Goal: Task Accomplishment & Management: Complete application form

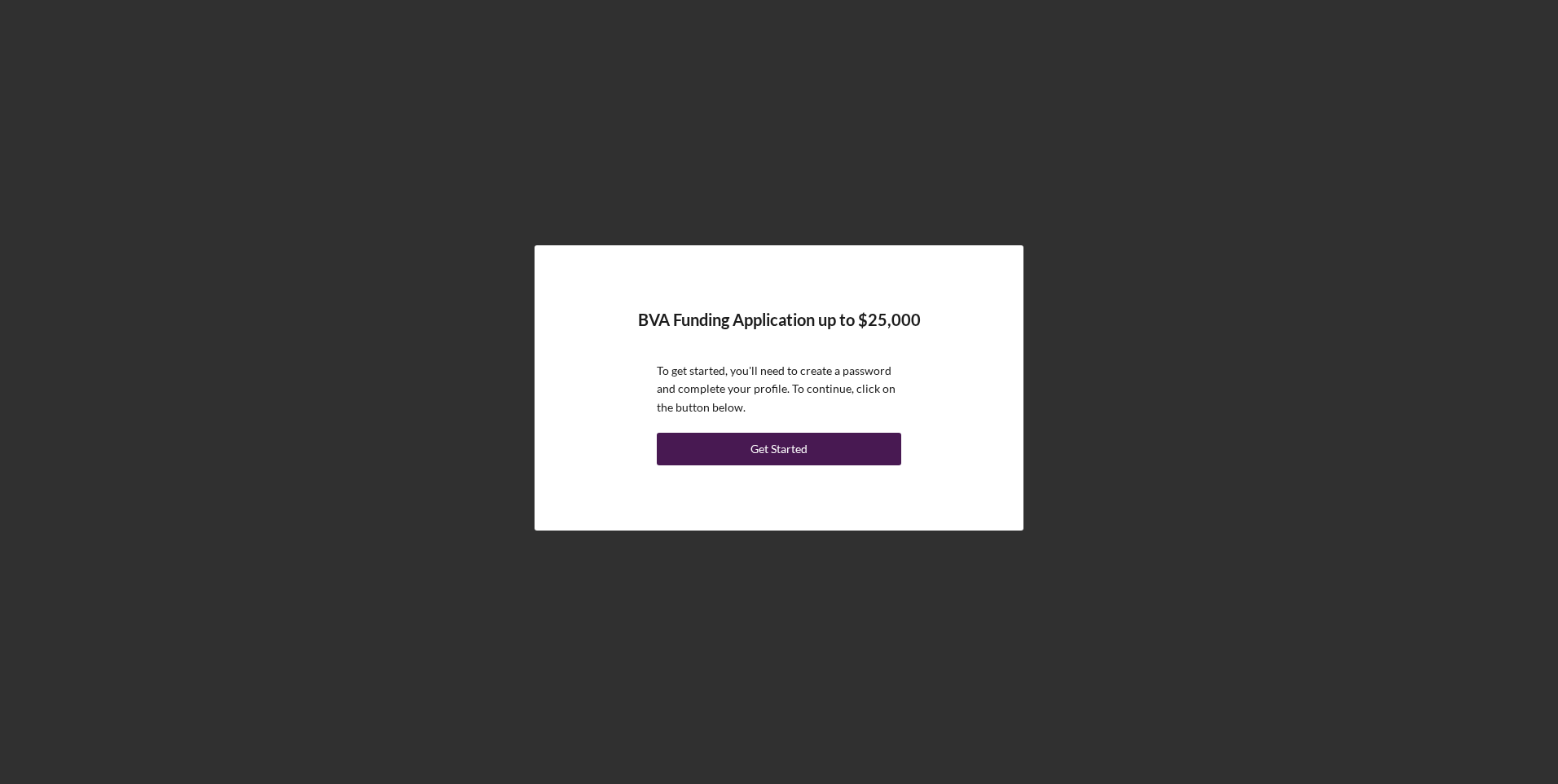
click at [769, 448] on div "Get Started" at bounding box center [779, 449] width 57 height 32
click at [772, 447] on div "Get Started" at bounding box center [779, 449] width 57 height 32
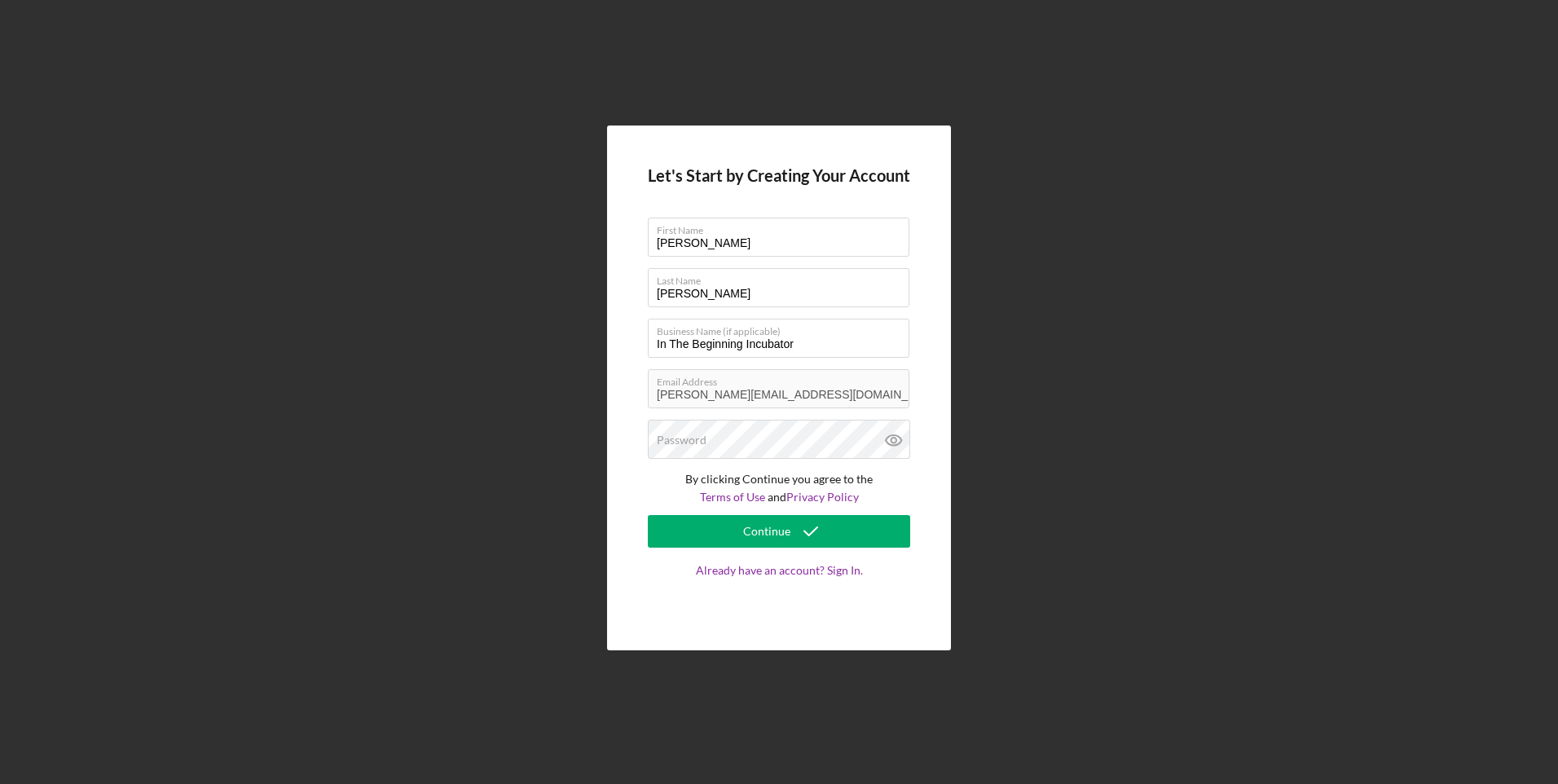
click at [600, 382] on div "Let's Start by Creating Your Account First Name [PERSON_NAME] Last Name [PERSON…" at bounding box center [779, 387] width 1542 height 775
click at [804, 527] on icon "submit" at bounding box center [811, 531] width 41 height 41
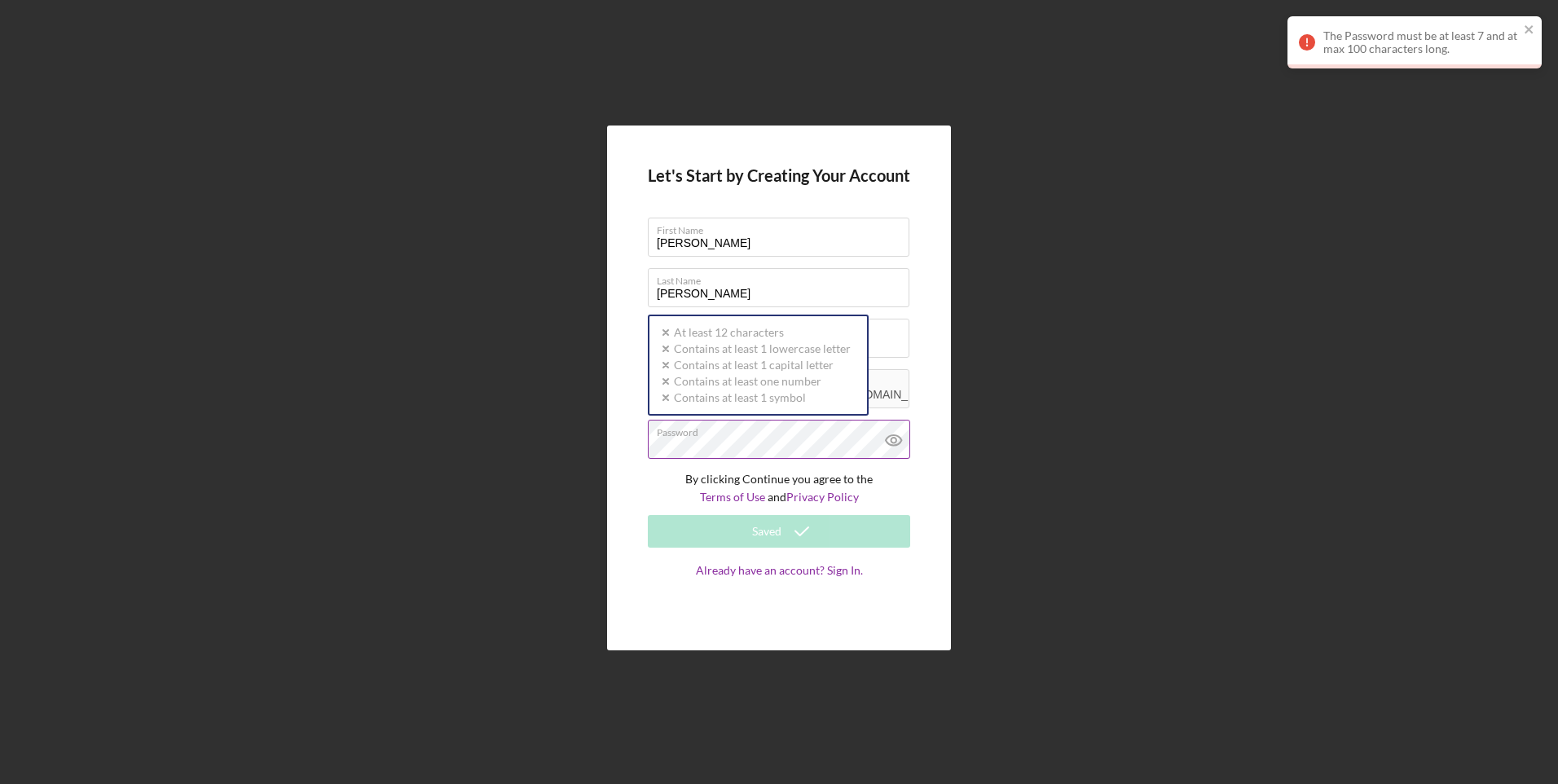
click at [767, 433] on div "Password Icon/icon-validation-no At least 12 characters Icon/icon-validation-no…" at bounding box center [779, 439] width 262 height 41
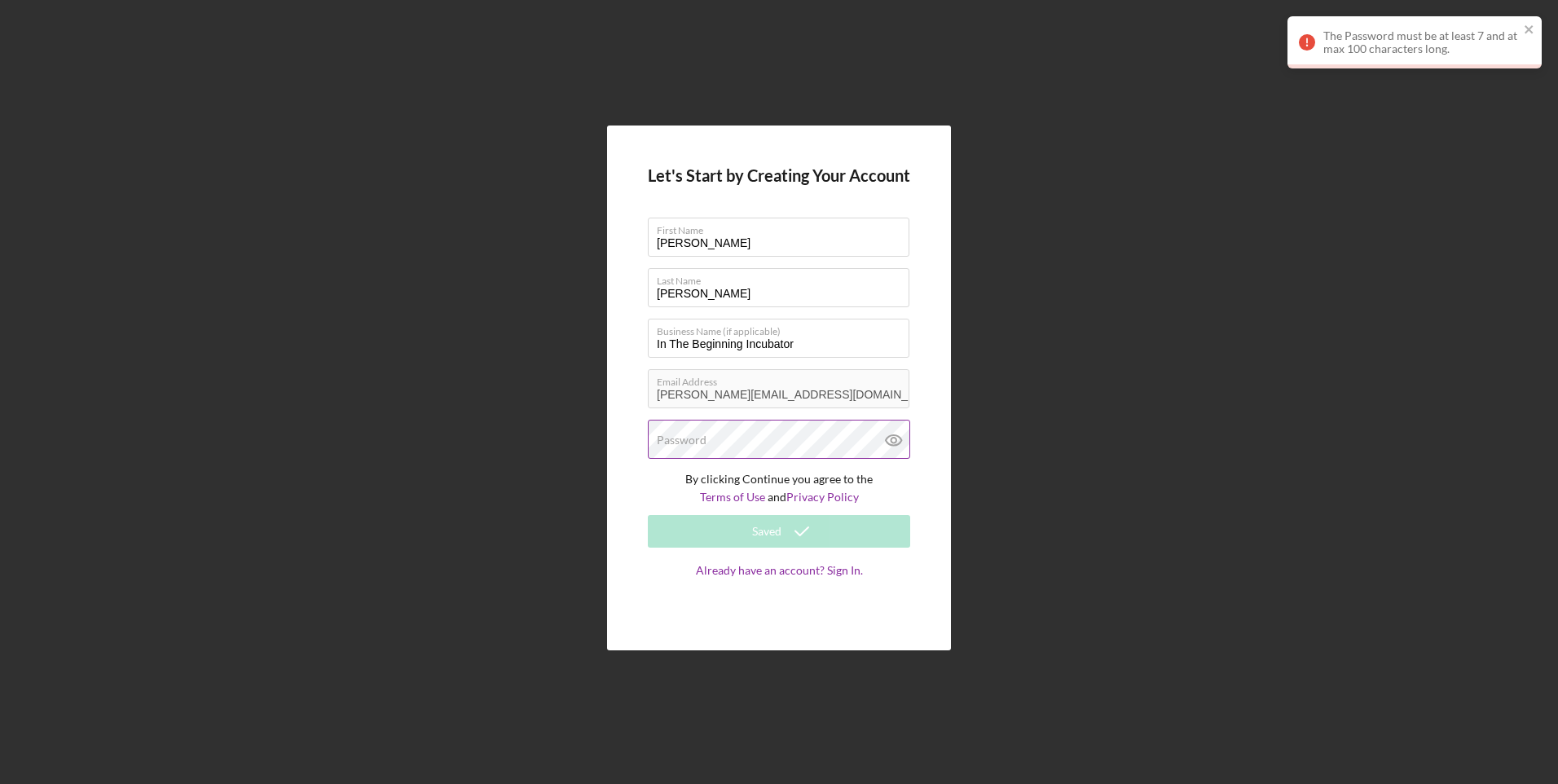
click at [767, 433] on div "Password" at bounding box center [779, 439] width 262 height 41
drag, startPoint x: 929, startPoint y: 463, endPoint x: 998, endPoint y: 425, distance: 78.8
click at [940, 454] on div "Let's Start by Creating Your Account First Name Evelyn Last Name Johnson Busine…" at bounding box center [779, 388] width 344 height 525
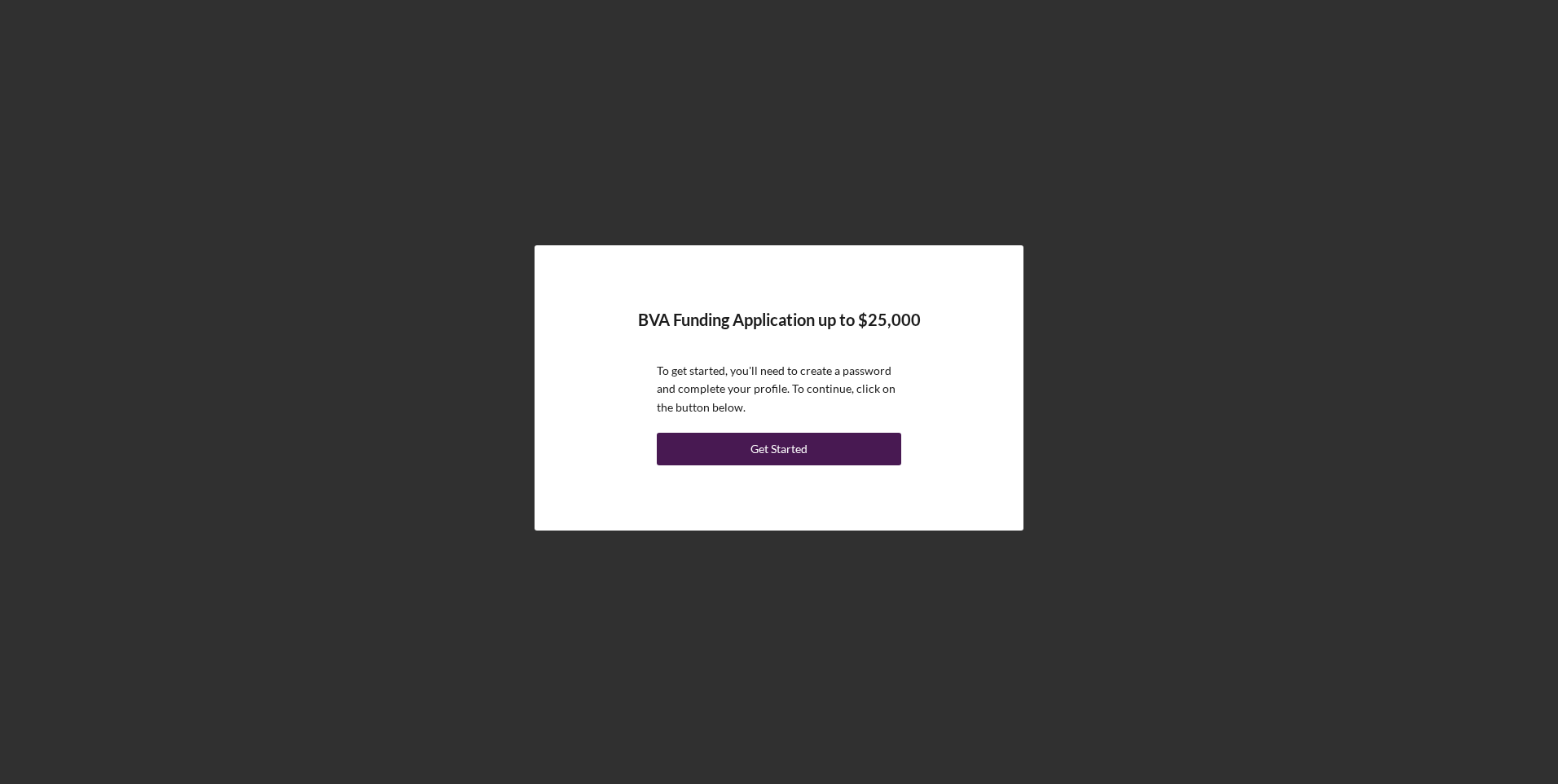
click at [761, 447] on div "Get Started" at bounding box center [779, 449] width 57 height 32
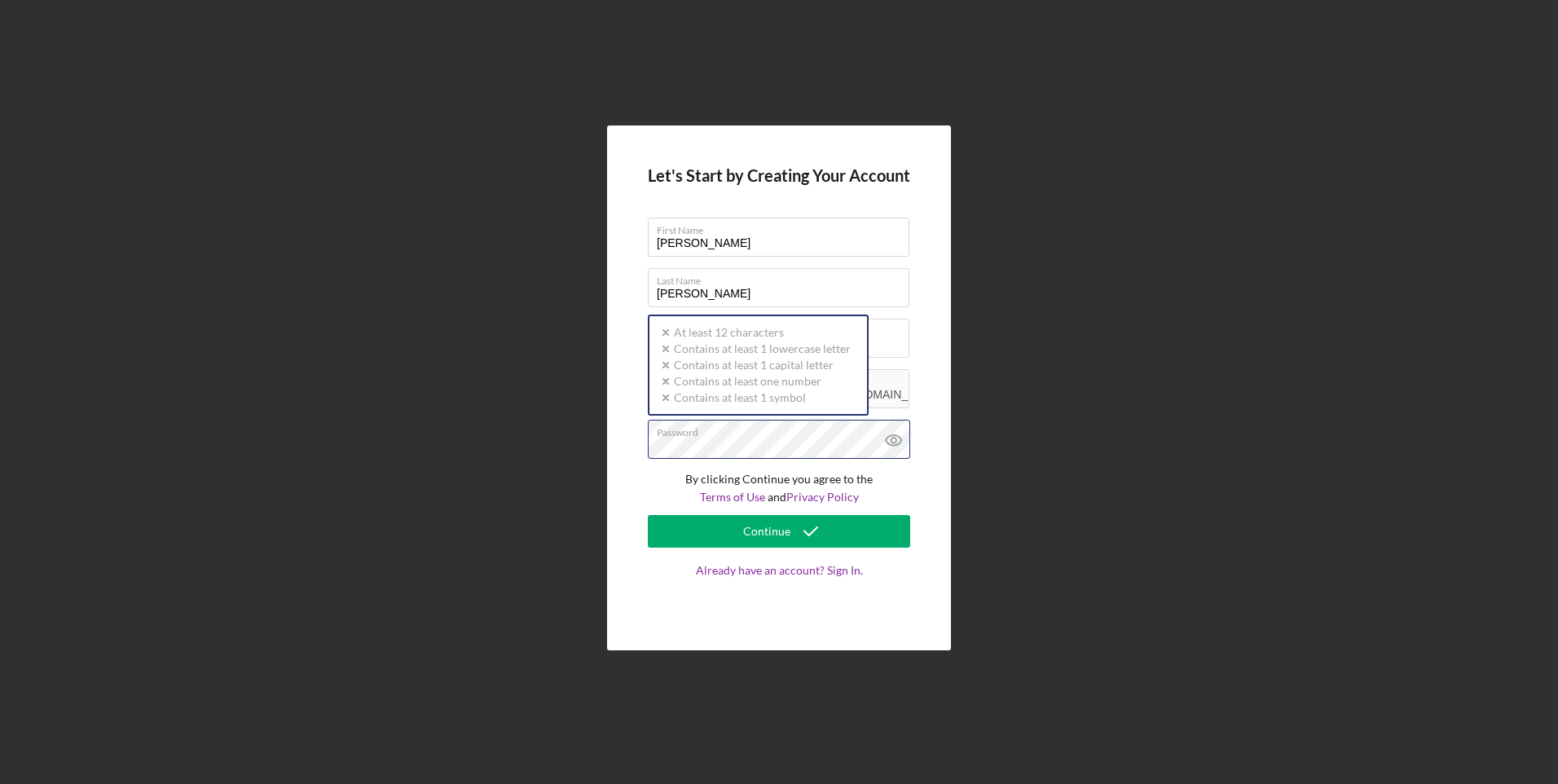
click at [750, 433] on div "Password Icon/icon-validation-no At least 12 characters Icon/icon-validation-no…" at bounding box center [779, 439] width 262 height 41
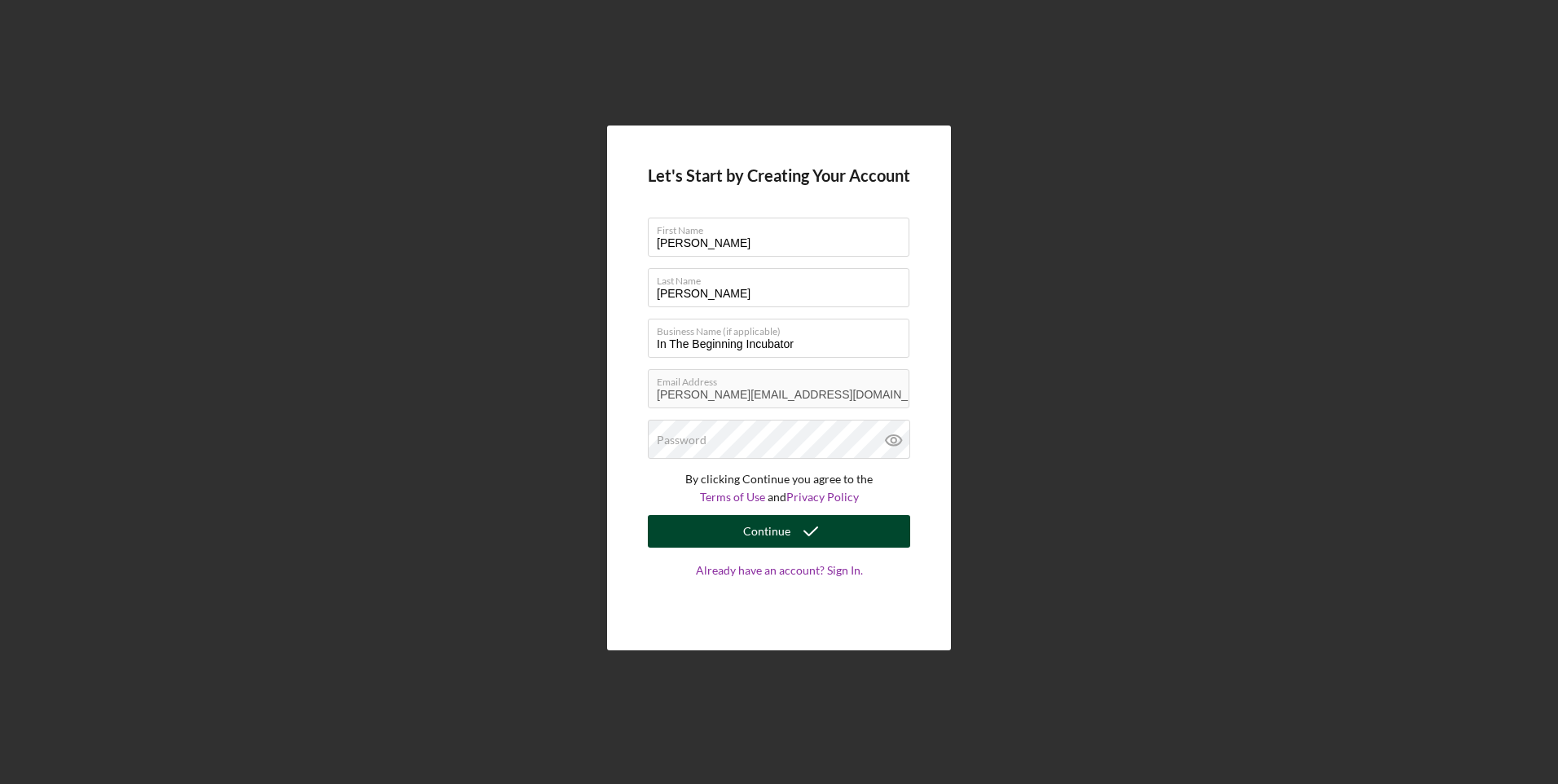
click at [740, 538] on button "Continue" at bounding box center [779, 531] width 262 height 32
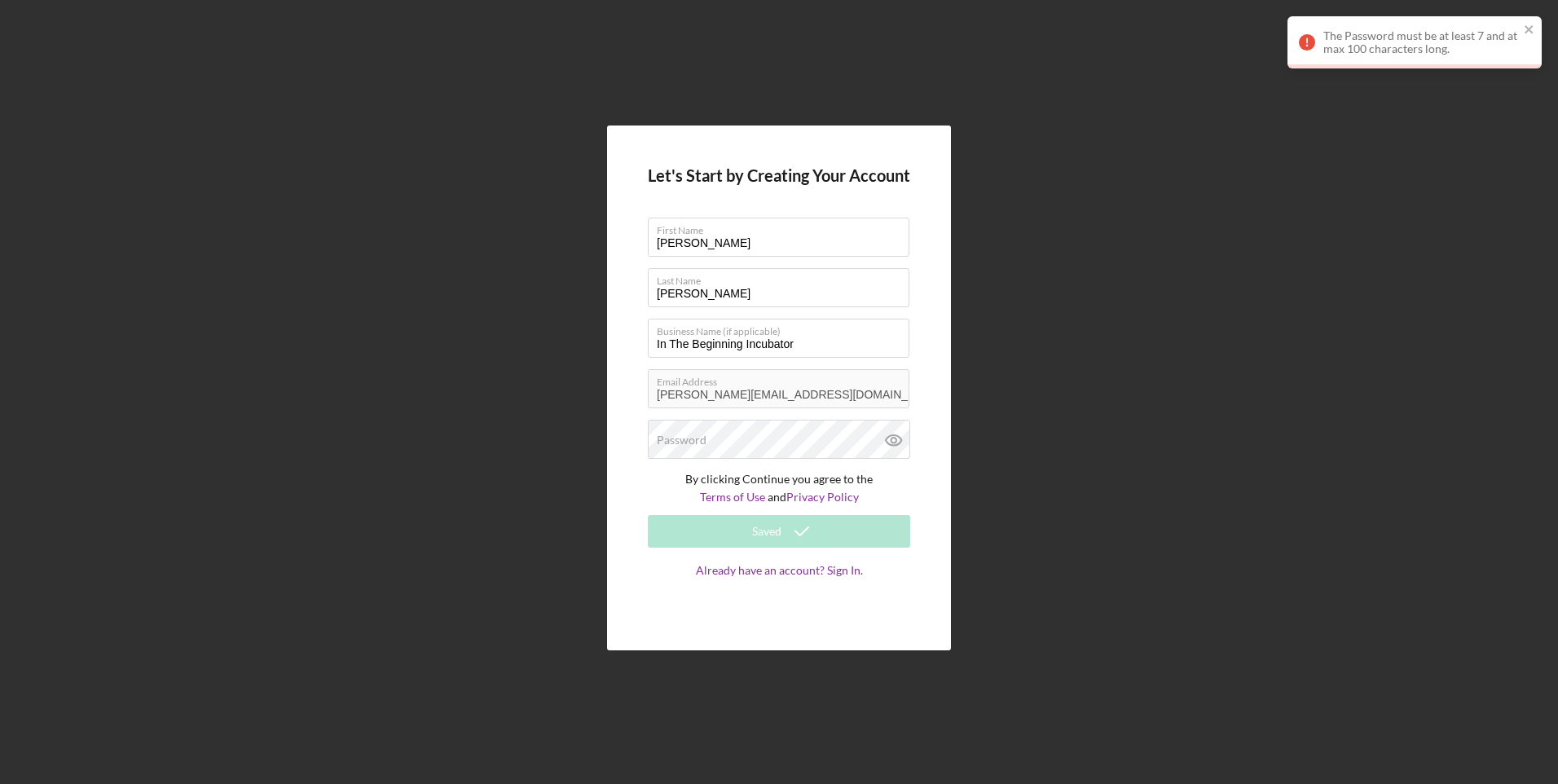
drag, startPoint x: 1008, startPoint y: 162, endPoint x: 1019, endPoint y: 181, distance: 22.0
click at [1017, 178] on div "Let's Start by Creating Your Account First Name [PERSON_NAME] Last Name [PERSON…" at bounding box center [779, 387] width 1542 height 775
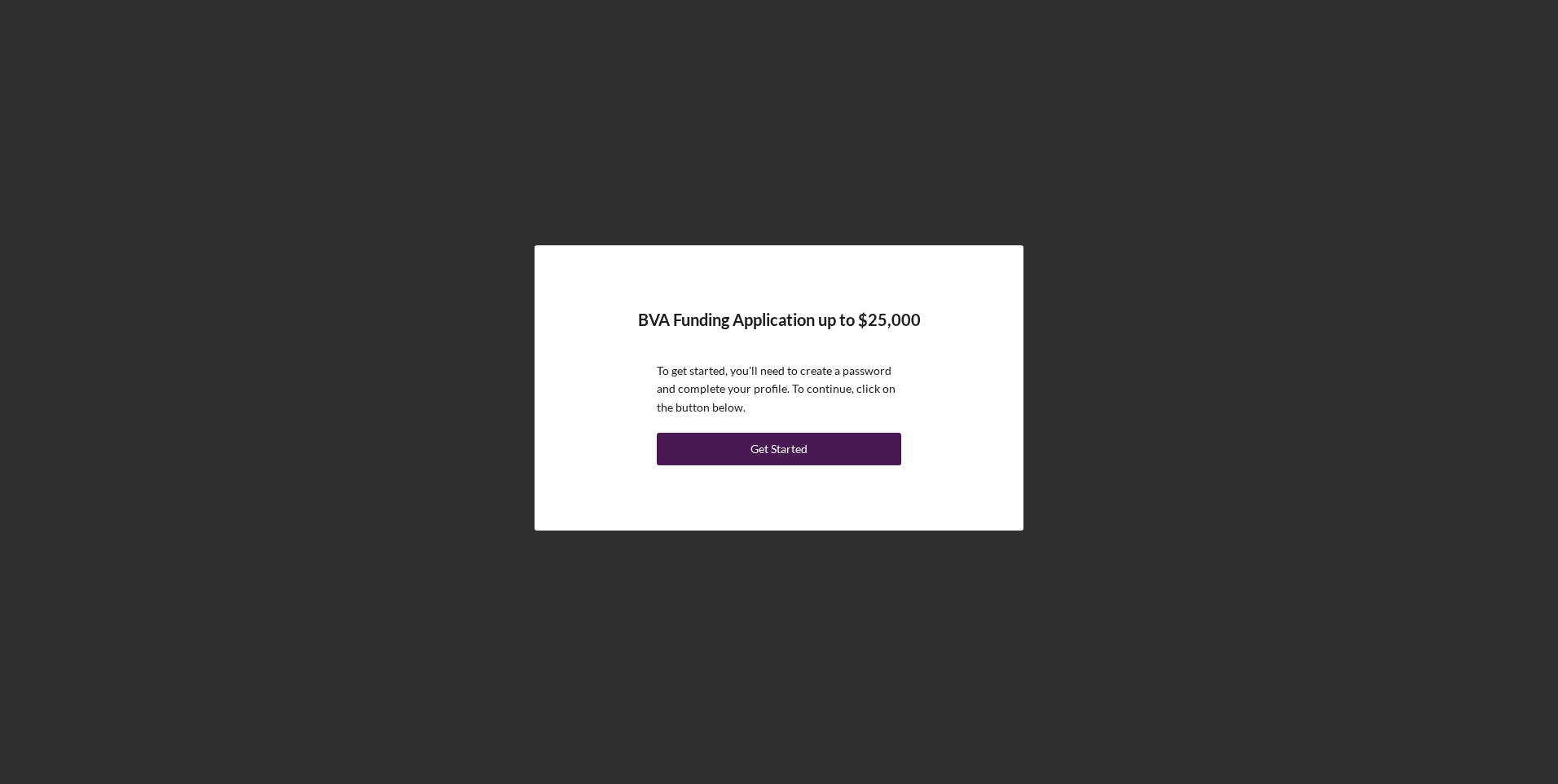
click at [780, 441] on div "Get Started" at bounding box center [779, 449] width 57 height 32
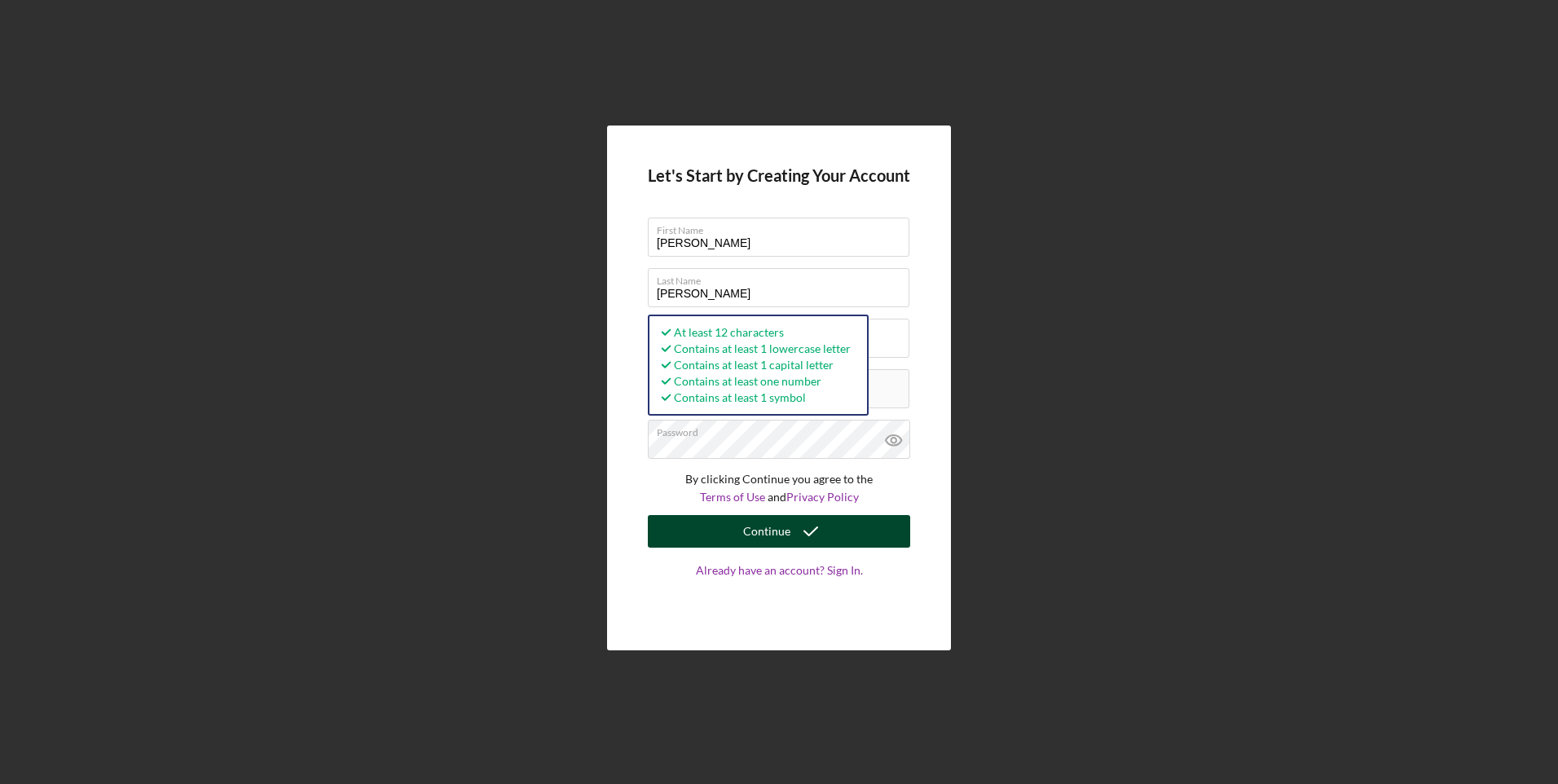
click at [799, 538] on icon "submit" at bounding box center [811, 531] width 41 height 41
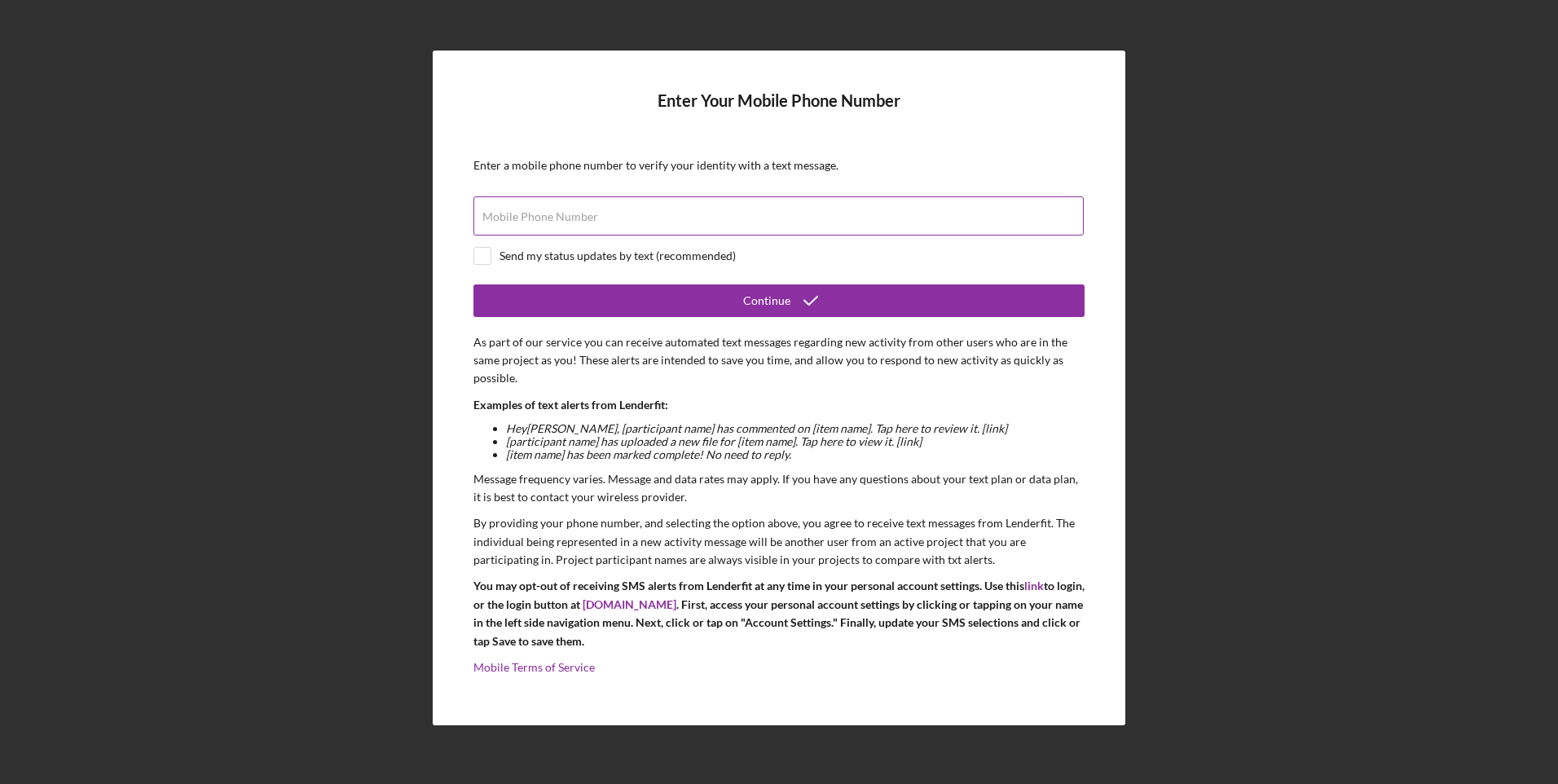
click at [561, 211] on label "Mobile Phone Number" at bounding box center [540, 217] width 116 height 13
click at [561, 211] on input "Mobile Phone Number" at bounding box center [779, 215] width 611 height 39
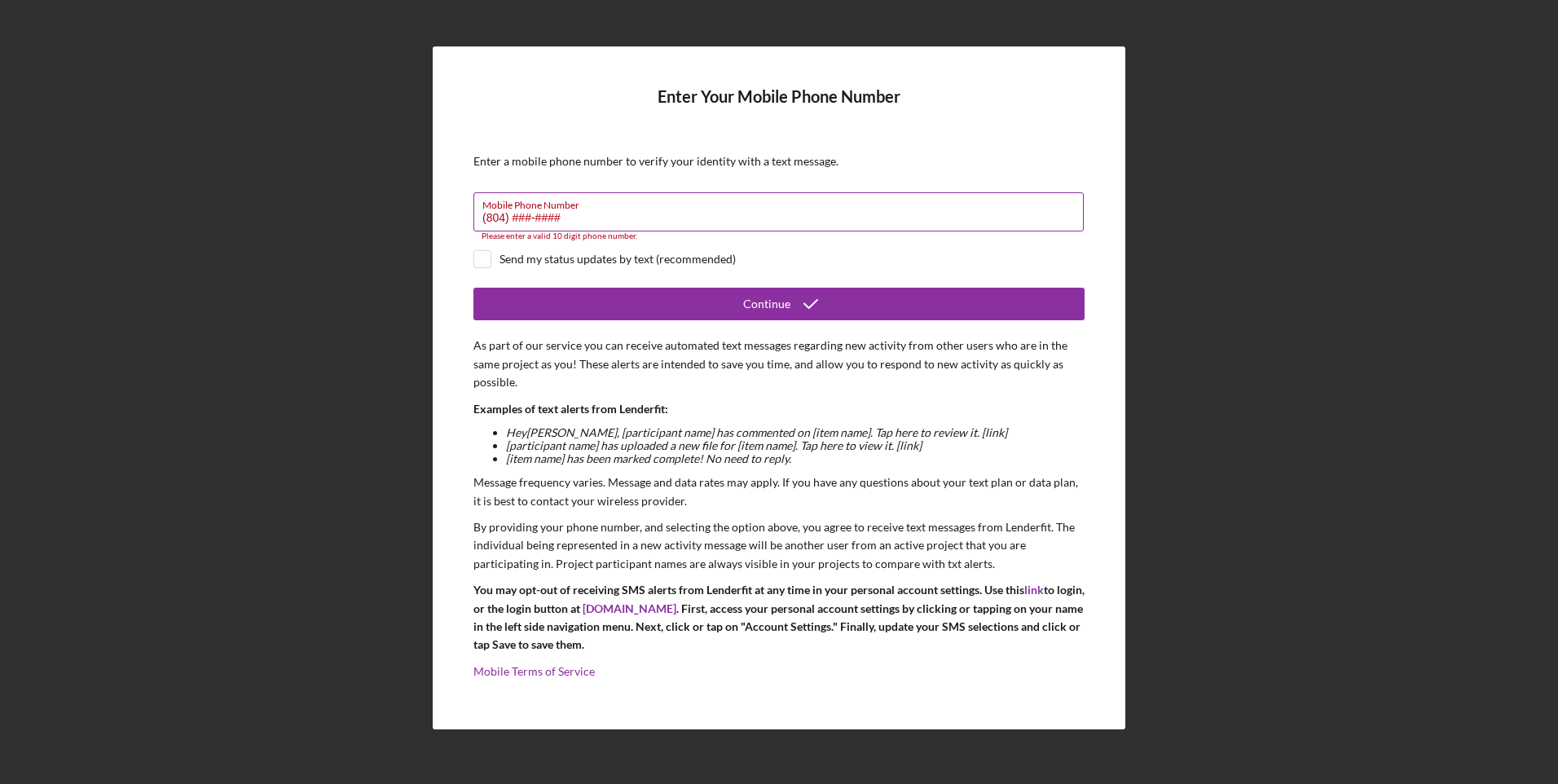
click at [574, 222] on input "(804) ###-####" at bounding box center [779, 211] width 611 height 39
click at [528, 225] on input "(804) ###-####" at bounding box center [779, 211] width 611 height 39
click at [524, 221] on input "(804) ###-####" at bounding box center [779, 211] width 611 height 39
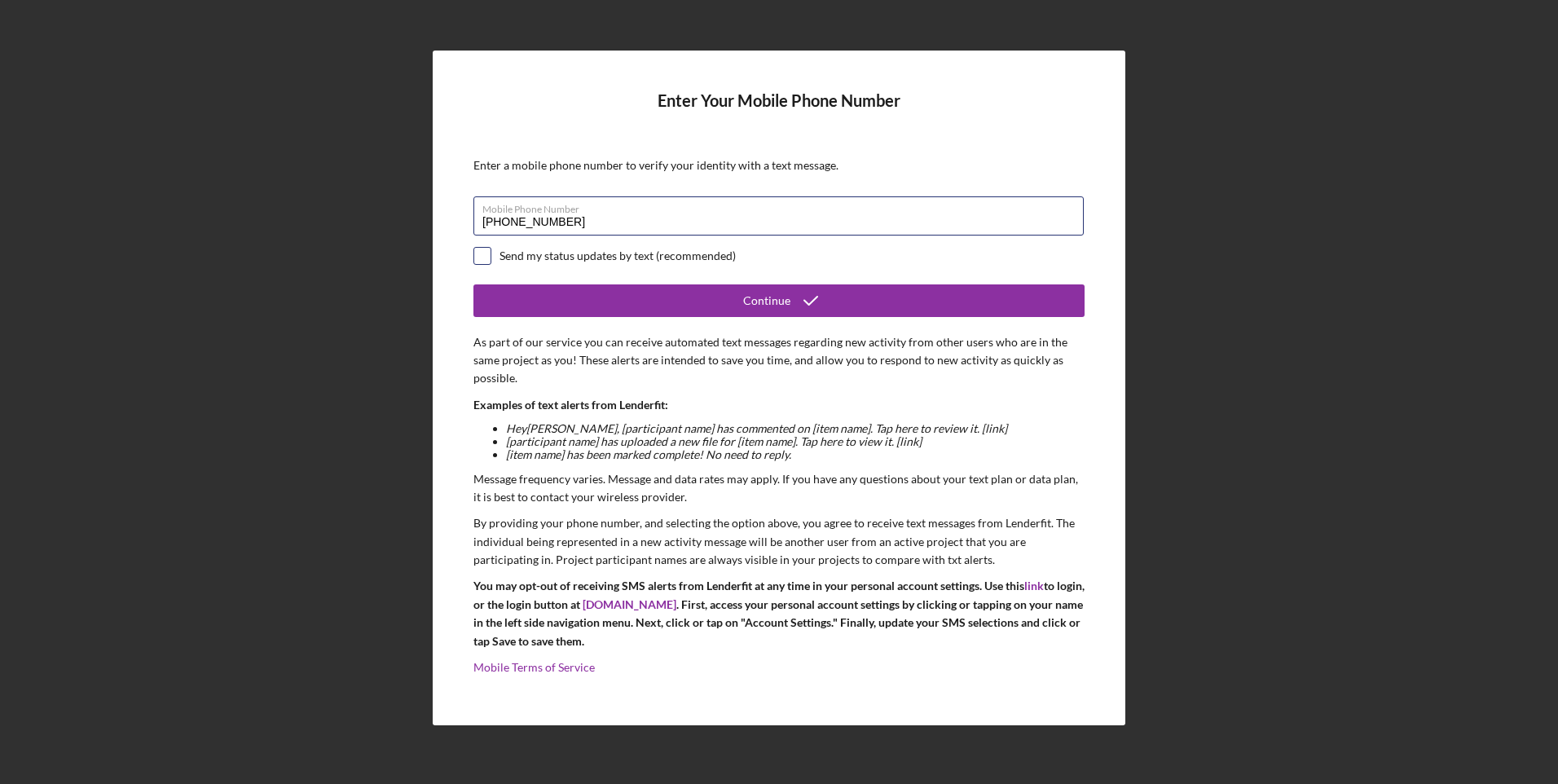
type input "[PHONE_NUMBER]"
click at [483, 257] on input "checkbox" at bounding box center [482, 256] width 16 height 16
checkbox input "true"
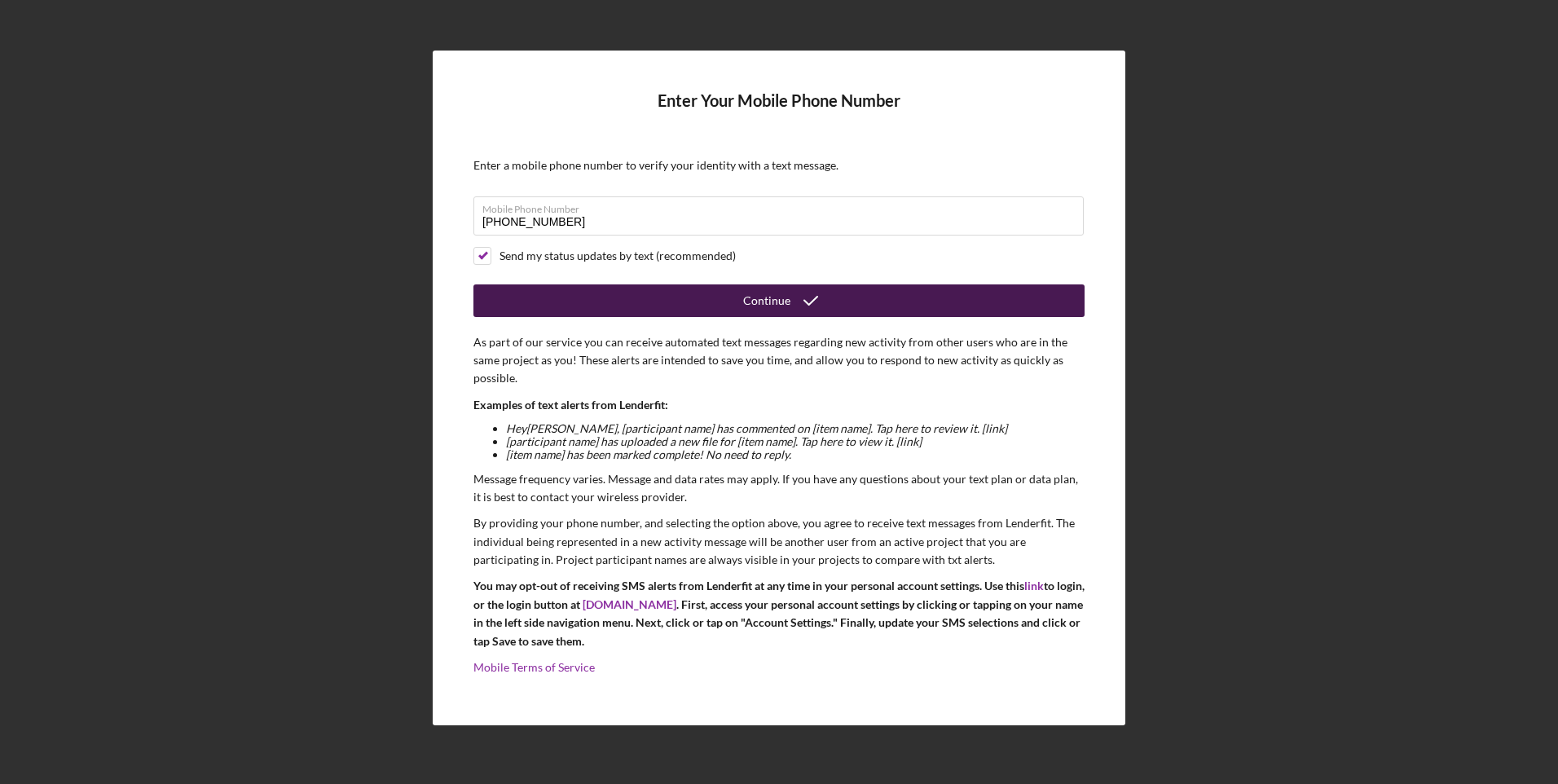
click at [748, 309] on div "Continue" at bounding box center [767, 300] width 47 height 32
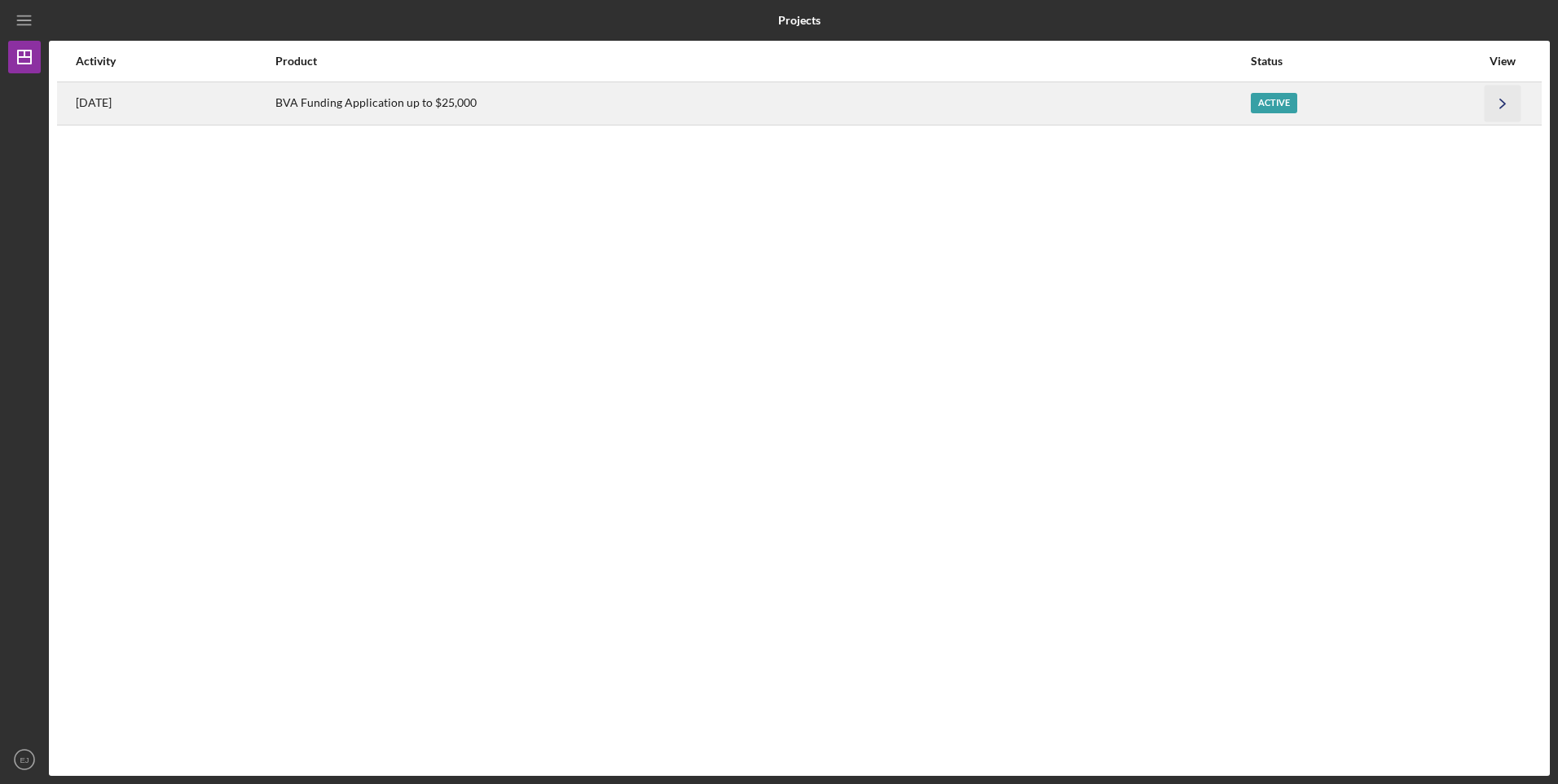
click at [1506, 108] on icon "Icon/Navigate" at bounding box center [1503, 103] width 37 height 37
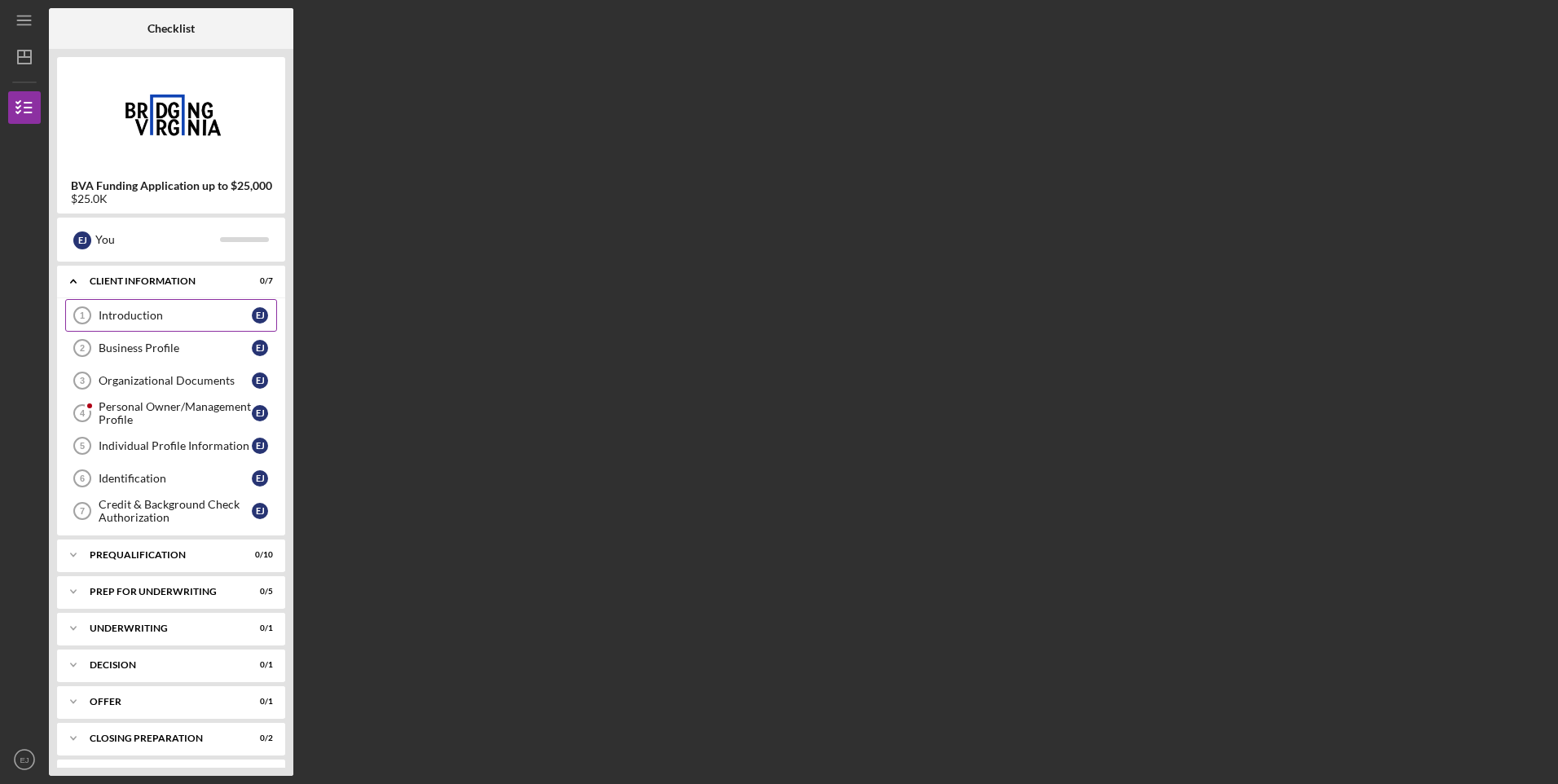
click at [162, 308] on link "Introduction 1 Introduction [PERSON_NAME]" at bounding box center [171, 315] width 212 height 32
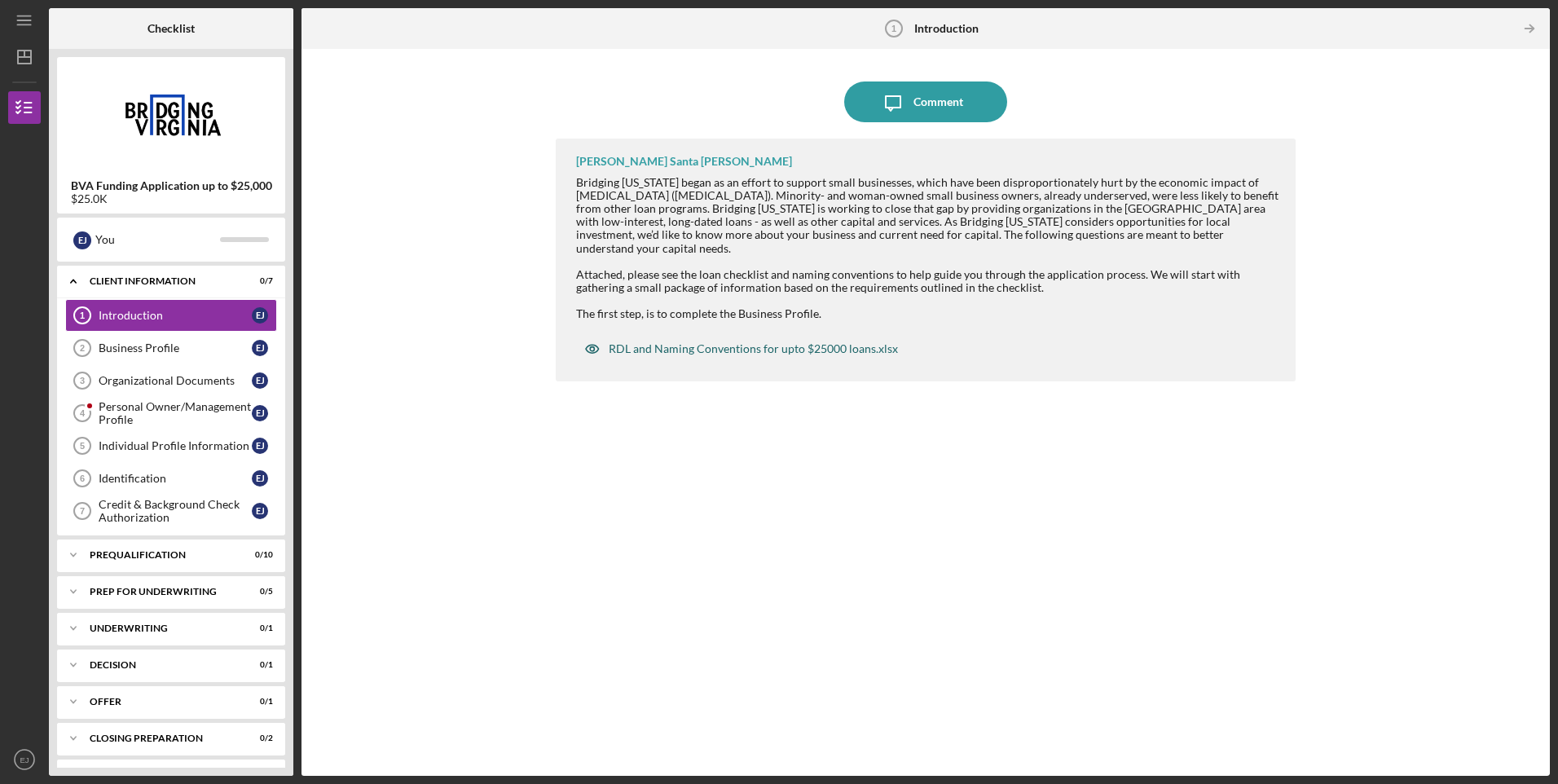
click at [640, 342] on div "RDL and Naming Conventions for upto $25000 loans.xlsx" at bounding box center [754, 348] width 290 height 13
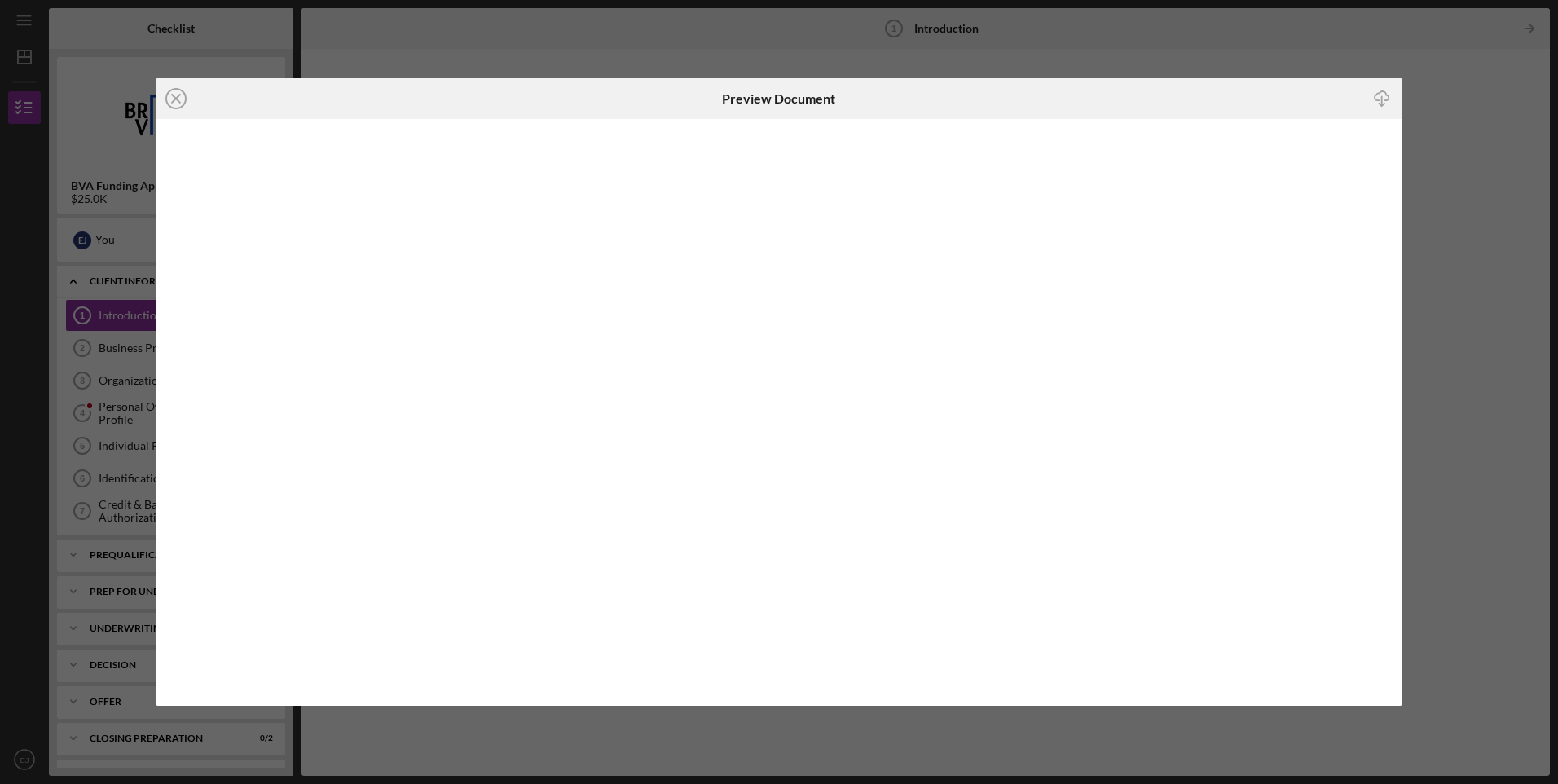
click at [1492, 110] on div "Icon/Close Preview Document Icon/Download" at bounding box center [779, 392] width 1558 height 784
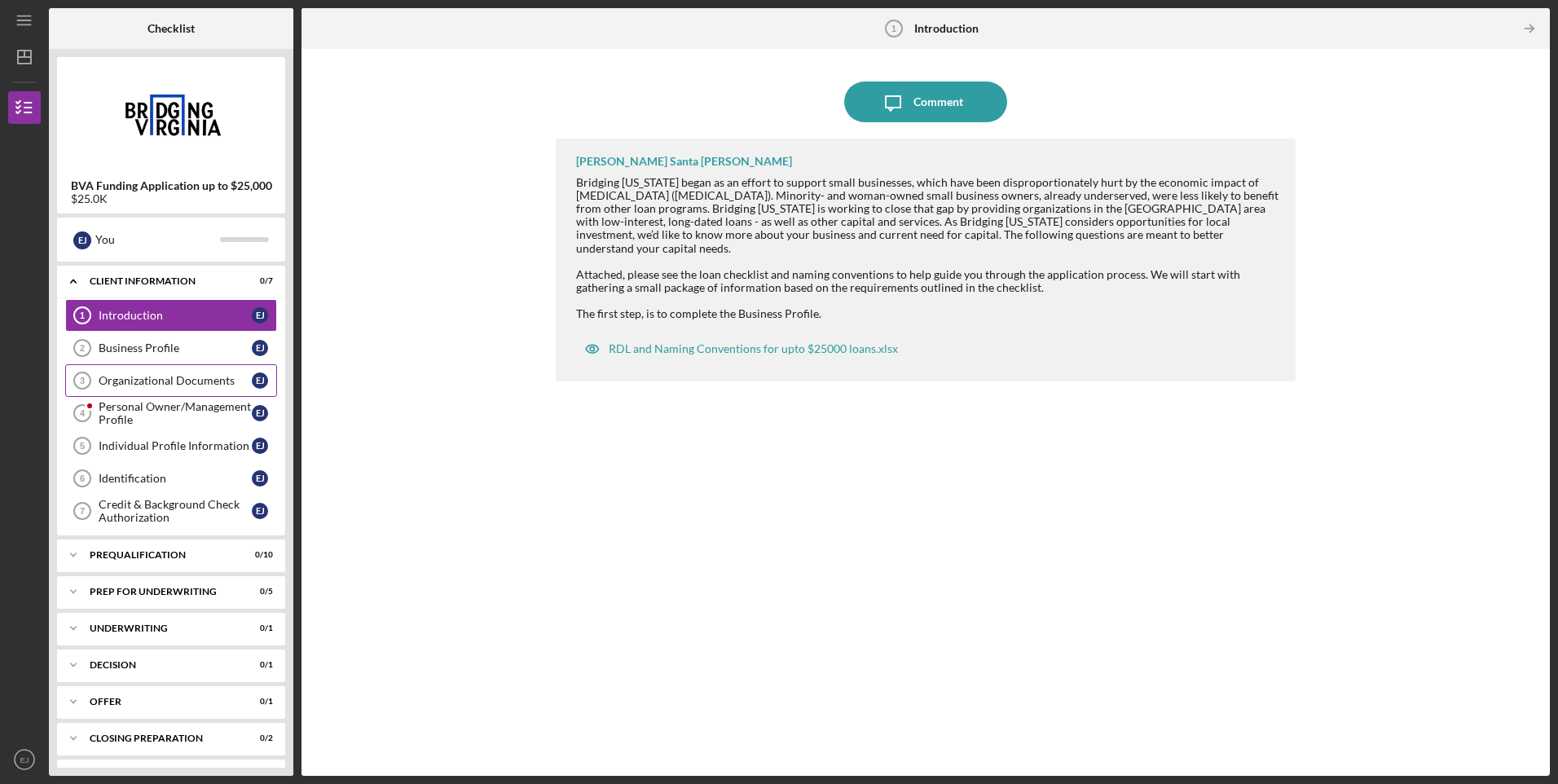
click at [138, 383] on div "Organizational Documents" at bounding box center [175, 381] width 153 height 13
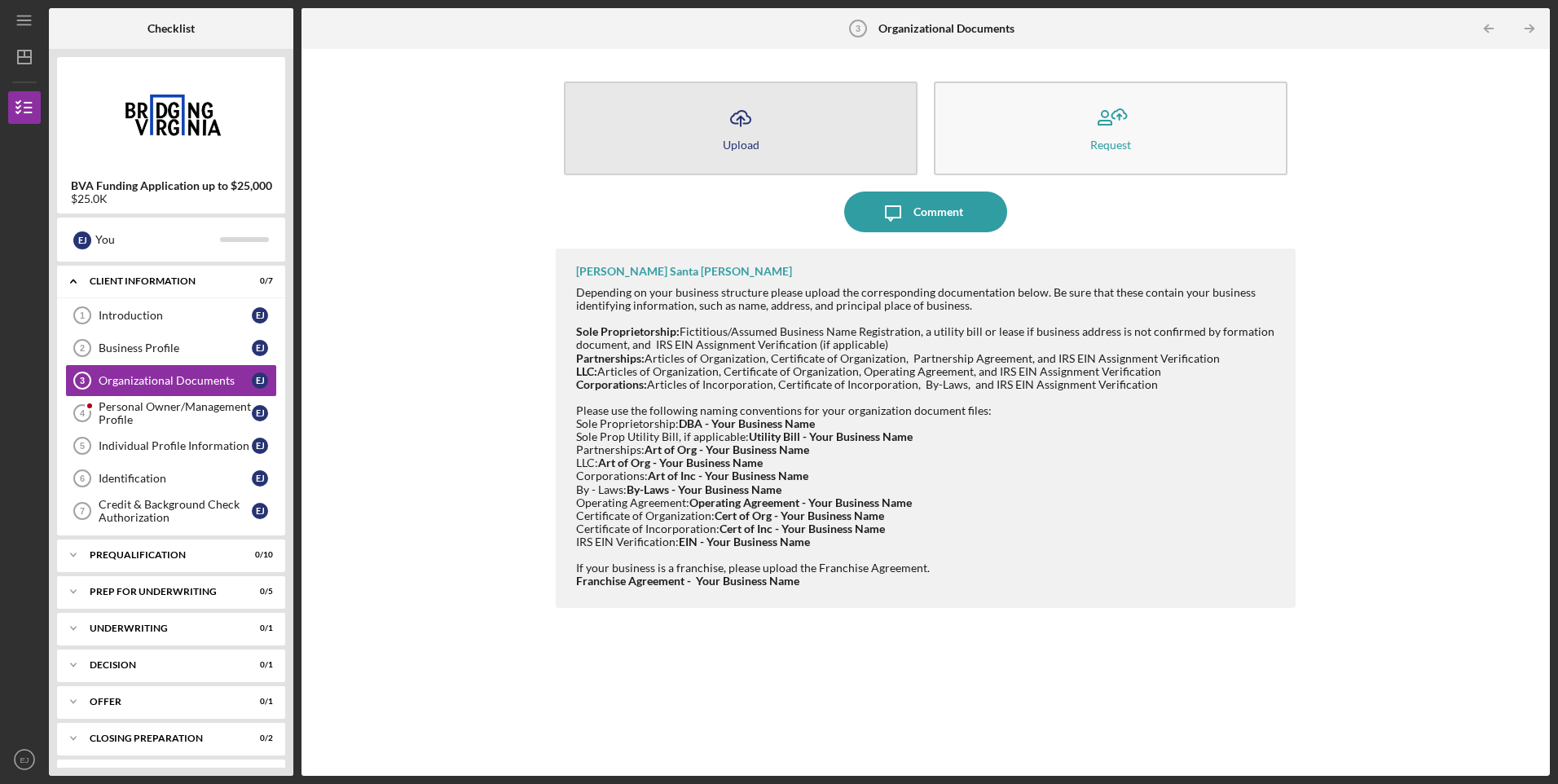
click at [691, 126] on button "Icon/Upload Upload" at bounding box center [741, 128] width 353 height 94
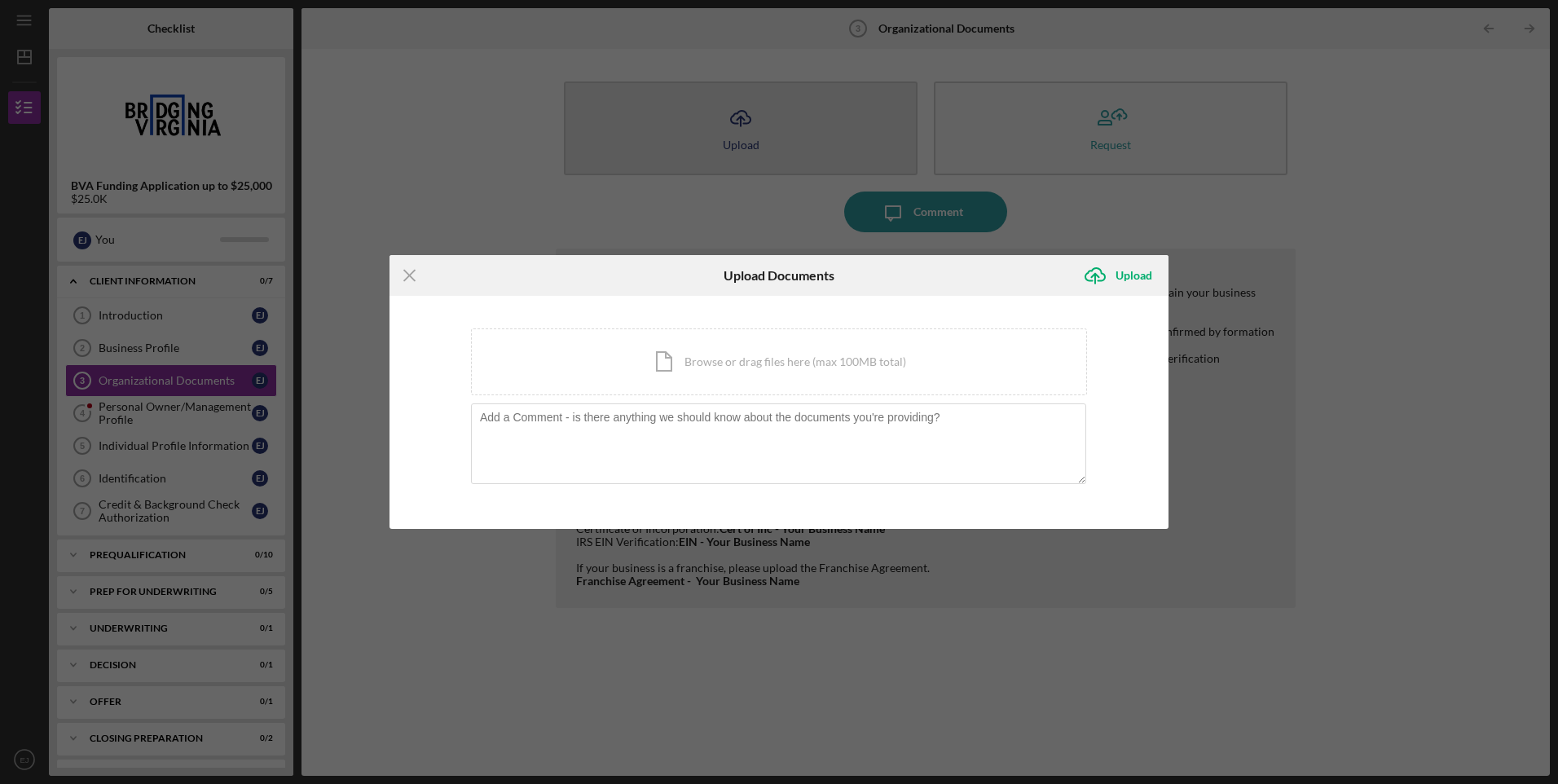
click at [691, 126] on body "Icon/Menu Organizational Documents 3 Organizational Documents Checklist BVA Fun…" at bounding box center [779, 392] width 1558 height 784
click at [664, 371] on div "Icon/Document Browse or drag files here (max 100MB total) Tap to choose files o…" at bounding box center [779, 362] width 617 height 67
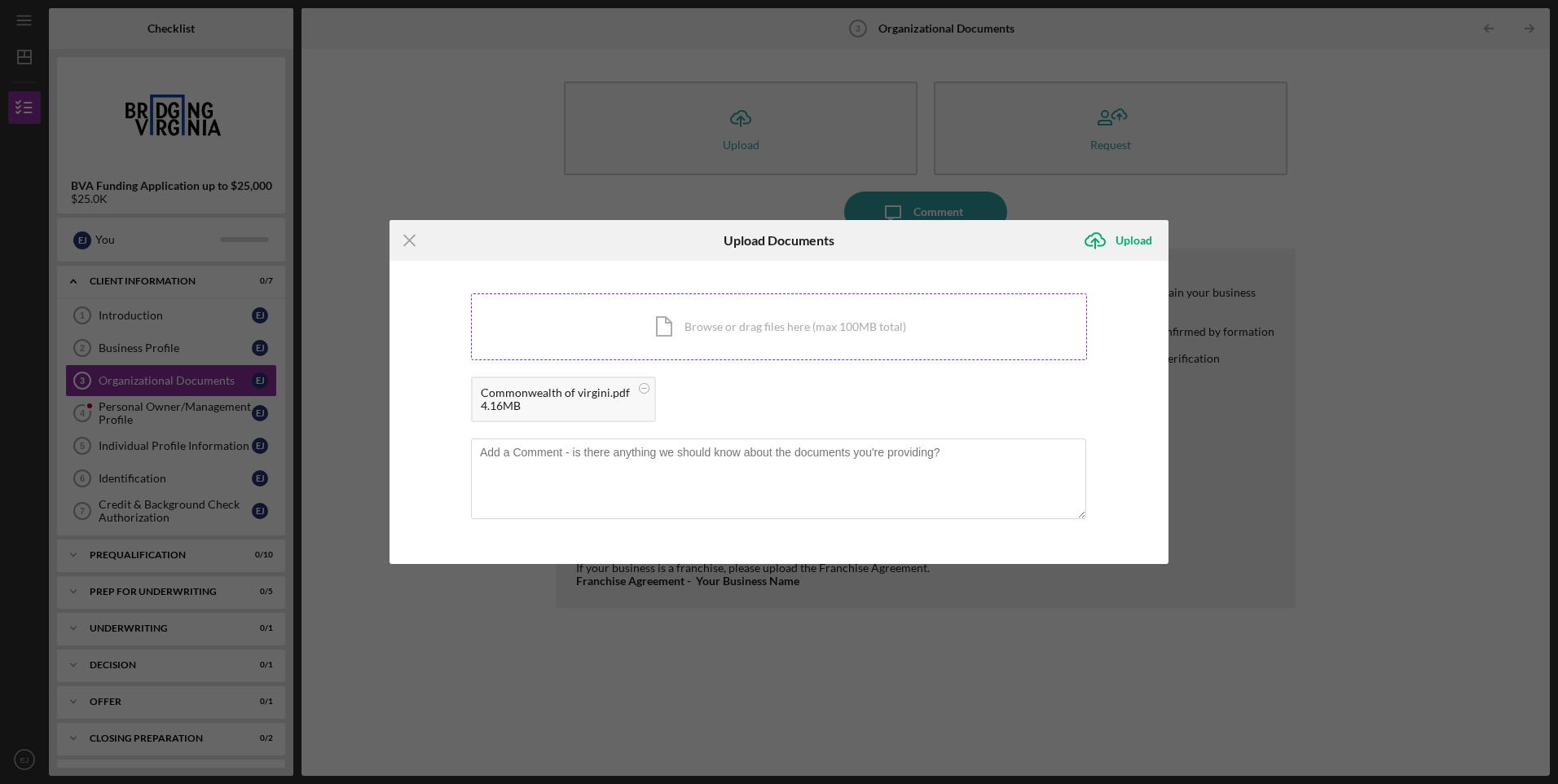
click at [675, 330] on div "Icon/Document Browse or drag files here (max 100MB total) Tap to choose files o…" at bounding box center [779, 327] width 617 height 67
click at [675, 330] on div "Icon/Document Browse or drag files here (max 100MB total) Tap to choose files o…" at bounding box center [779, 327] width 617 height 67
click at [914, 396] on div "Good Standing.pdf" at bounding box center [942, 393] width 94 height 13
click at [914, 393] on div "Good Standing.pdf" at bounding box center [942, 393] width 94 height 13
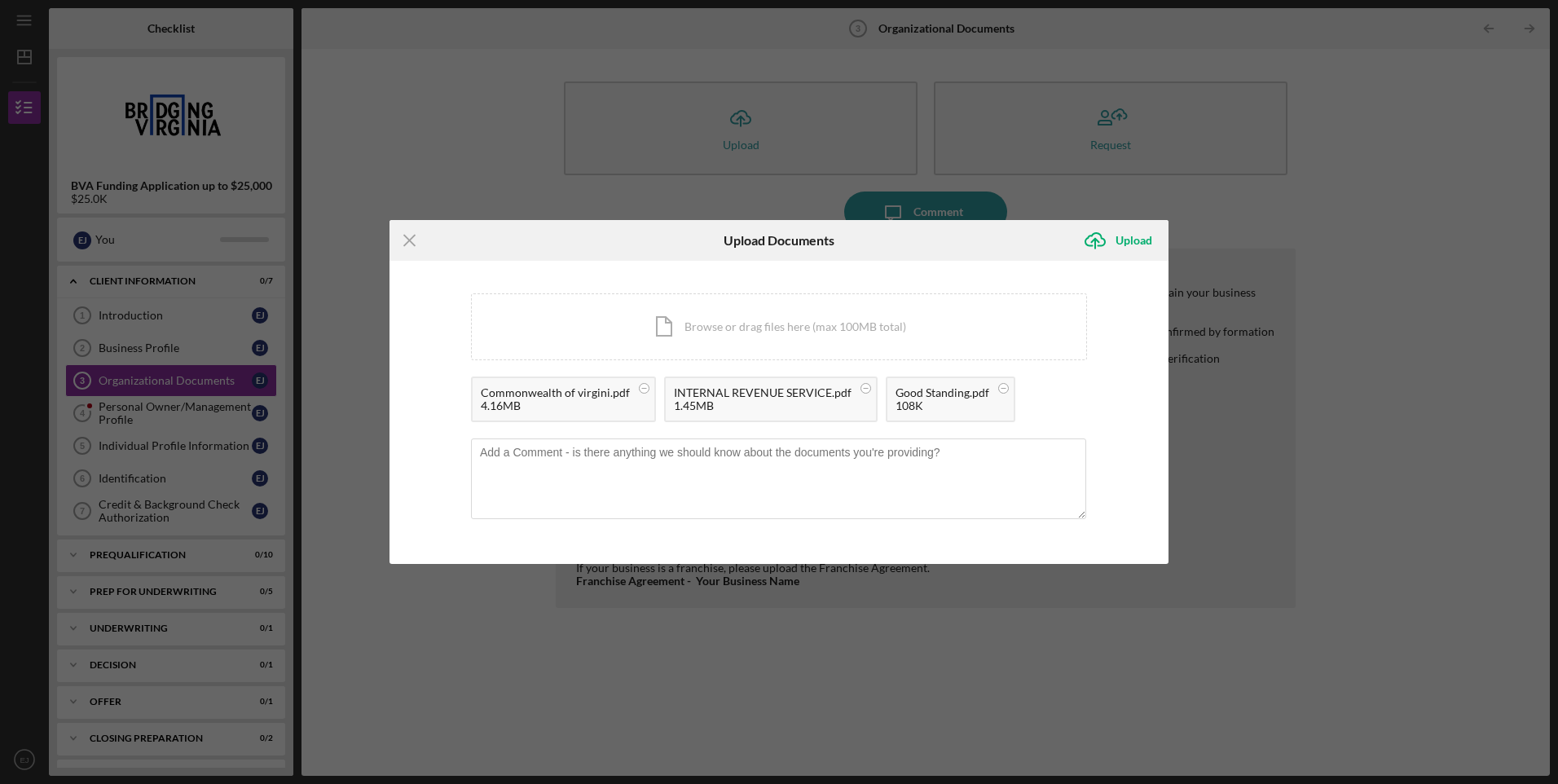
drag, startPoint x: 914, startPoint y: 393, endPoint x: 911, endPoint y: 401, distance: 8.5
click at [911, 401] on div "108K" at bounding box center [942, 406] width 94 height 13
click at [909, 401] on div "108K" at bounding box center [942, 406] width 94 height 13
drag, startPoint x: 909, startPoint y: 401, endPoint x: 1058, endPoint y: 441, distance: 154.3
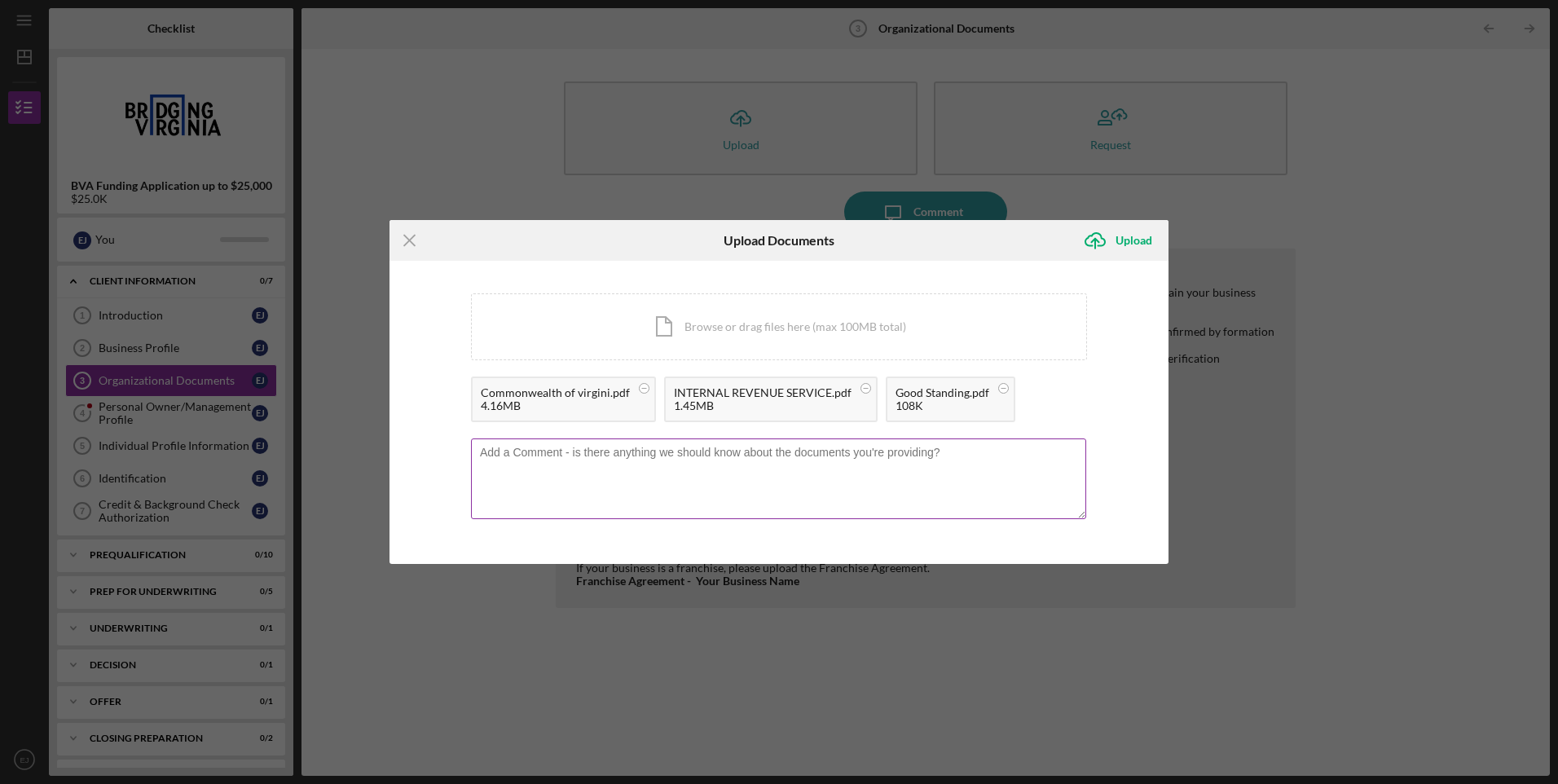
click at [1057, 441] on div at bounding box center [779, 480] width 617 height 83
click at [1130, 244] on div "Upload" at bounding box center [1134, 241] width 37 height 32
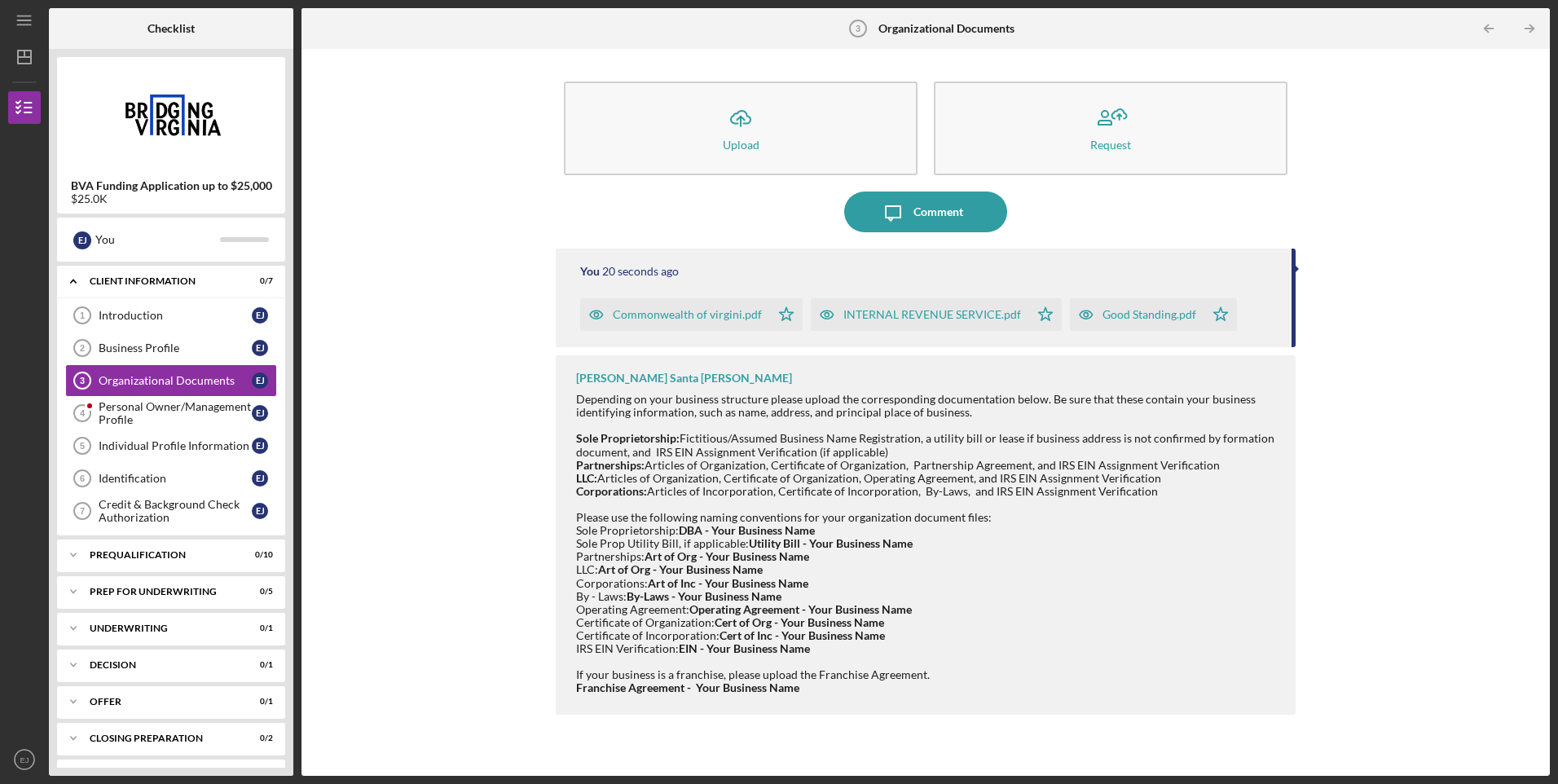
click at [1105, 318] on div "Good Standing.pdf" at bounding box center [1149, 314] width 94 height 13
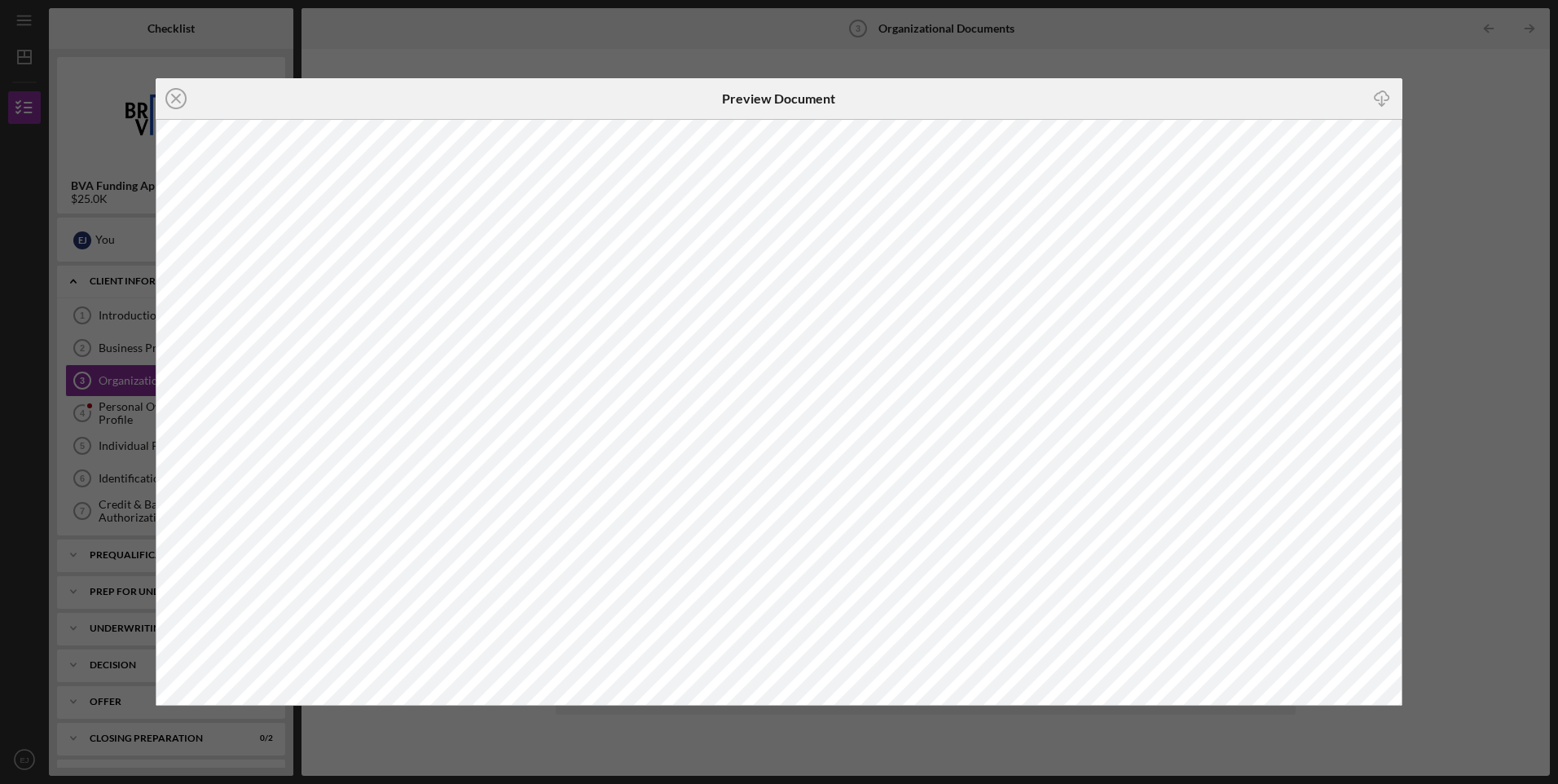
click at [1254, 62] on div "Icon/Close Preview Document Icon/Download" at bounding box center [779, 392] width 1558 height 784
click at [1512, 341] on div "Icon/Close Preview Document Icon/Download" at bounding box center [779, 392] width 1558 height 784
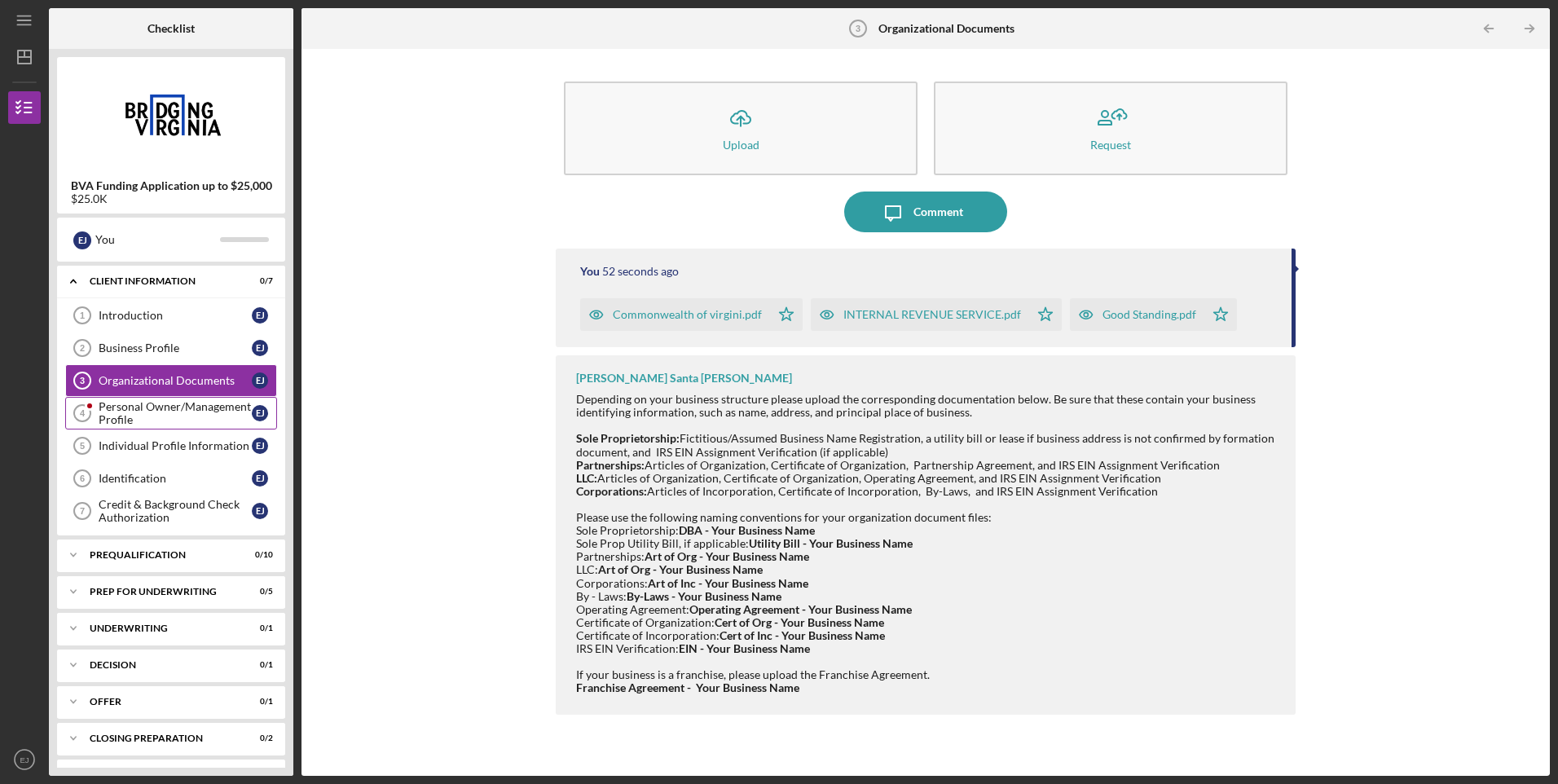
click at [155, 404] on div "Personal Owner/Management Profile" at bounding box center [175, 414] width 153 height 27
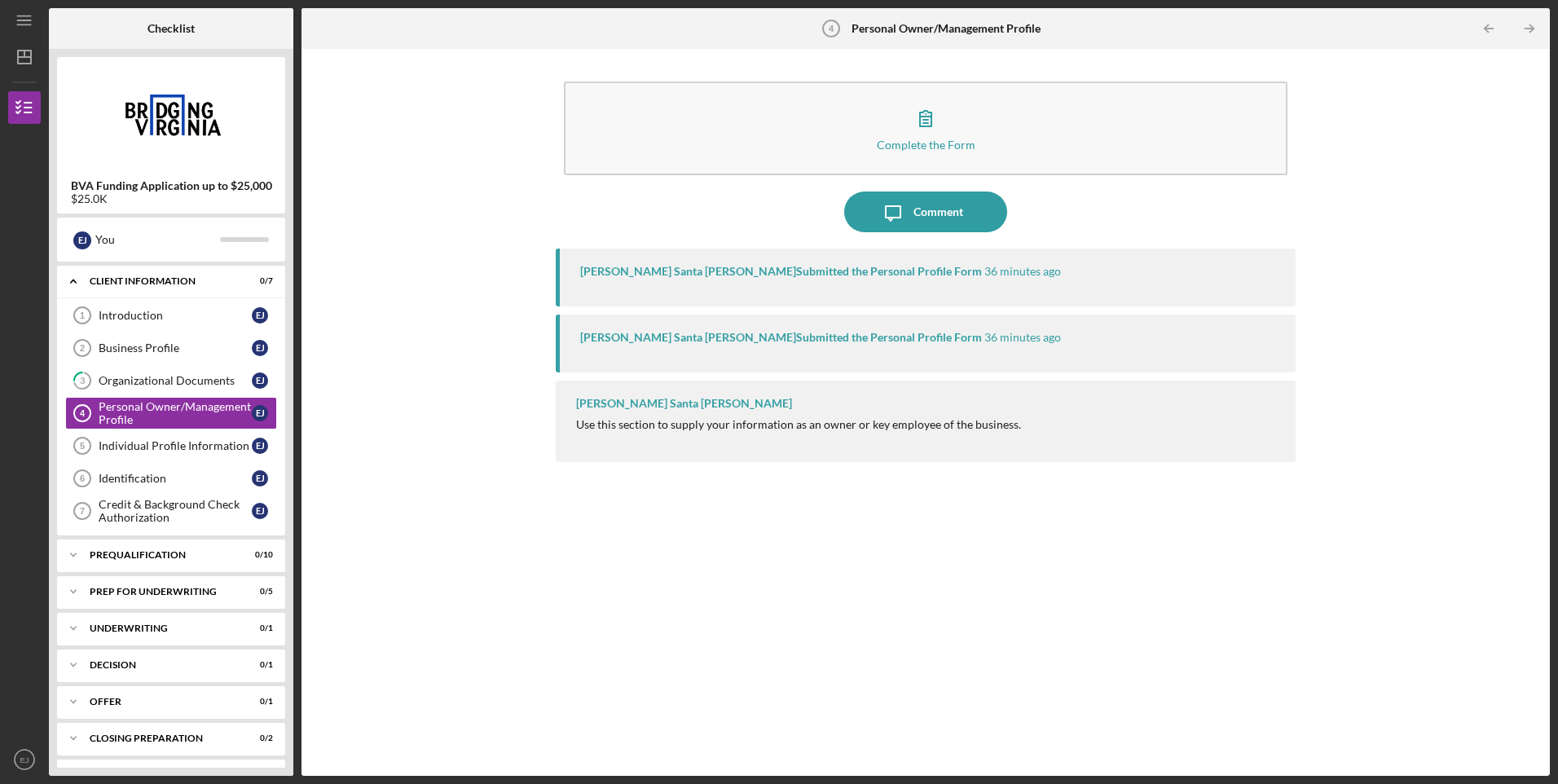
click at [637, 276] on div "Sara Santa Cruz Submitted the Personal Profile Form" at bounding box center [781, 272] width 402 height 13
click at [666, 275] on div "Sara Santa Cruz Submitted the Personal Profile Form" at bounding box center [781, 272] width 402 height 13
click at [667, 275] on div "Sara Santa Cruz Submitted the Personal Profile Form" at bounding box center [781, 272] width 402 height 13
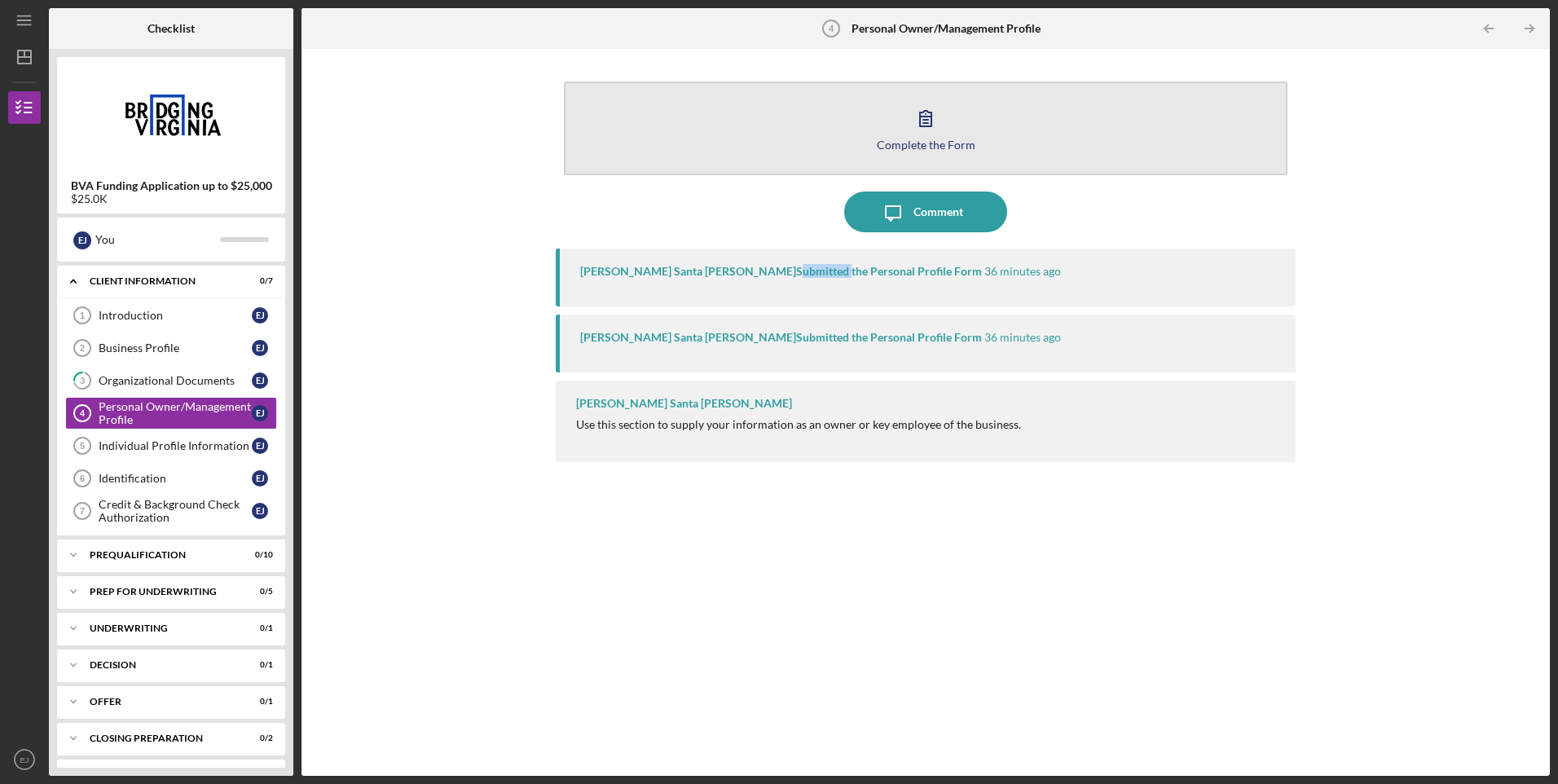
click at [930, 138] on div "Complete the Form" at bounding box center [926, 144] width 98 height 12
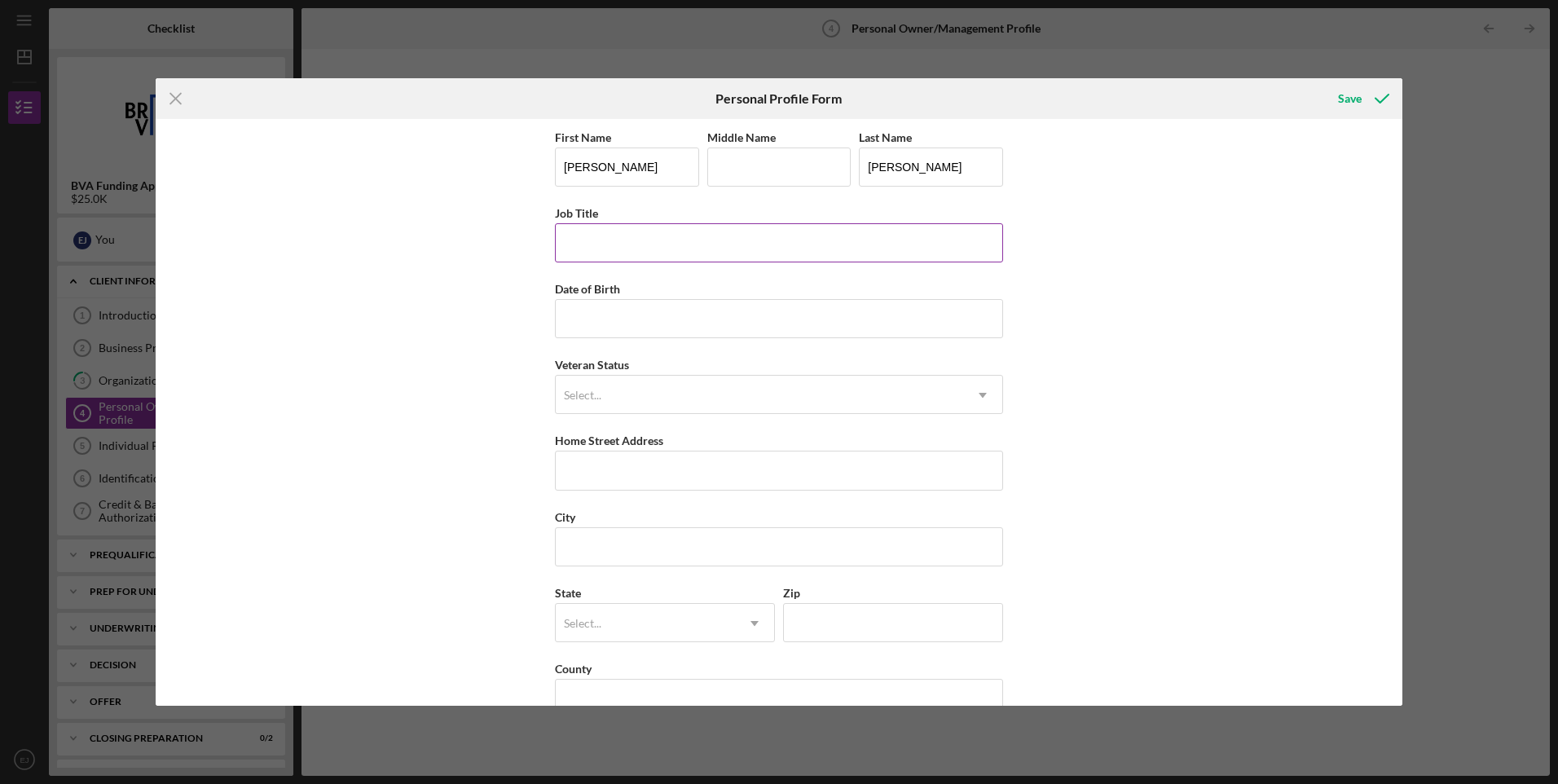
click at [610, 252] on input "Job Title" at bounding box center [779, 242] width 448 height 39
type input "CEO"
click at [600, 325] on input "Date of Birth" at bounding box center [779, 318] width 448 height 39
type input "08/28/1967"
click at [989, 397] on icon "Icon/Dropdown Arrow" at bounding box center [982, 395] width 39 height 39
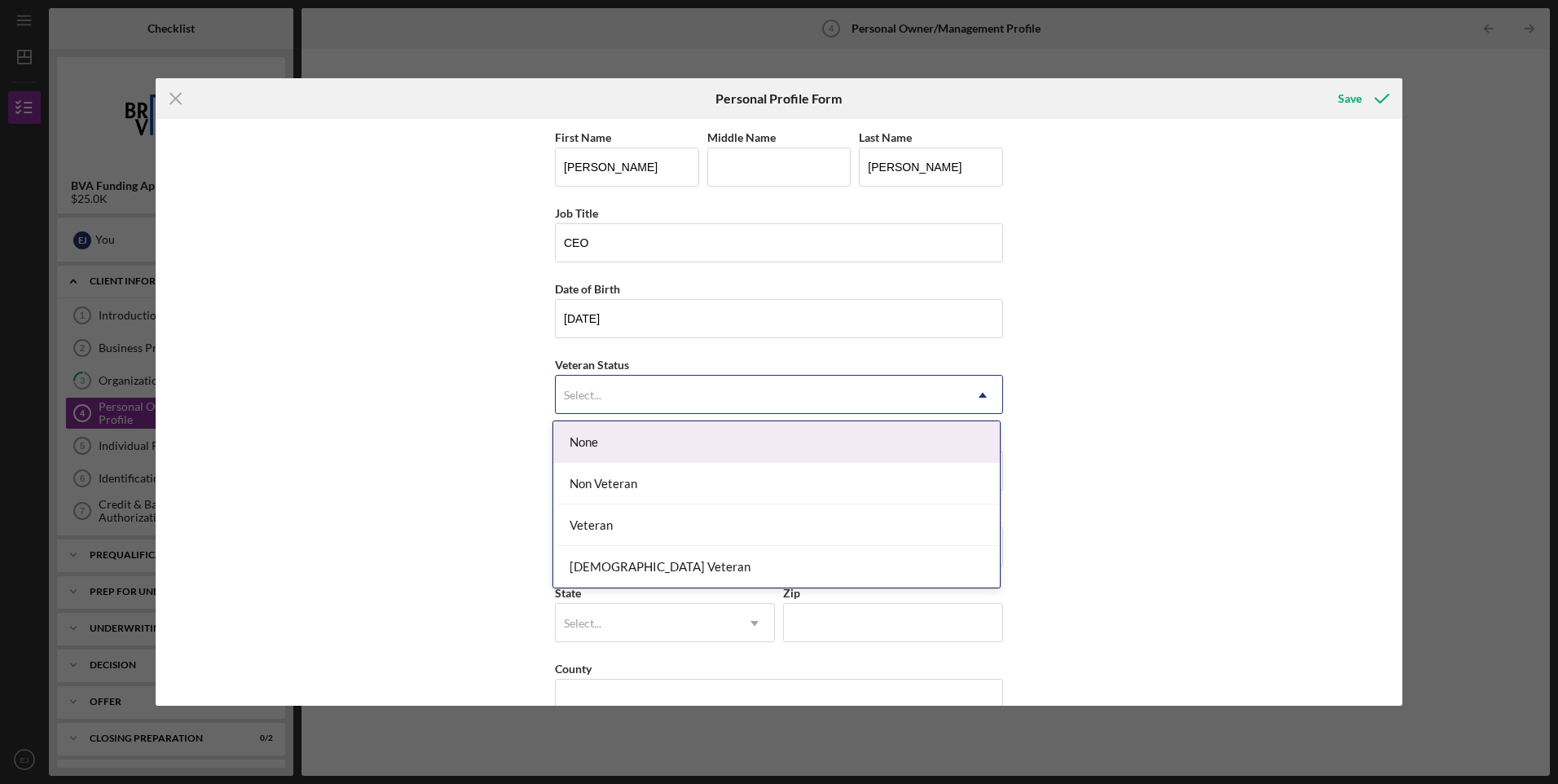
click at [805, 445] on div "None" at bounding box center [777, 442] width 447 height 42
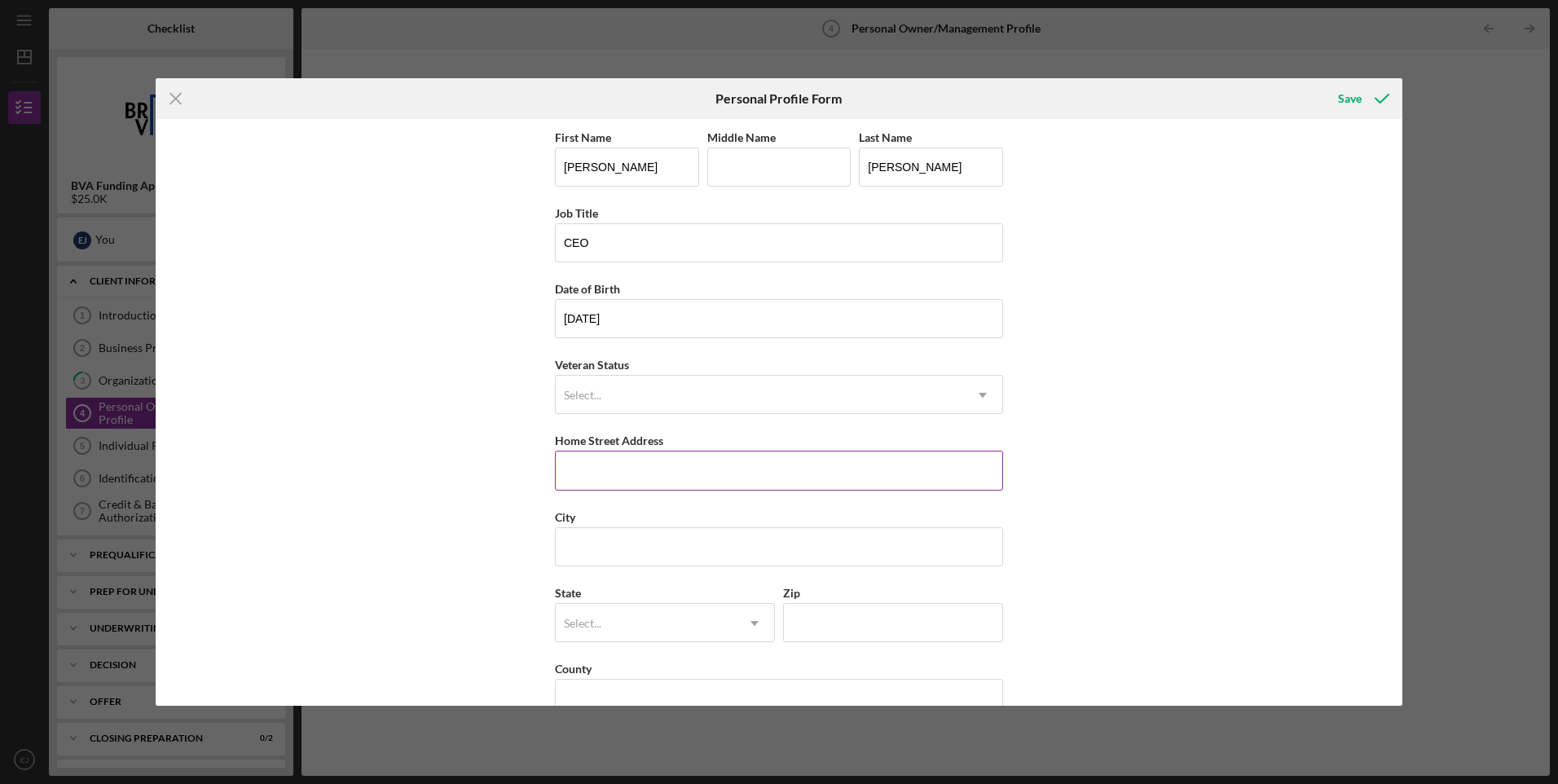
click at [791, 465] on input "Home Street Address" at bounding box center [779, 470] width 448 height 39
type input "5619 Townsbury Road"
type input "M."
type input "VA - Chesterfield"
type input "23236"
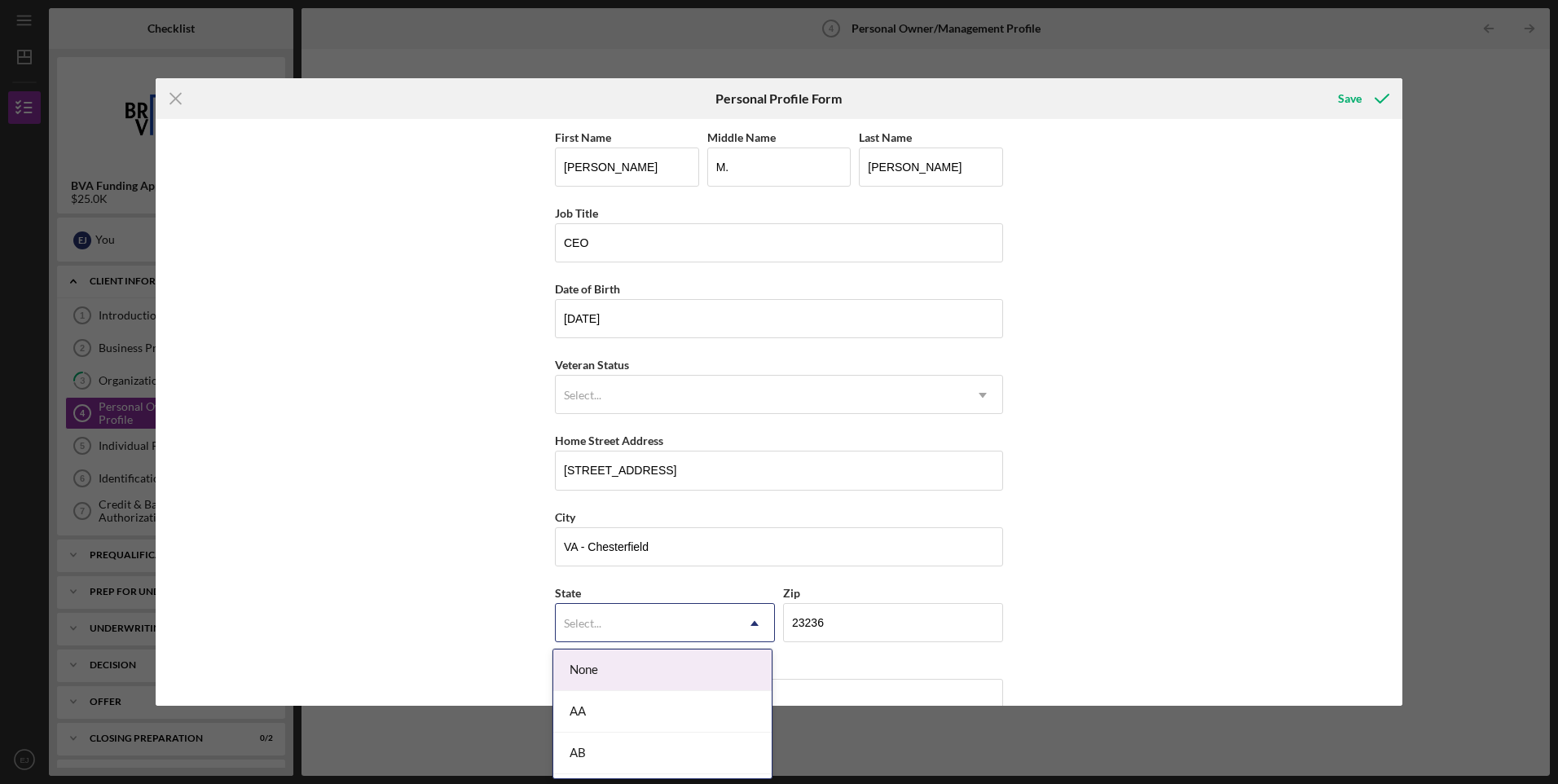
click at [675, 622] on div "Select..." at bounding box center [645, 624] width 179 height 38
click at [675, 656] on div "VA" at bounding box center [662, 658] width 219 height 42
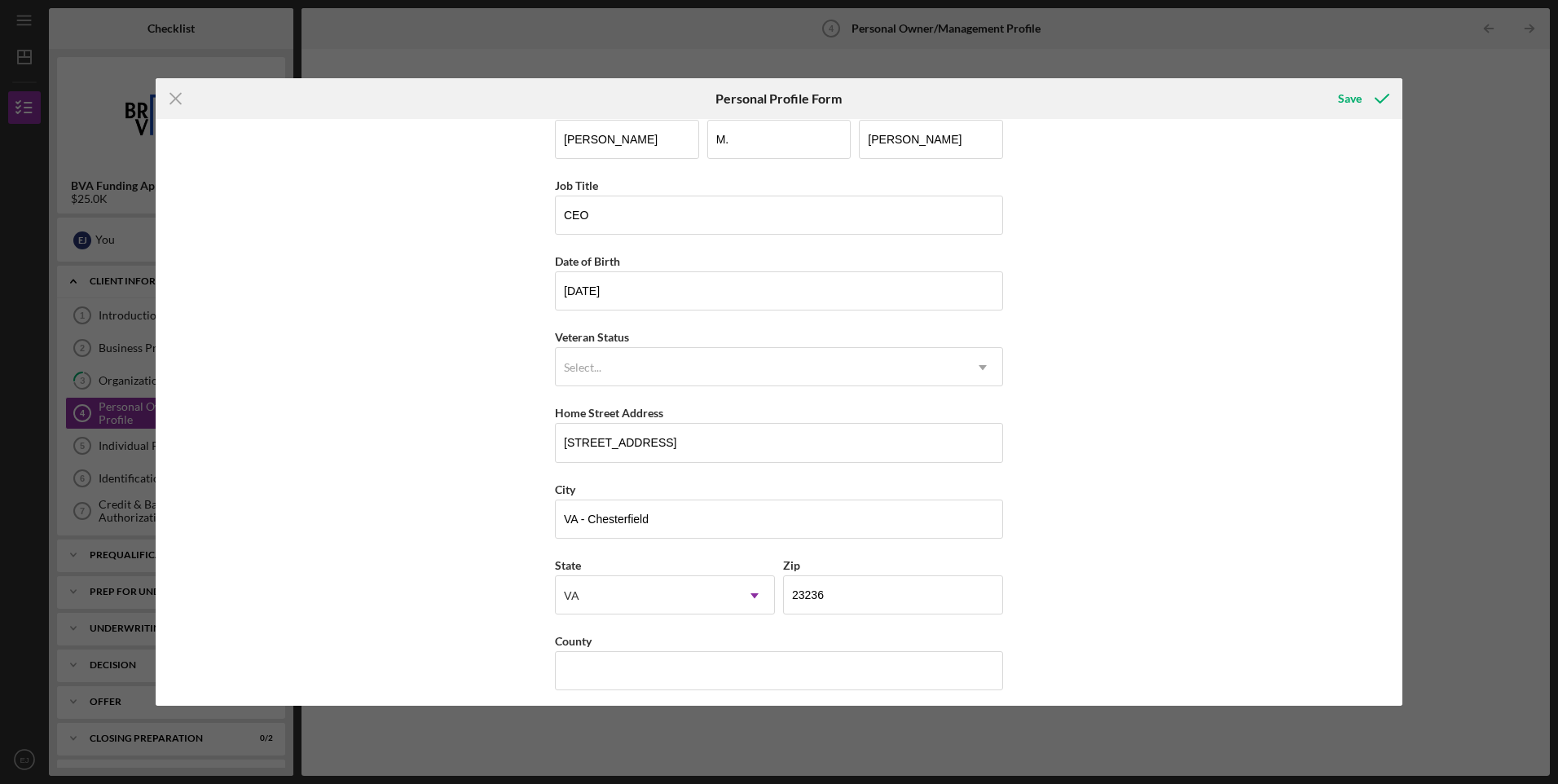
scroll to position [37, 0]
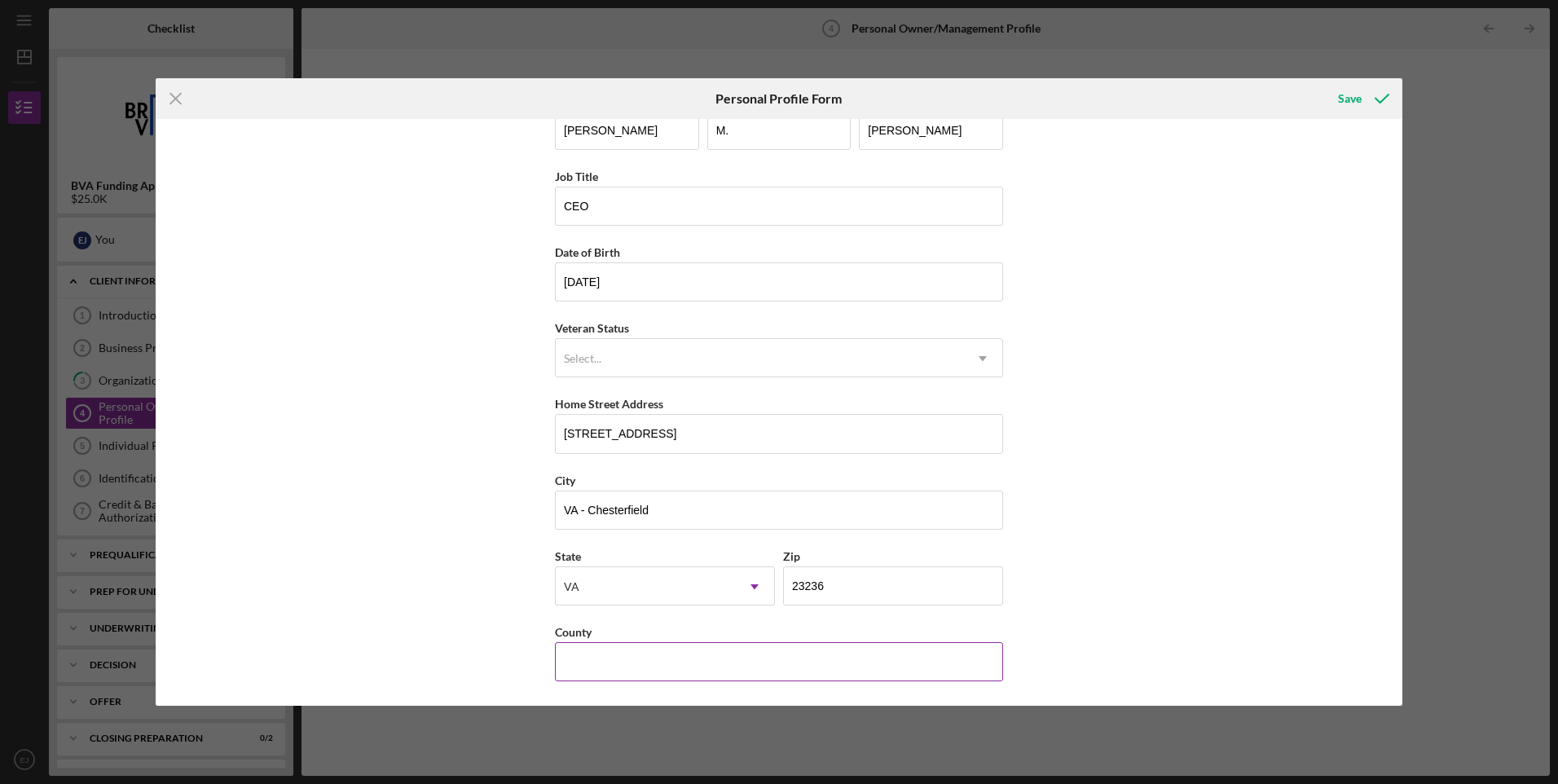
click at [706, 668] on input "County" at bounding box center [779, 661] width 448 height 39
click at [706, 664] on input "County" at bounding box center [779, 661] width 448 height 39
type input "United States of America"
drag, startPoint x: 1348, startPoint y: 97, endPoint x: 1057, endPoint y: 438, distance: 448.3
click at [1188, 450] on form "Icon/Menu Close Personal Profile Form Save First Name Evelyn Middle Name M. Las…" at bounding box center [779, 392] width 1247 height 628
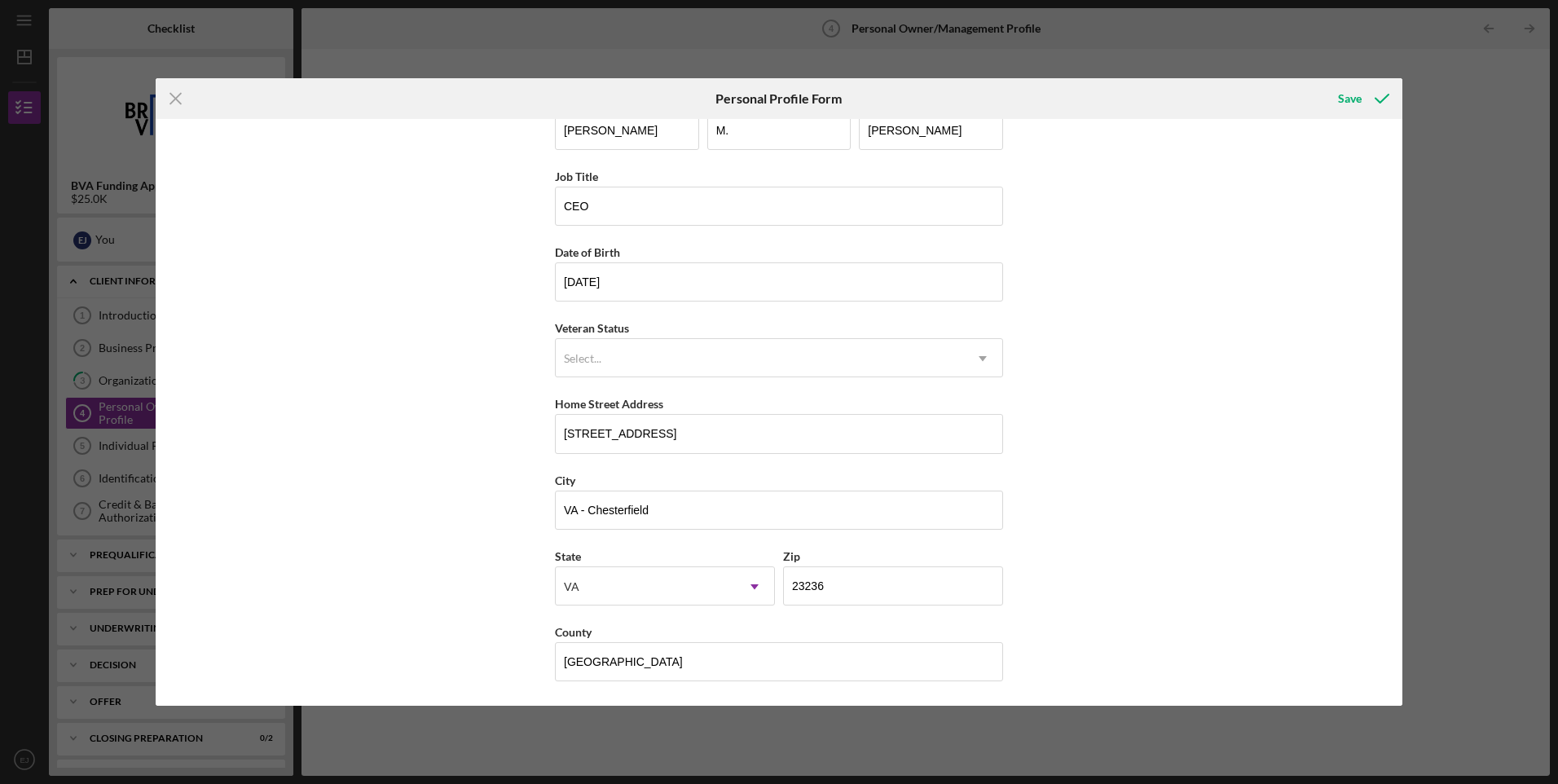
click at [1098, 447] on div "First Name Evelyn Middle Name M. Last Name Johnson Job Title CEO Date of Birth …" at bounding box center [779, 413] width 1247 height 587
click at [975, 353] on icon "Icon/Dropdown Arrow" at bounding box center [982, 358] width 39 height 39
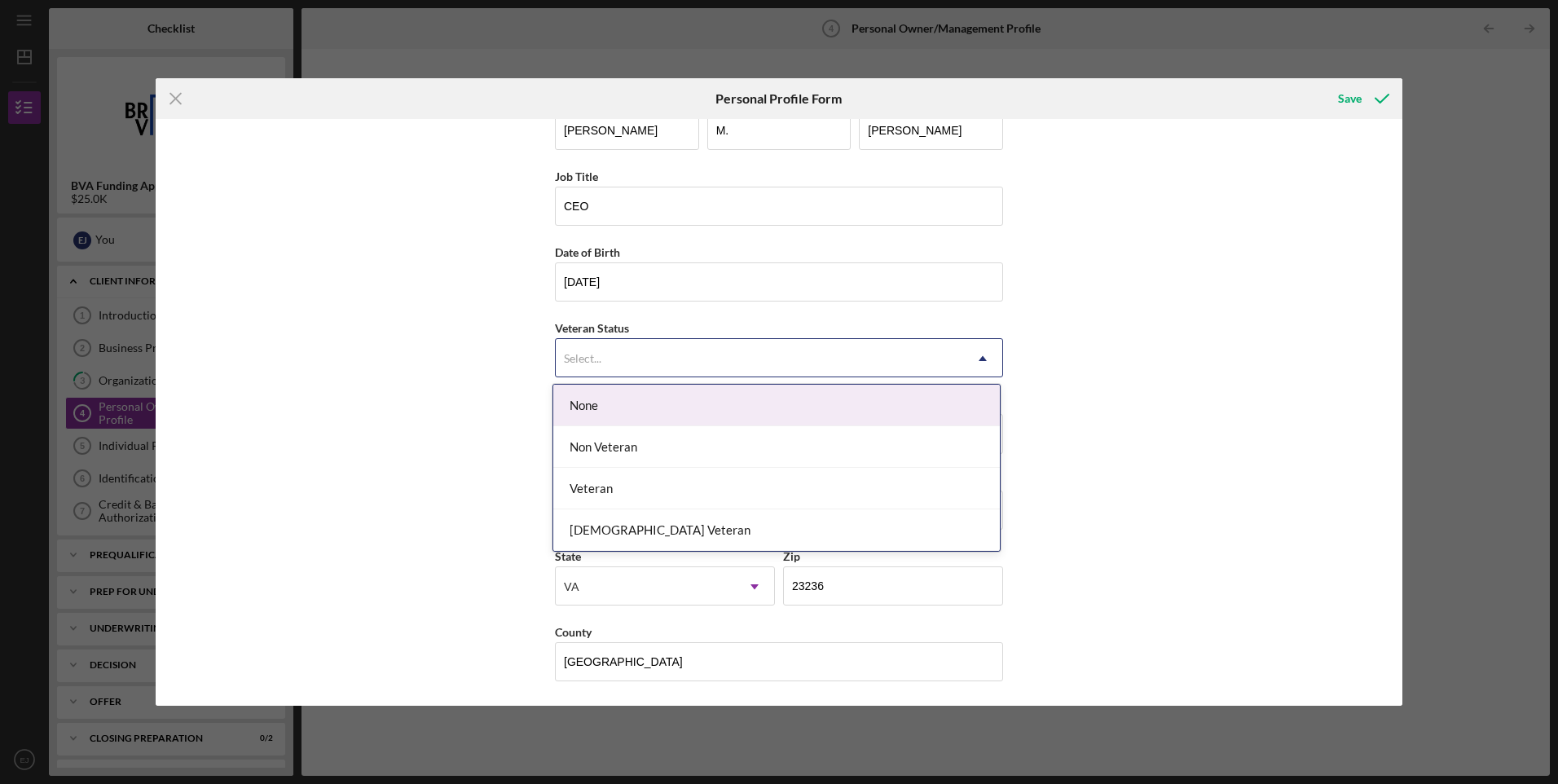
click at [975, 354] on icon "Icon/Dropdown Arrow" at bounding box center [982, 358] width 39 height 39
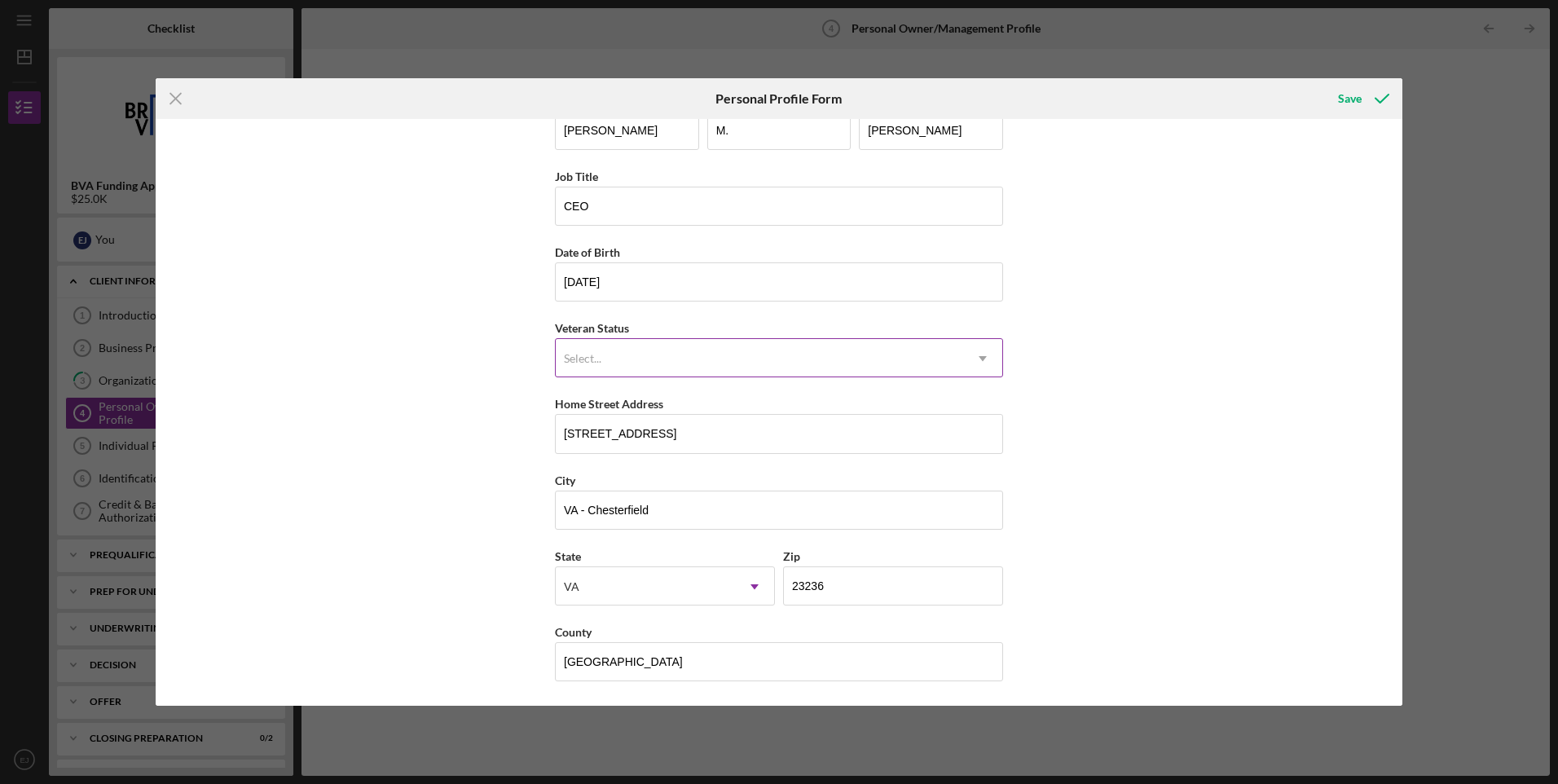
click at [979, 359] on use at bounding box center [983, 359] width 9 height 5
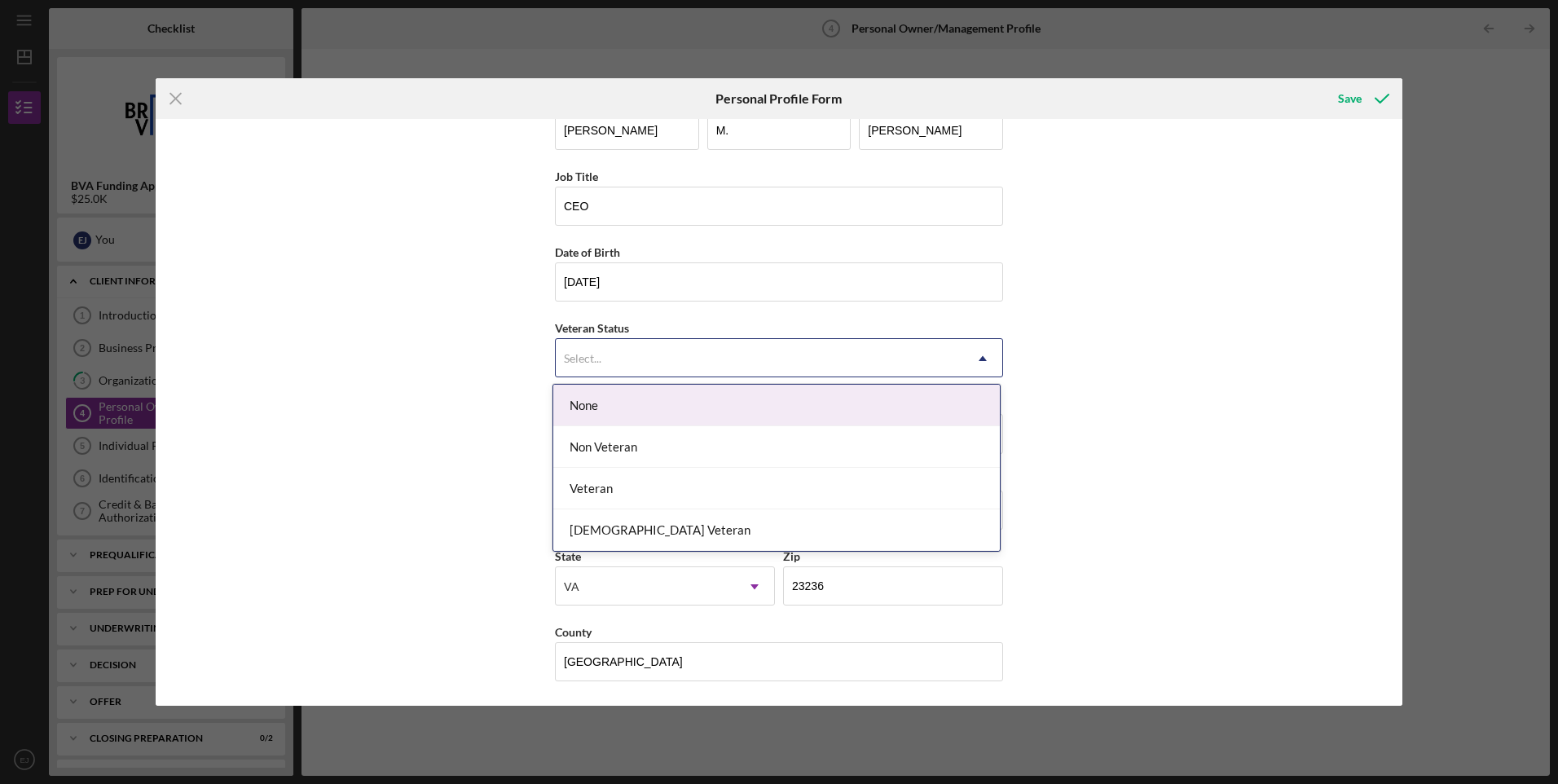
click at [904, 406] on div "None" at bounding box center [777, 405] width 447 height 42
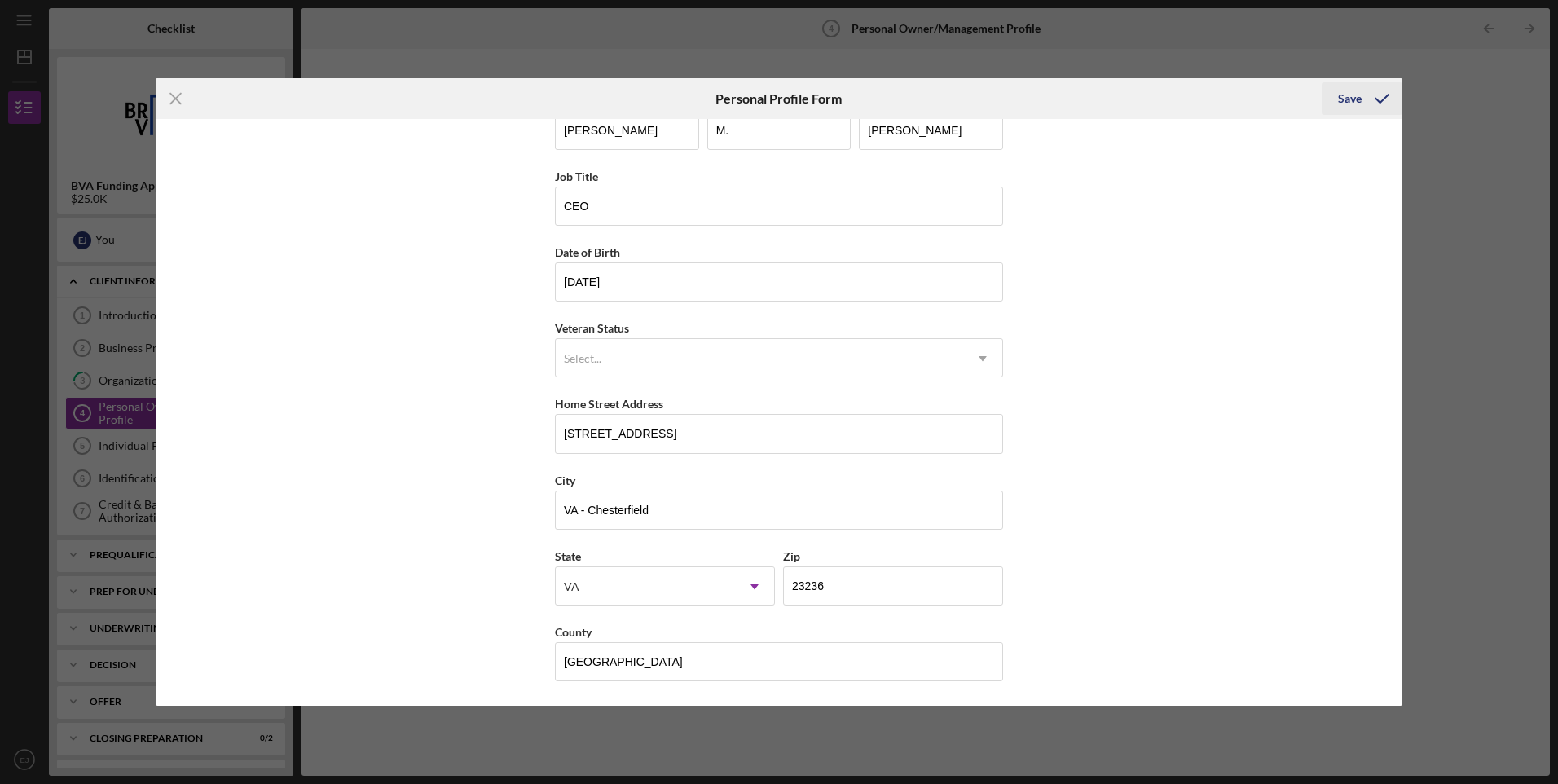
click at [1344, 107] on div "Save" at bounding box center [1350, 98] width 24 height 32
click at [1344, 107] on body "Icon/Menu Personal Owner/Management Profile 4 Personal Owner/Management Profile…" at bounding box center [779, 392] width 1558 height 784
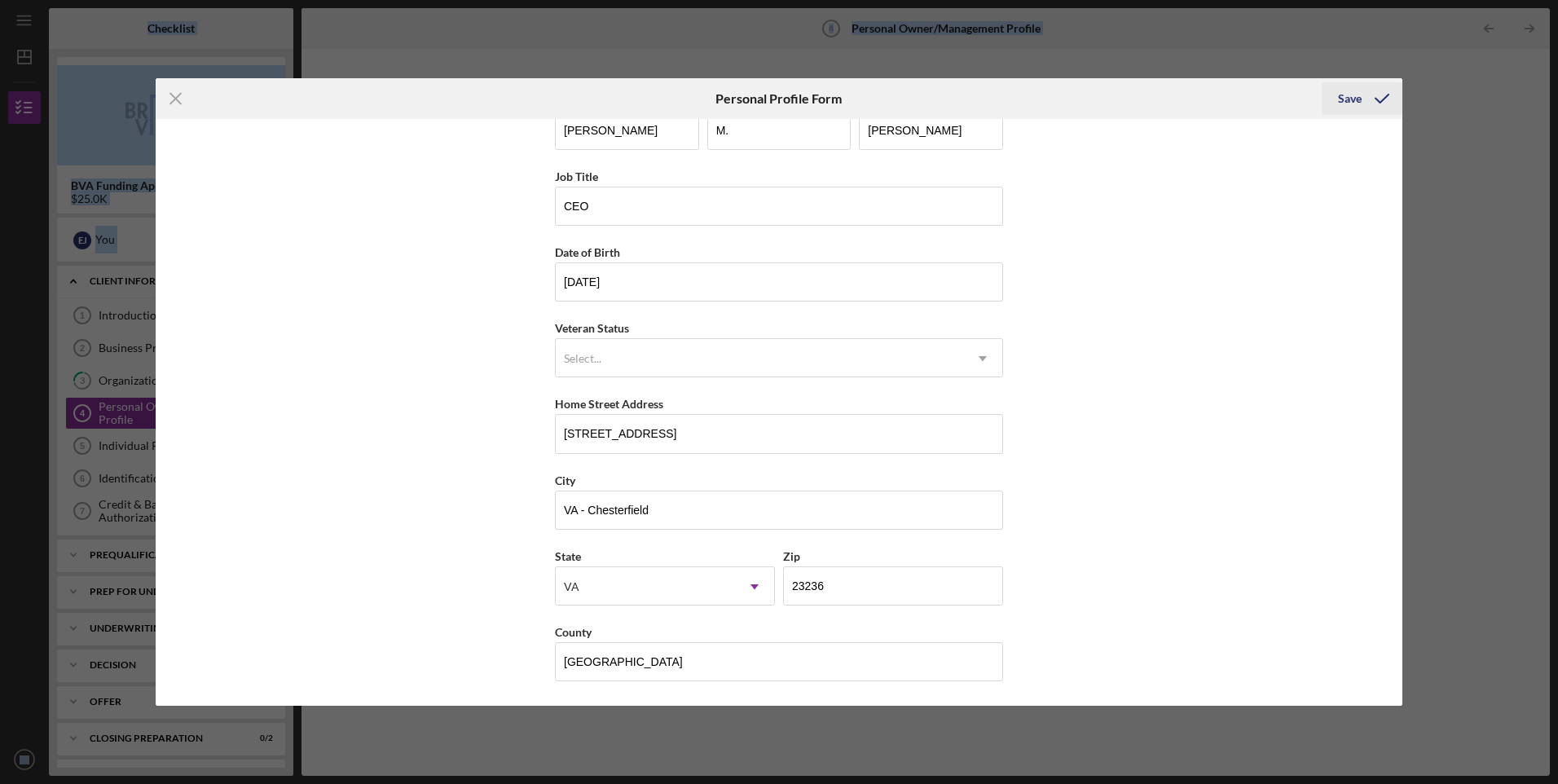
click at [1342, 102] on div "Save" at bounding box center [1350, 98] width 24 height 32
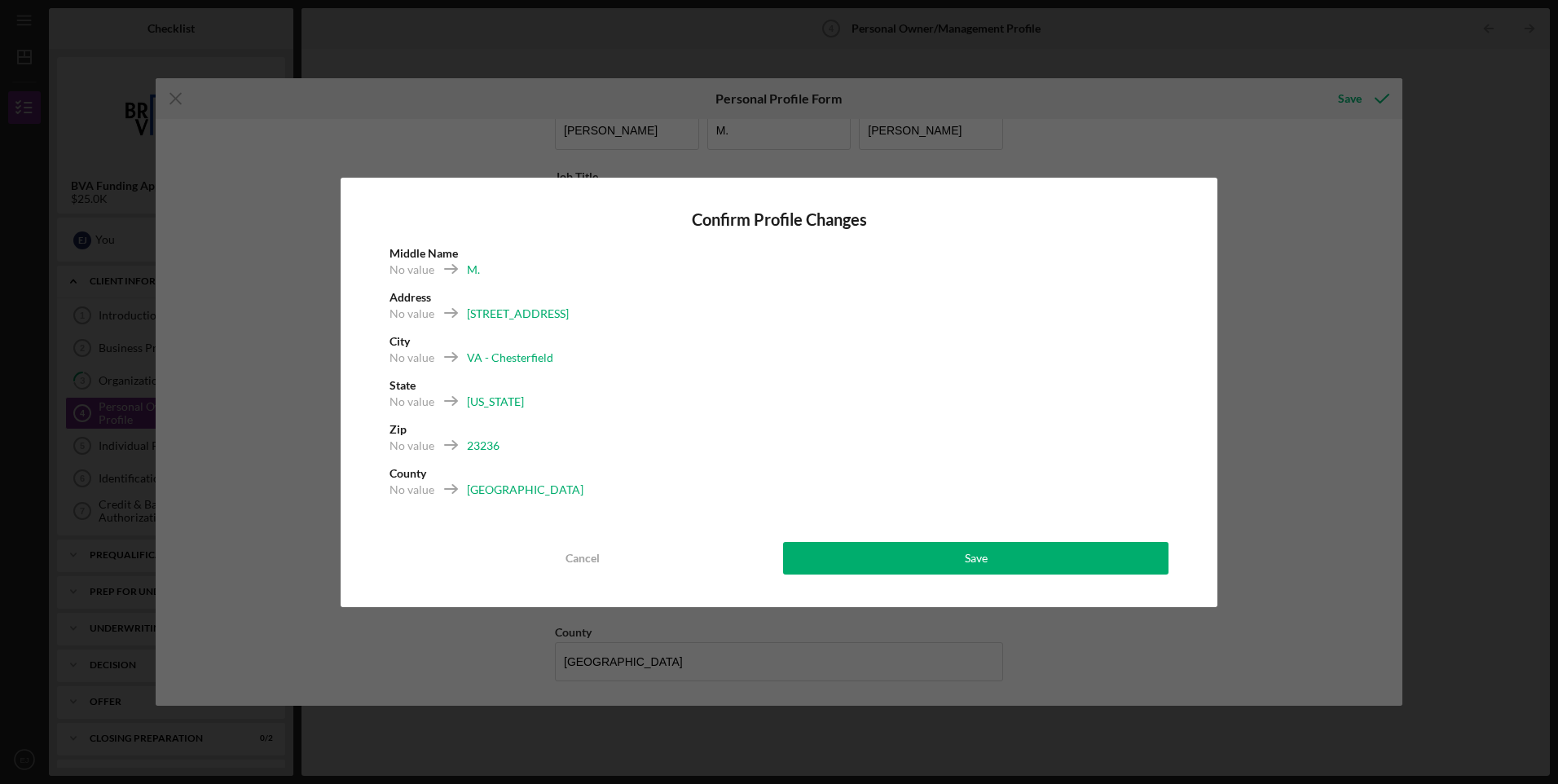
click at [476, 441] on div "23236" at bounding box center [483, 445] width 32 height 16
click at [589, 564] on div "Cancel" at bounding box center [582, 558] width 34 height 32
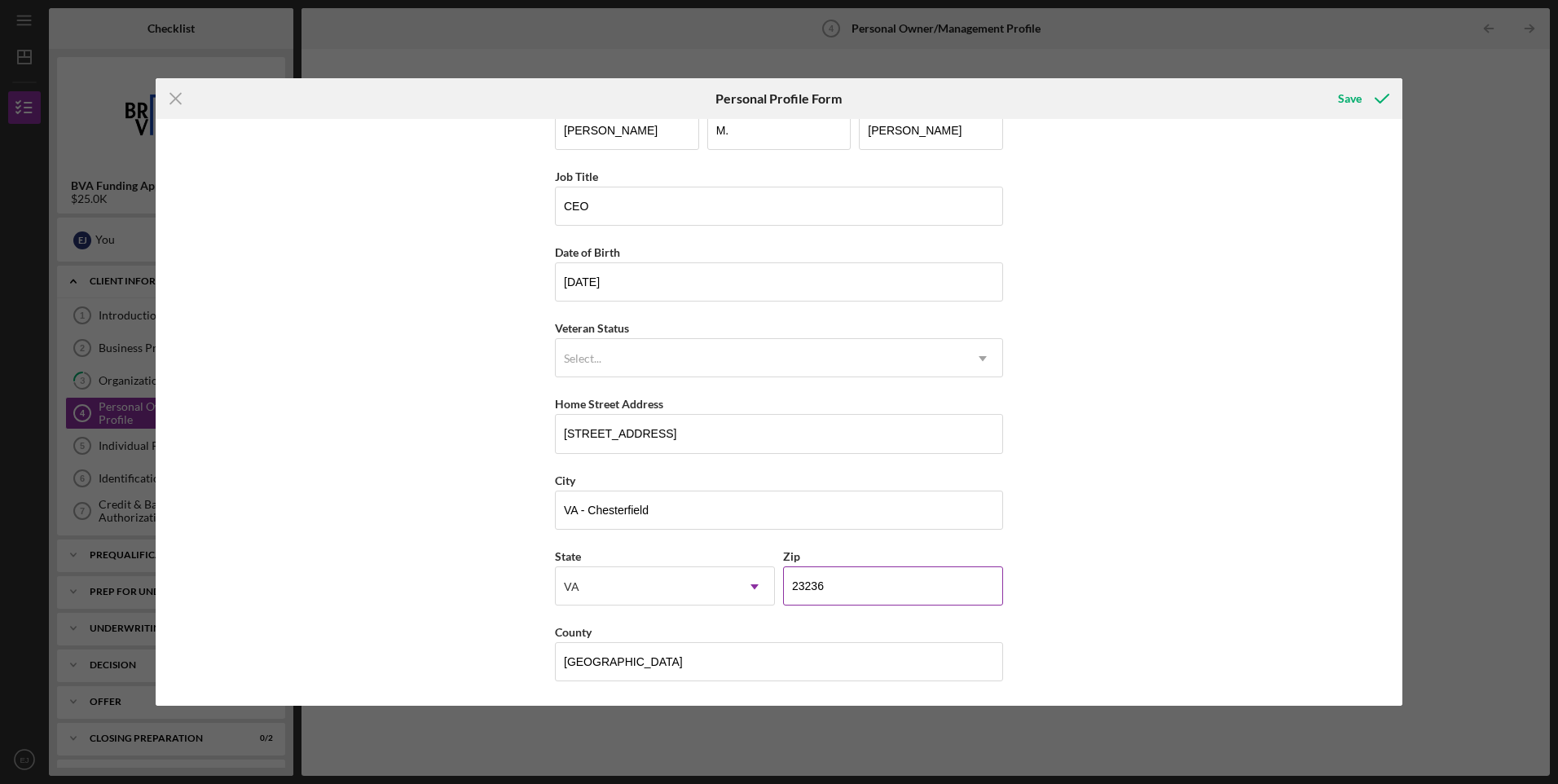
drag, startPoint x: 824, startPoint y: 587, endPoint x: 792, endPoint y: 581, distance: 32.6
click at [792, 581] on input "23236" at bounding box center [893, 585] width 220 height 39
type input "23832"
click at [1395, 539] on div "First Name Evelyn Middle Name M. Last Name Johnson Job Title CEO Date of Birth …" at bounding box center [779, 413] width 1247 height 587
click at [1343, 96] on div "Save" at bounding box center [1350, 98] width 24 height 32
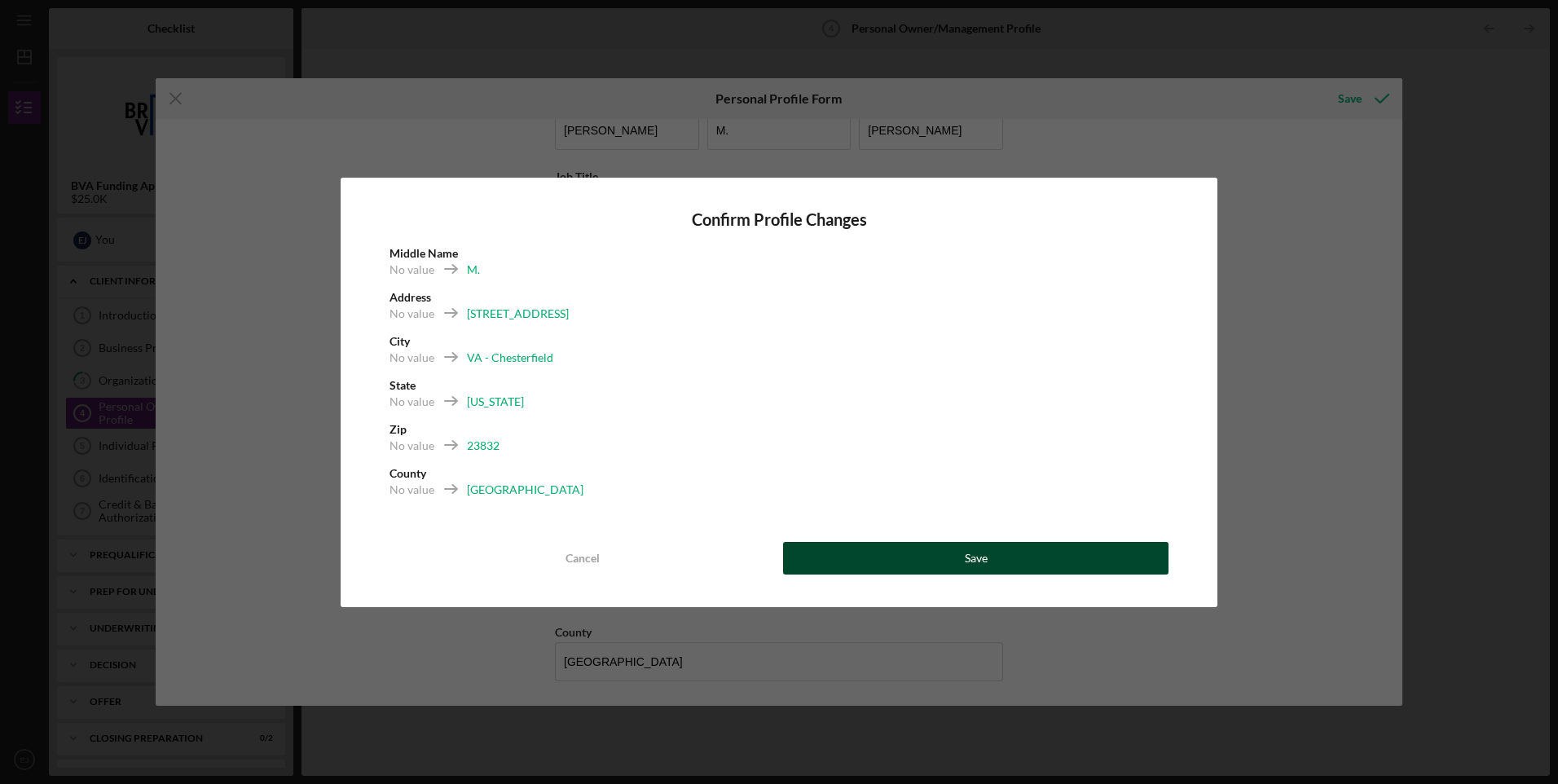
click at [949, 559] on button "Save" at bounding box center [976, 558] width 385 height 32
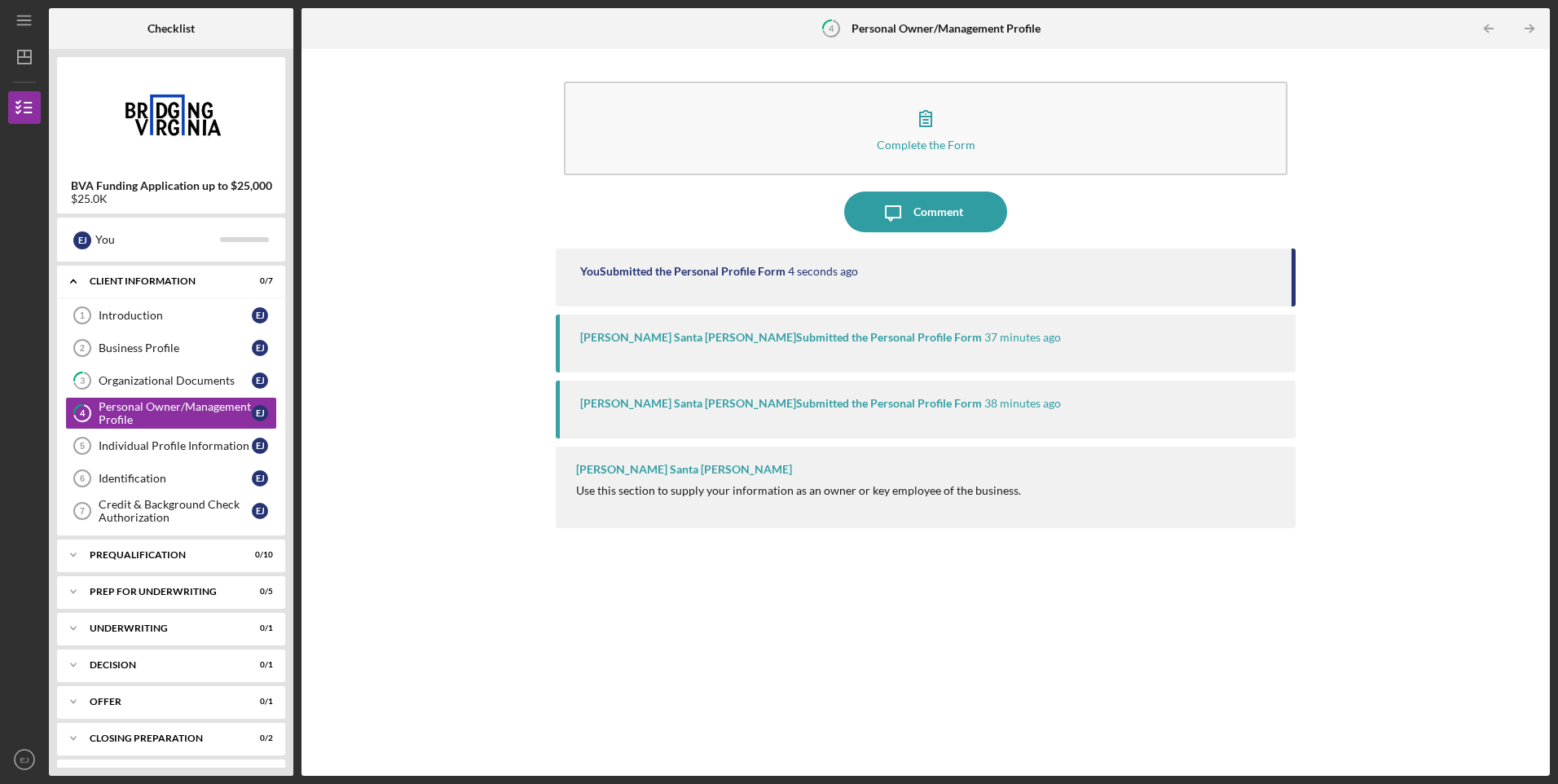
click at [846, 339] on div "Sara Santa Cruz Submitted the Personal Profile Form" at bounding box center [781, 337] width 402 height 13
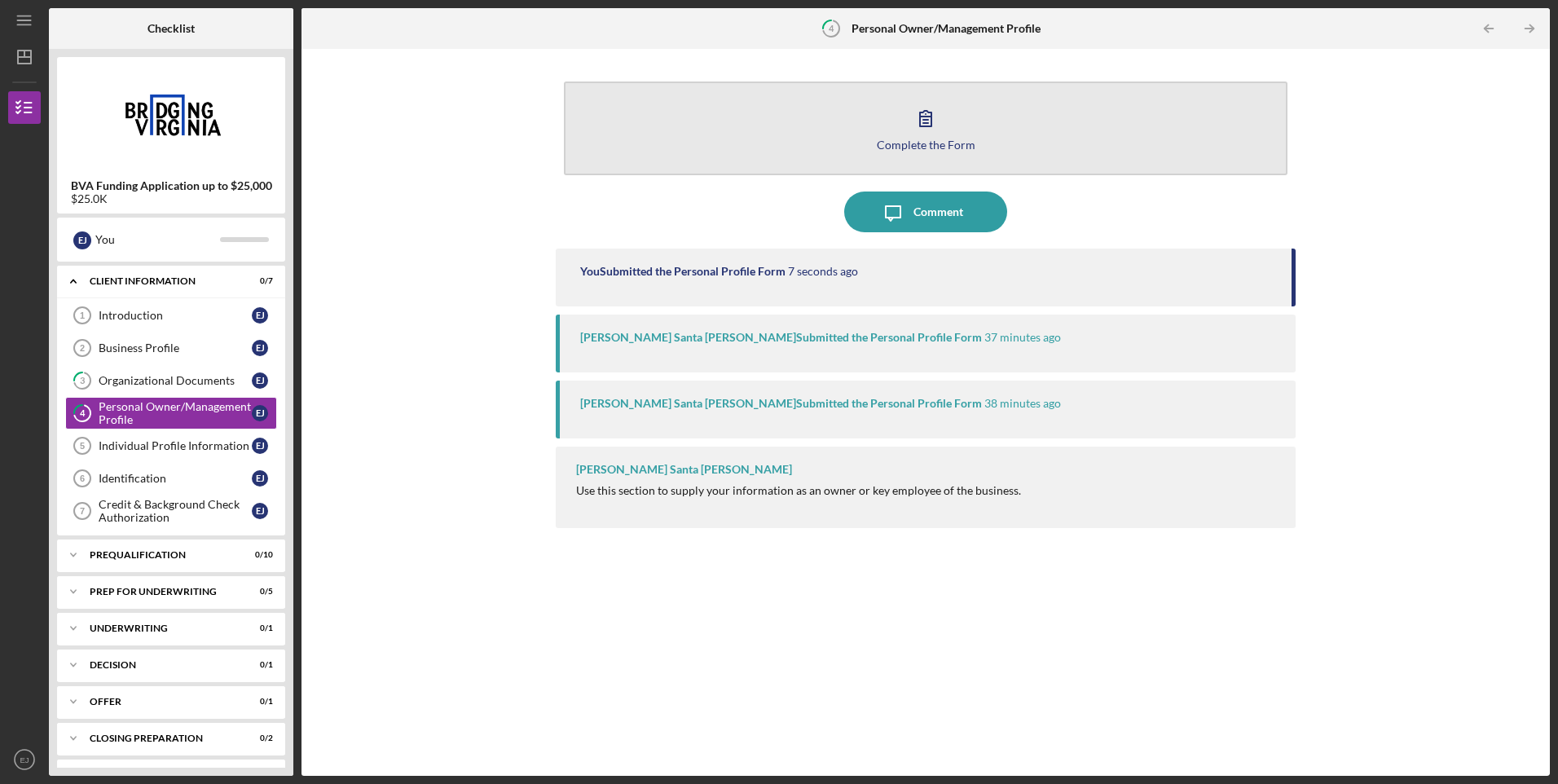
click at [921, 119] on icon "button" at bounding box center [925, 117] width 41 height 41
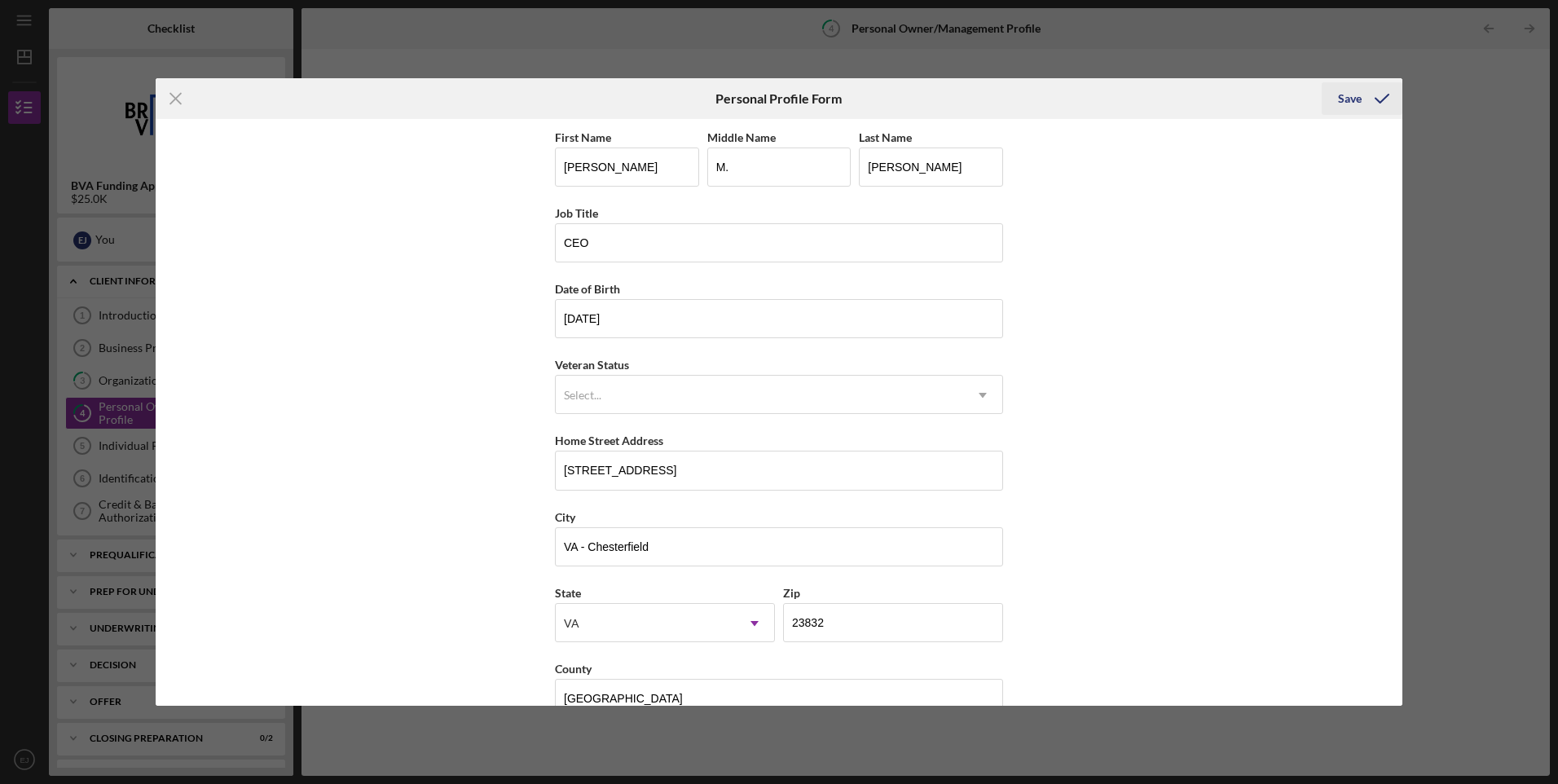
click at [1348, 105] on div "Save" at bounding box center [1350, 98] width 24 height 32
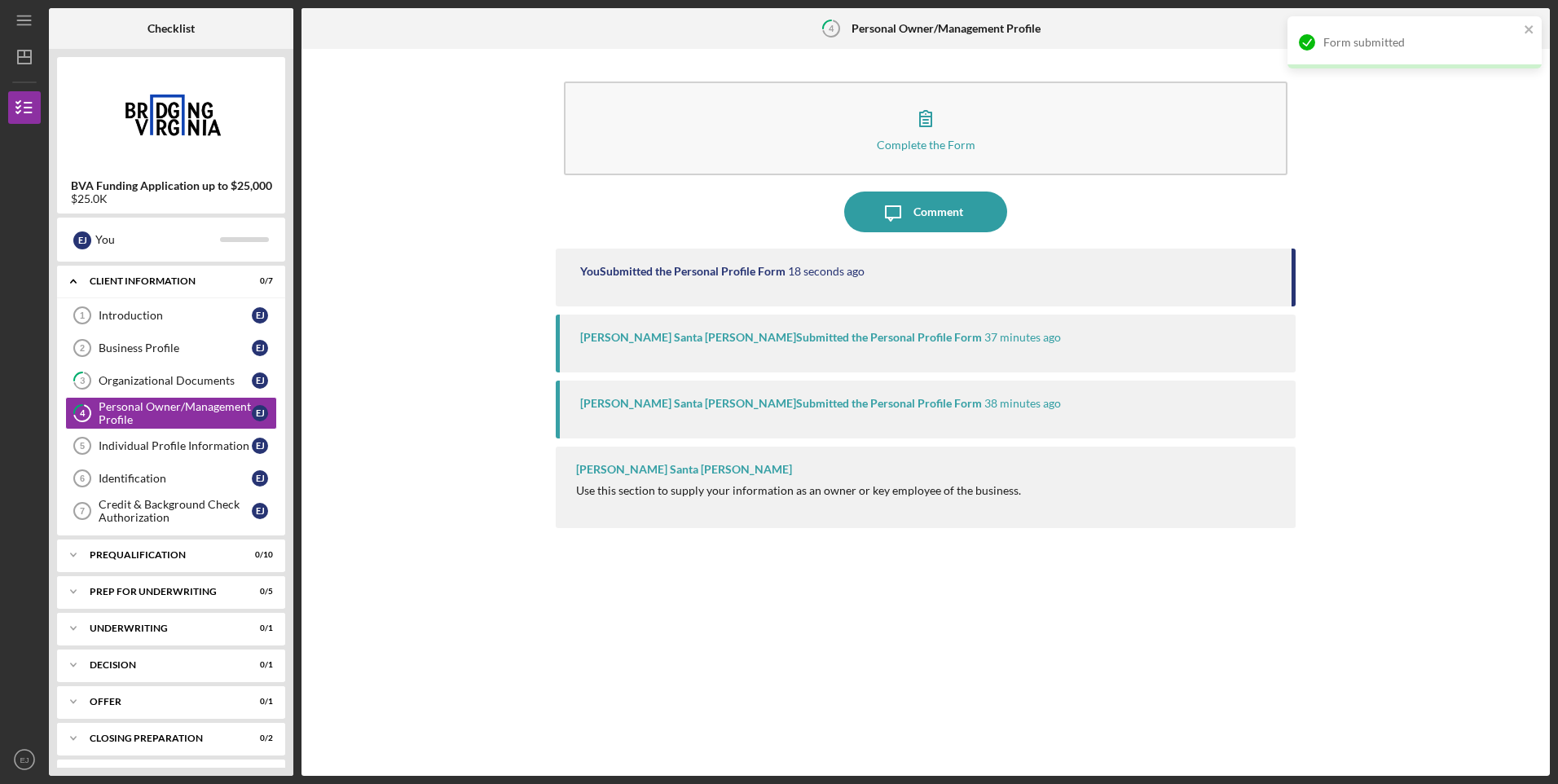
click at [815, 341] on div "Sara Santa Cruz Submitted the Personal Profile Form" at bounding box center [781, 337] width 402 height 13
click at [815, 339] on div "Sara Santa Cruz Submitted the Personal Profile Form" at bounding box center [781, 337] width 402 height 13
drag, startPoint x: 815, startPoint y: 339, endPoint x: 723, endPoint y: 342, distance: 92.0
click at [723, 342] on div "Sara Santa Cruz Submitted the Personal Profile Form" at bounding box center [781, 337] width 402 height 13
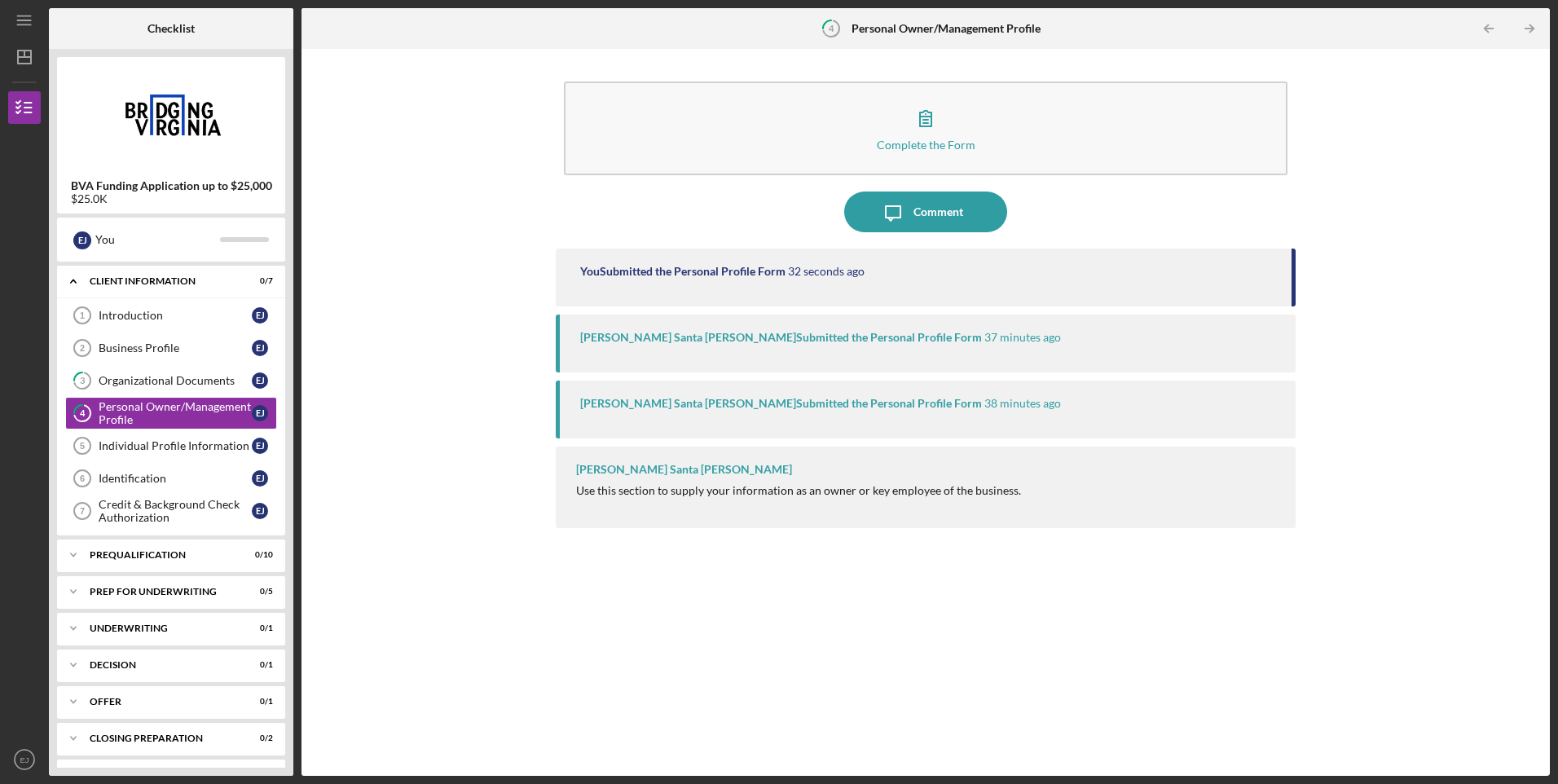
click at [847, 404] on div "Sara Santa Cruz Submitted the Personal Profile Form" at bounding box center [781, 403] width 402 height 13
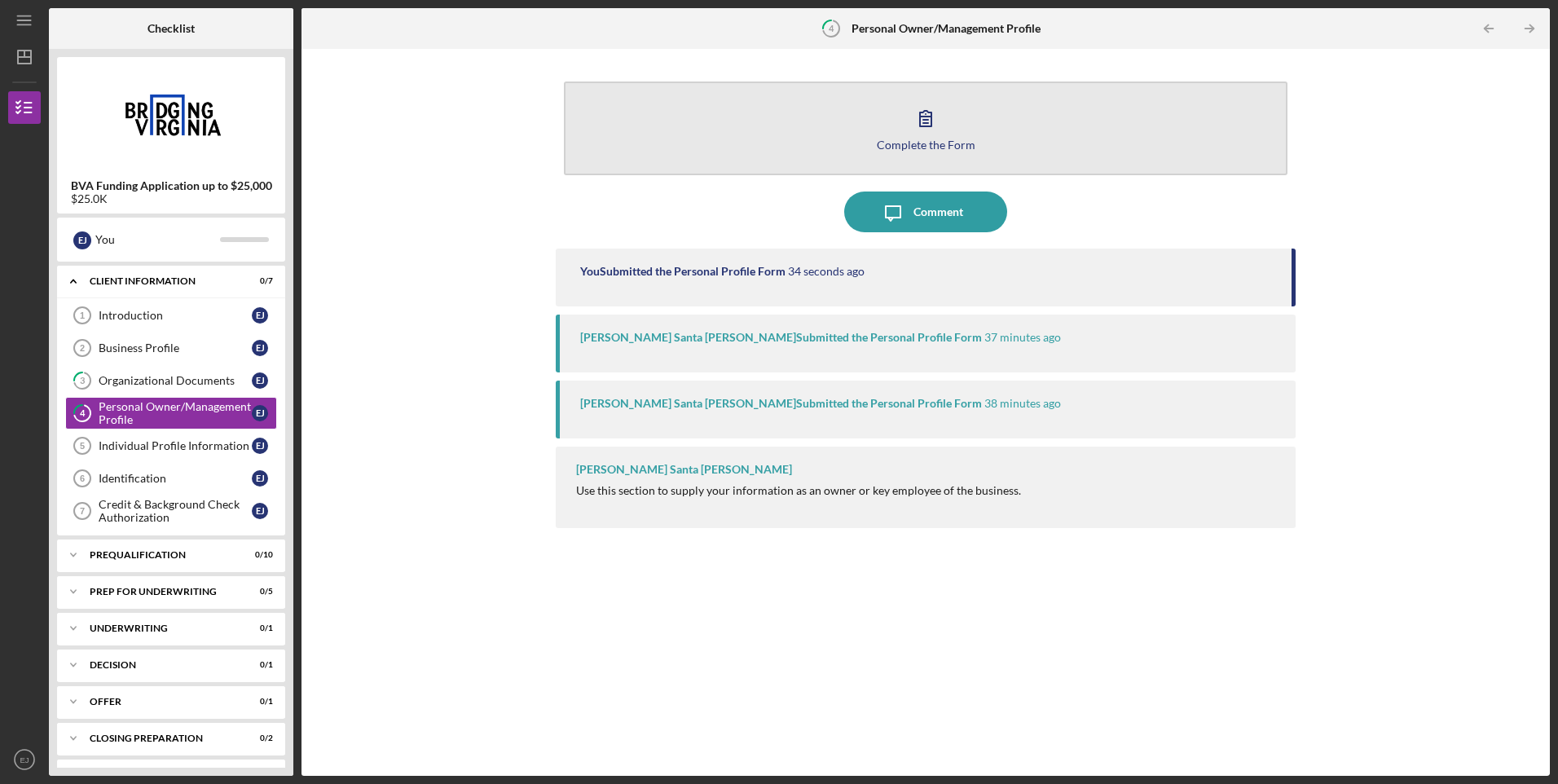
click at [933, 132] on icon "button" at bounding box center [925, 117] width 41 height 41
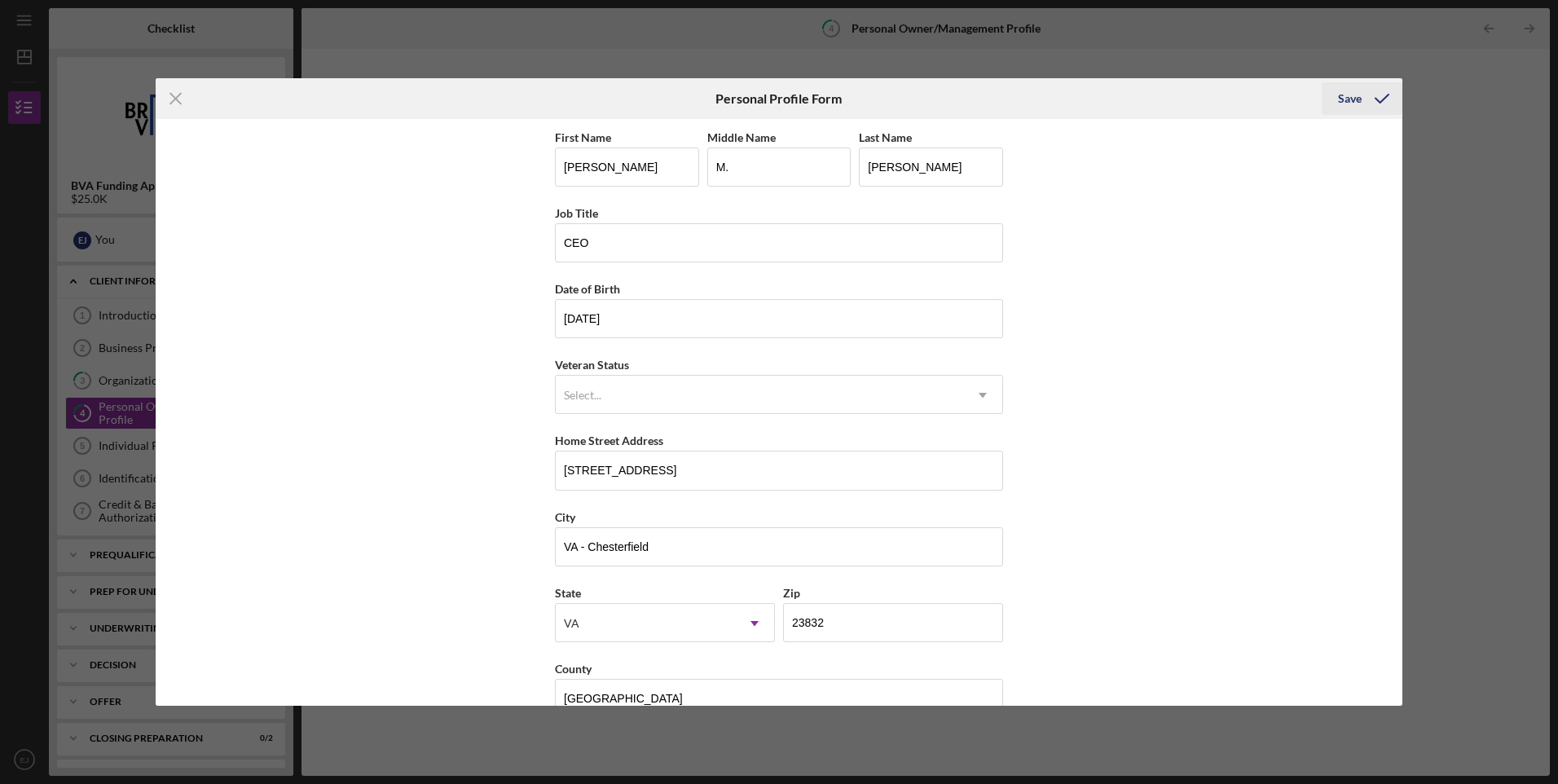
click at [1363, 102] on icon "submit" at bounding box center [1382, 98] width 41 height 41
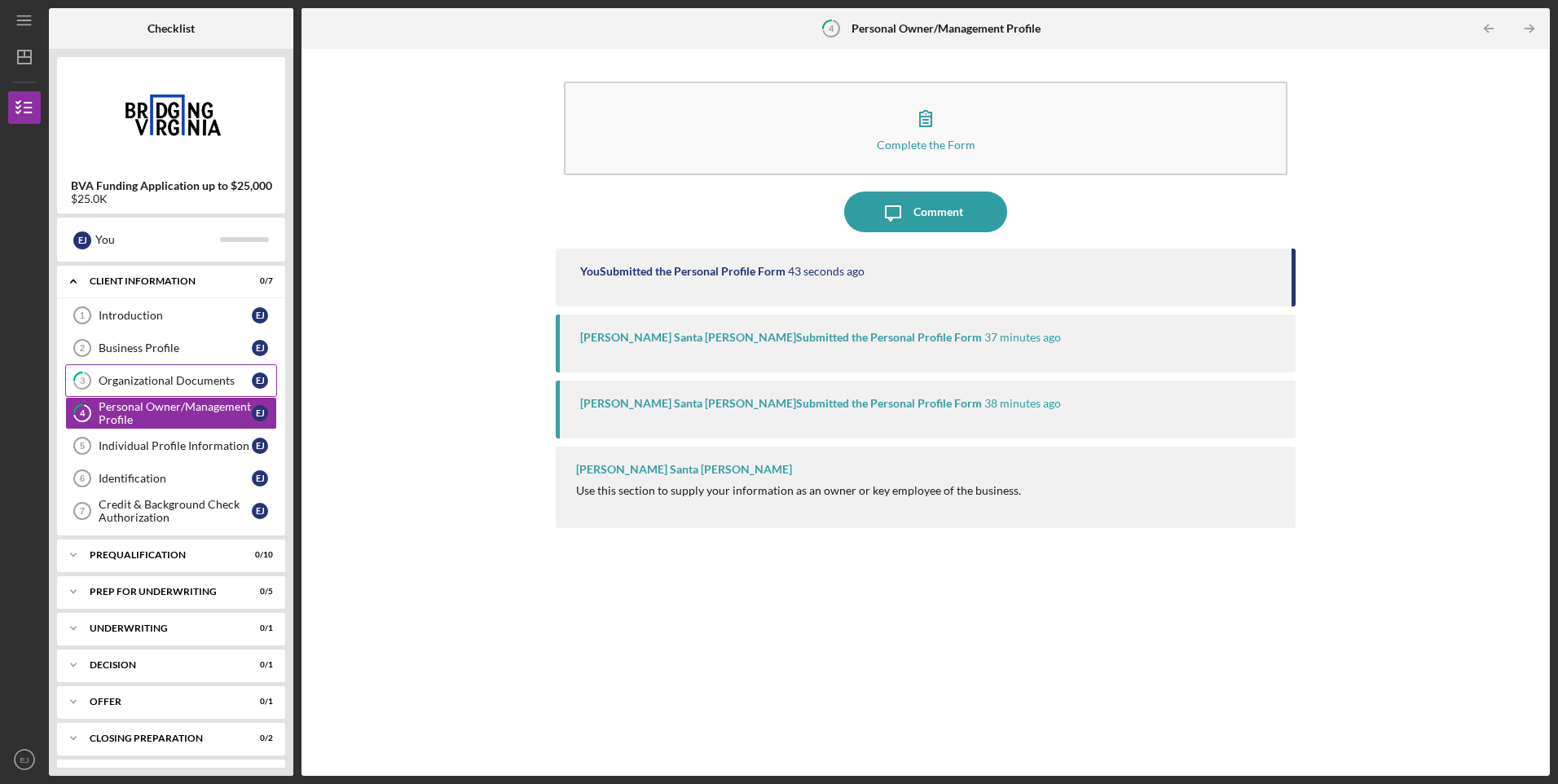
click at [155, 383] on div "Organizational Documents" at bounding box center [175, 381] width 153 height 13
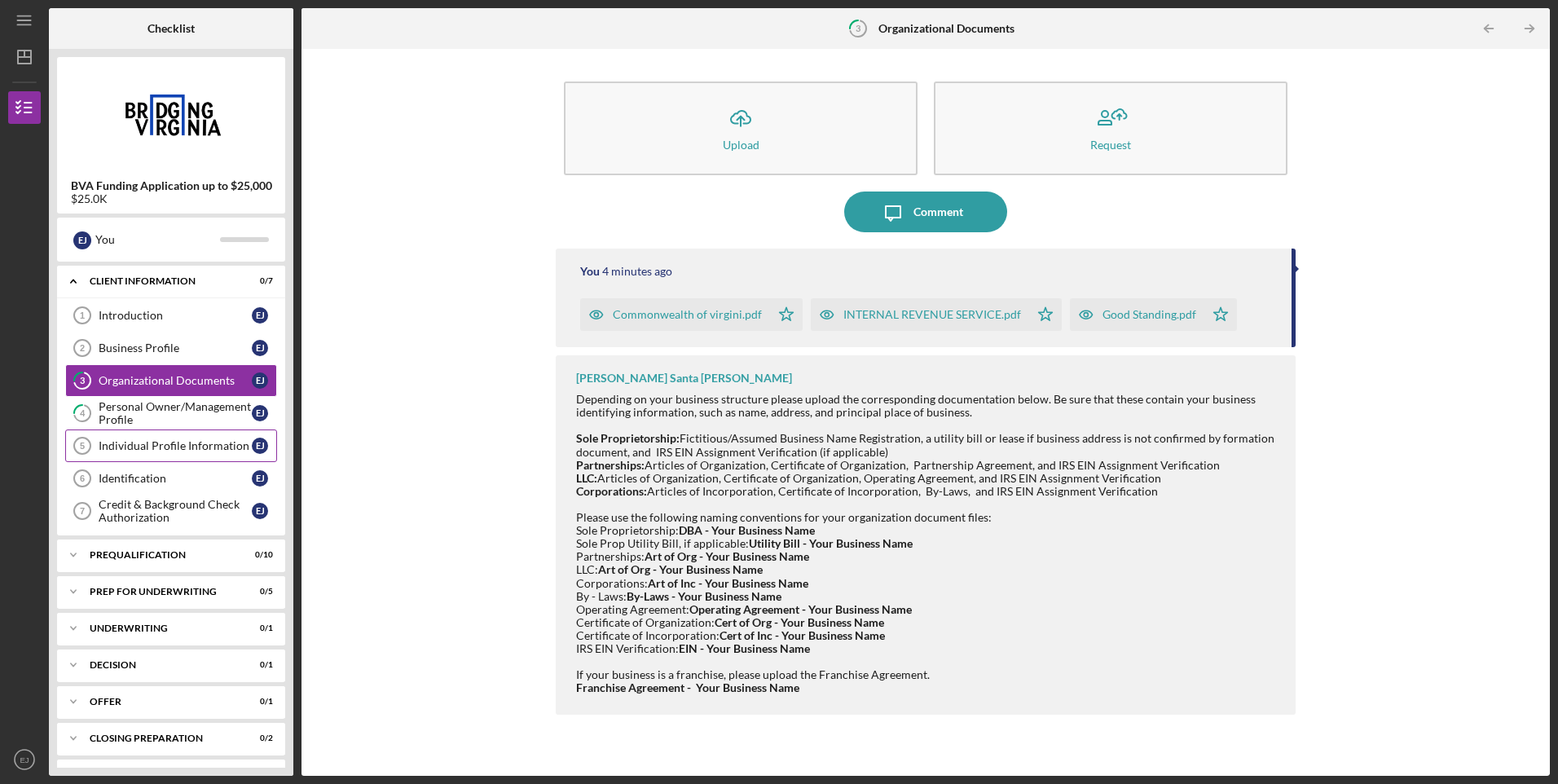
click at [129, 444] on div "Individual Profile Information" at bounding box center [175, 446] width 153 height 13
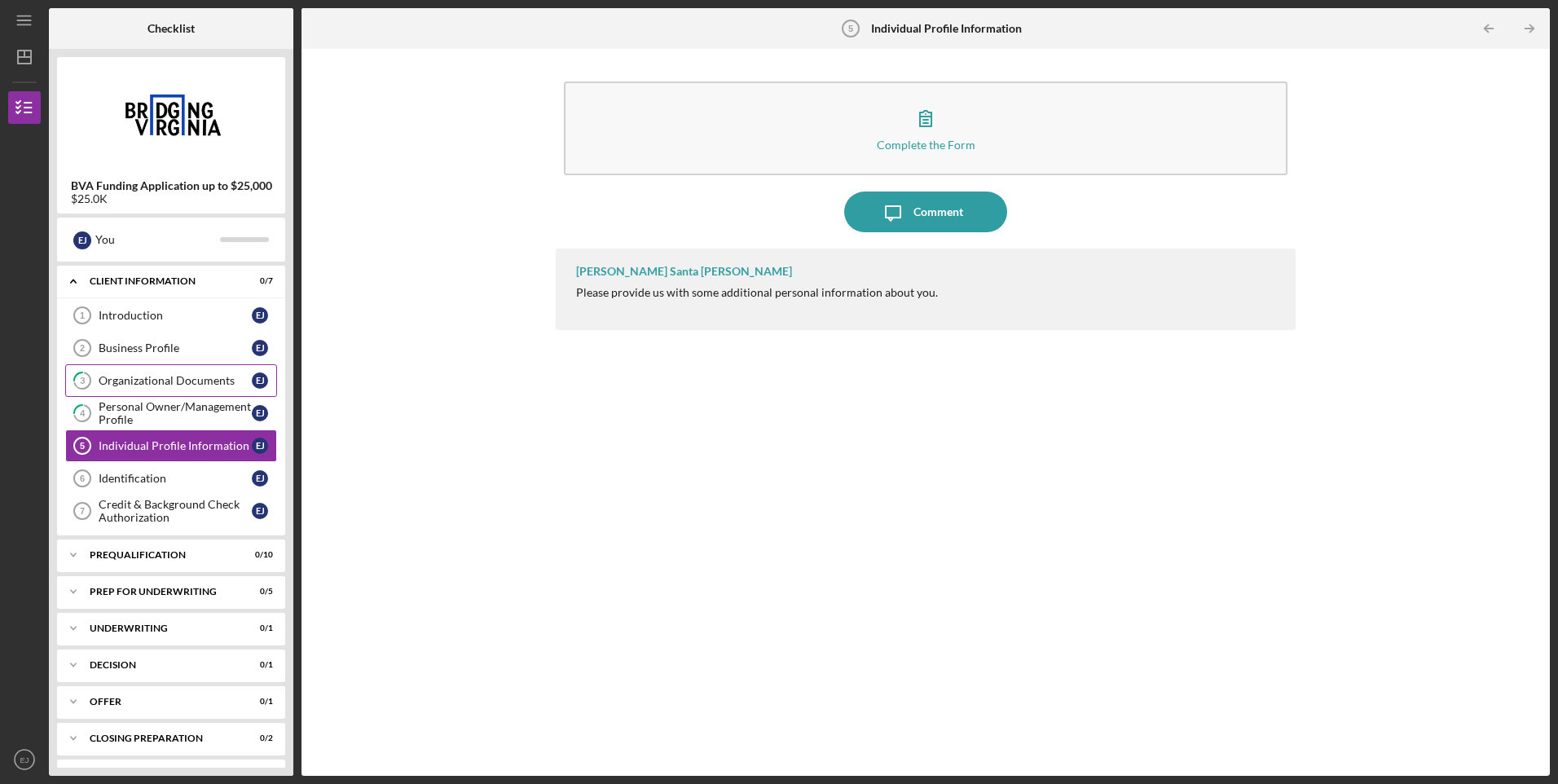
click at [153, 380] on div "Organizational Documents" at bounding box center [175, 381] width 153 height 13
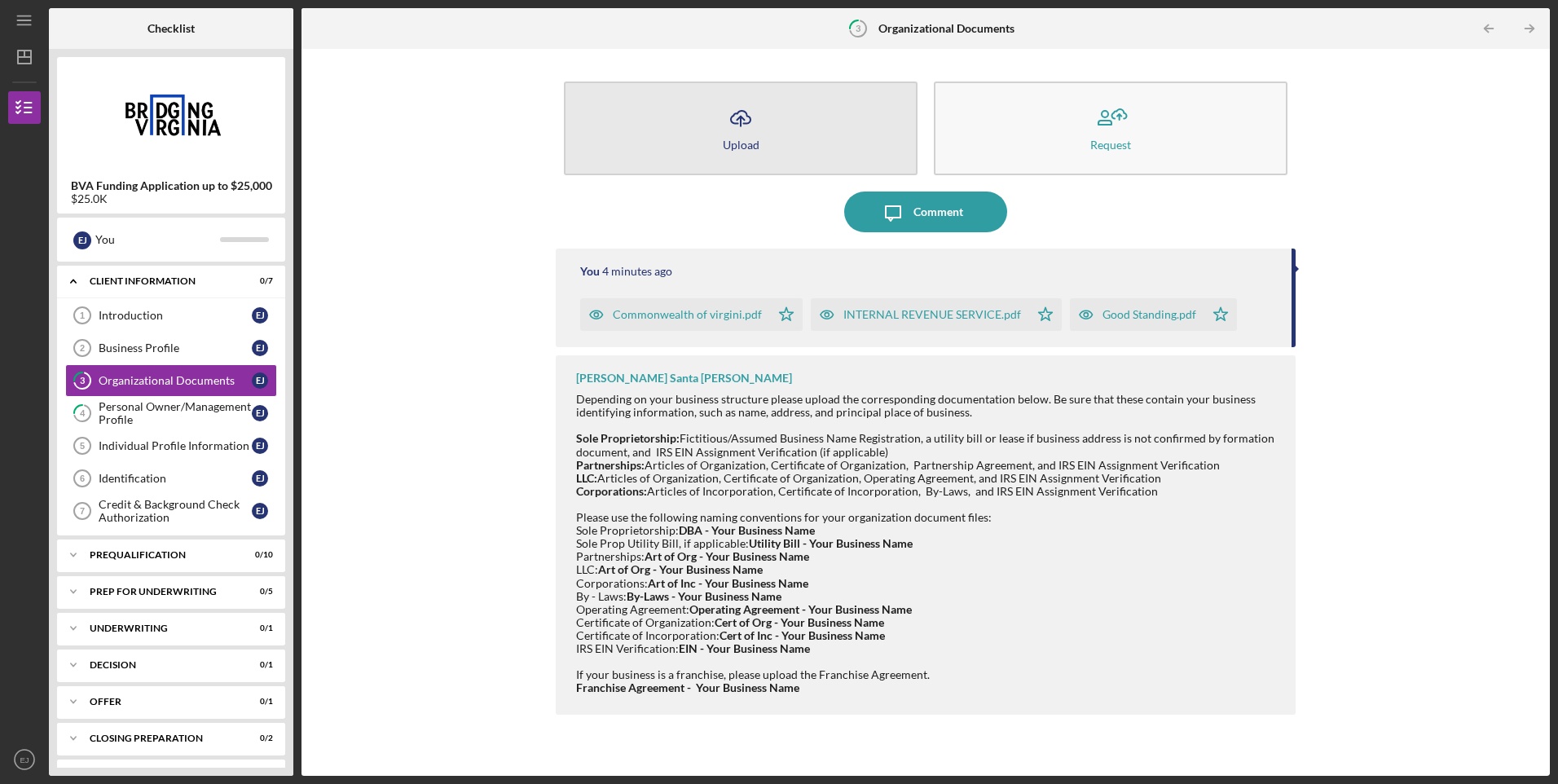
click at [740, 114] on icon "Icon/Upload" at bounding box center [741, 117] width 41 height 41
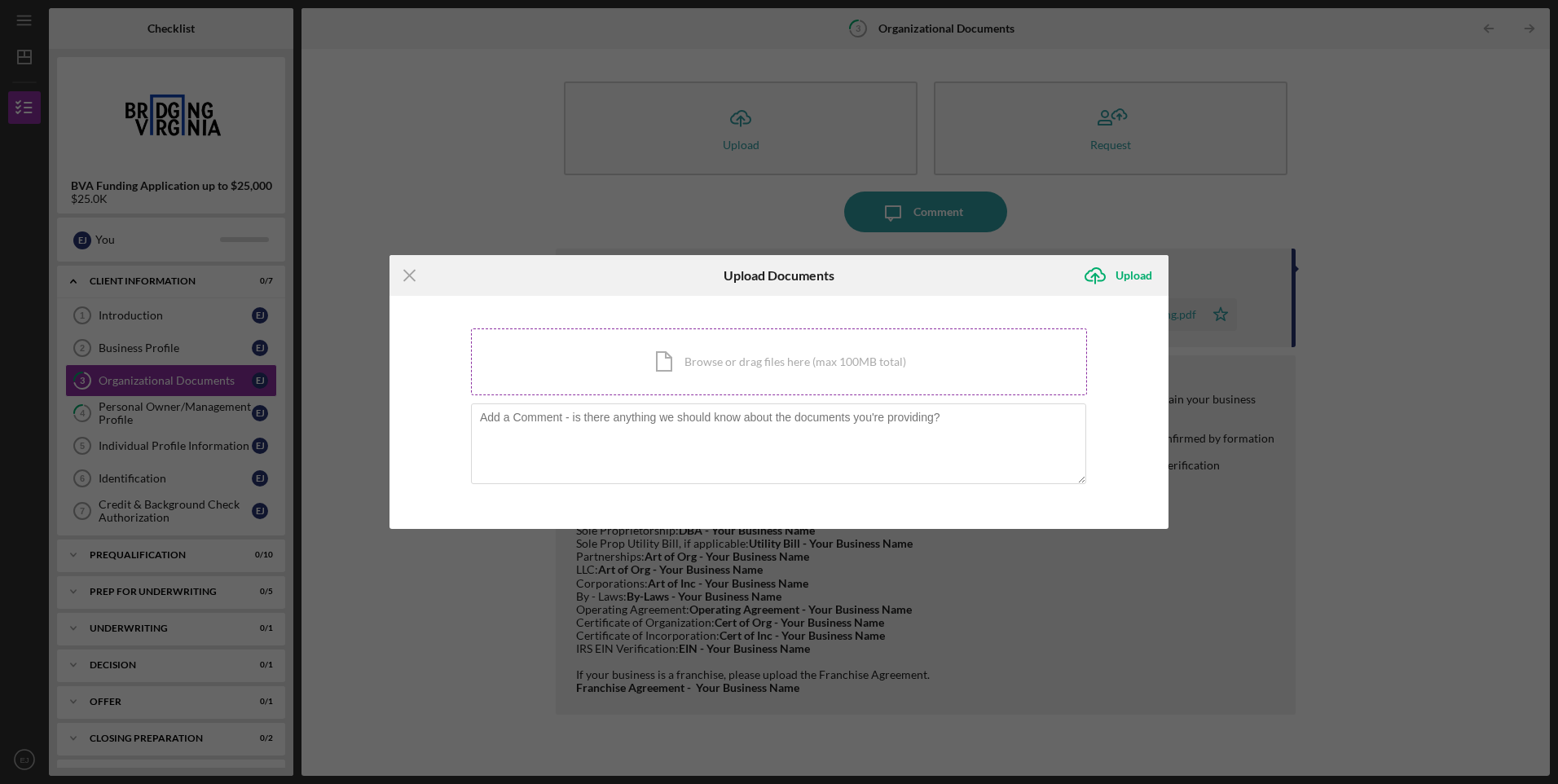
click at [666, 365] on div "Icon/Document Browse or drag files here (max 100MB total) Tap to choose files o…" at bounding box center [779, 362] width 617 height 67
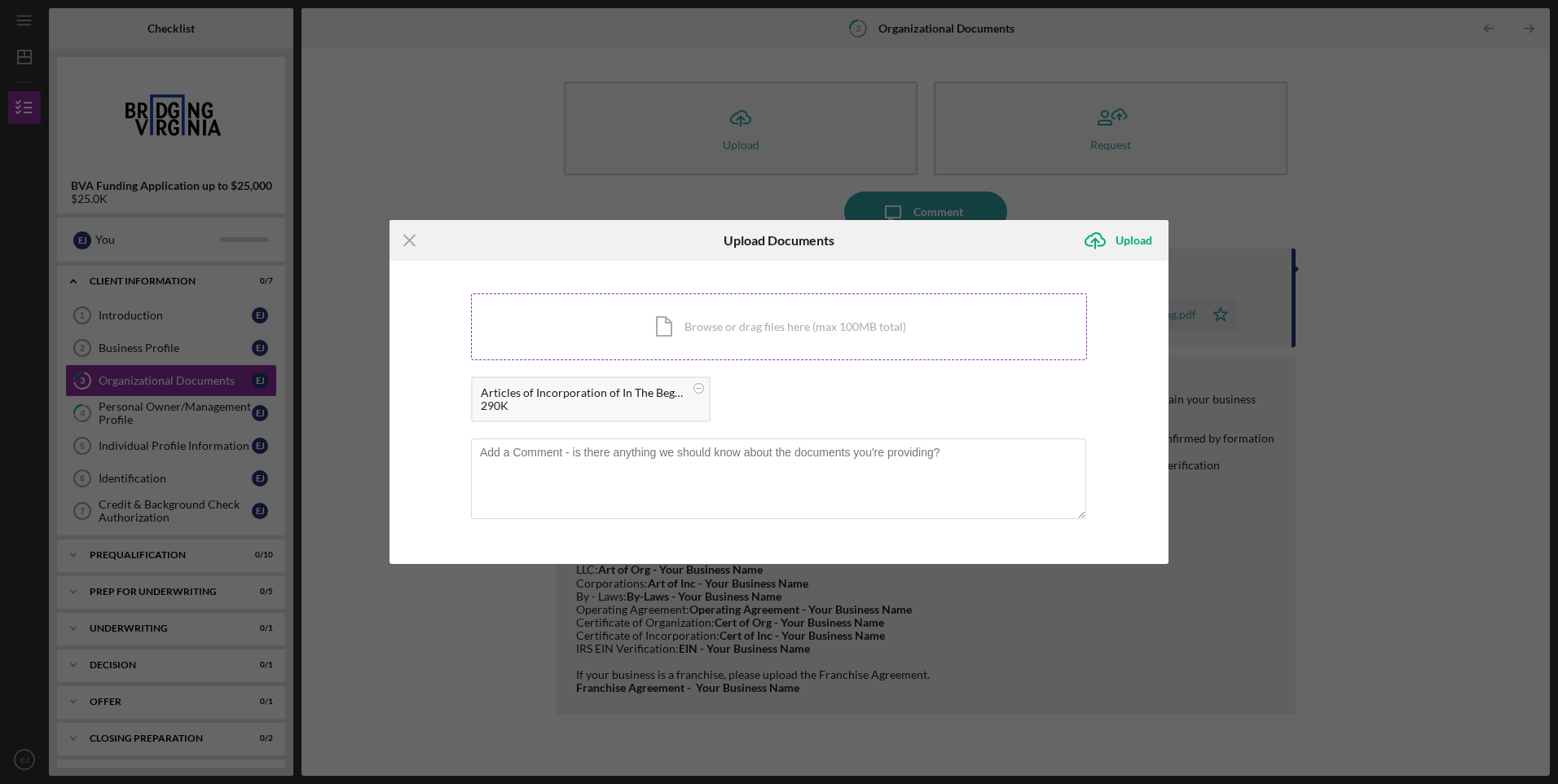
click at [679, 325] on div "Icon/Document Browse or drag files here (max 100MB total) Tap to choose files o…" at bounding box center [779, 327] width 617 height 67
click at [1112, 237] on icon "Icon/Upload" at bounding box center [1095, 240] width 41 height 41
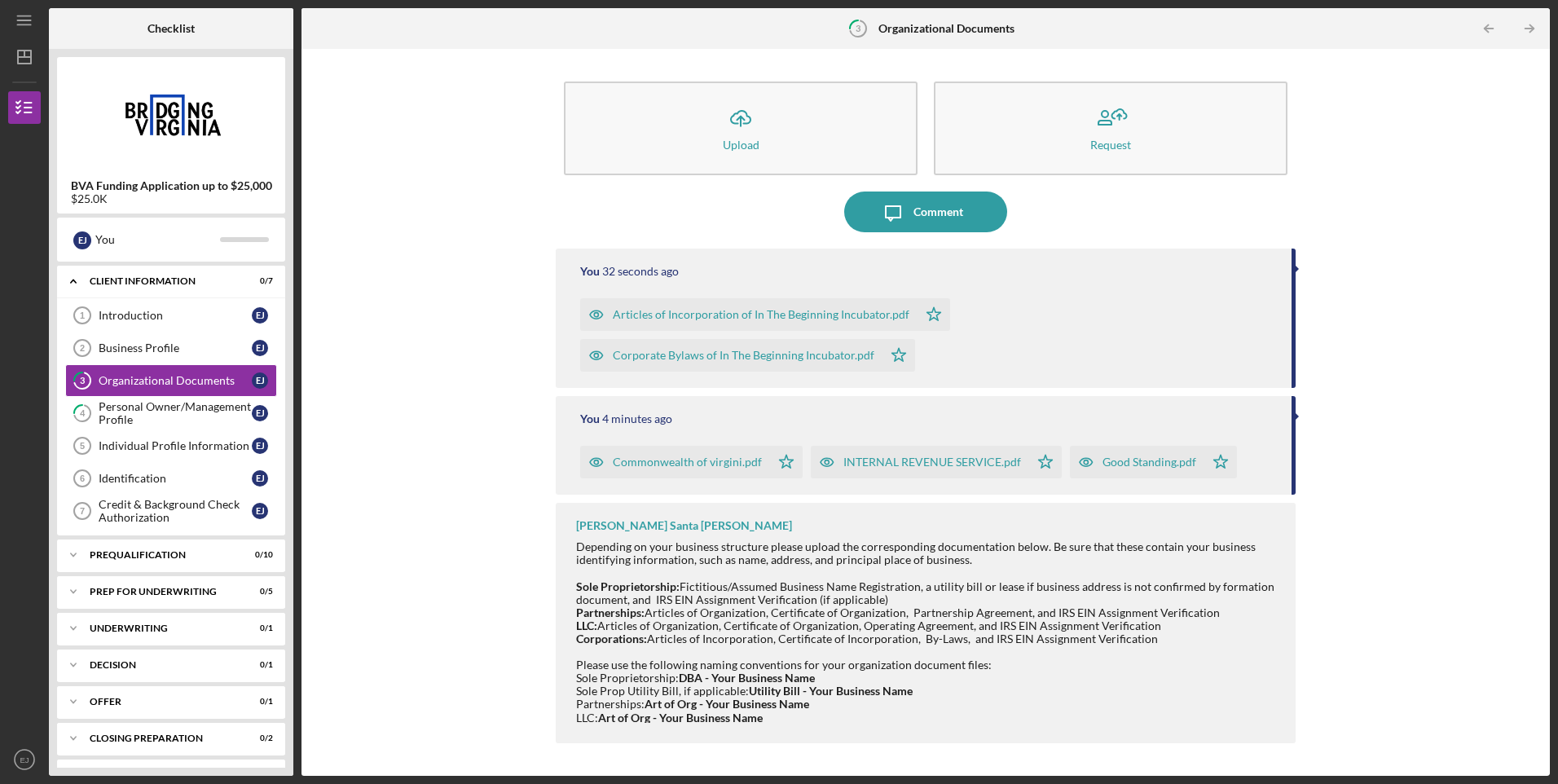
drag, startPoint x: 1558, startPoint y: 519, endPoint x: 1547, endPoint y: 529, distance: 14.9
click at [1548, 532] on div "Icon/Menu 3 Organizational Documents Checklist BVA Funding Application up to $2…" at bounding box center [779, 392] width 1558 height 784
drag, startPoint x: 1545, startPoint y: 524, endPoint x: 1538, endPoint y: 509, distance: 16.6
click at [1544, 519] on div "Icon/Upload Upload Request Icon/Message Comment You 32 seconds ago Articles of …" at bounding box center [925, 413] width 1248 height 727
click at [162, 443] on div "Individual Profile Information" at bounding box center [175, 446] width 153 height 13
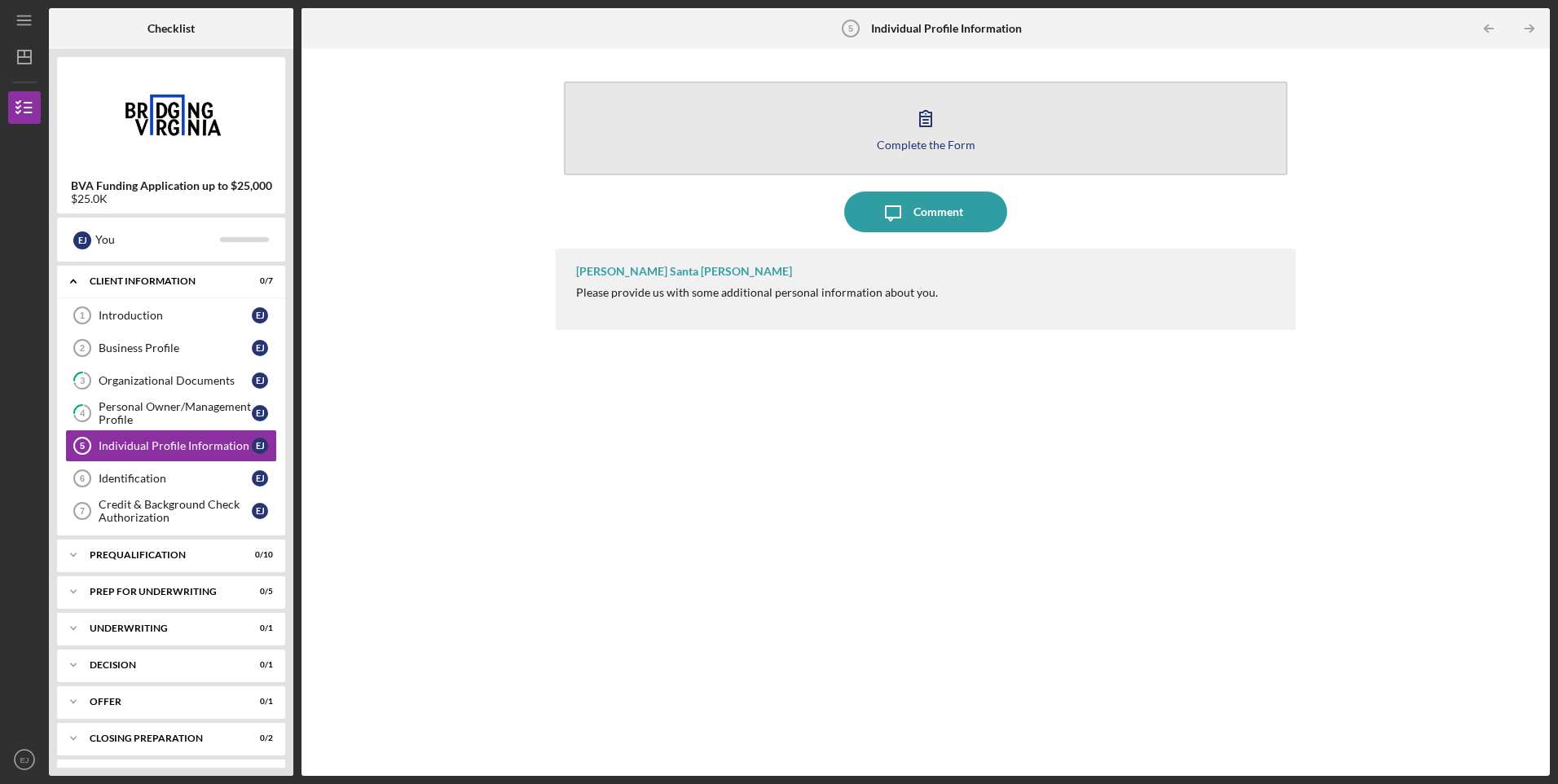
click at [929, 132] on icon "button" at bounding box center [925, 117] width 41 height 41
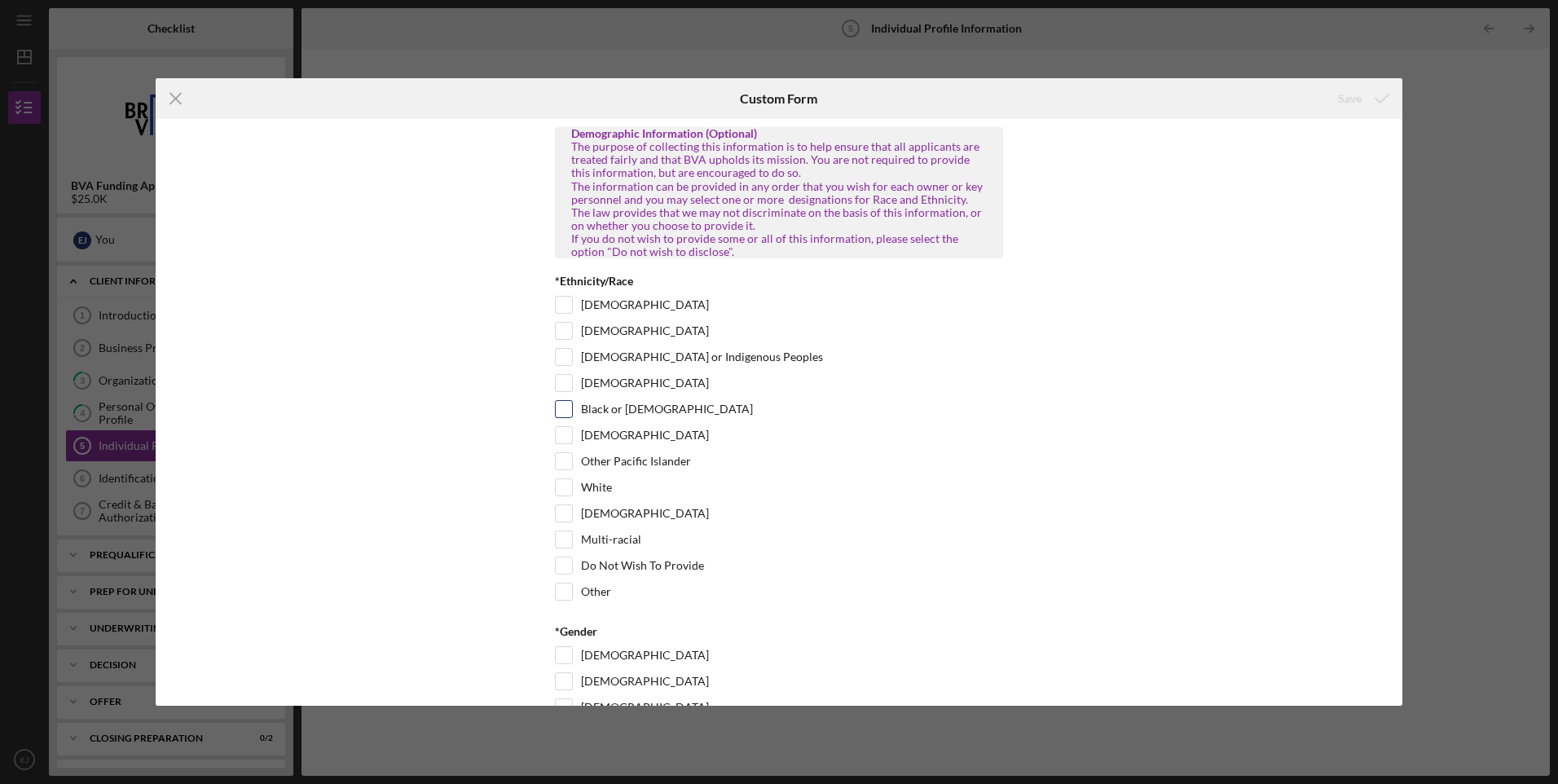
click at [564, 418] on input "Black or African American" at bounding box center [564, 408] width 16 height 16
checkbox input "true"
click at [565, 672] on div "Female" at bounding box center [779, 659] width 448 height 27
click at [565, 664] on input "Female" at bounding box center [564, 654] width 16 height 16
checkbox input "true"
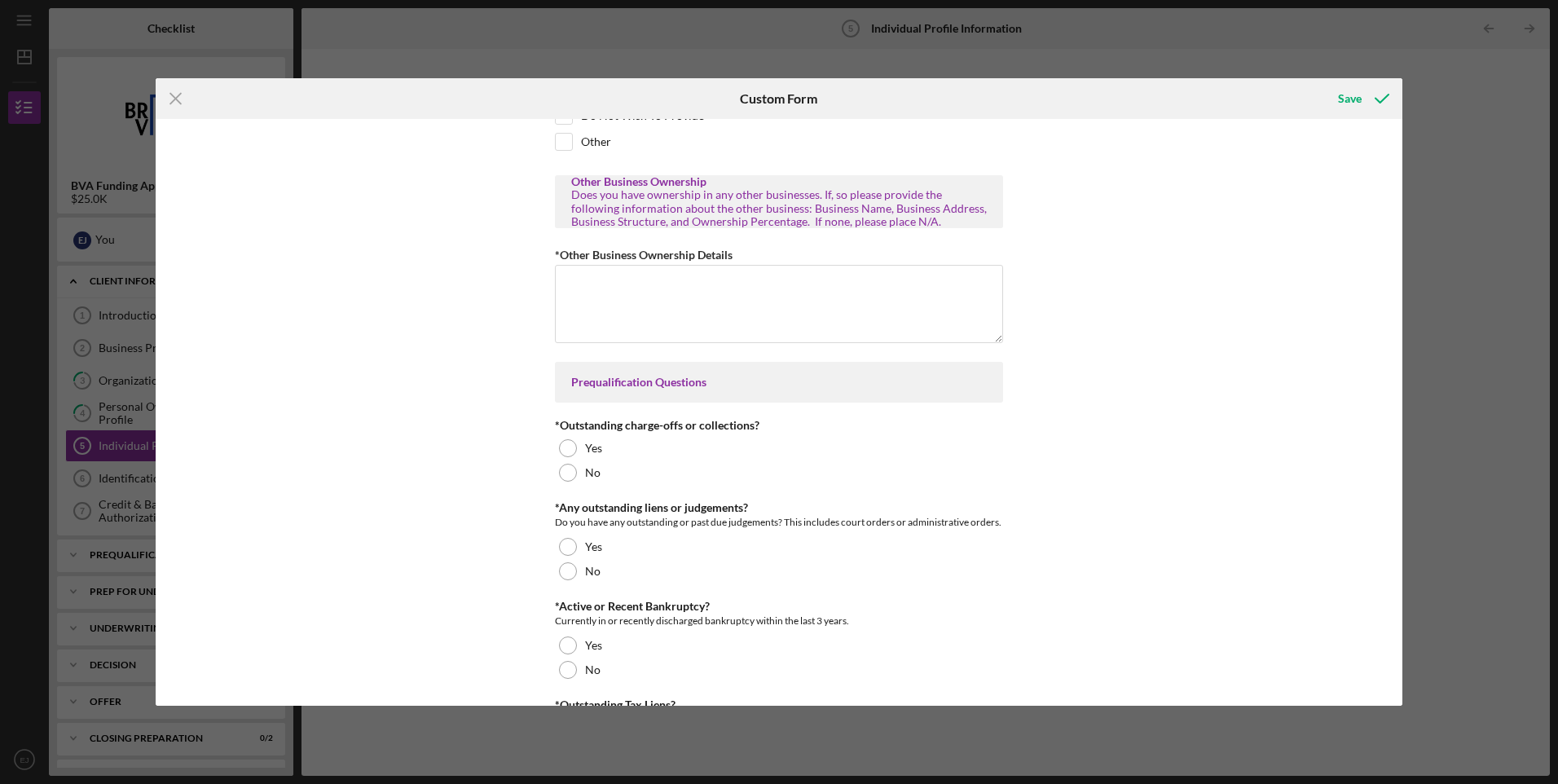
scroll to position [674, 0]
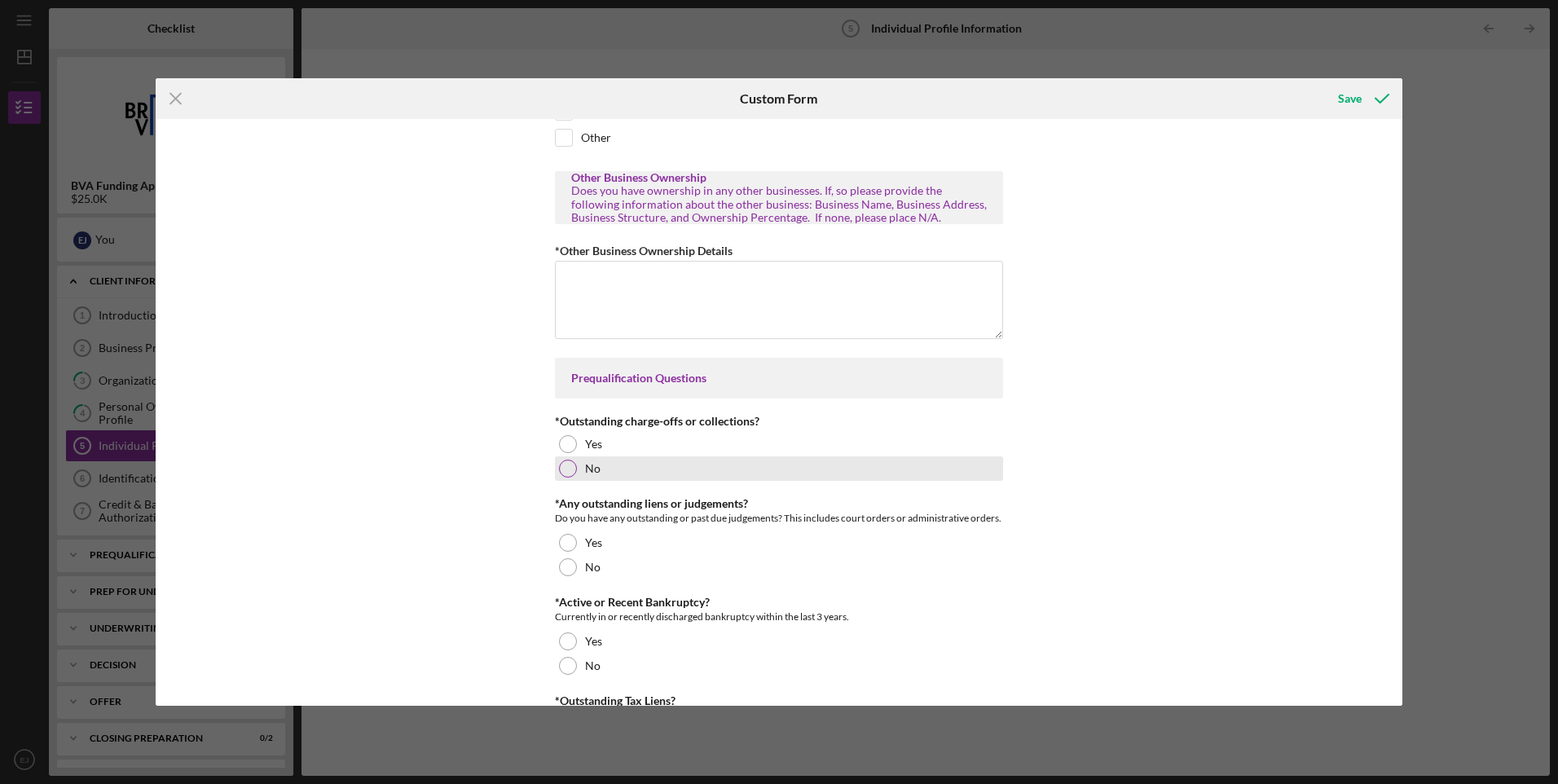
click at [565, 477] on div at bounding box center [567, 468] width 18 height 18
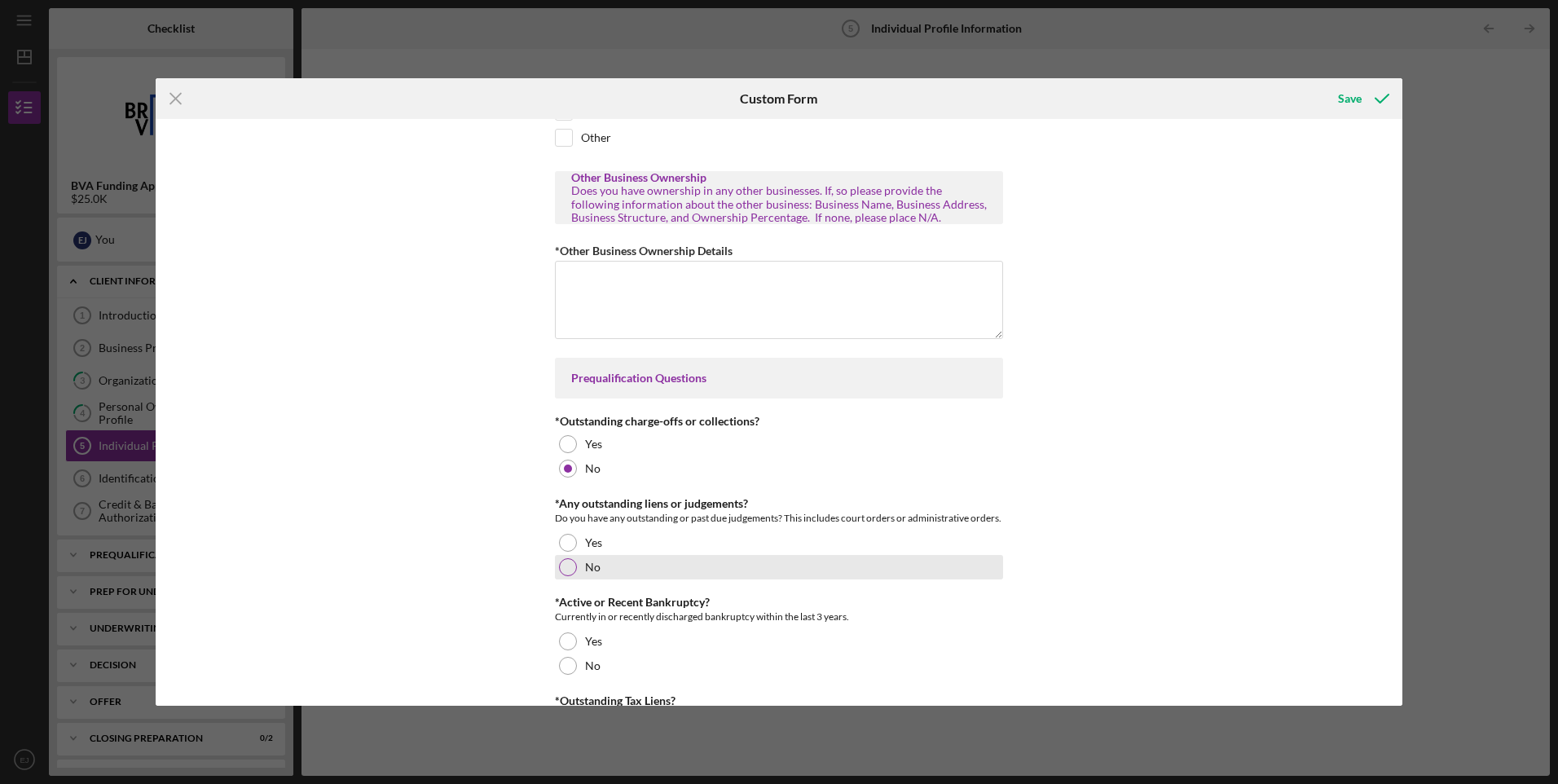
click at [567, 576] on div at bounding box center [567, 567] width 18 height 18
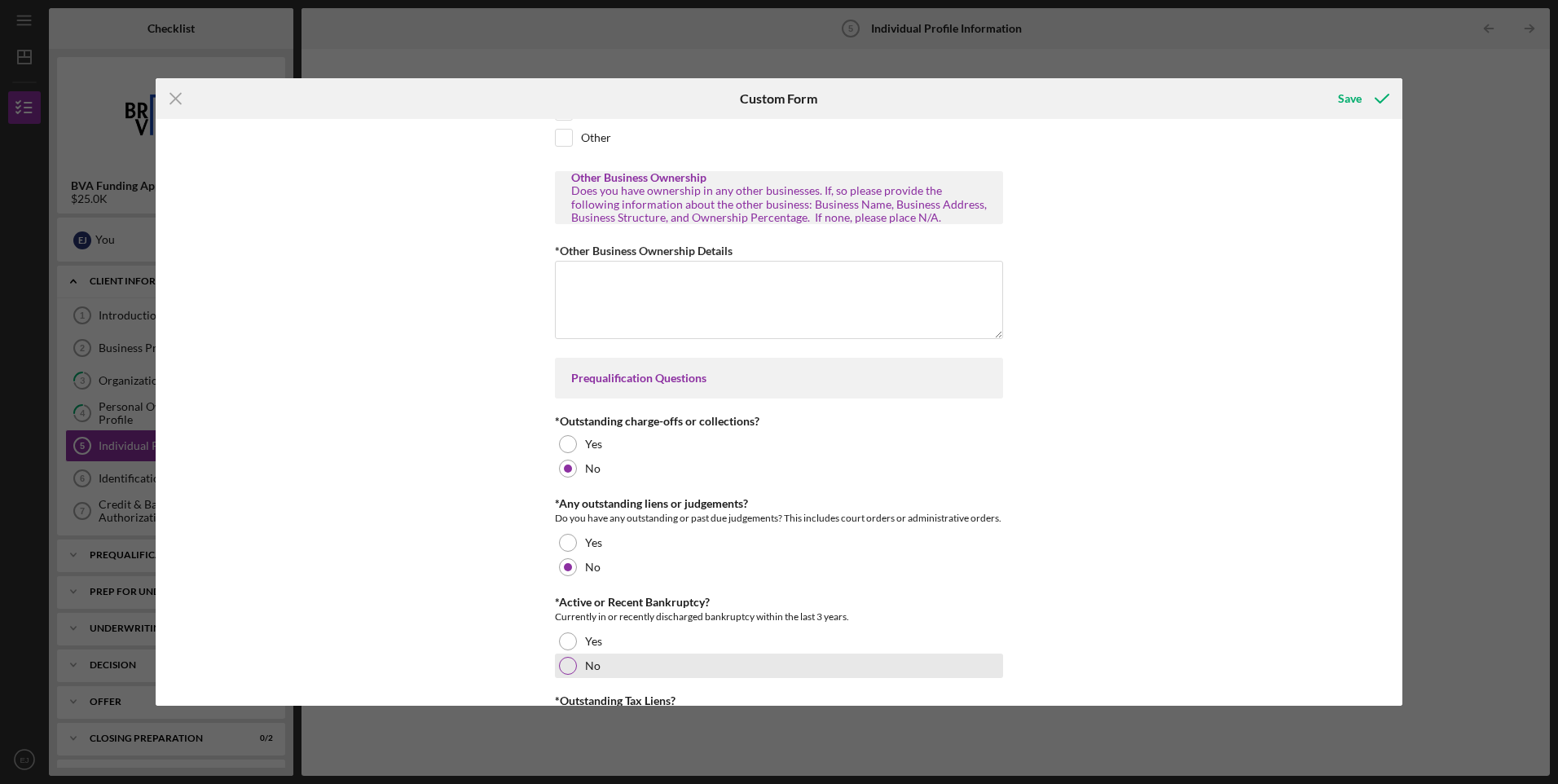
click at [570, 675] on div at bounding box center [567, 666] width 18 height 18
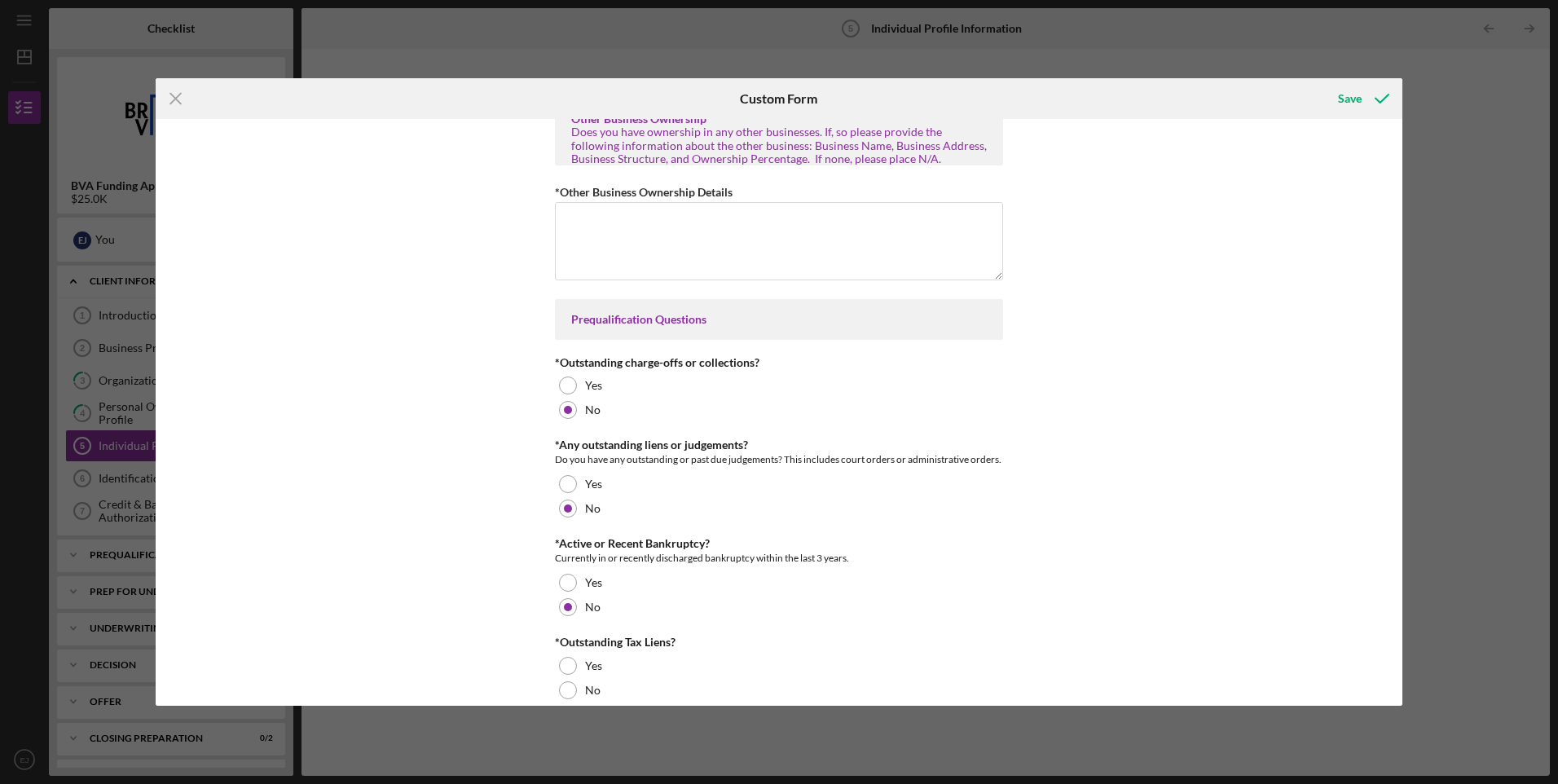
scroll to position [766, 0]
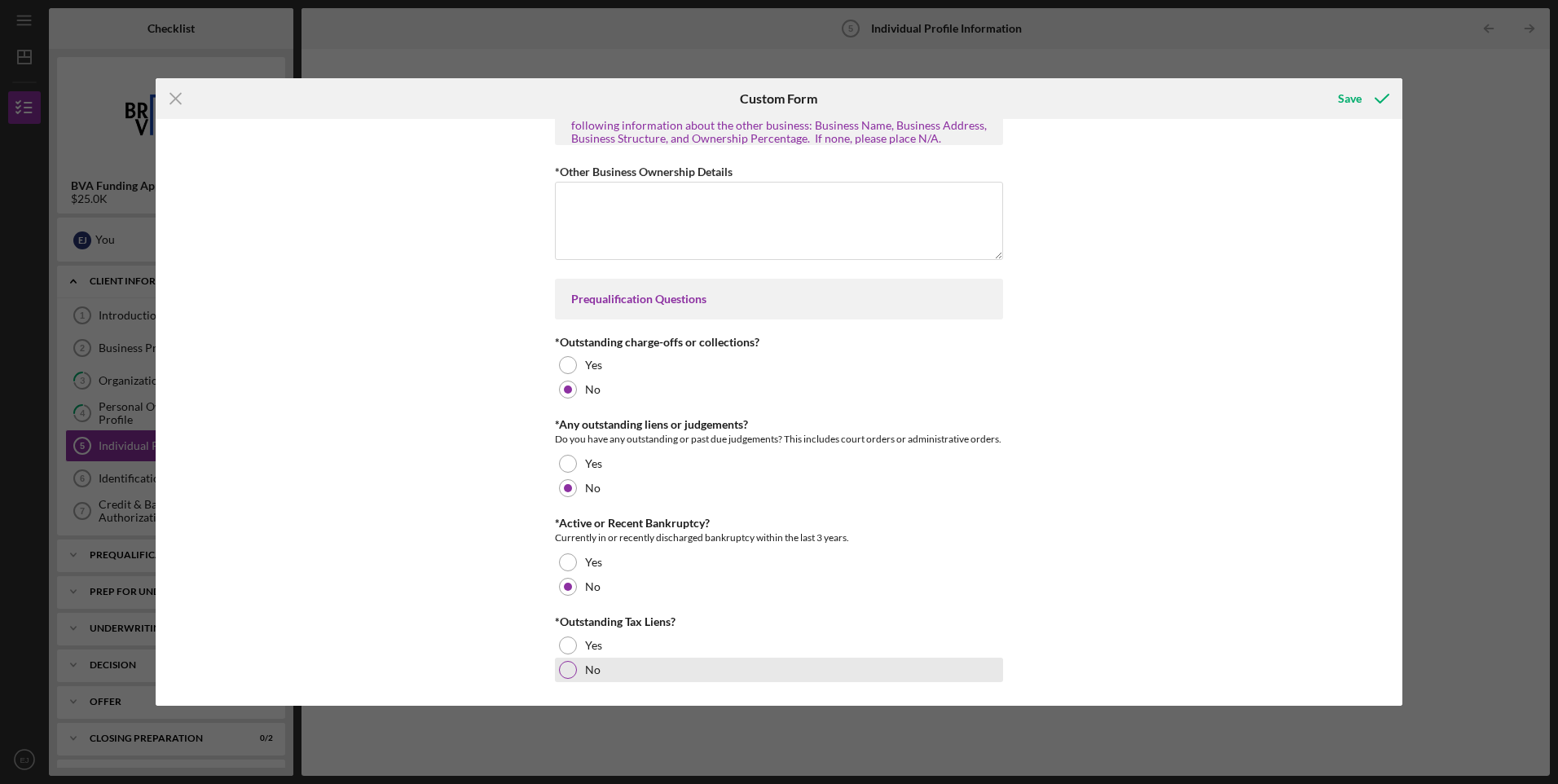
click at [564, 668] on div at bounding box center [567, 669] width 18 height 18
drag, startPoint x: 1403, startPoint y: 598, endPoint x: 1409, endPoint y: 530, distance: 68.3
click at [1409, 530] on div "Icon/Menu Close Custom Form Save Demographic Information (Optional) The purpose…" at bounding box center [779, 392] width 1558 height 784
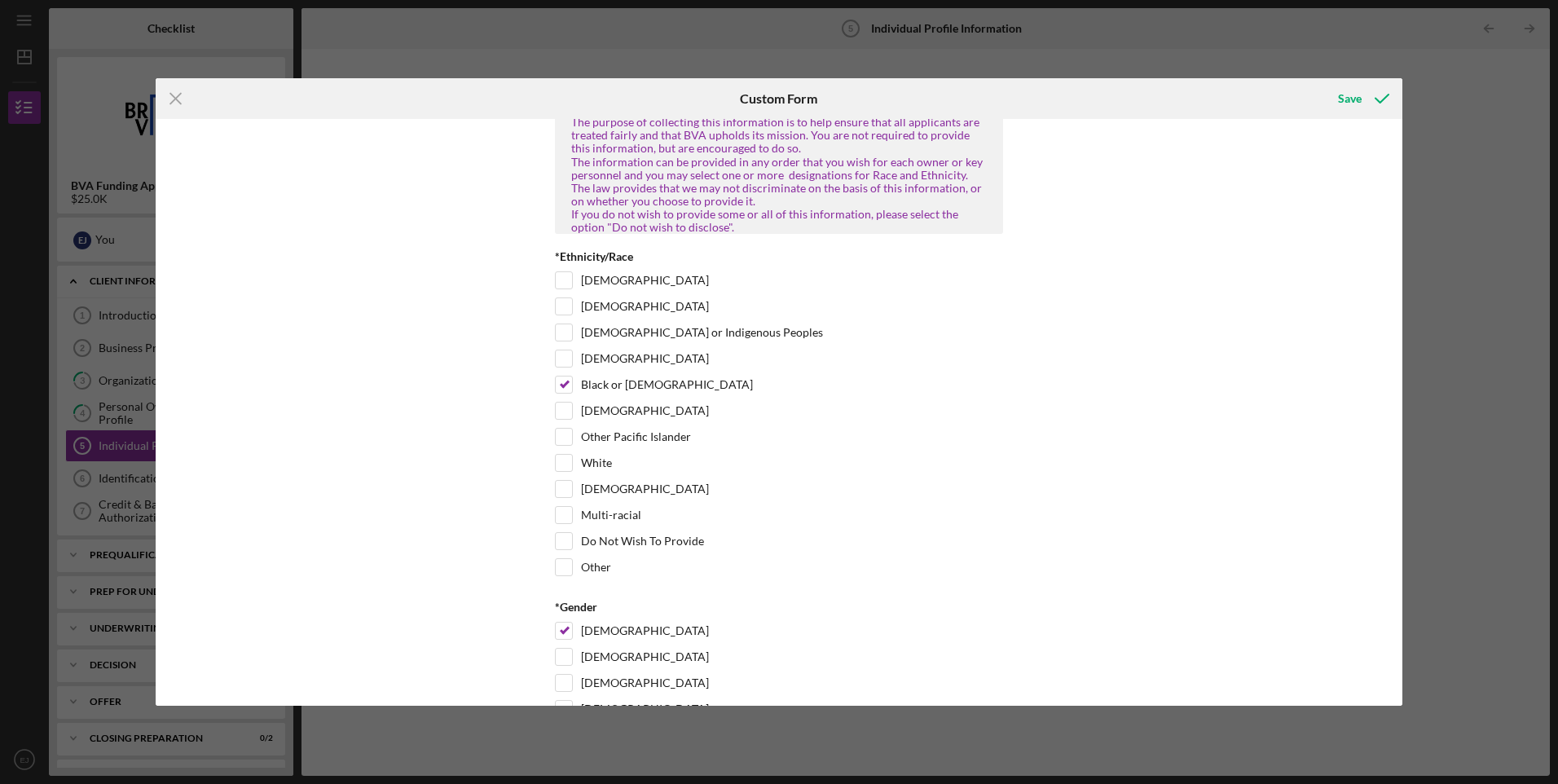
scroll to position [0, 0]
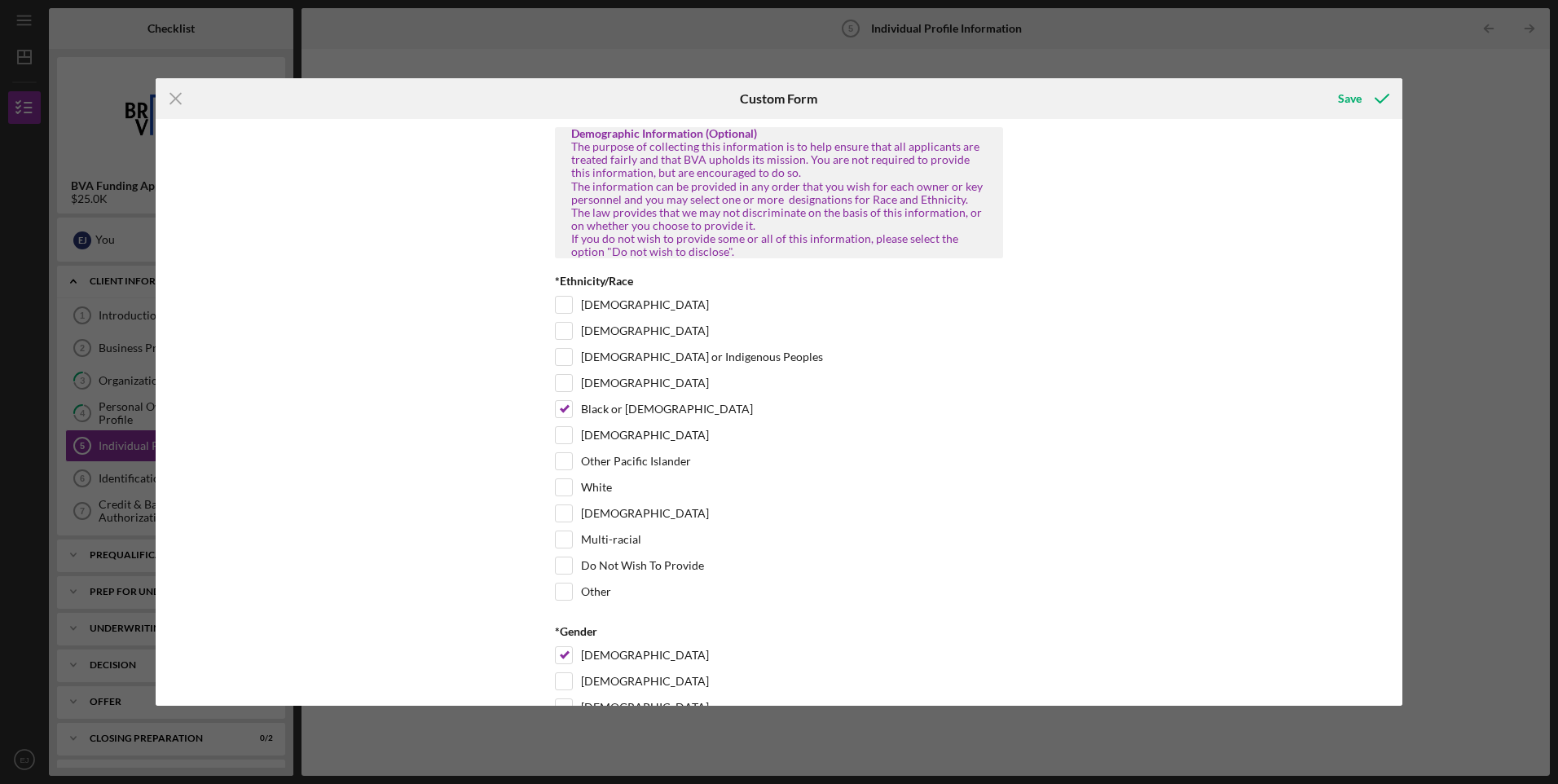
click at [1371, 157] on div "Demographic Information (Optional) The purpose of collecting this information i…" at bounding box center [779, 413] width 1247 height 587
click at [1349, 97] on div "Save" at bounding box center [1350, 98] width 24 height 32
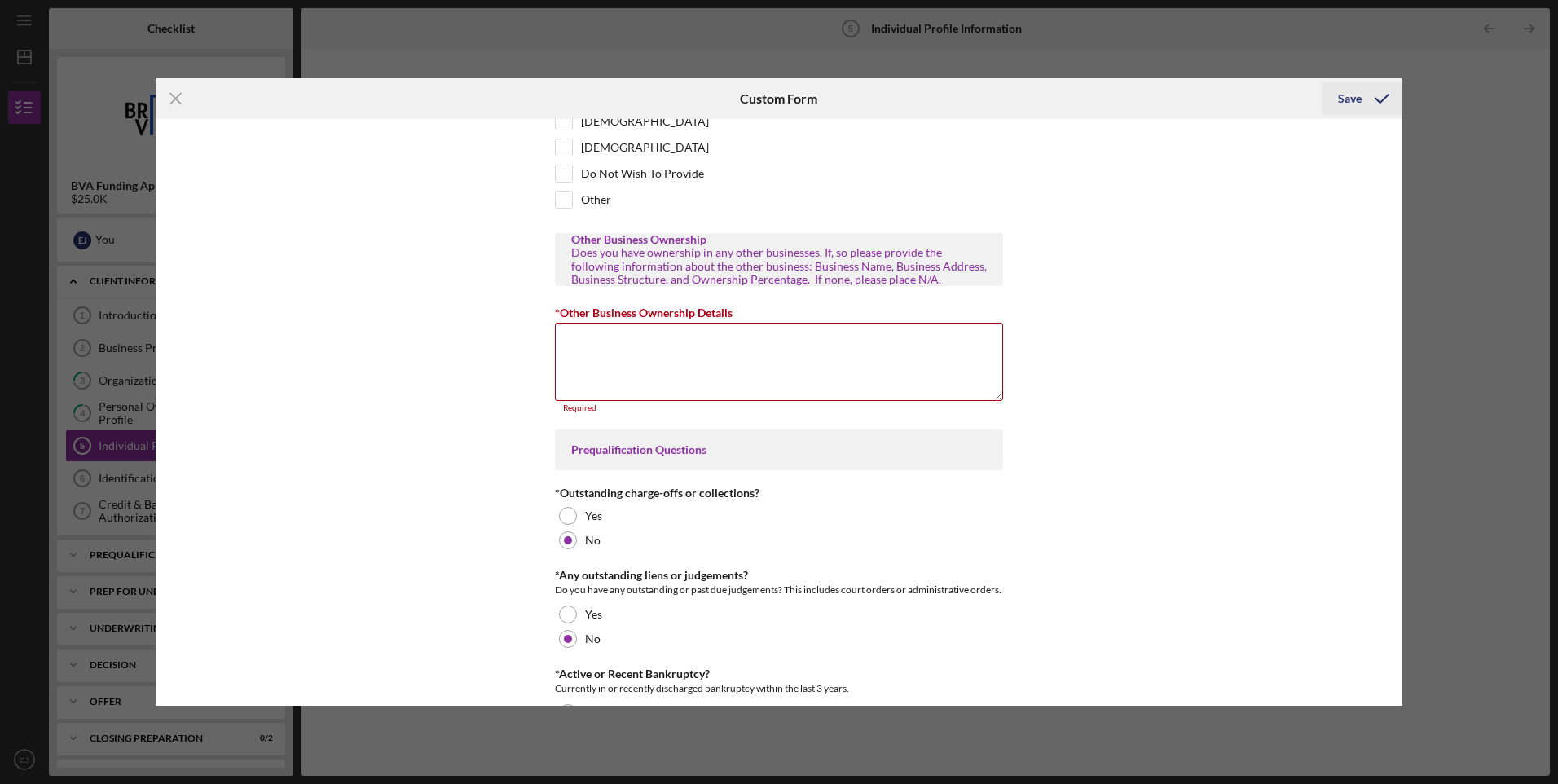
scroll to position [775, 0]
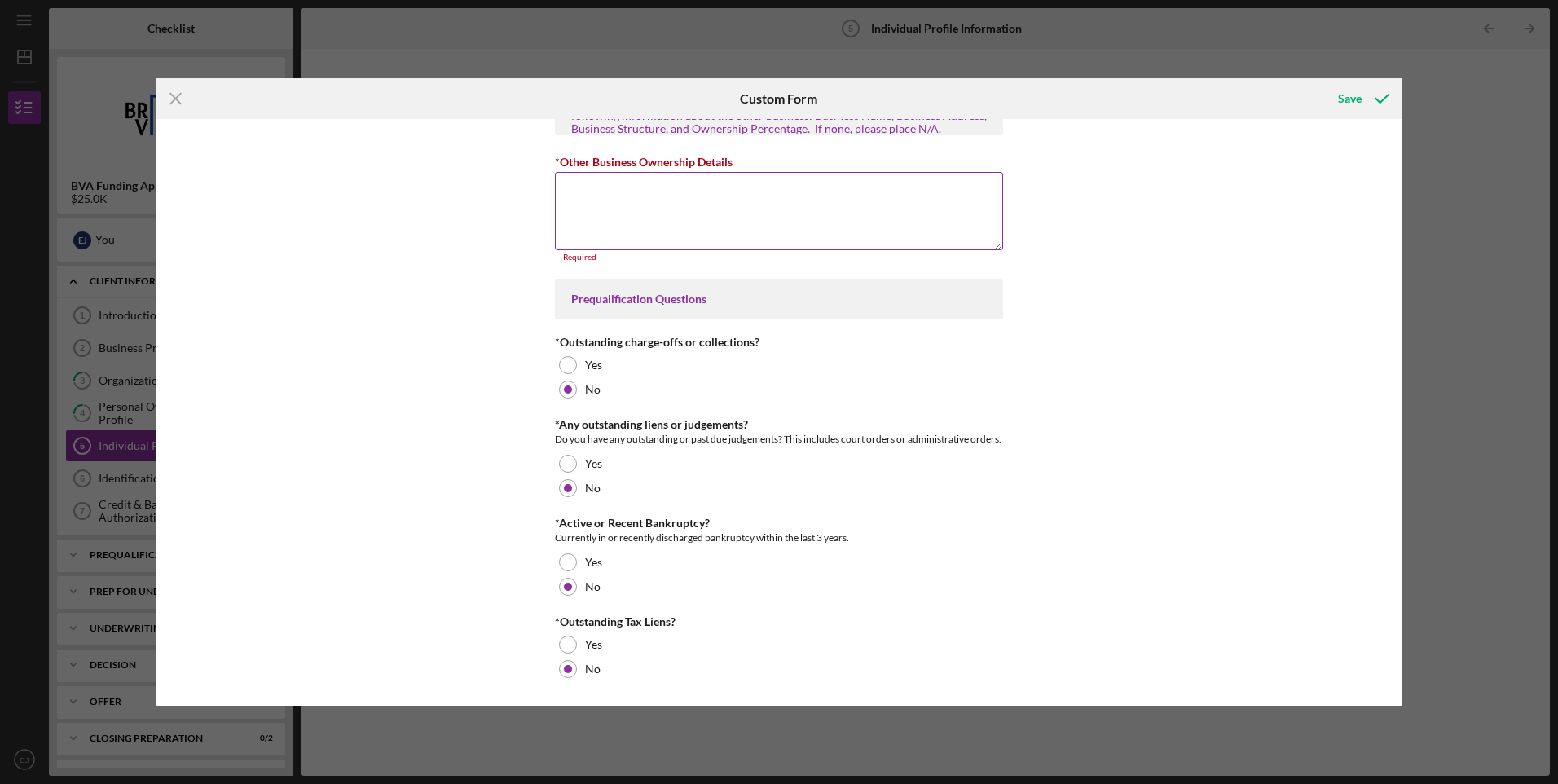
click at [672, 213] on textarea "*Other Business Ownership Details" at bounding box center [779, 211] width 448 height 79
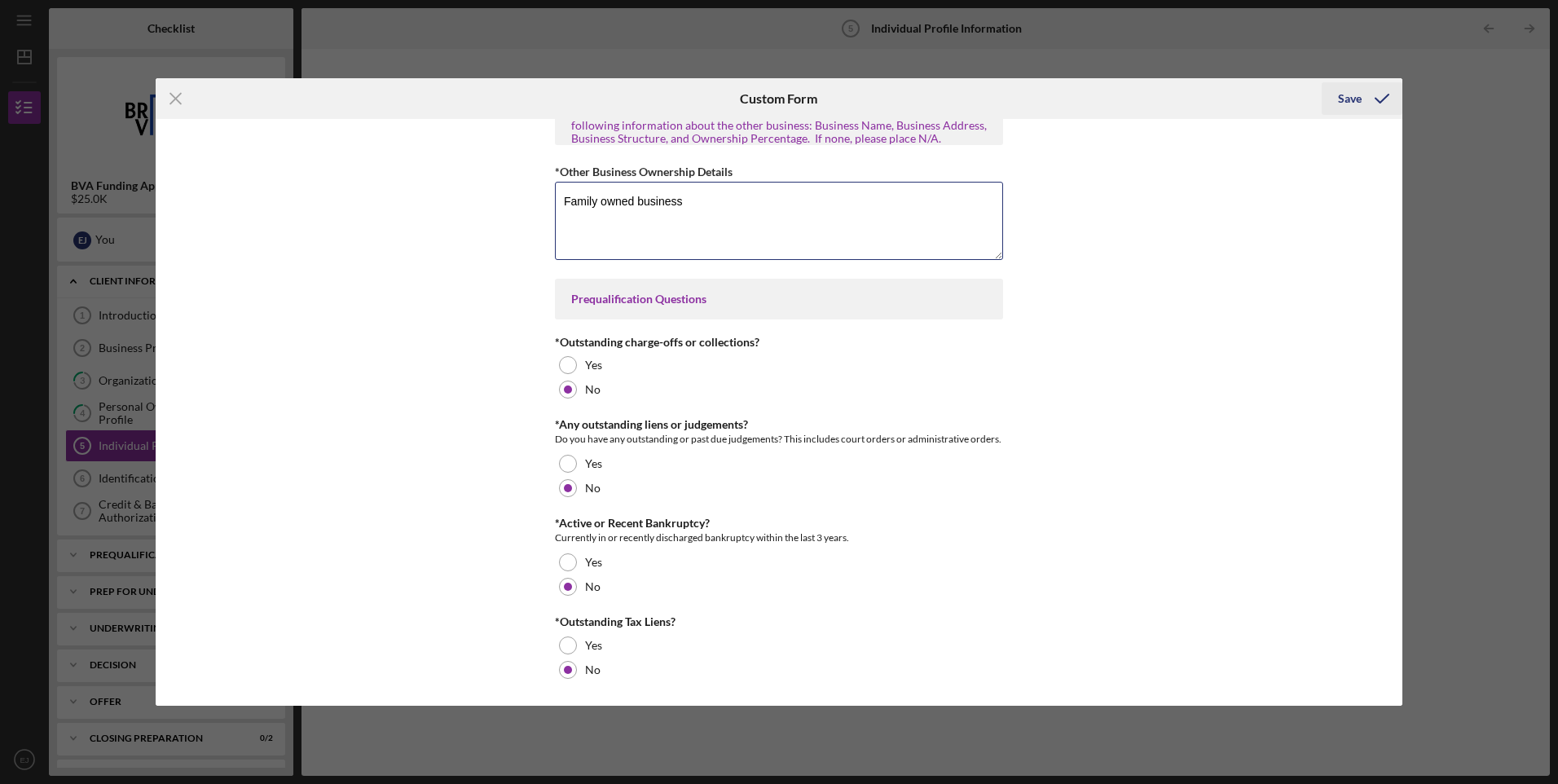
type textarea "Family owned business"
click at [1345, 102] on div "Save" at bounding box center [1350, 98] width 24 height 32
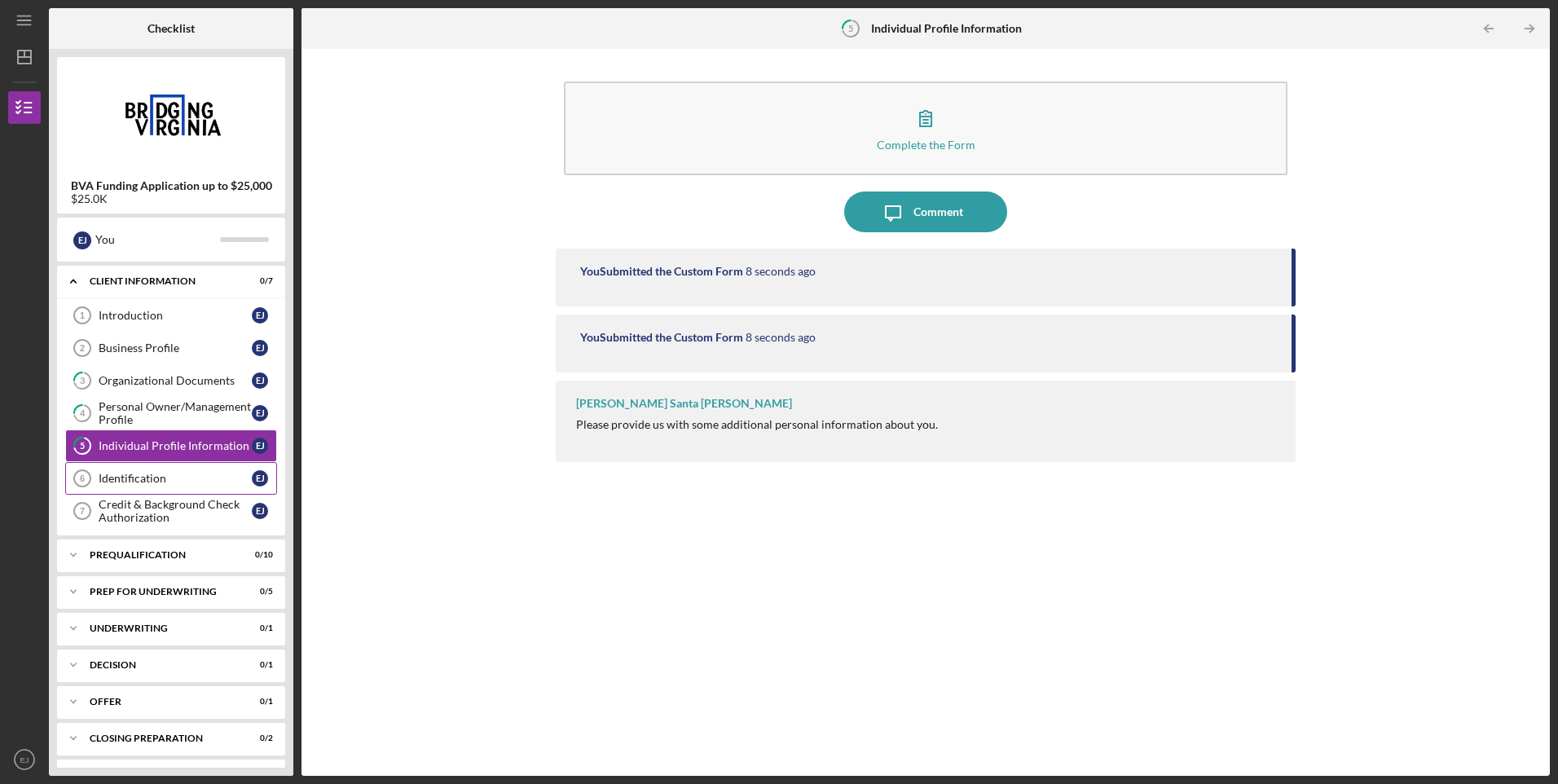
click at [131, 476] on div "Identification" at bounding box center [175, 478] width 153 height 13
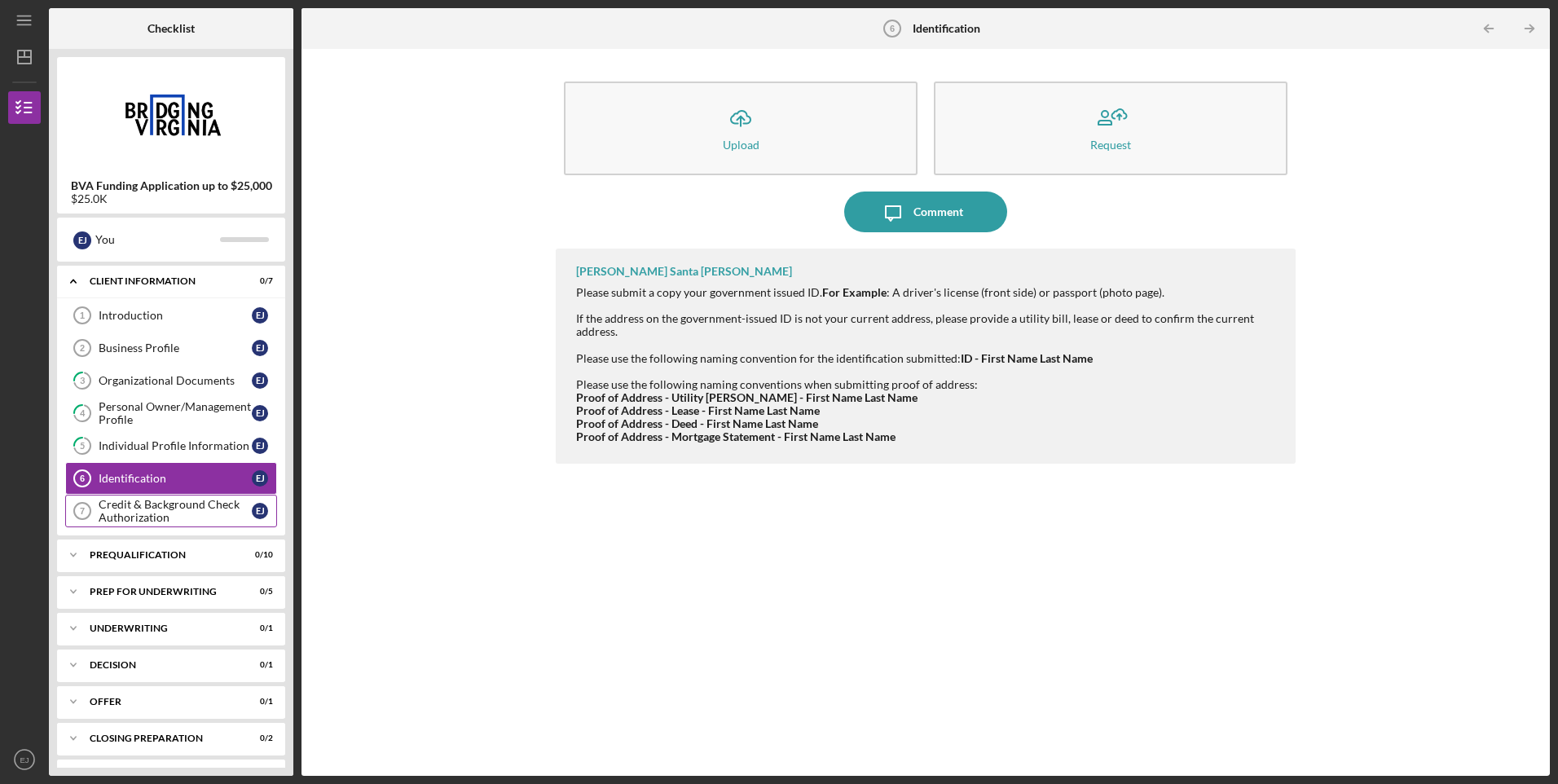
click at [148, 513] on div "Credit & Background Check Authorization" at bounding box center [175, 511] width 153 height 27
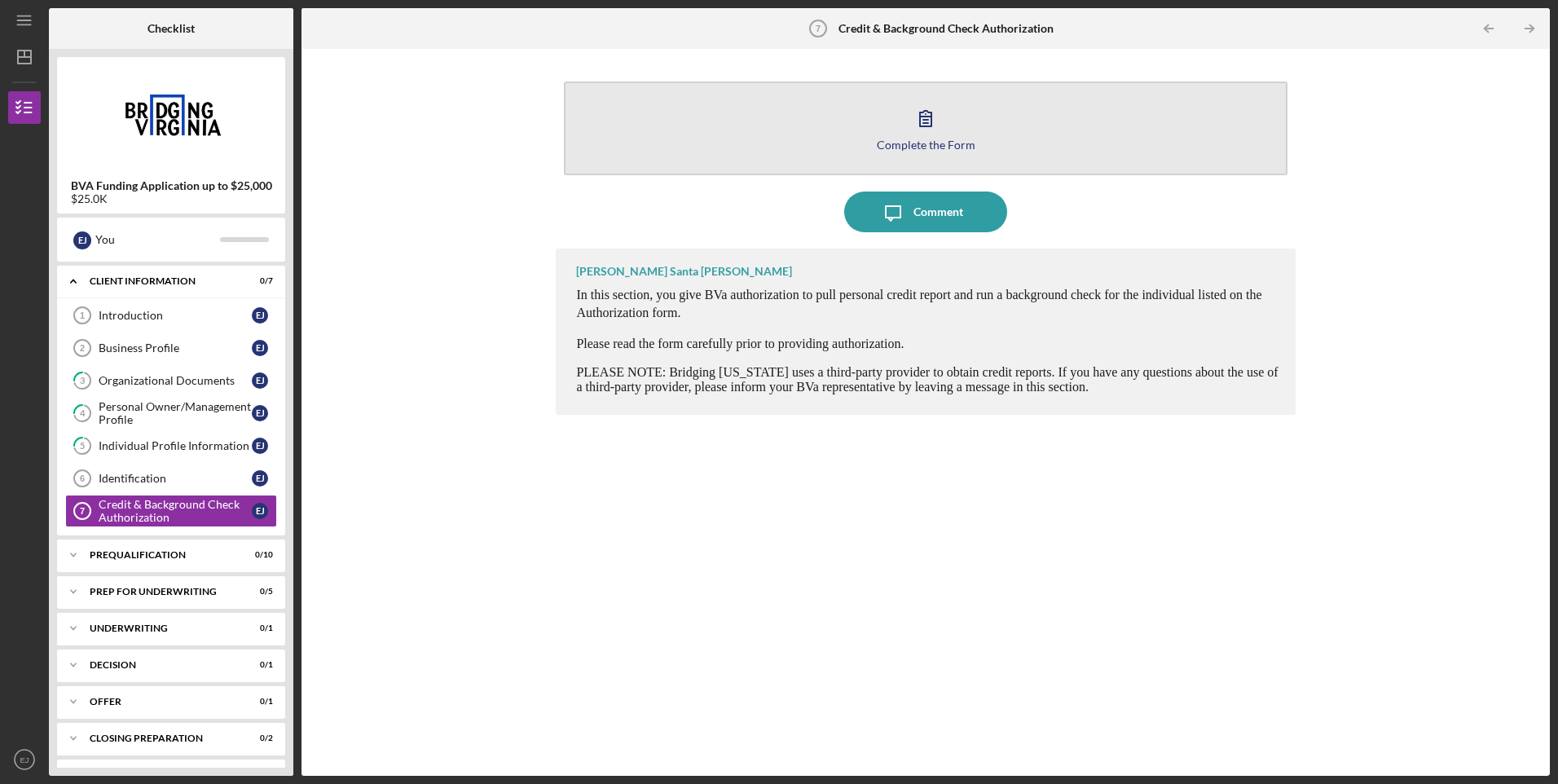
click at [922, 128] on icon "button" at bounding box center [925, 117] width 41 height 41
click at [919, 133] on icon "button" at bounding box center [925, 117] width 41 height 41
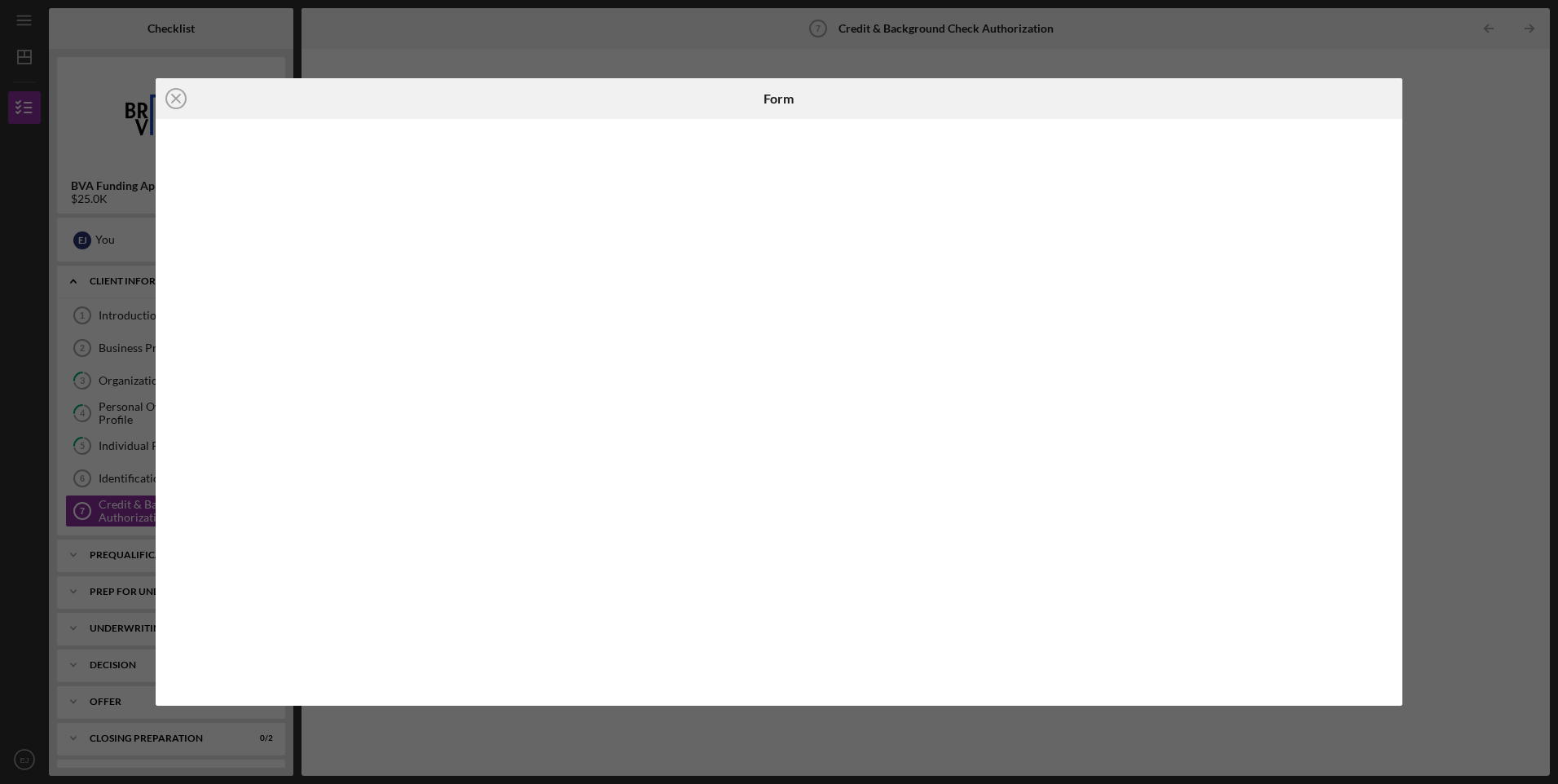
click at [1395, 526] on div at bounding box center [779, 413] width 1247 height 587
click at [1442, 207] on div "Icon/Close Form" at bounding box center [779, 392] width 1558 height 784
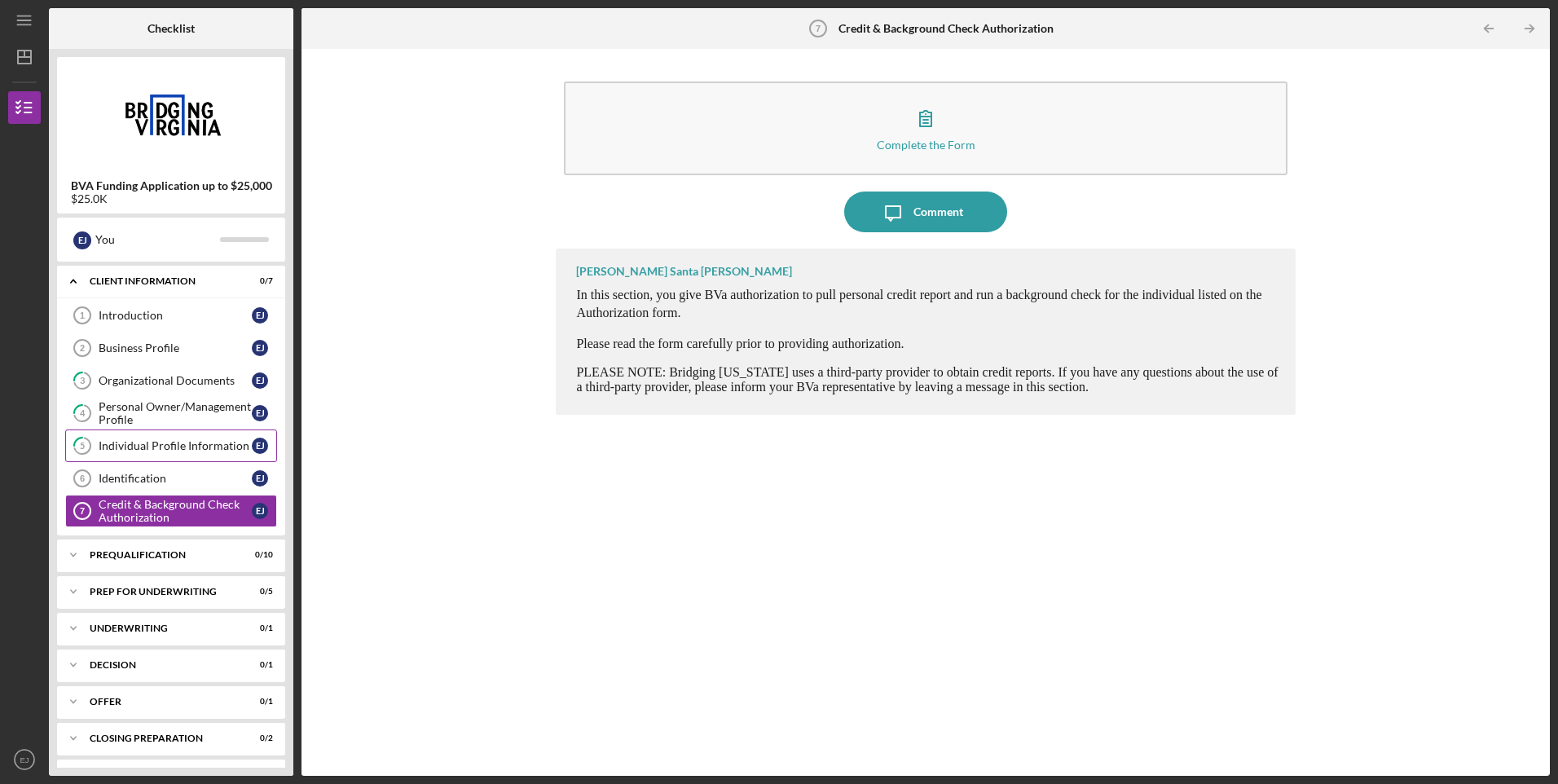
click at [180, 446] on div "Individual Profile Information" at bounding box center [175, 446] width 153 height 13
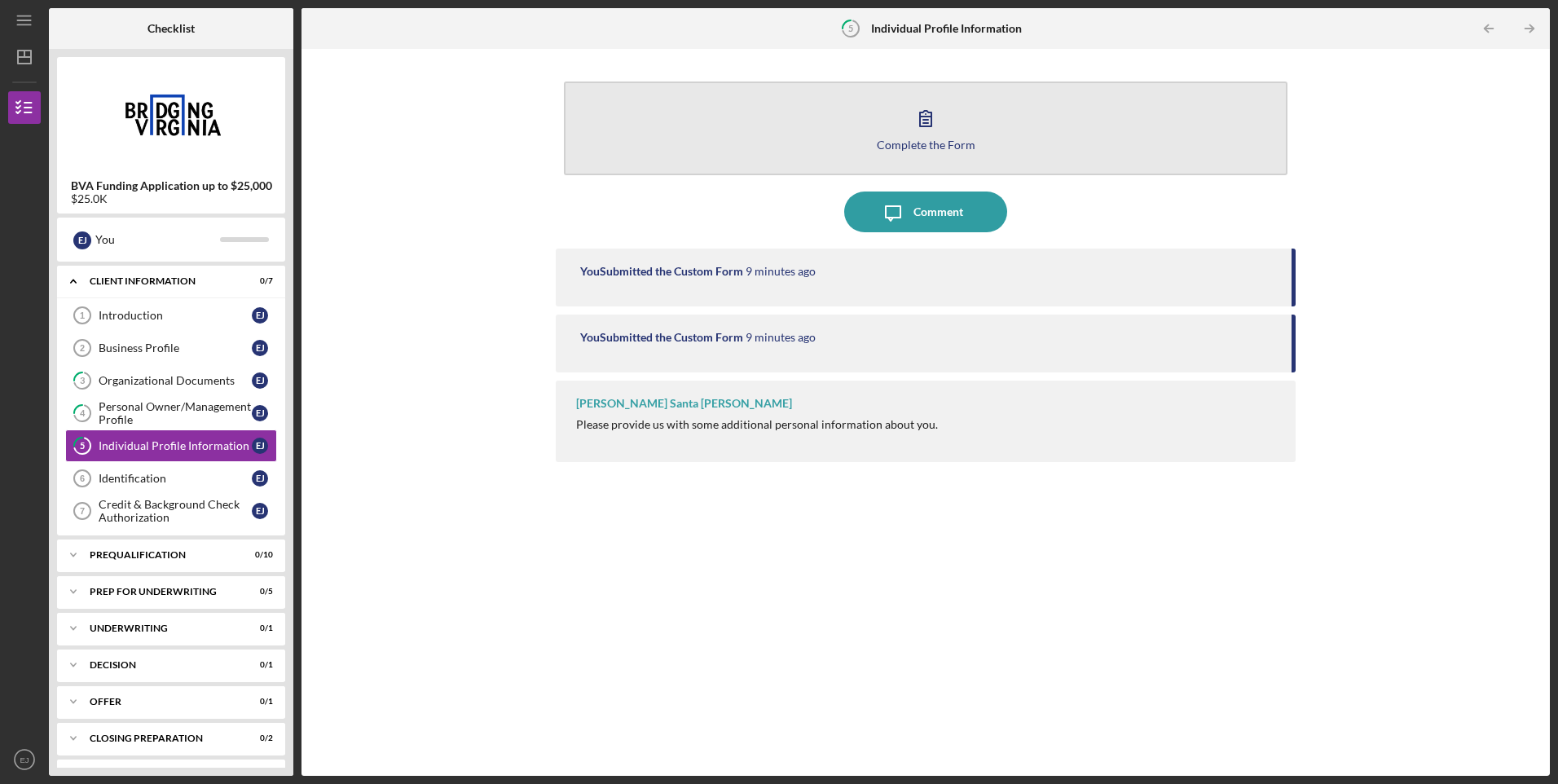
click at [925, 126] on icon "button" at bounding box center [926, 118] width 11 height 15
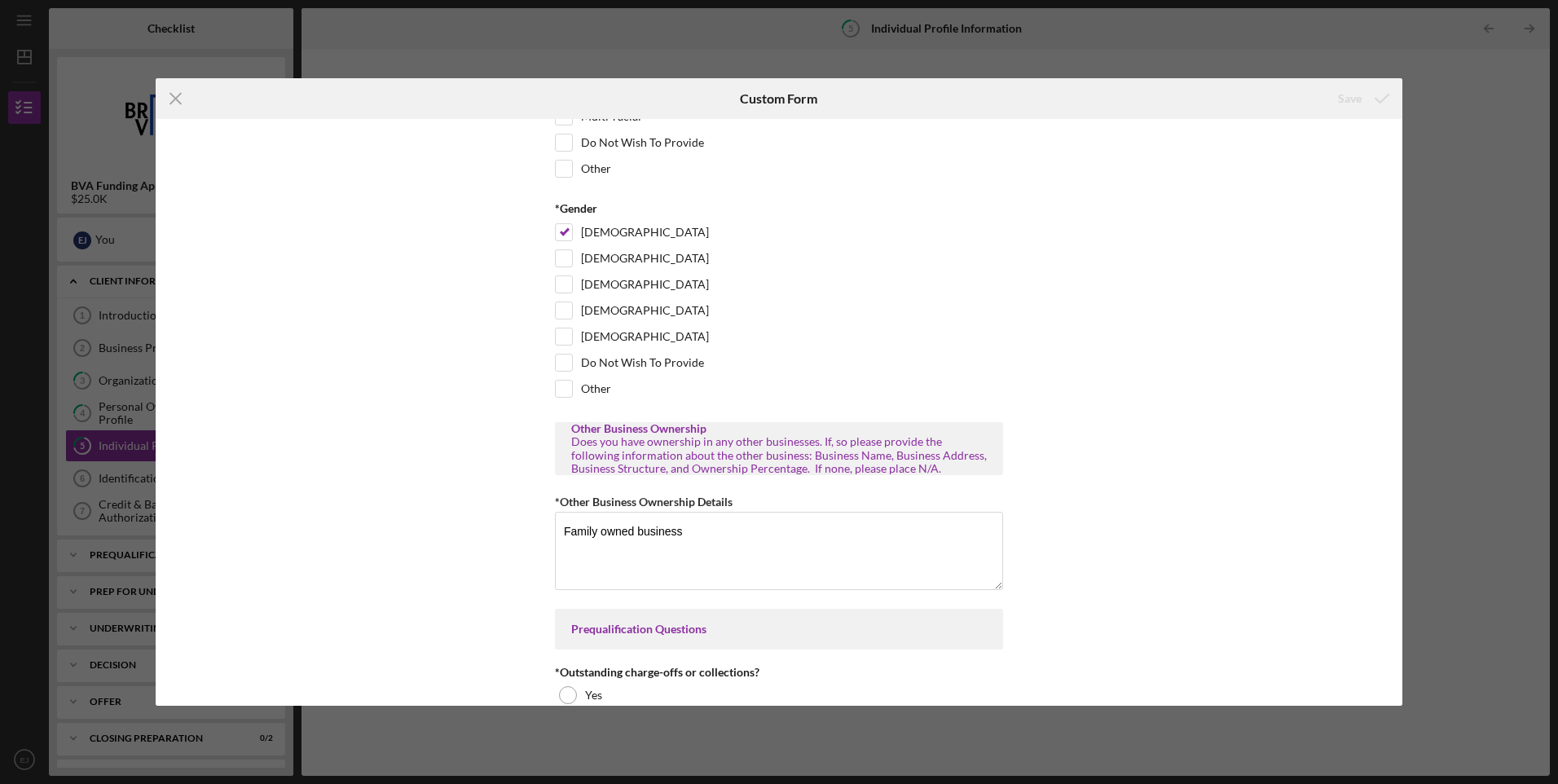
scroll to position [766, 0]
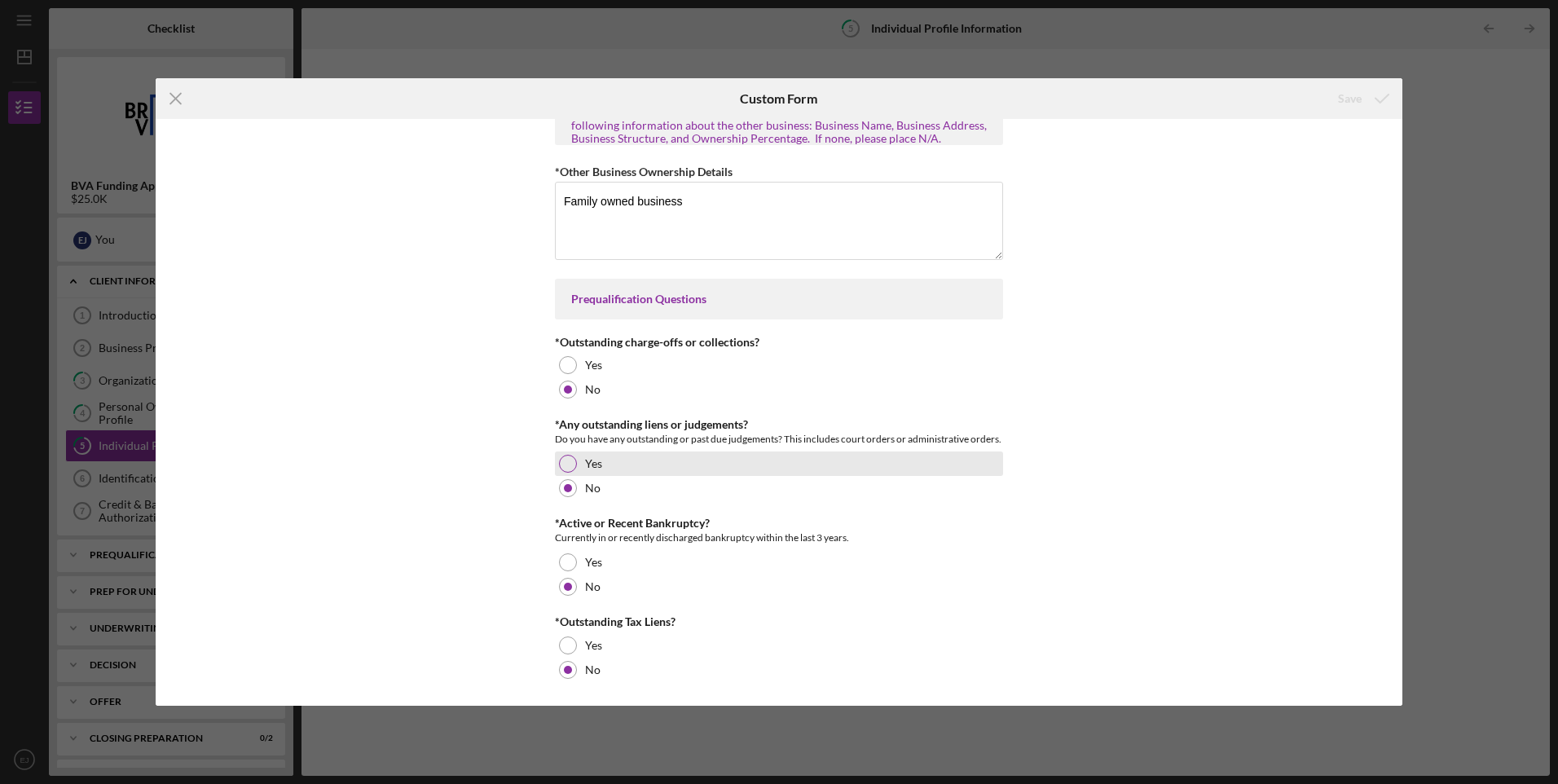
click at [564, 465] on div at bounding box center [567, 463] width 18 height 18
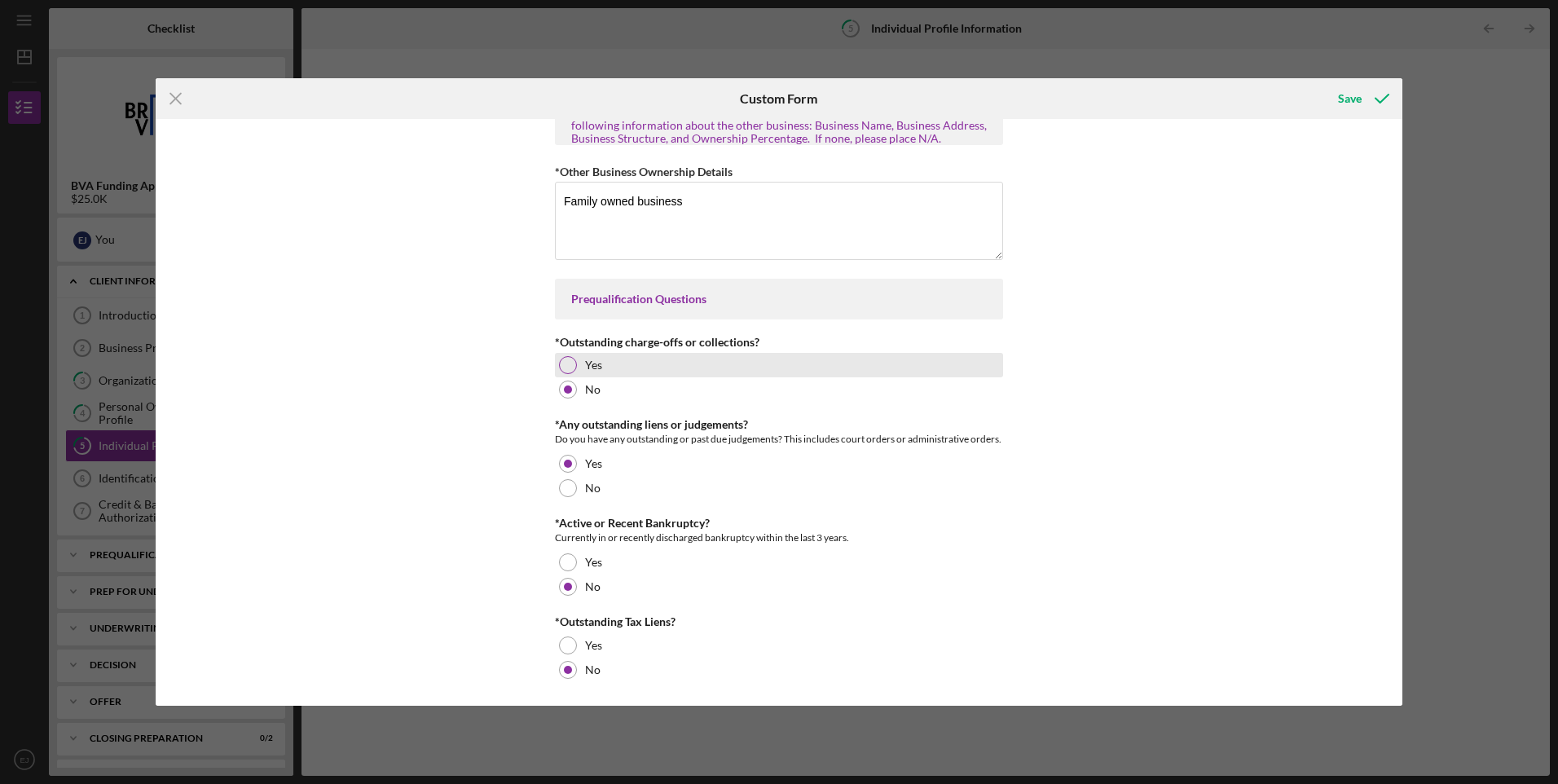
click at [569, 365] on div at bounding box center [567, 365] width 18 height 18
click at [569, 365] on div at bounding box center [568, 365] width 9 height 9
click at [1349, 100] on div "Save" at bounding box center [1350, 98] width 24 height 32
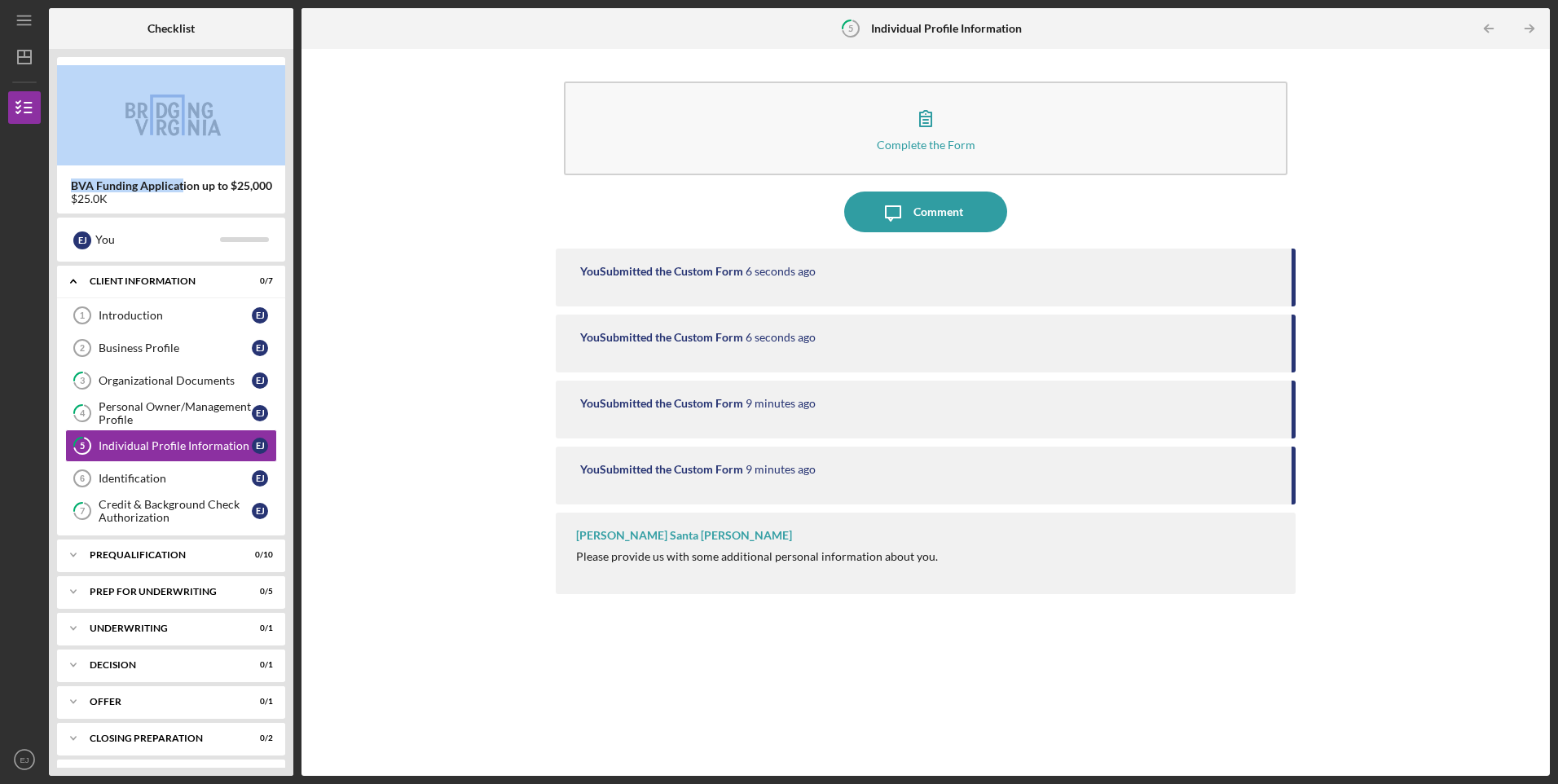
click at [178, 194] on div "BVA Funding Application up to $25,000 $25.0K" at bounding box center [170, 134] width 228 height 156
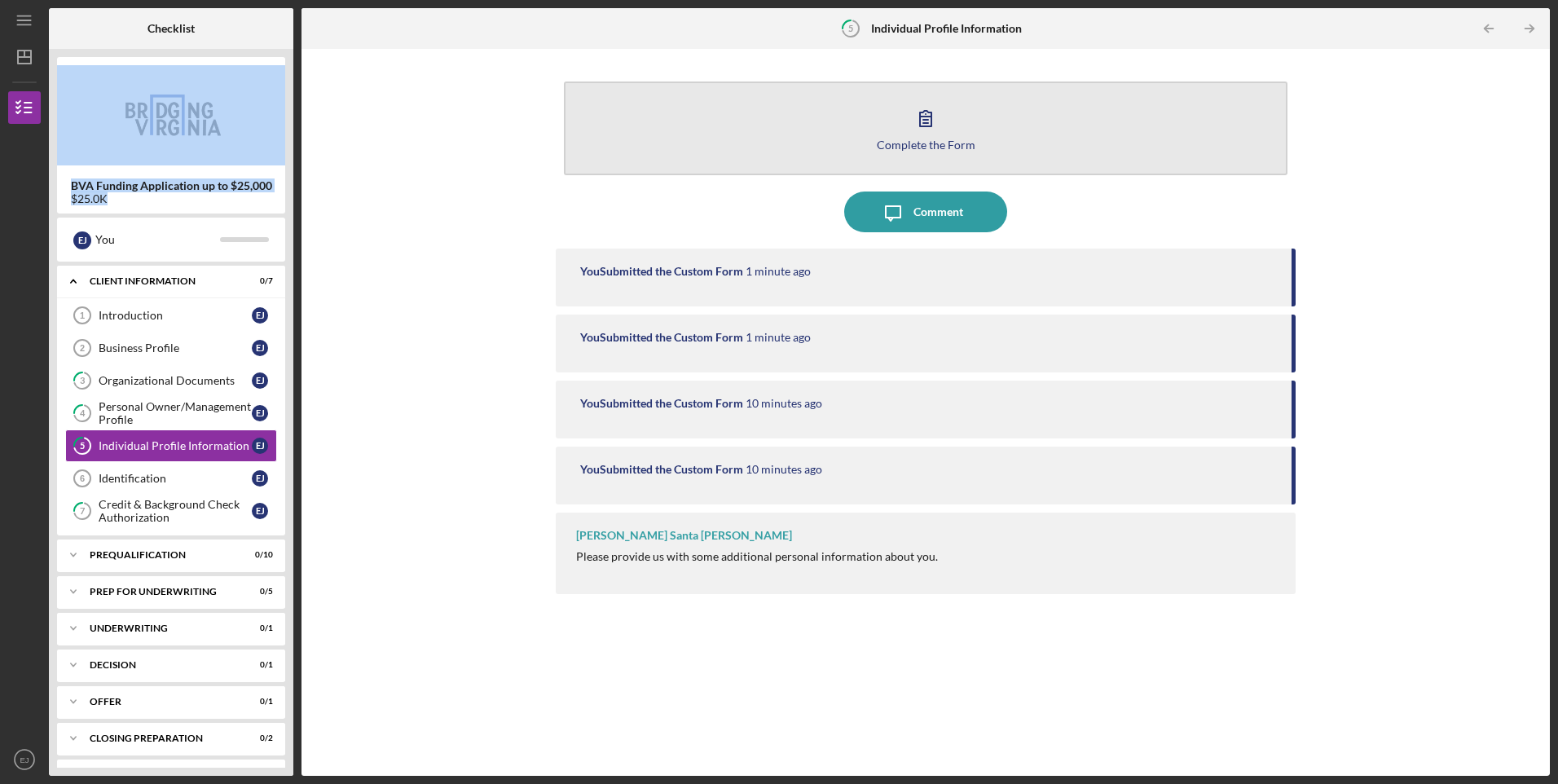
click at [925, 129] on icon "button" at bounding box center [925, 117] width 41 height 41
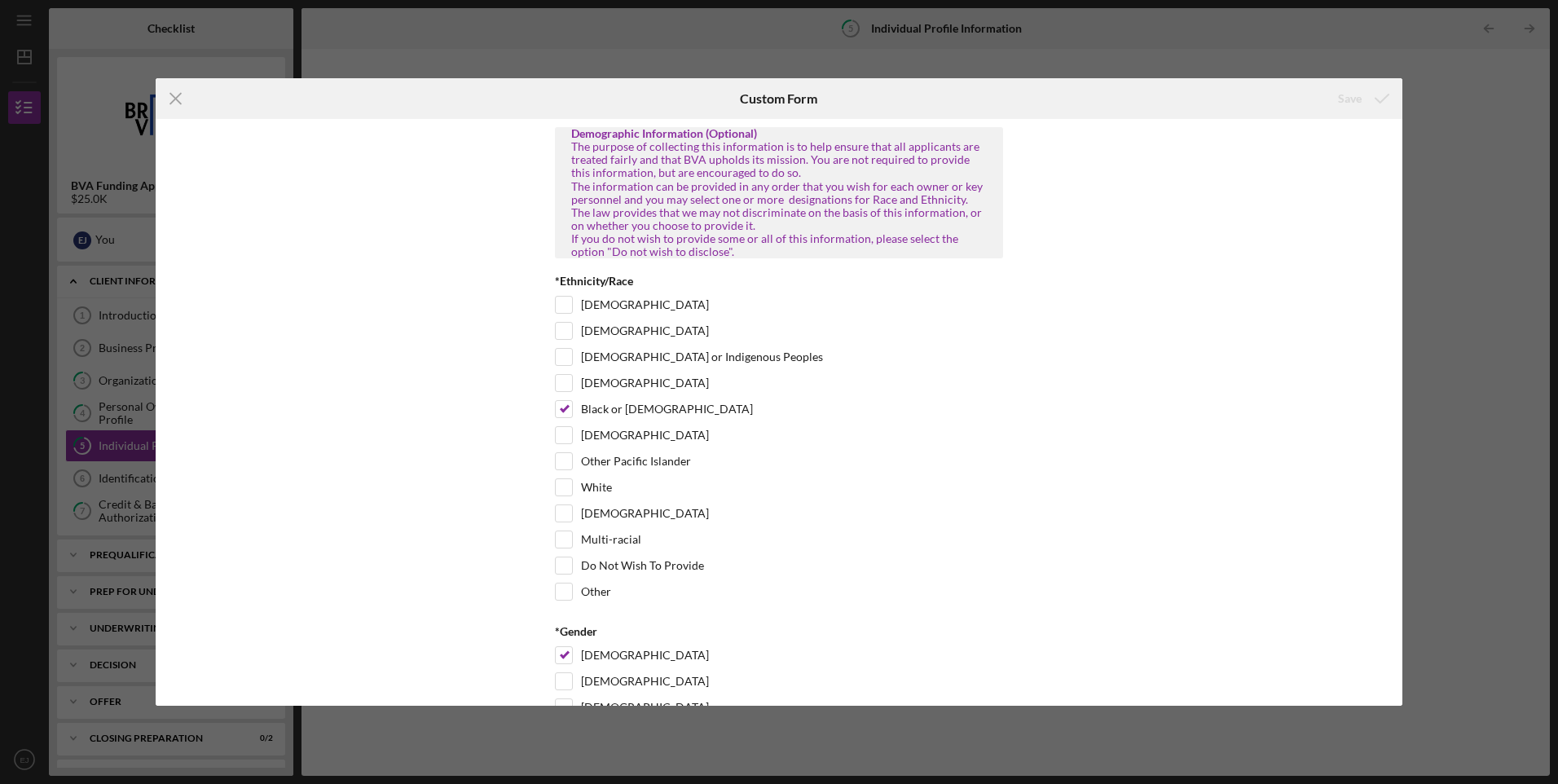
click at [1248, 27] on div "Icon/Menu Close Custom Form Save Demographic Information (Optional) The purpose…" at bounding box center [779, 392] width 1558 height 784
click at [1478, 510] on div "Icon/Menu Close Custom Form Save Demographic Information (Optional) The purpose…" at bounding box center [779, 392] width 1558 height 784
click at [173, 97] on line at bounding box center [175, 98] width 10 height 10
click at [173, 97] on img at bounding box center [170, 114] width 228 height 98
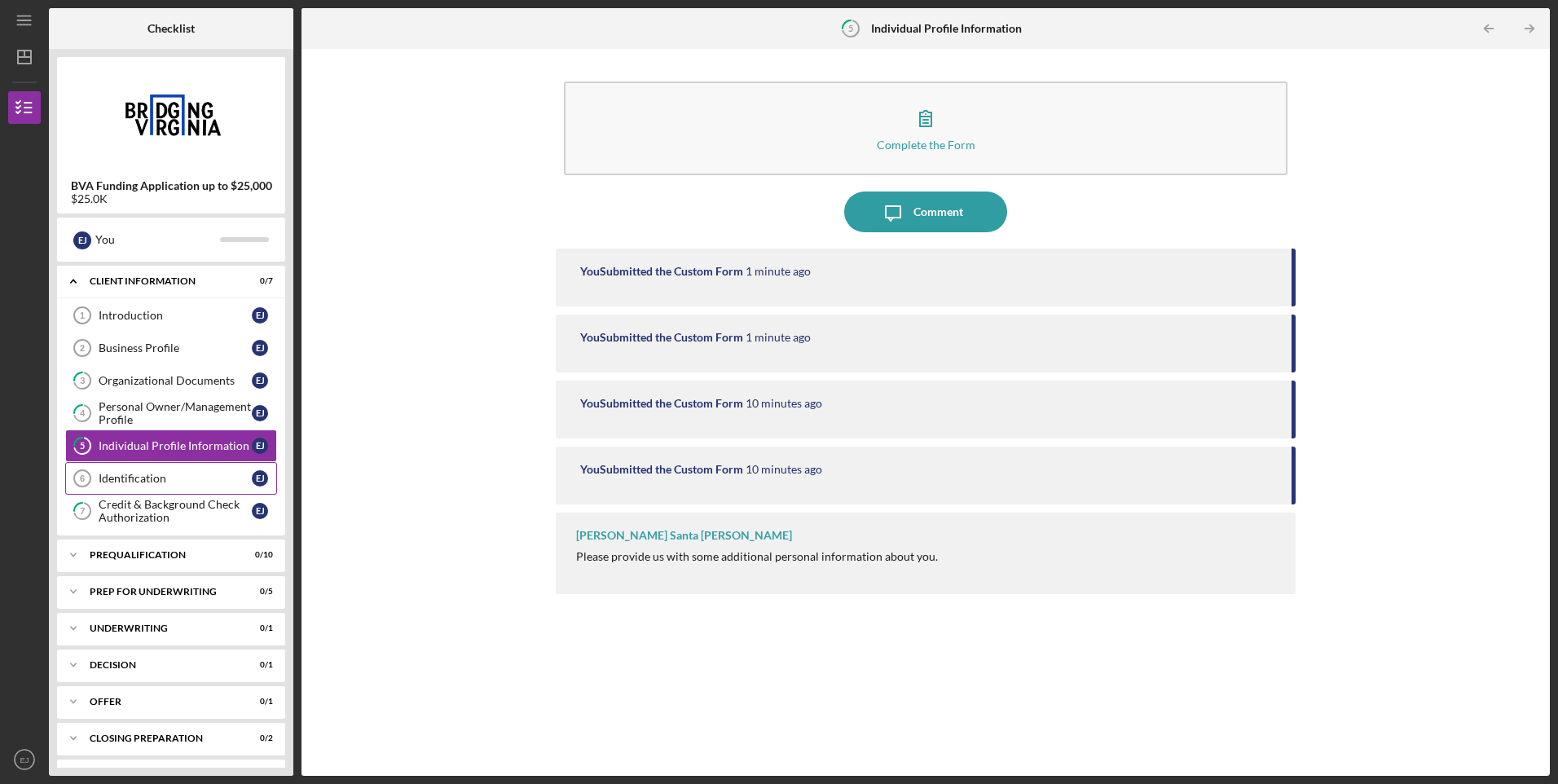
click at [134, 483] on div "Identification" at bounding box center [175, 478] width 153 height 13
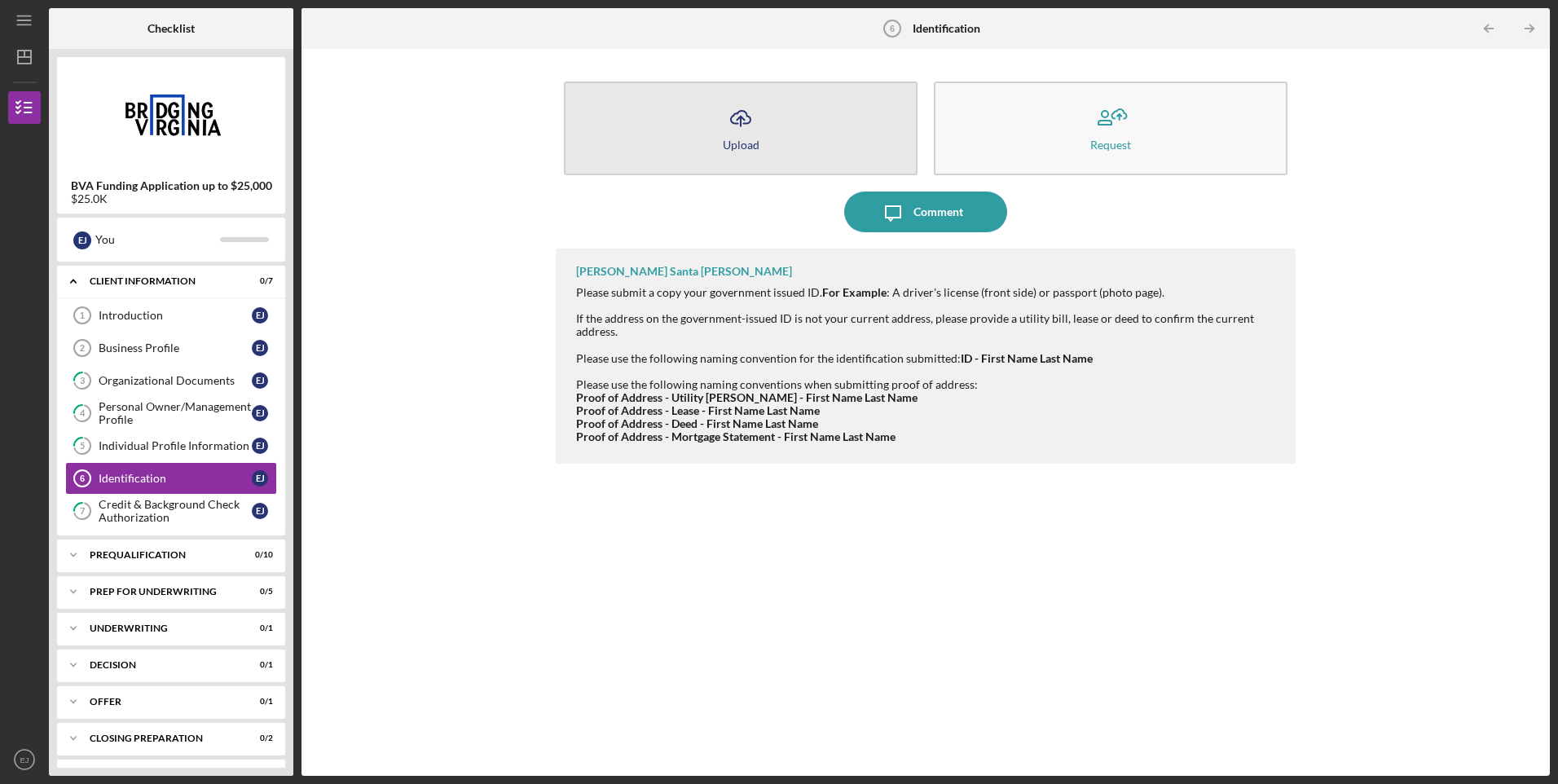
click at [744, 137] on button "Icon/Upload Upload" at bounding box center [741, 128] width 353 height 94
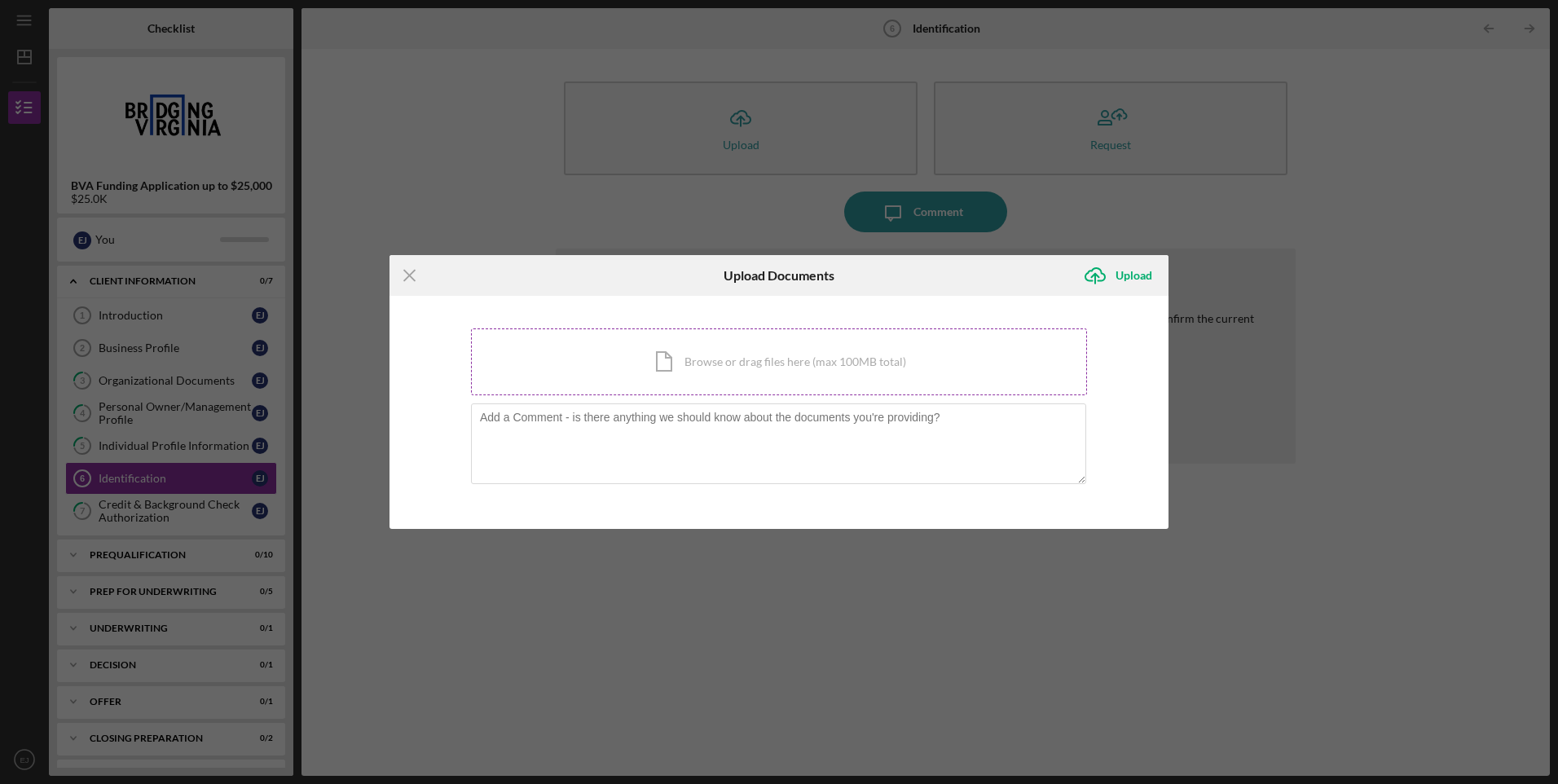
click at [672, 358] on div "Icon/Document Browse or drag files here (max 100MB total) Tap to choose files o…" at bounding box center [779, 362] width 617 height 67
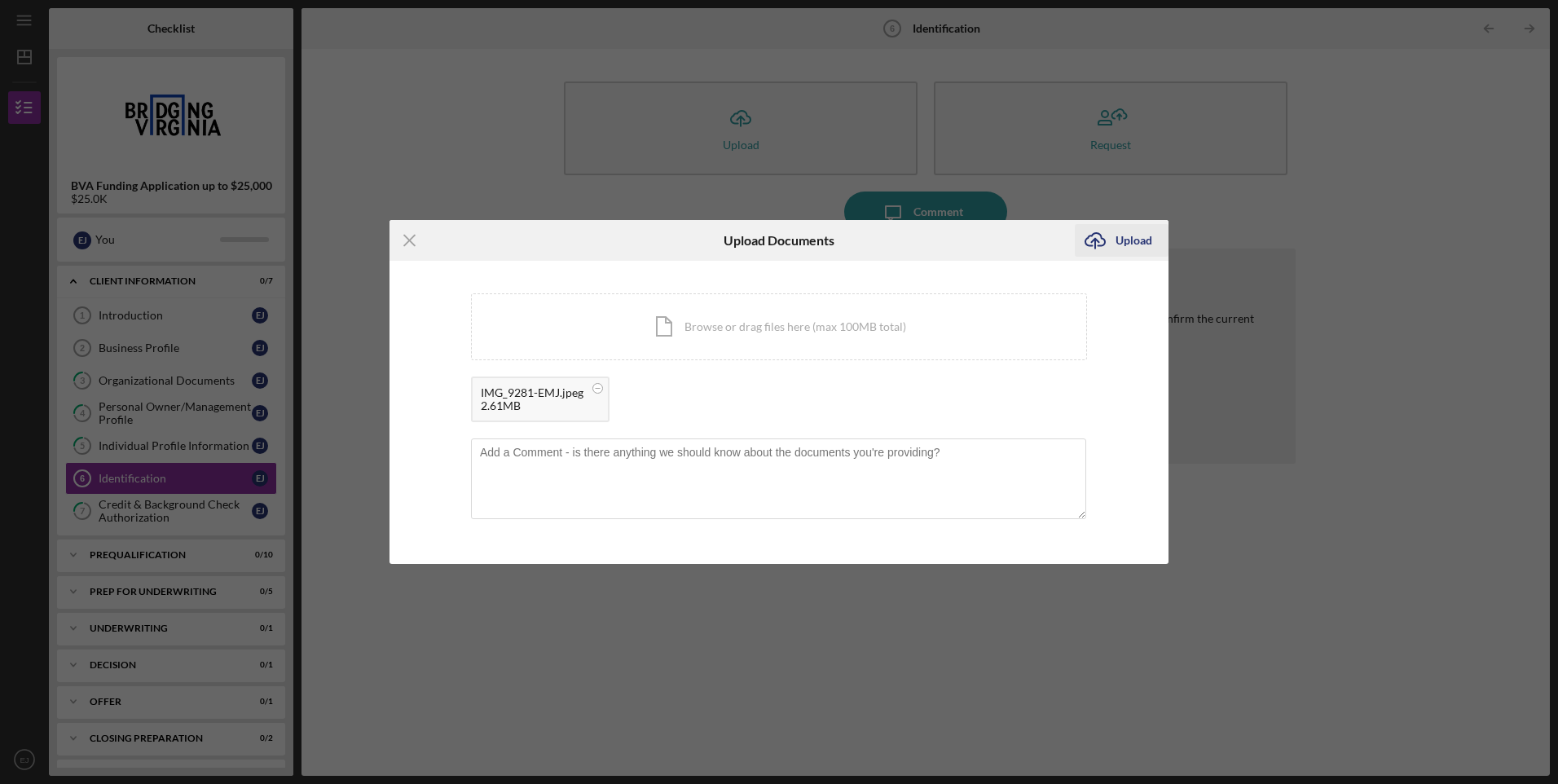
click at [1100, 234] on icon "submit" at bounding box center [1095, 239] width 20 height 12
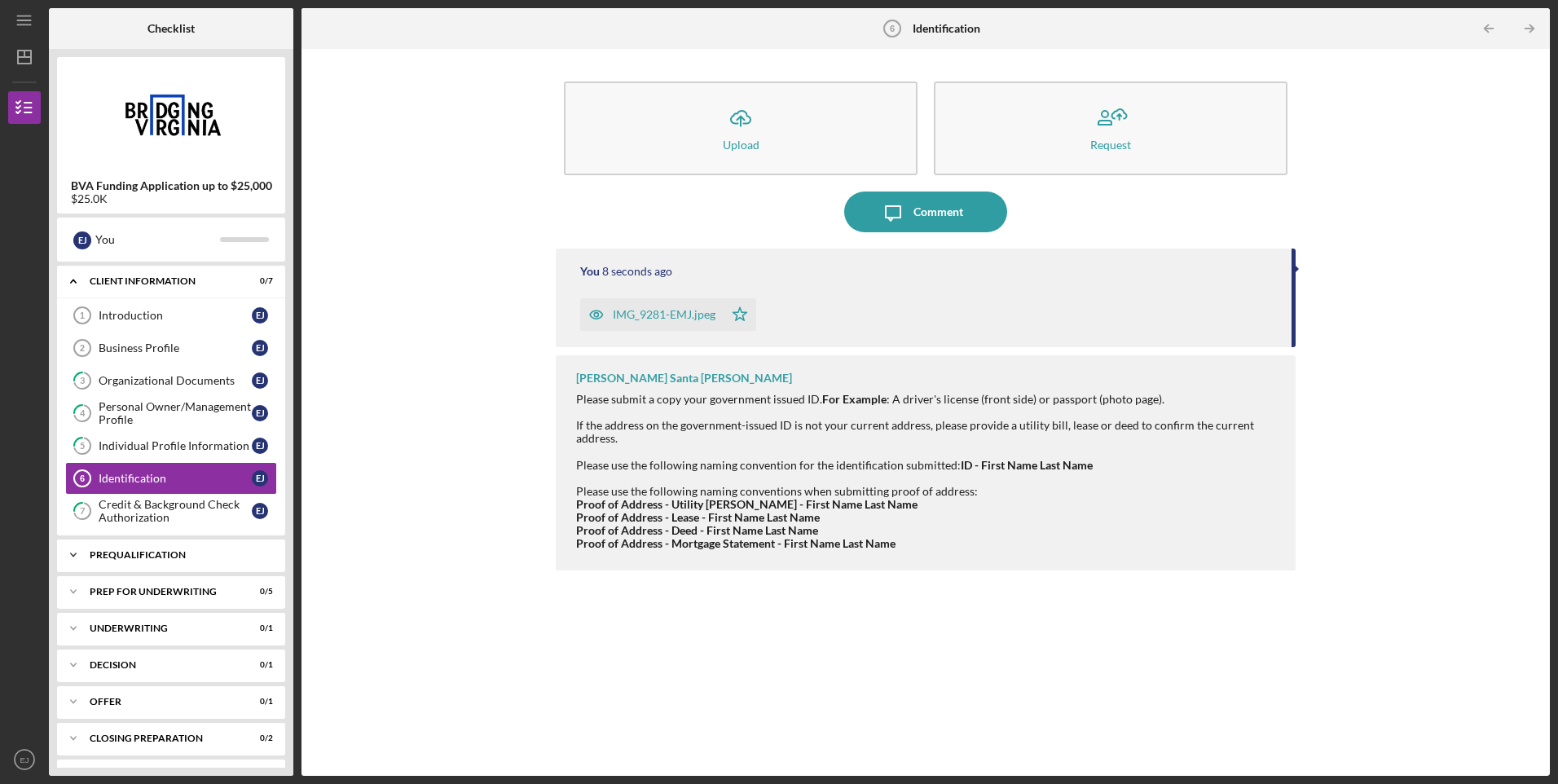
click at [154, 562] on div "Icon/Expander Prequalification 0 / 10" at bounding box center [170, 555] width 228 height 32
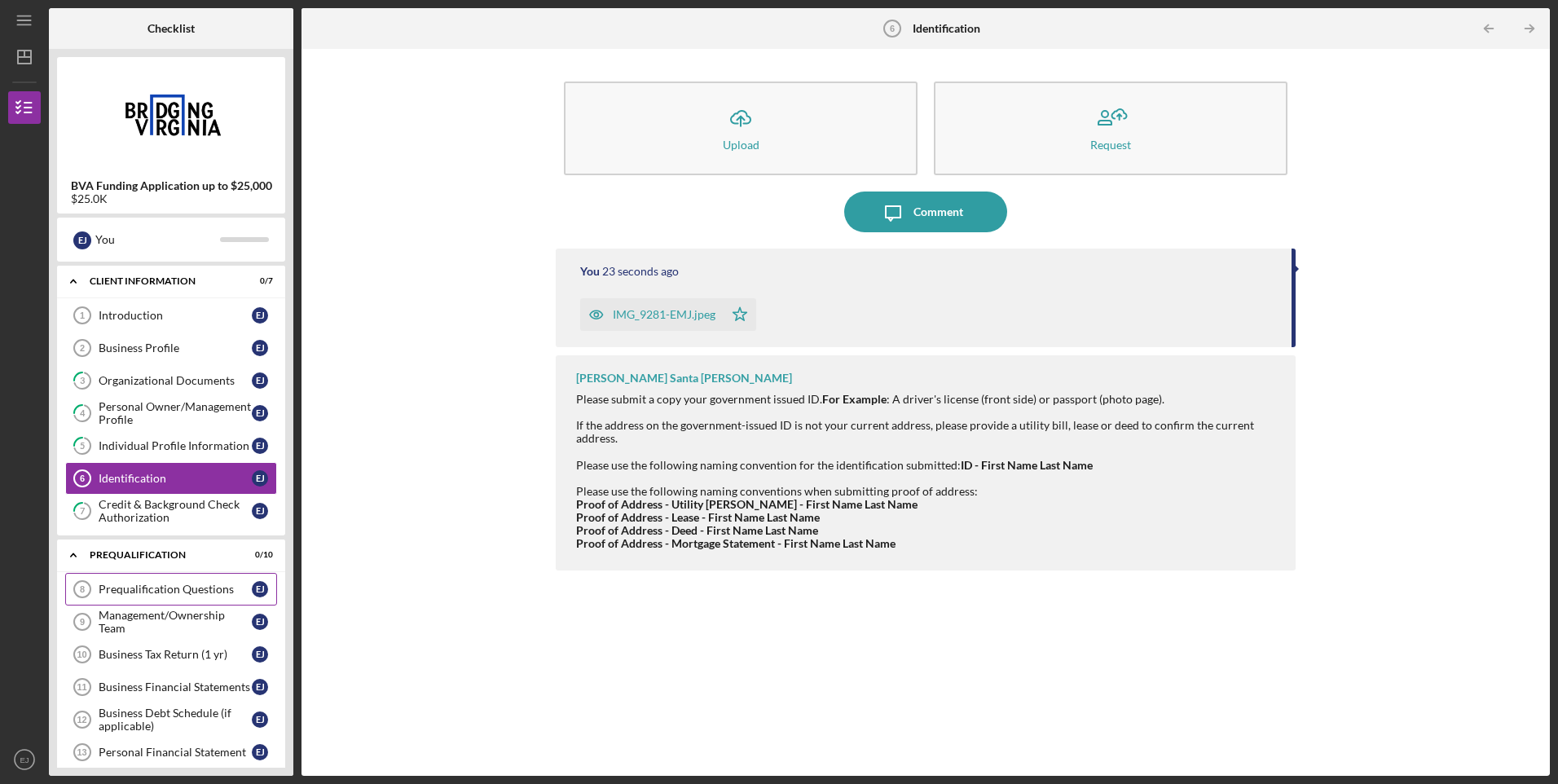
click at [149, 589] on div "Prequalification Questions" at bounding box center [175, 589] width 153 height 13
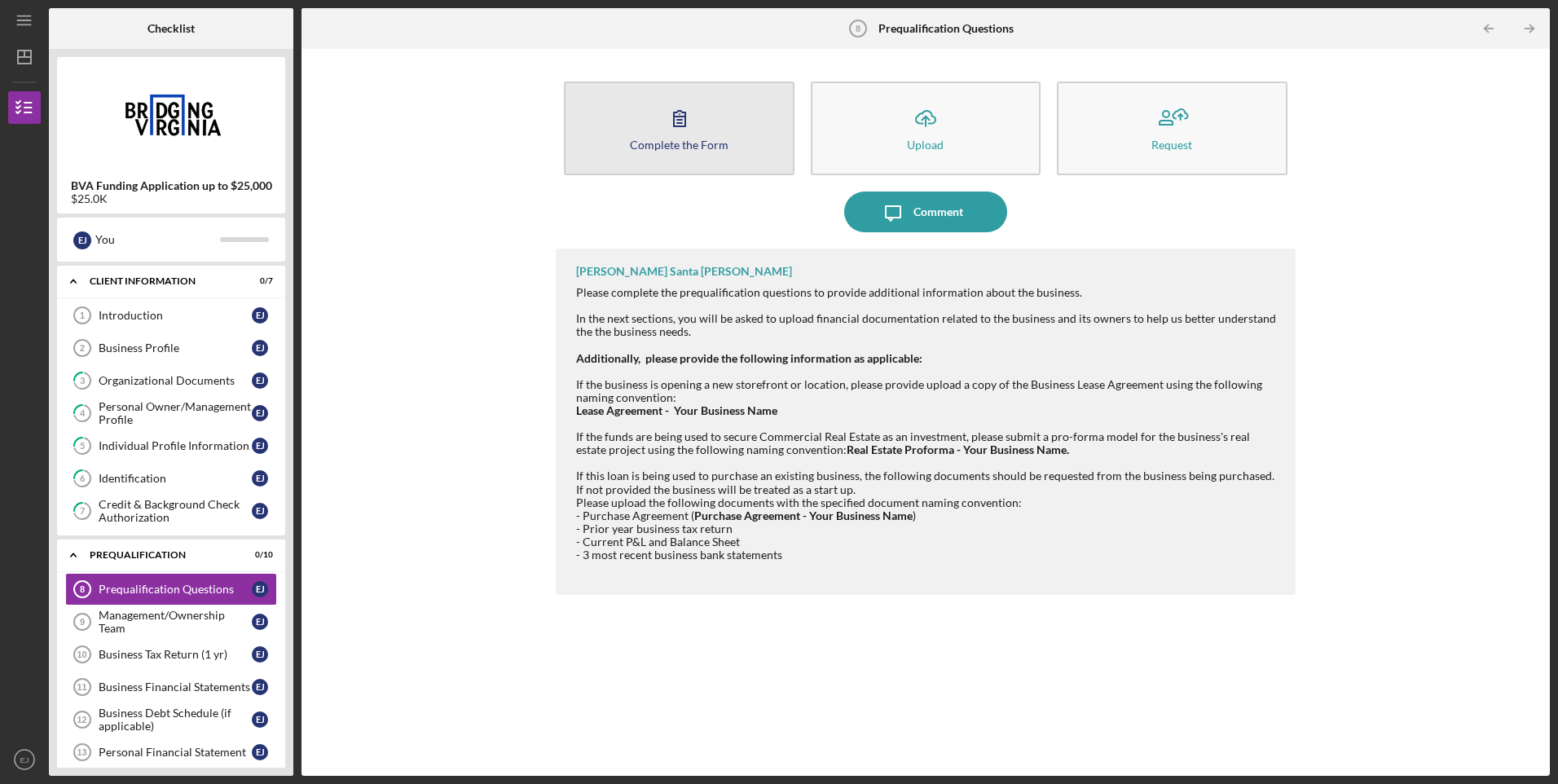
click at [679, 134] on icon "button" at bounding box center [679, 117] width 41 height 41
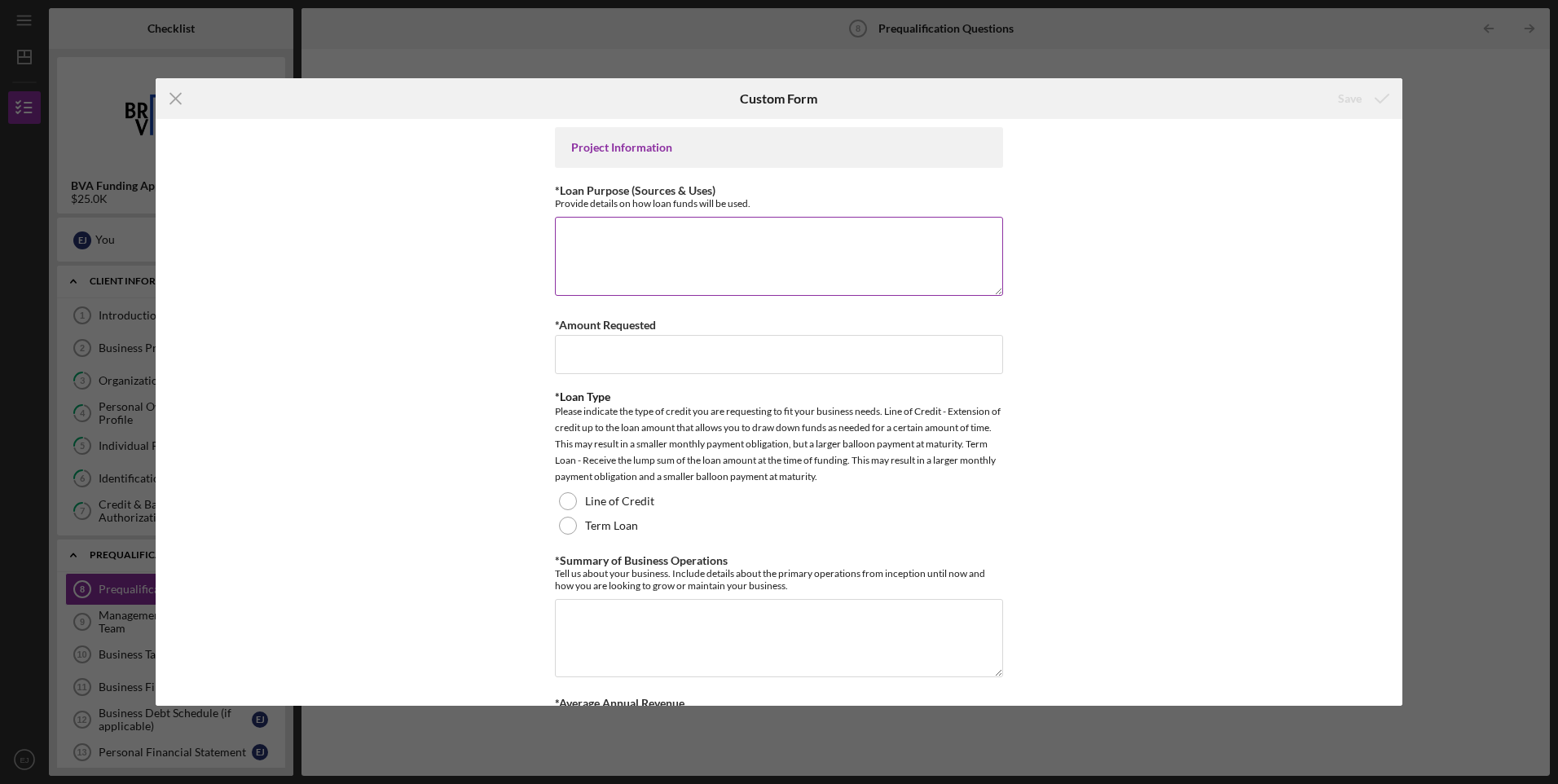
click at [571, 244] on textarea "*Loan Purpose (Sources & Uses)" at bounding box center [779, 256] width 448 height 79
type textarea "Business Marketing and expansion"
click at [611, 359] on input "*Amount Requested" at bounding box center [779, 354] width 448 height 39
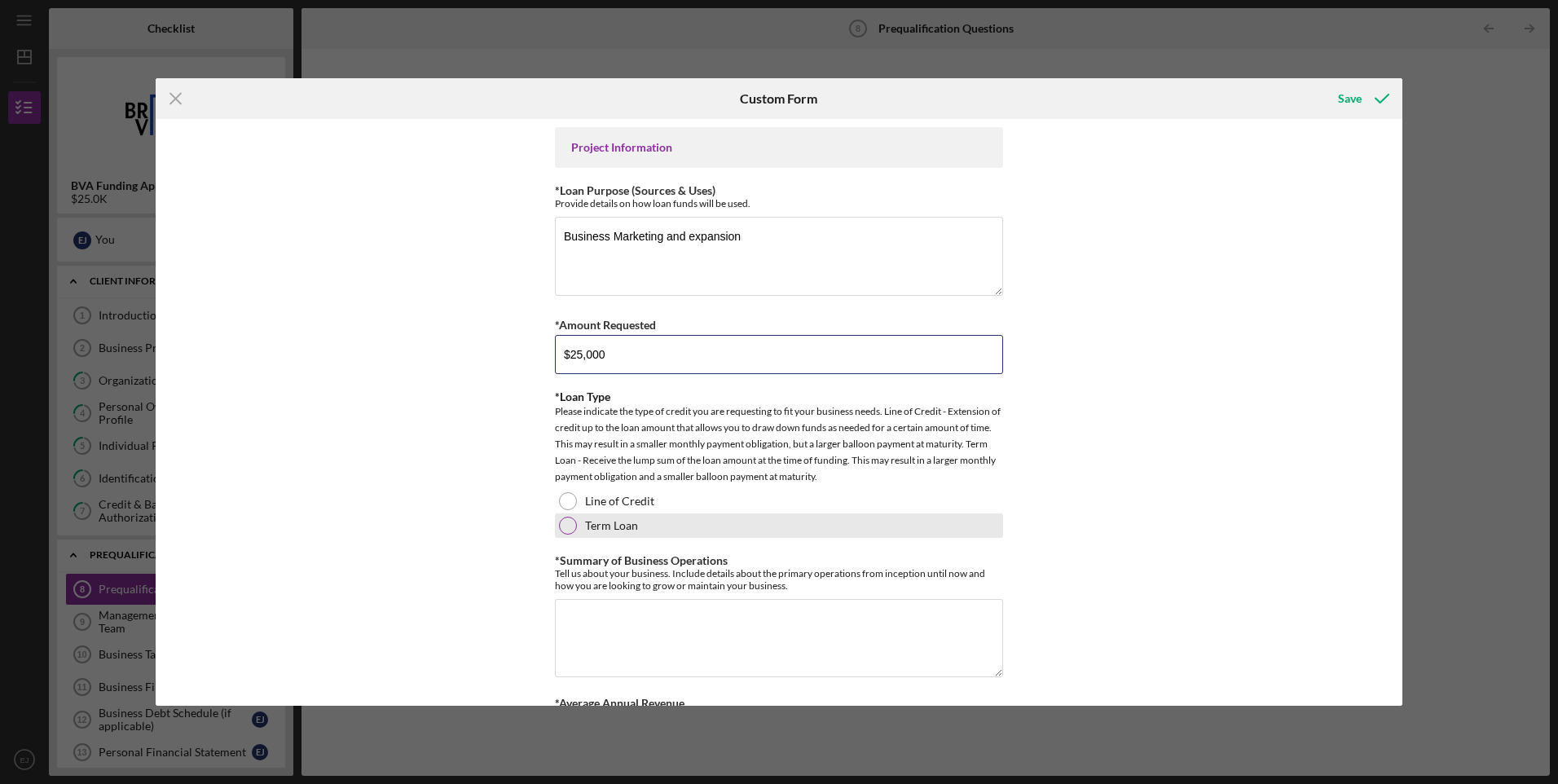
type input "$25,000"
click at [566, 517] on div at bounding box center [567, 526] width 18 height 18
click at [562, 496] on div at bounding box center [567, 501] width 18 height 18
click at [576, 630] on textarea "*Summary of Business Operations" at bounding box center [779, 638] width 448 height 79
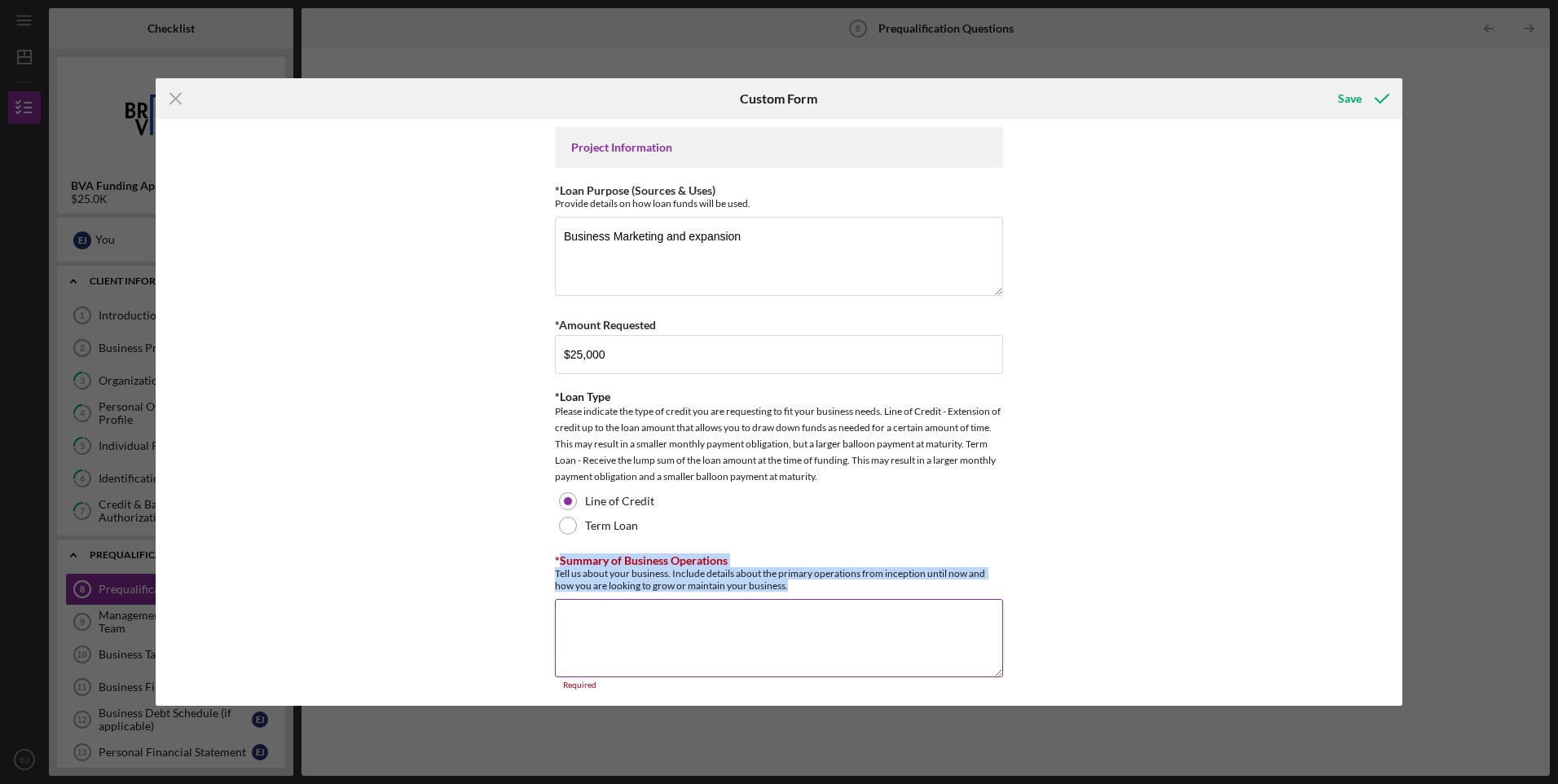
drag, startPoint x: 559, startPoint y: 561, endPoint x: 786, endPoint y: 582, distance: 228.0
click at [786, 582] on div "*Summary of Business Operations Tell us about your business. Include details ab…" at bounding box center [779, 573] width 448 height 38
copy div "Summary of Business Operations Tell us about your business. Include details abo…"
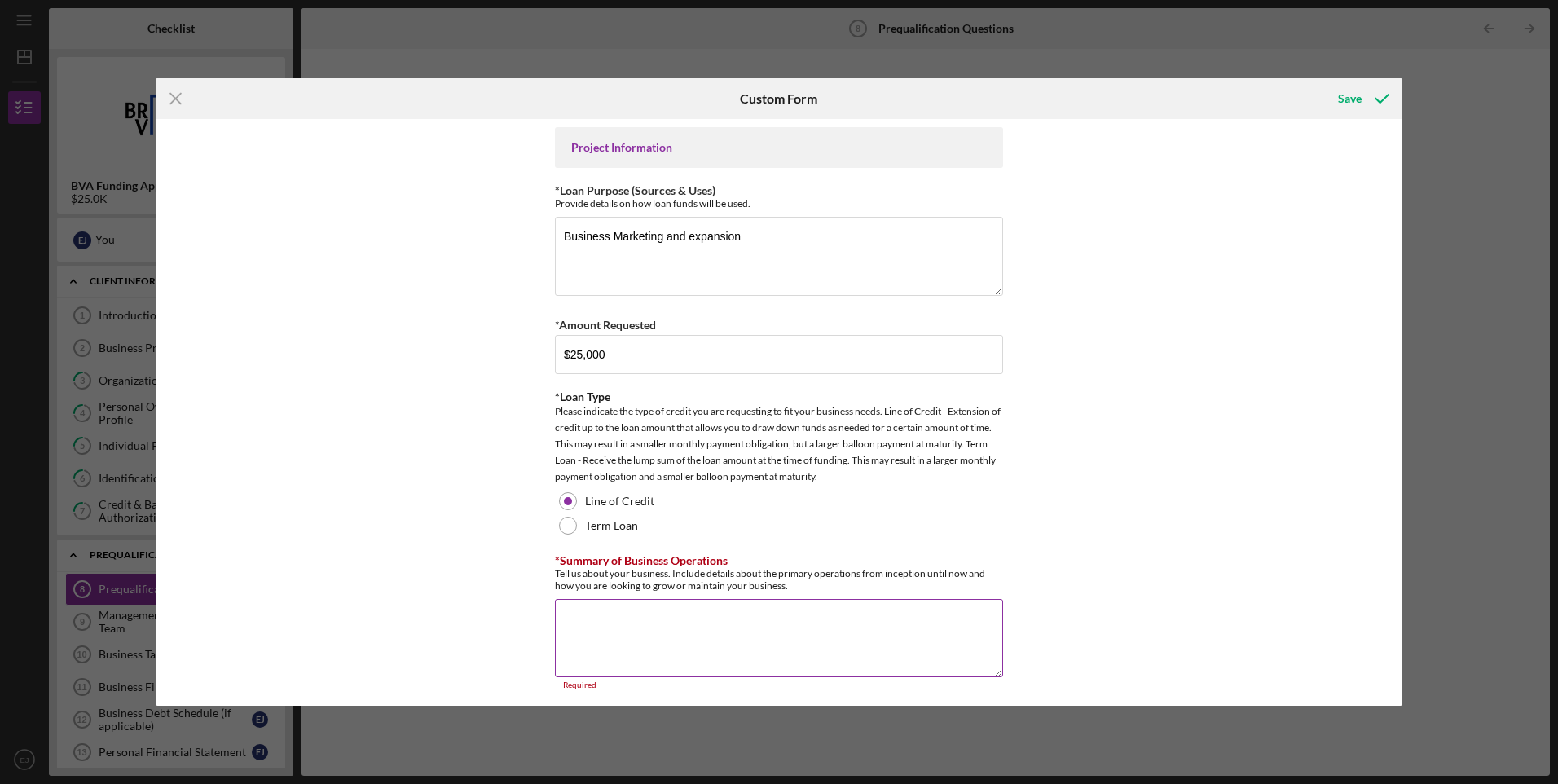
click at [571, 629] on textarea "*Summary of Business Operations" at bounding box center [779, 638] width 448 height 79
paste textarea "Future Growth and Expansion Plans To meet the growing demand for our services a…"
type textarea "Future Growth and Expansion Plans To meet the growing demand for our services a…"
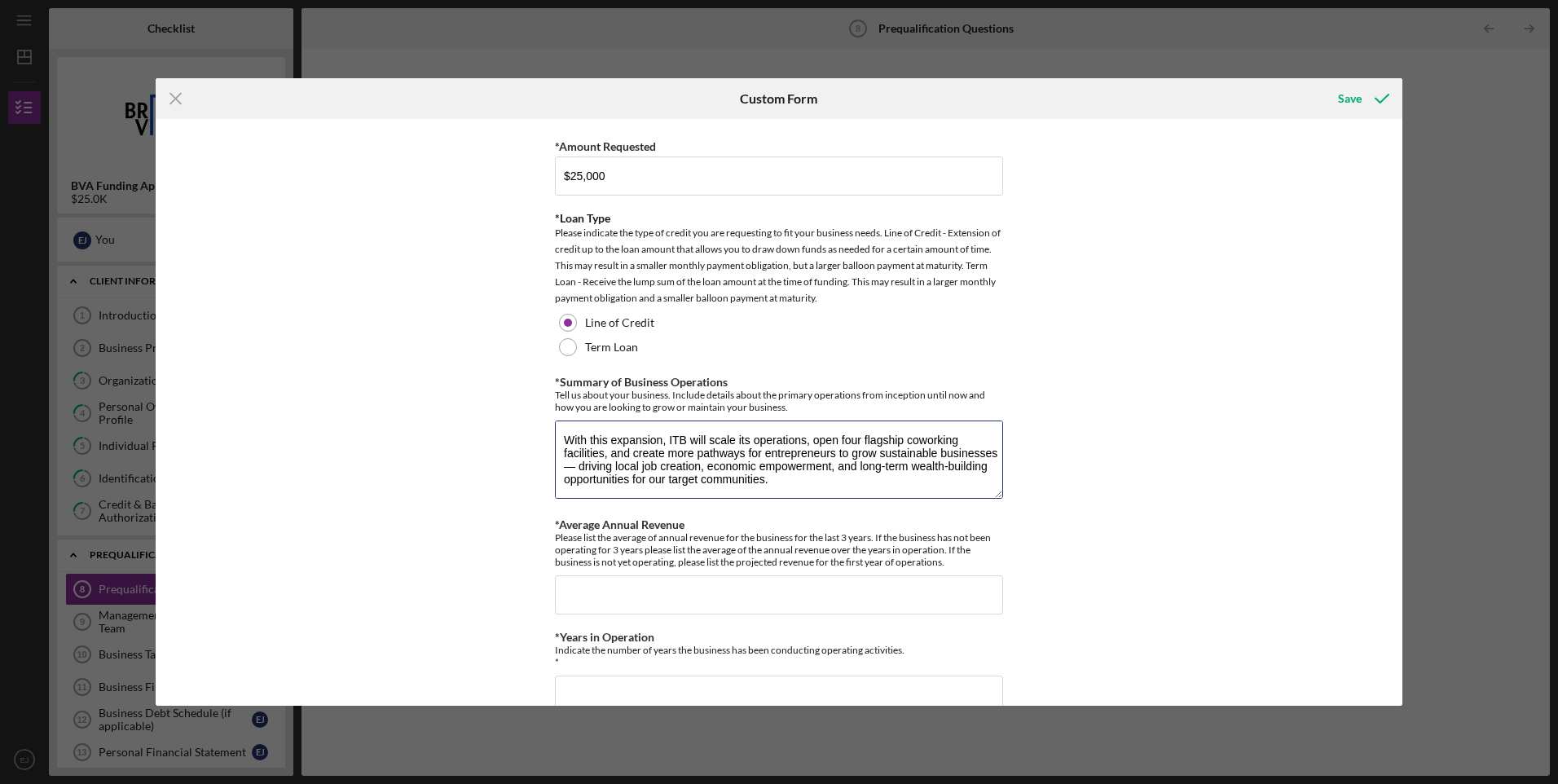
scroll to position [223, 0]
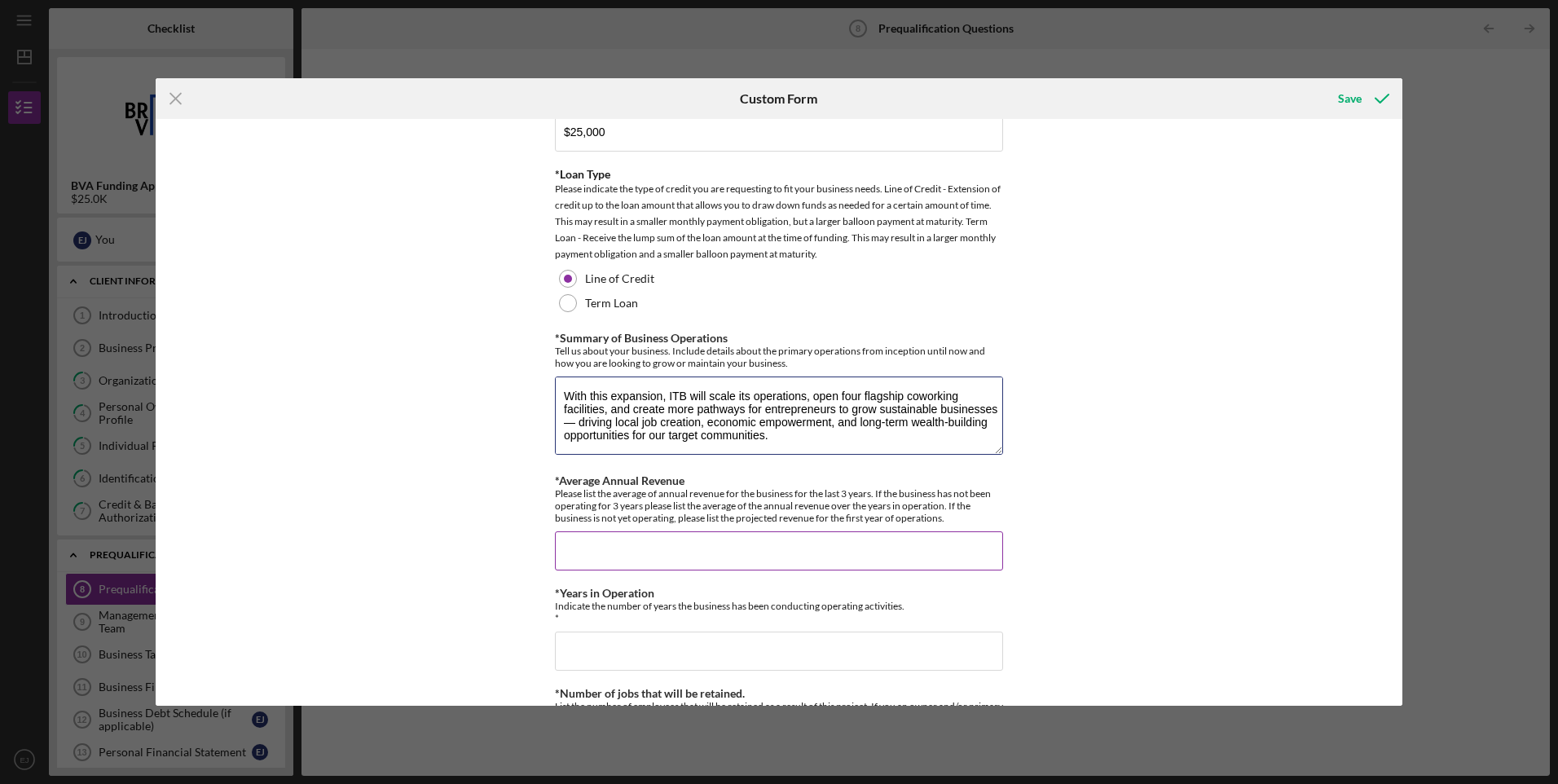
drag, startPoint x: 564, startPoint y: 618, endPoint x: 951, endPoint y: 490, distance: 407.6
click at [951, 490] on div "Project Information *Loan Purpose (Sources & Uses) Provide details on how loan …" at bounding box center [779, 681] width 448 height 1554
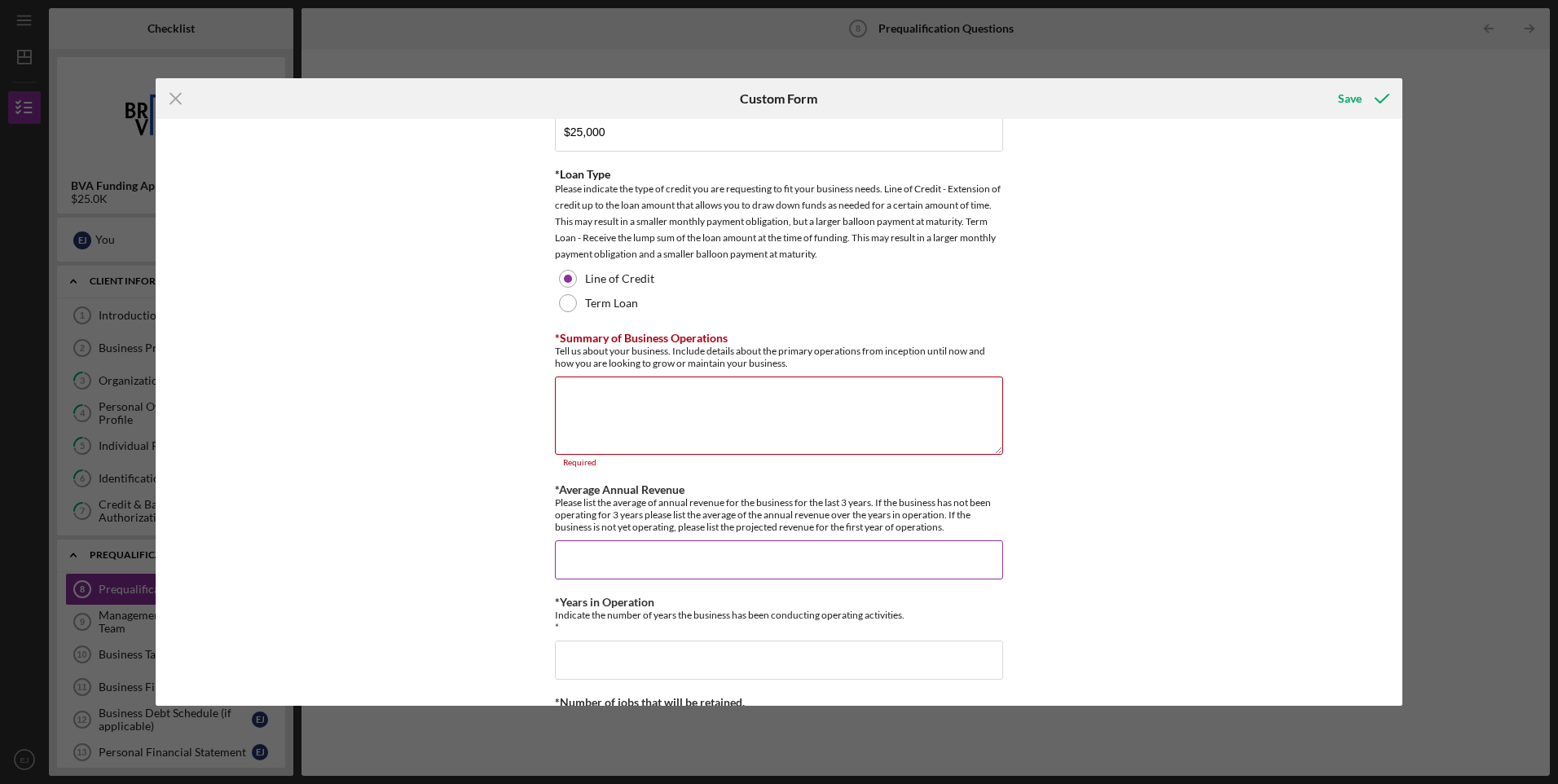
scroll to position [0, 0]
paste textarea "Summary of Business Operations In The Beginning Incubator and Fund (ITB) was fo…"
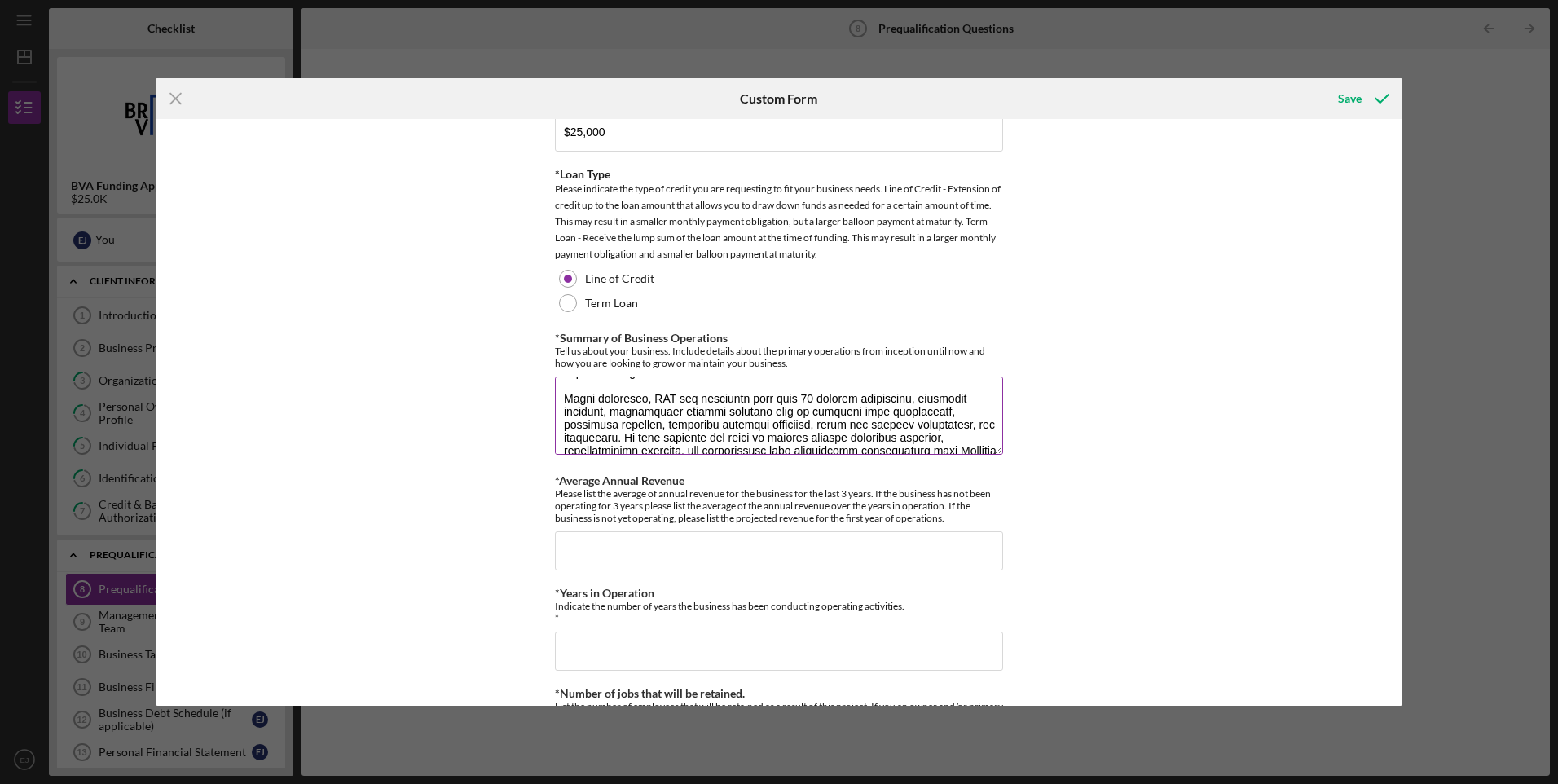
scroll to position [84, 0]
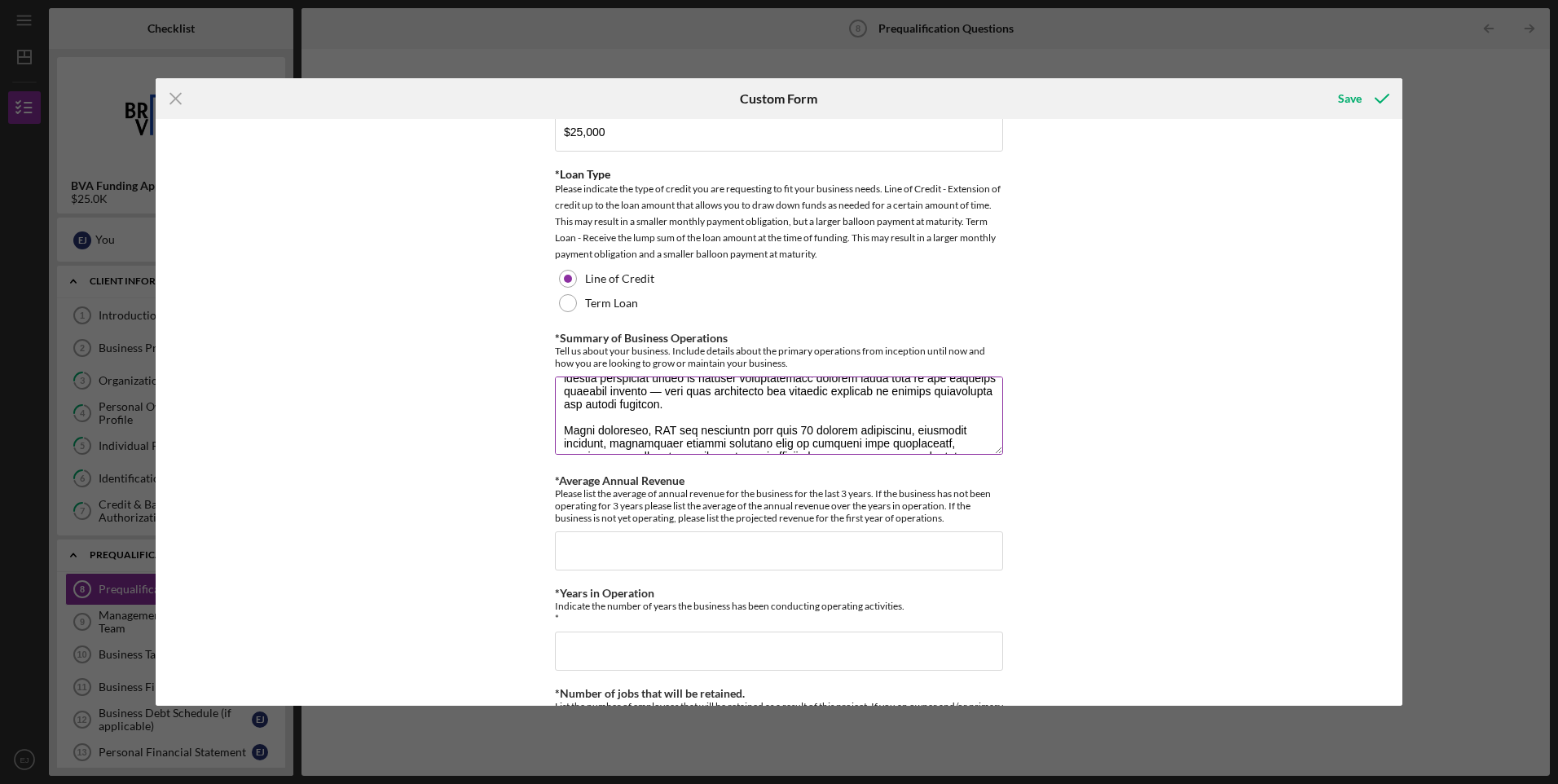
drag, startPoint x: 809, startPoint y: 424, endPoint x: 798, endPoint y: 424, distance: 11.0
click at [798, 424] on textarea "*Summary of Business Operations" at bounding box center [779, 416] width 448 height 79
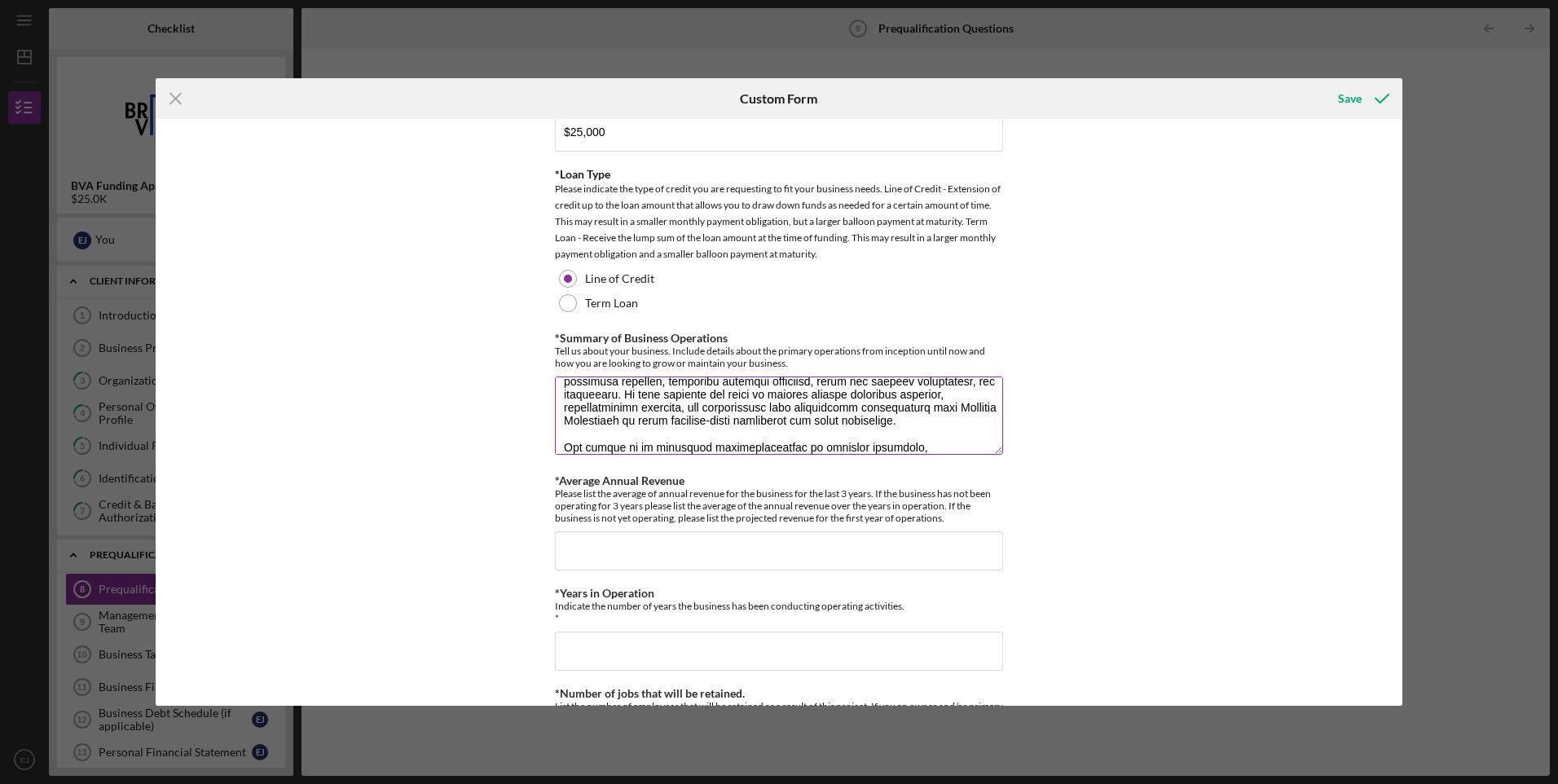
scroll to position [191, 0]
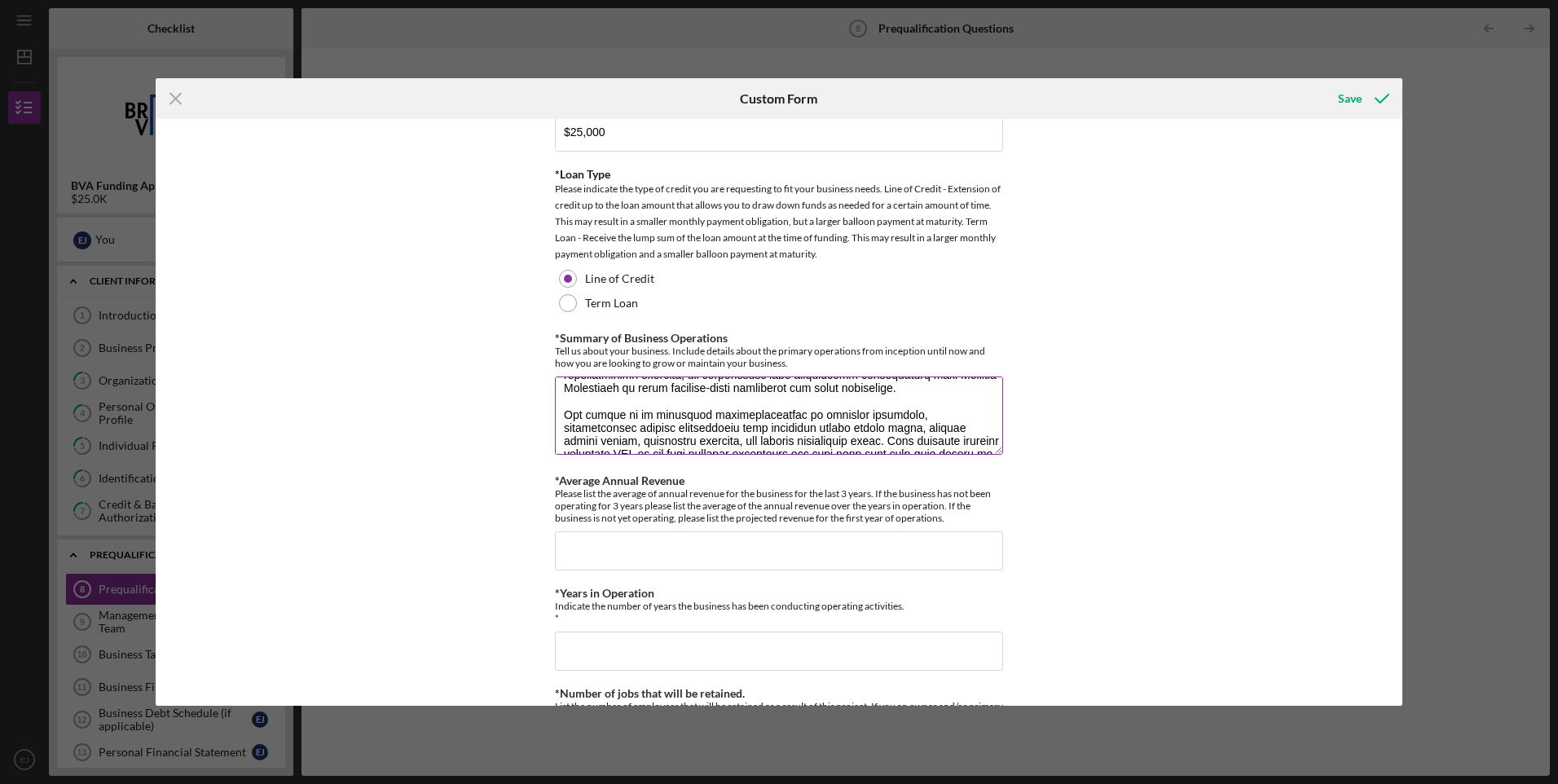
click at [951, 426] on textarea "*Summary of Business Operations" at bounding box center [779, 416] width 448 height 79
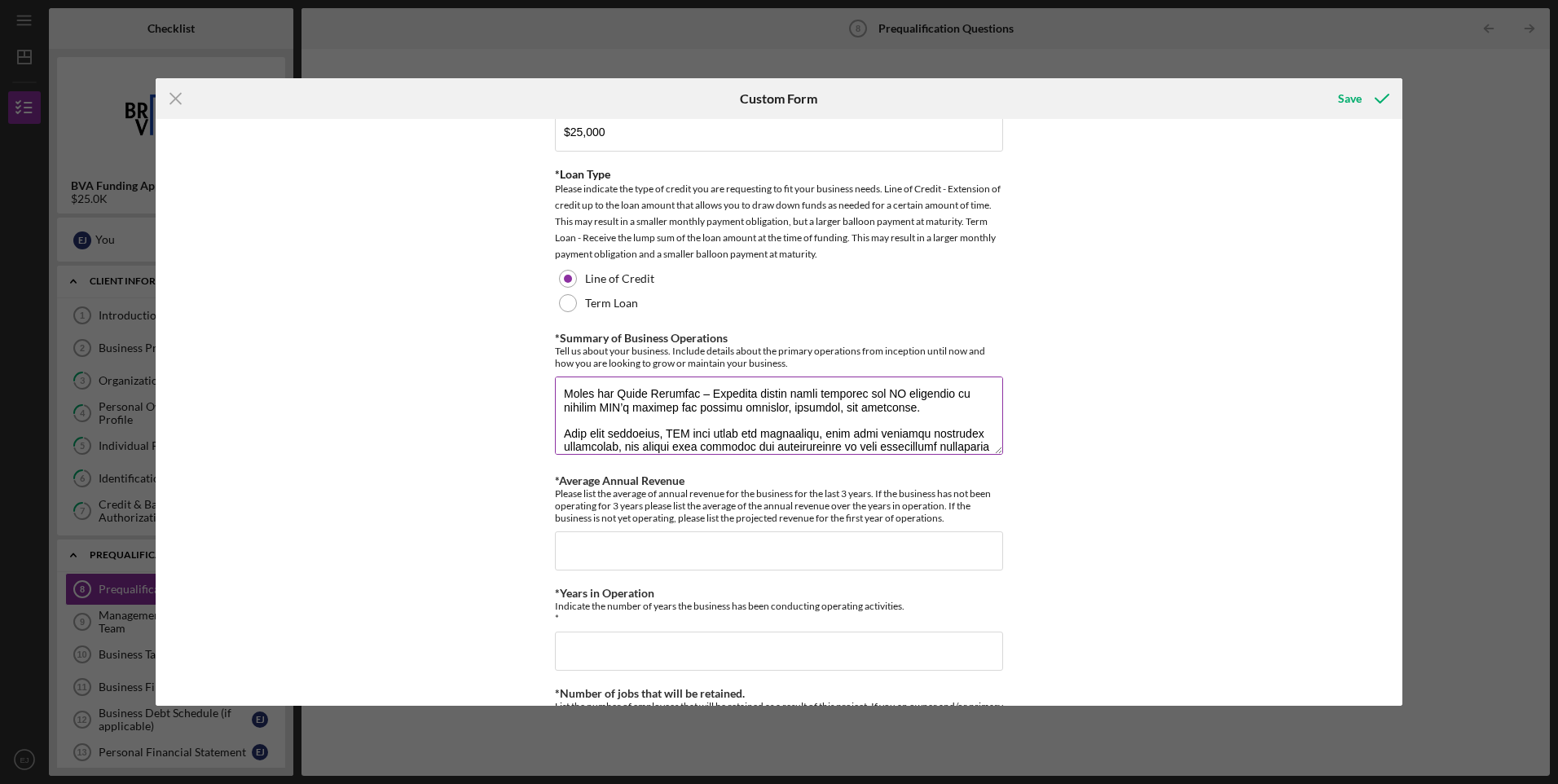
scroll to position [496, 0]
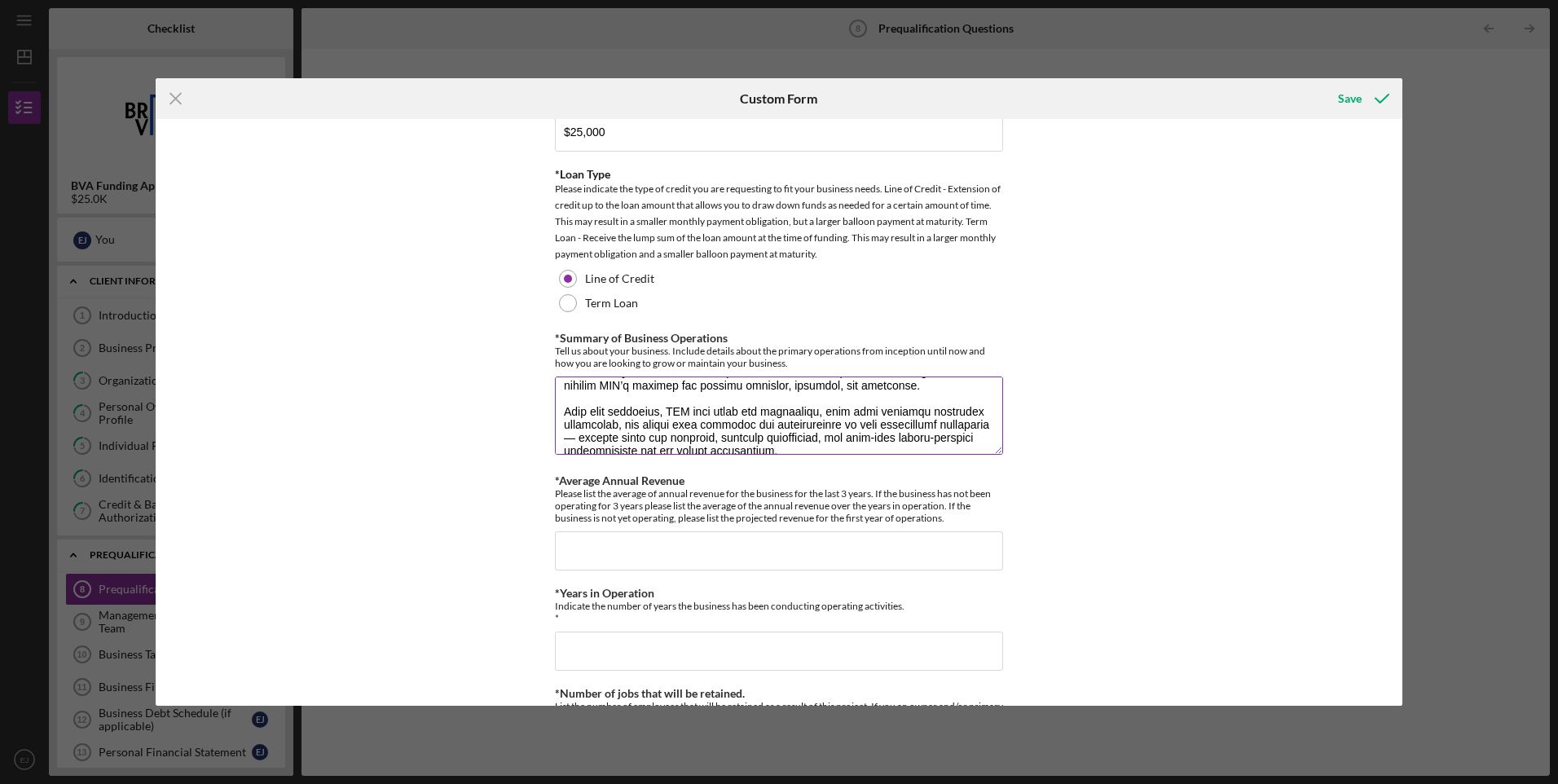
click at [856, 410] on textarea "*Summary of Business Operations" at bounding box center [779, 416] width 448 height 79
drag, startPoint x: 865, startPoint y: 409, endPoint x: 843, endPoint y: 407, distance: 22.1
click at [843, 407] on textarea "*Summary of Business Operations" at bounding box center [779, 416] width 448 height 79
click at [860, 406] on textarea "*Summary of Business Operations" at bounding box center [779, 416] width 448 height 79
drag, startPoint x: 860, startPoint y: 408, endPoint x: 840, endPoint y: 408, distance: 20.0
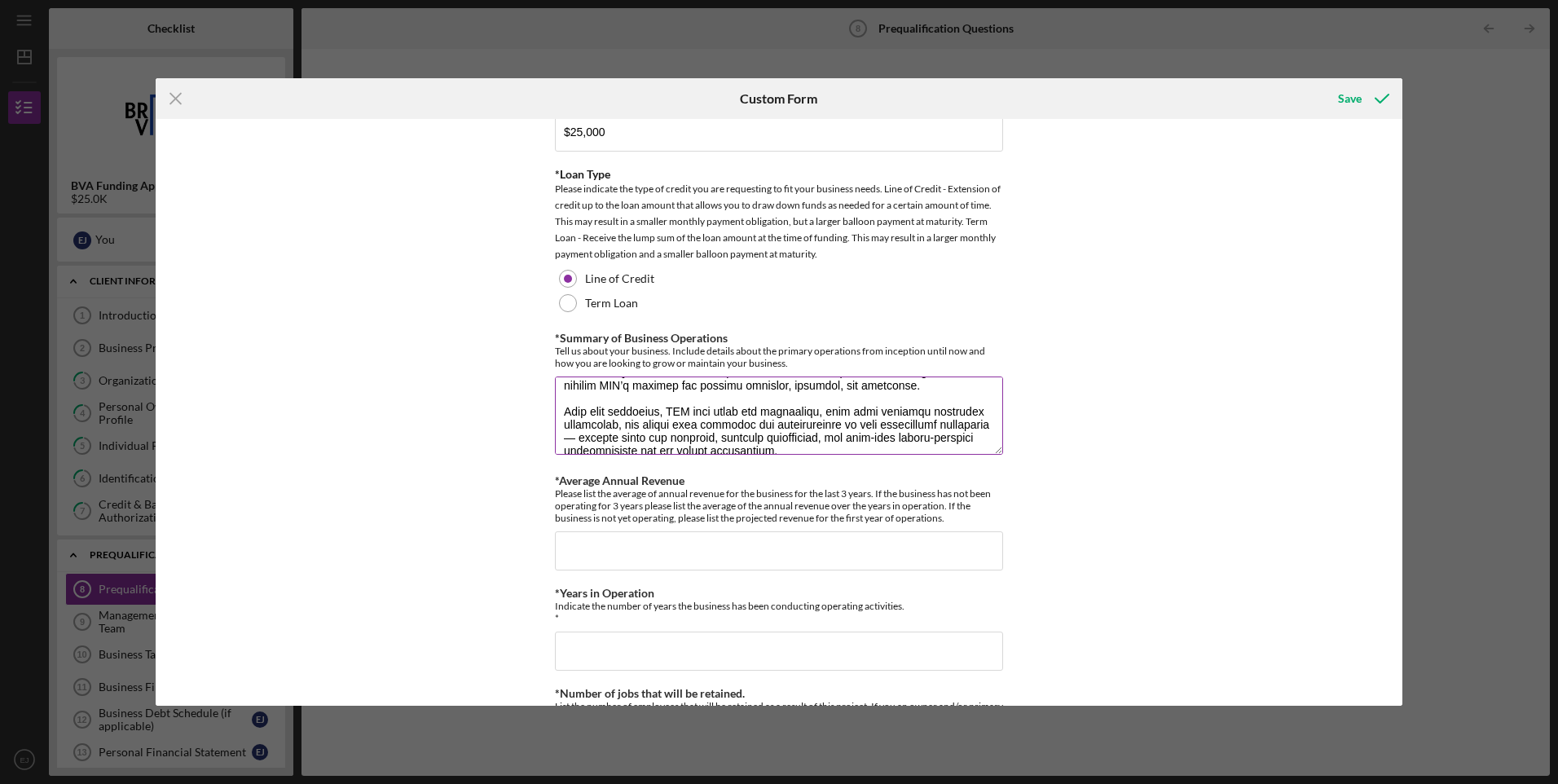
click at [840, 408] on textarea "*Summary of Business Operations" at bounding box center [779, 416] width 448 height 79
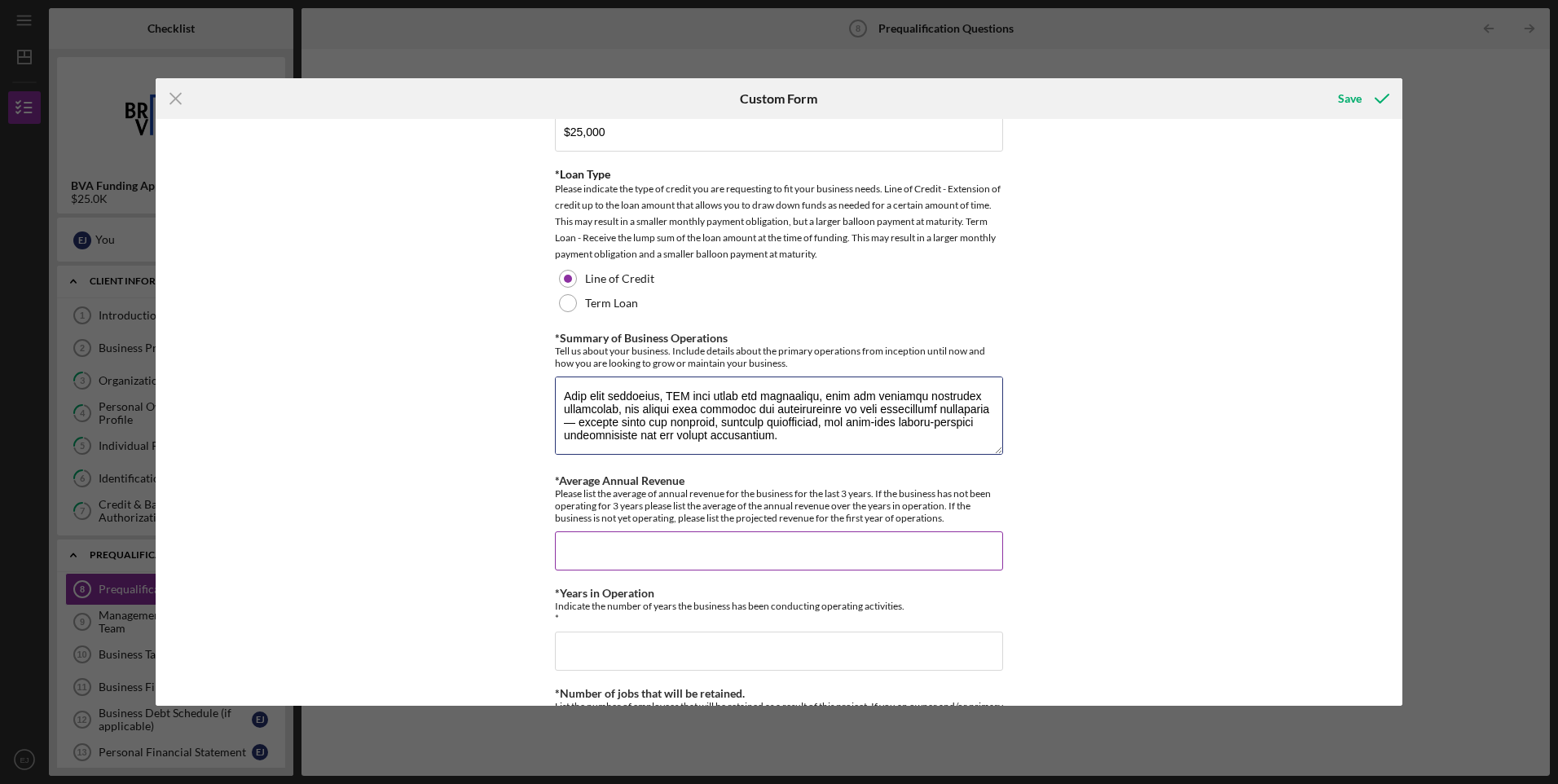
type textarea "Summary of Business Operations In The Beginning Incubator and Fund (ITB) was fo…"
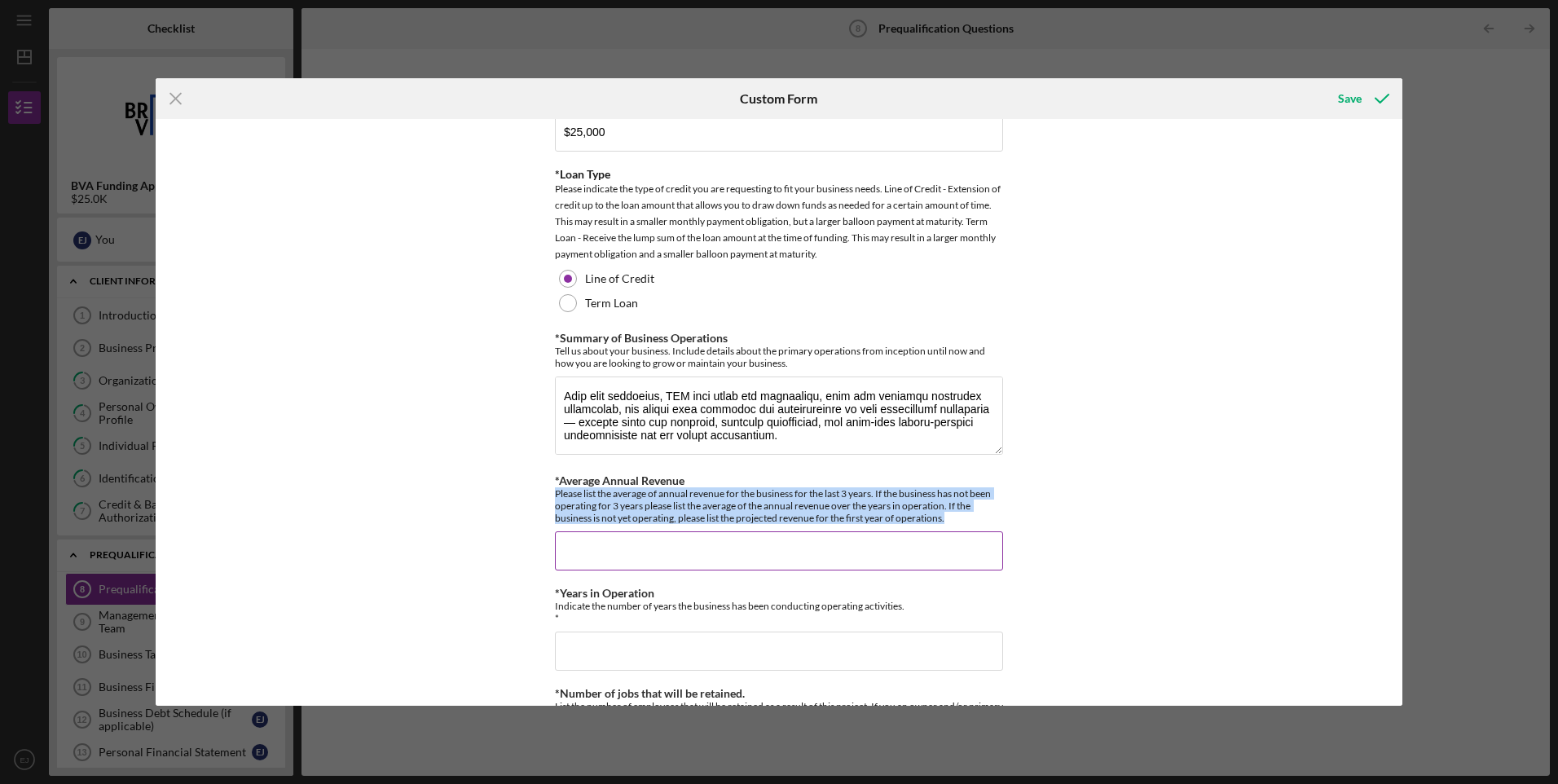
drag, startPoint x: 555, startPoint y: 491, endPoint x: 971, endPoint y: 516, distance: 416.8
click at [971, 516] on div "Please list the average of annual revenue for the business for the last 3 years…" at bounding box center [779, 506] width 448 height 37
drag, startPoint x: 971, startPoint y: 516, endPoint x: 843, endPoint y: 490, distance: 130.6
copy div "Please list the average of annual revenue for the business for the last 3 years…"
click at [893, 505] on div "Please list the average of annual revenue for the business for the last 3 years…" at bounding box center [779, 506] width 448 height 37
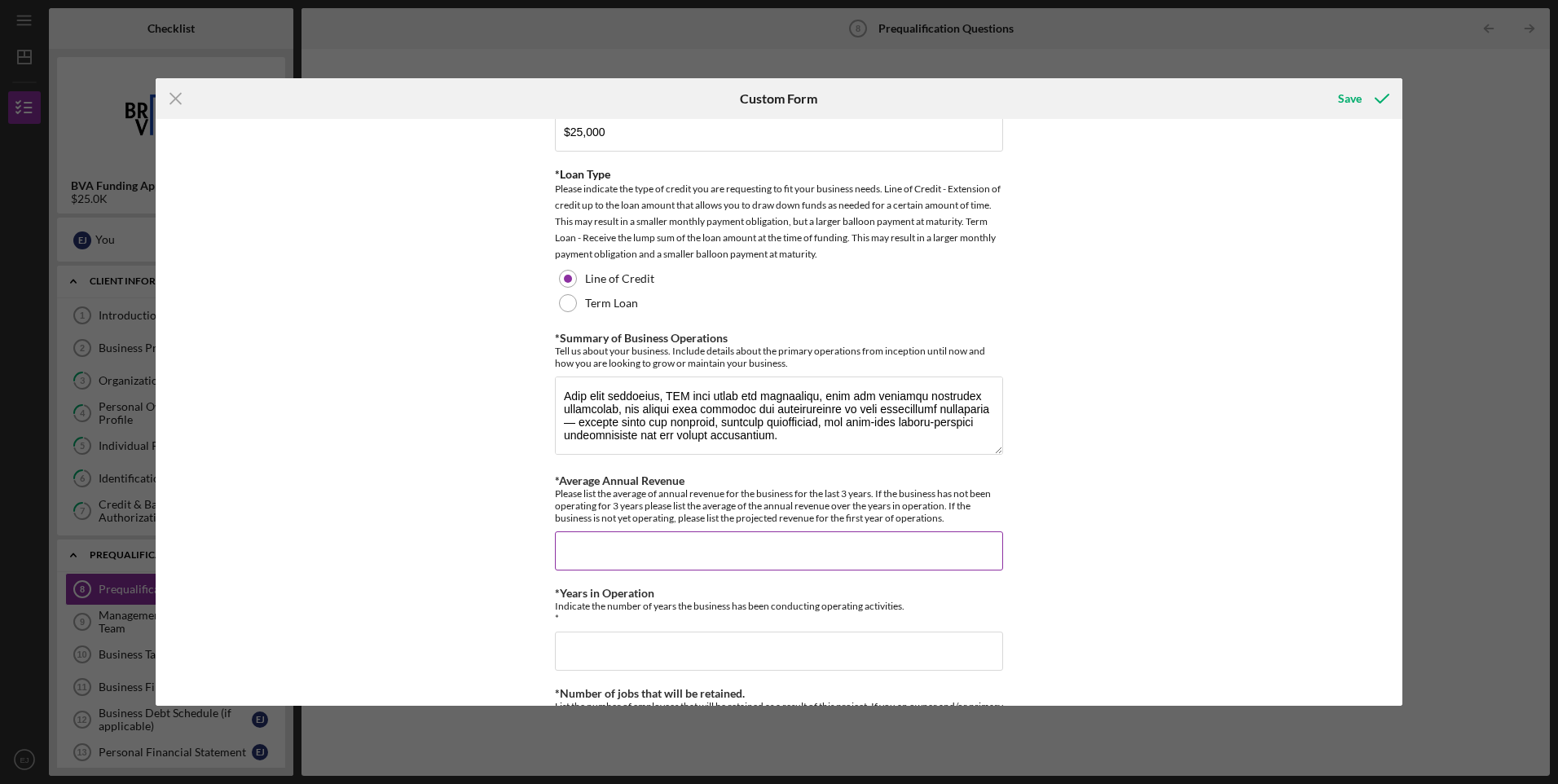
click at [569, 551] on input "*Average Annual Revenue" at bounding box center [779, 550] width 448 height 39
paste input "Average Annual Revenue Revenue Source Average Annual Amount Notes Langston Univ…"
type input "Average Annual Revenue Revenue Source Average Annual Amount Notes Langston Univ…"
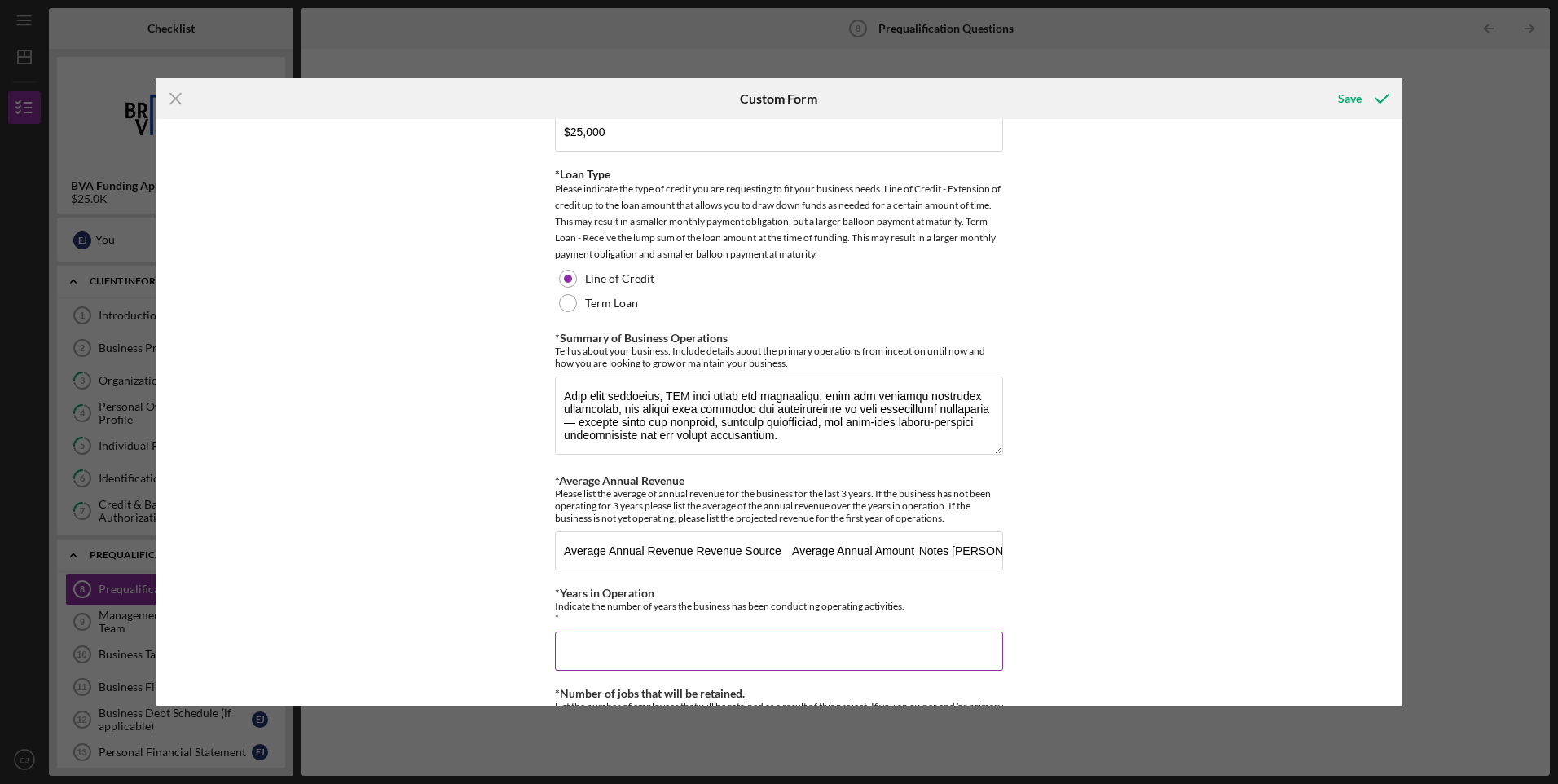
click at [579, 660] on input "*Years in Operation" at bounding box center [779, 650] width 448 height 39
type input "4"
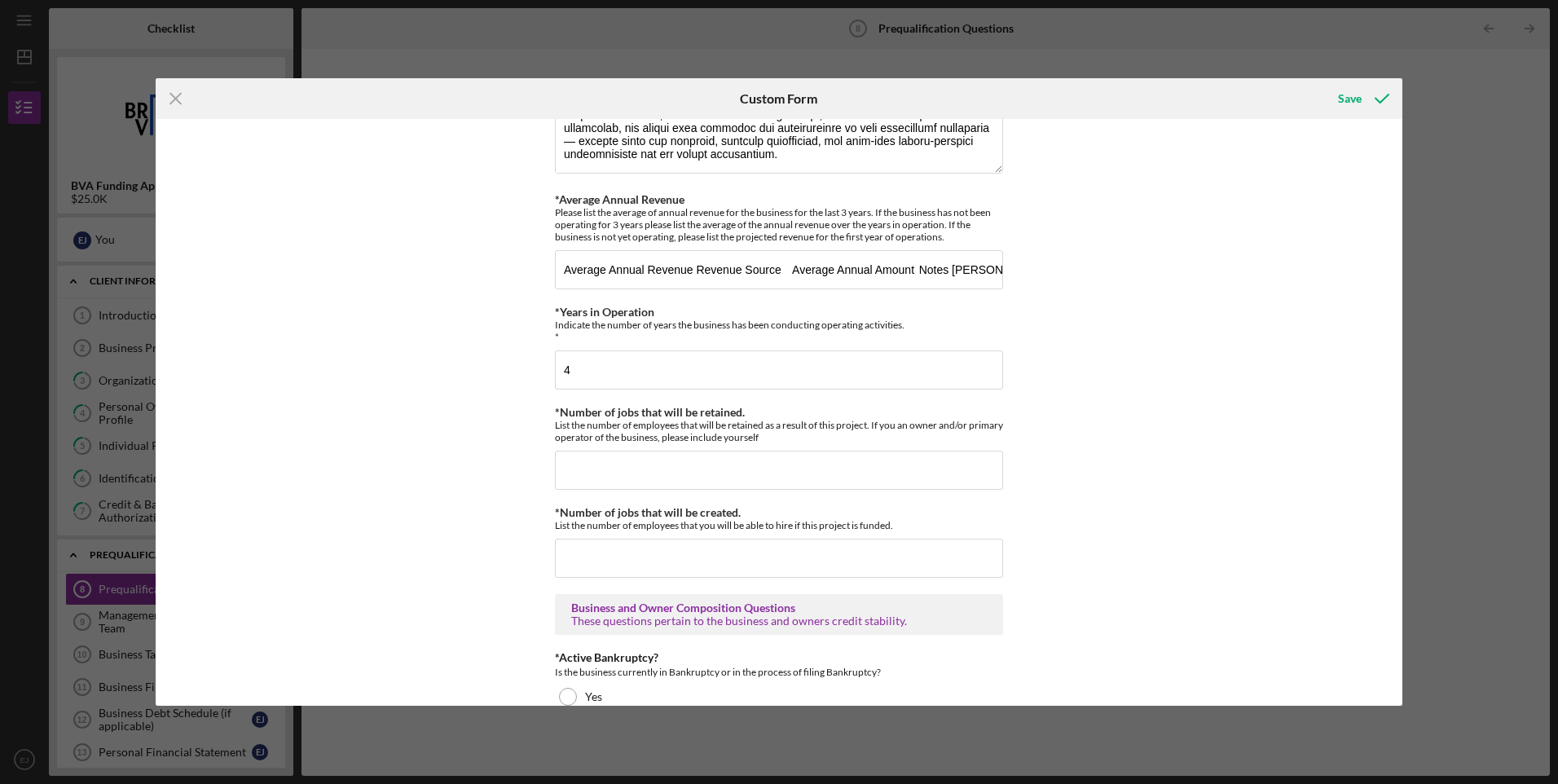
scroll to position [508, 0]
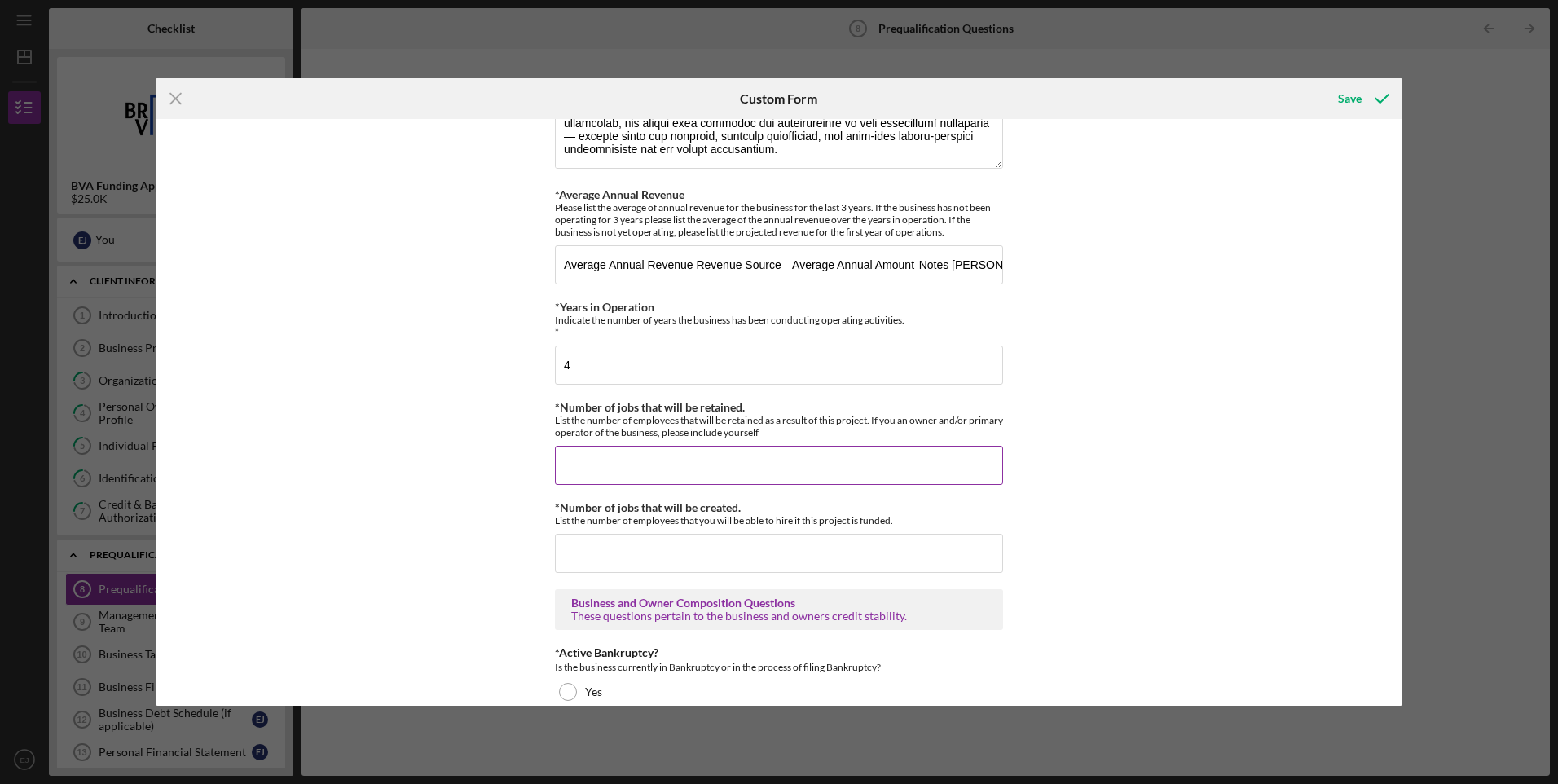
click at [651, 464] on input "*Number of jobs that will be retained." at bounding box center [779, 465] width 448 height 39
type input "0"
click at [576, 555] on input "*Number of jobs that will be created." at bounding box center [779, 553] width 448 height 39
type input "0"
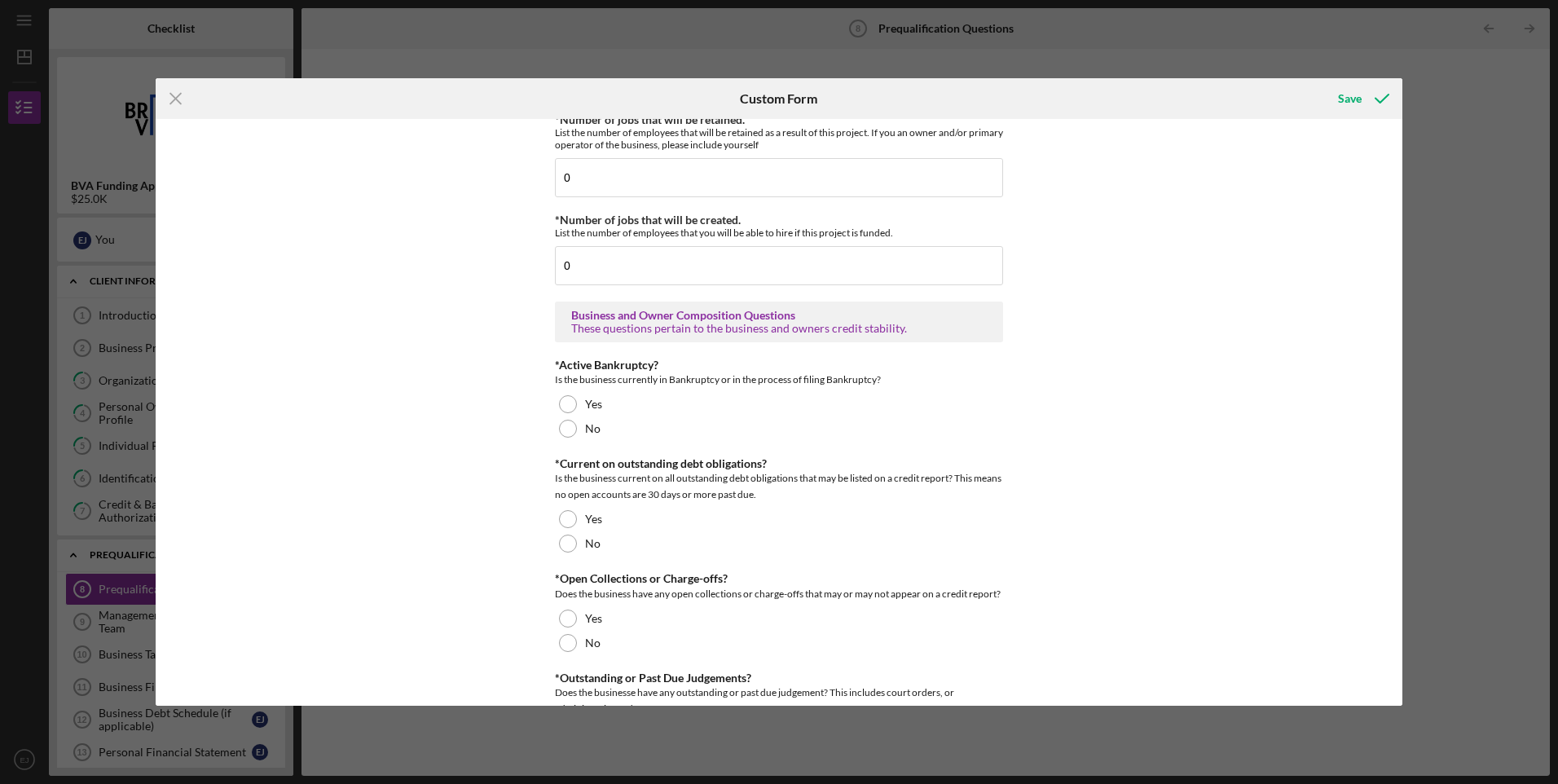
scroll to position [862, 0]
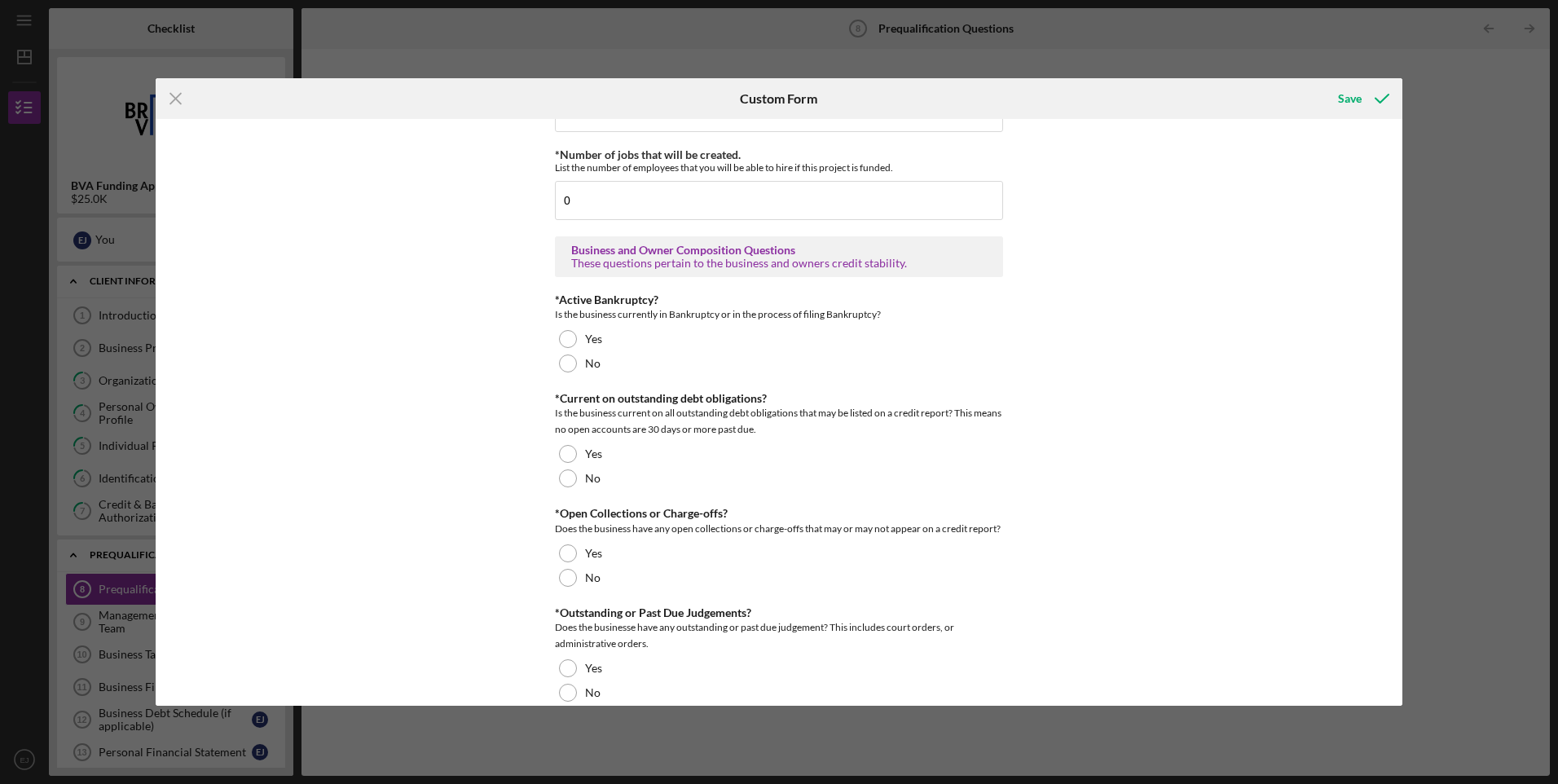
click at [1411, 616] on div "Icon/Menu Close Custom Form Save Project Information *Loan Purpose (Sources & U…" at bounding box center [779, 392] width 1558 height 784
click at [556, 354] on div "No" at bounding box center [779, 364] width 448 height 25
click at [566, 477] on div at bounding box center [567, 478] width 18 height 18
click at [565, 584] on div at bounding box center [567, 578] width 18 height 18
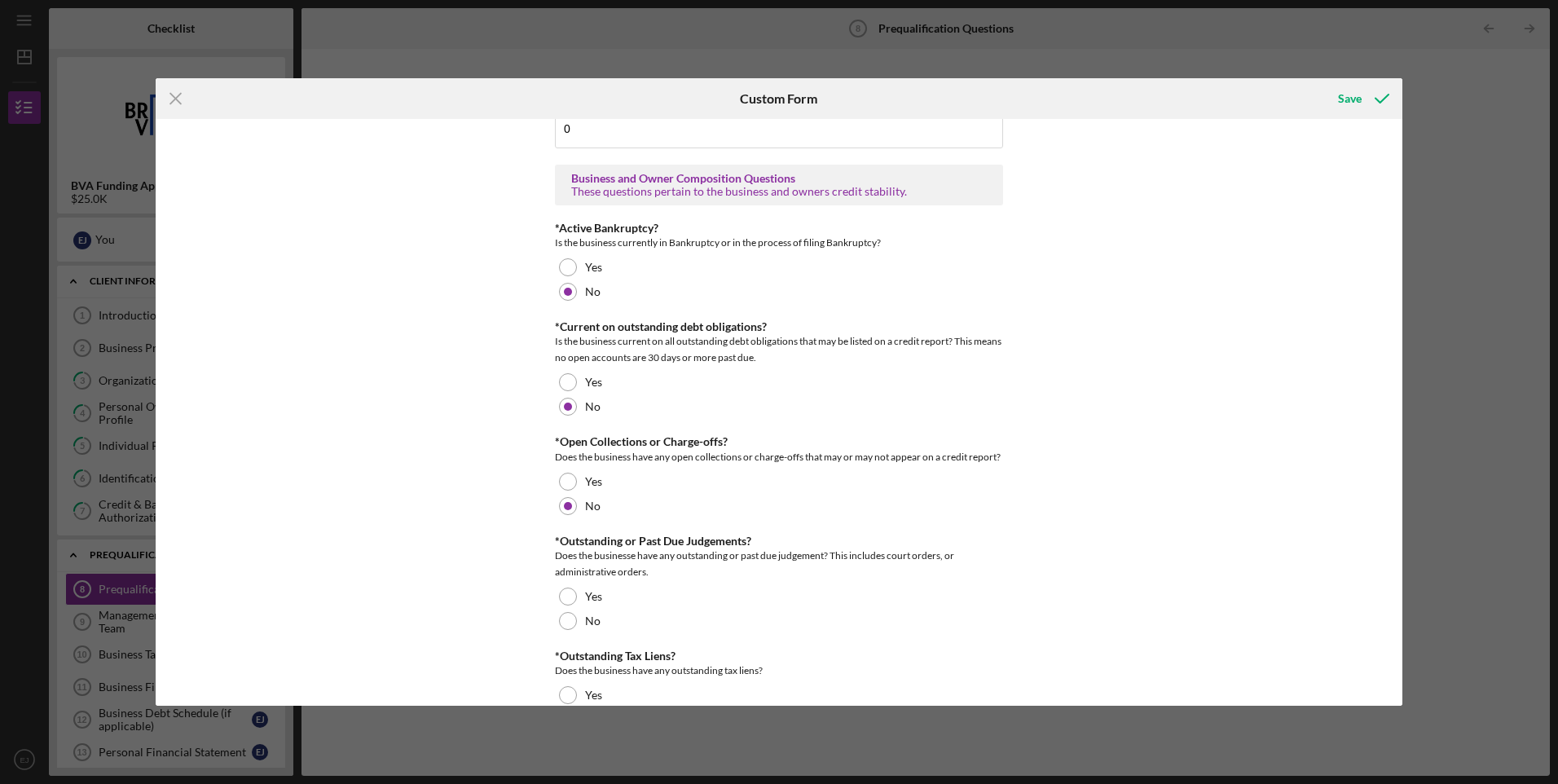
scroll to position [984, 0]
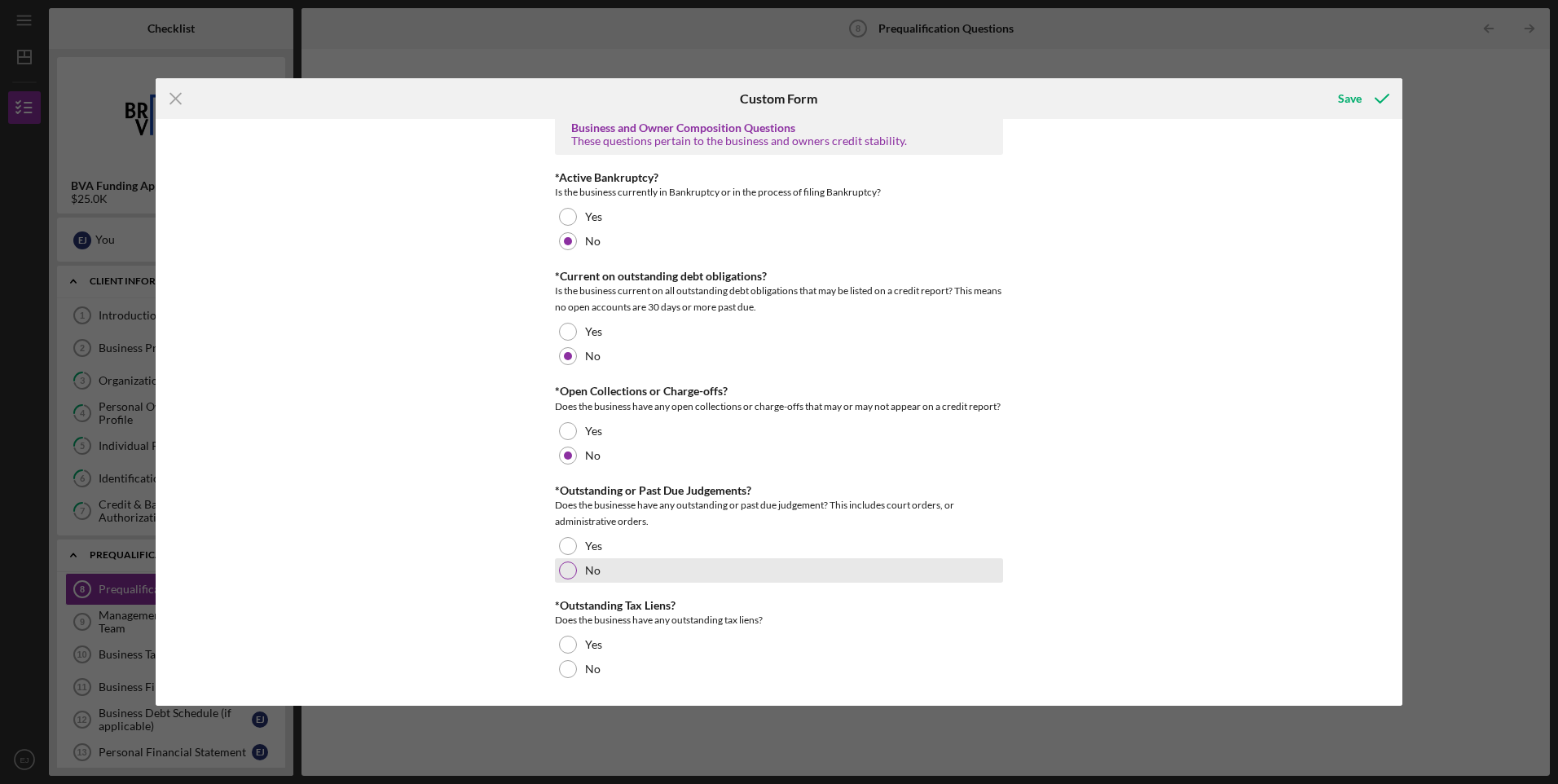
click at [561, 563] on div at bounding box center [567, 570] width 18 height 18
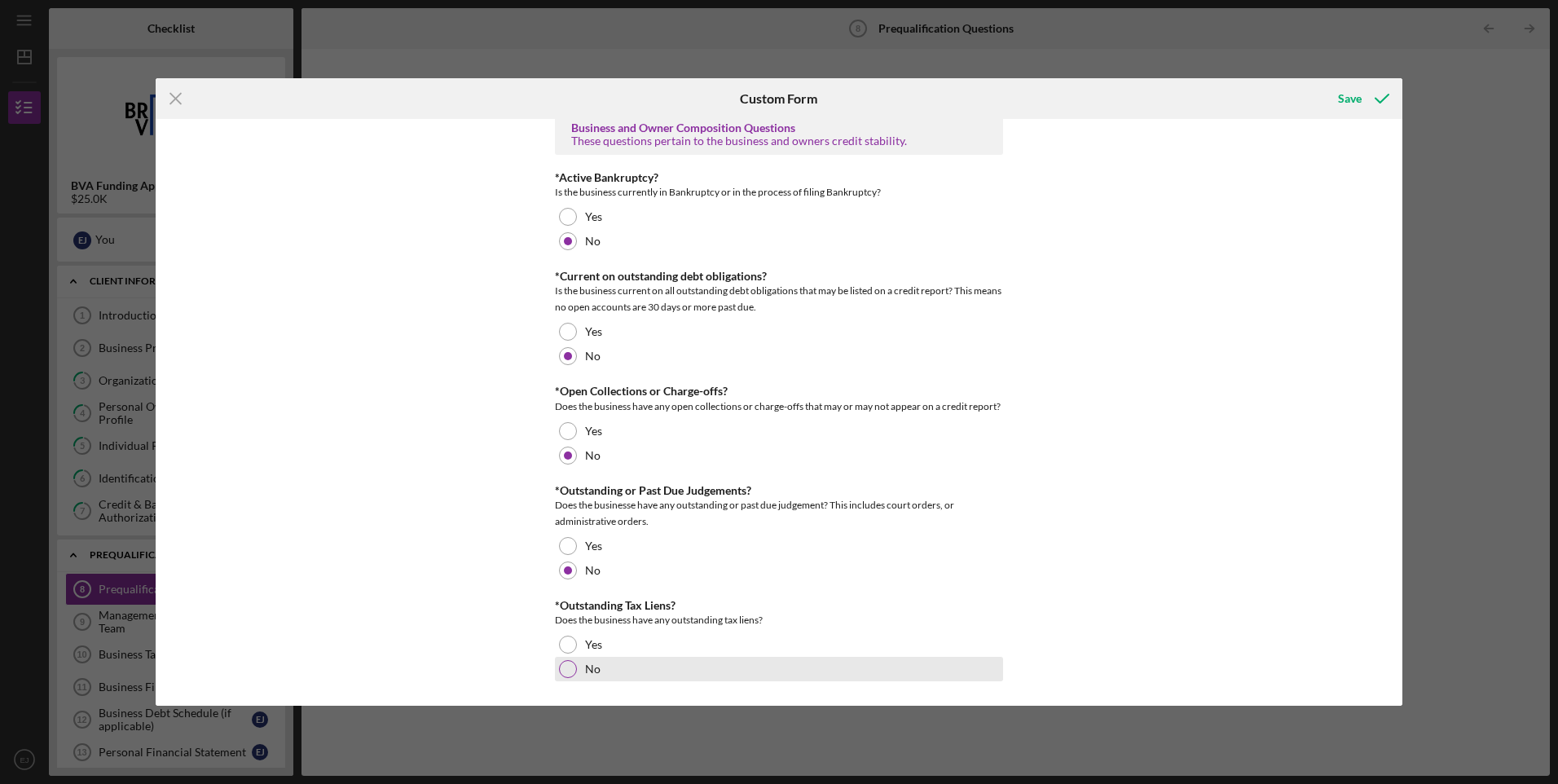
click at [570, 657] on div "No" at bounding box center [779, 669] width 448 height 25
click at [1351, 102] on div "Save" at bounding box center [1350, 98] width 24 height 32
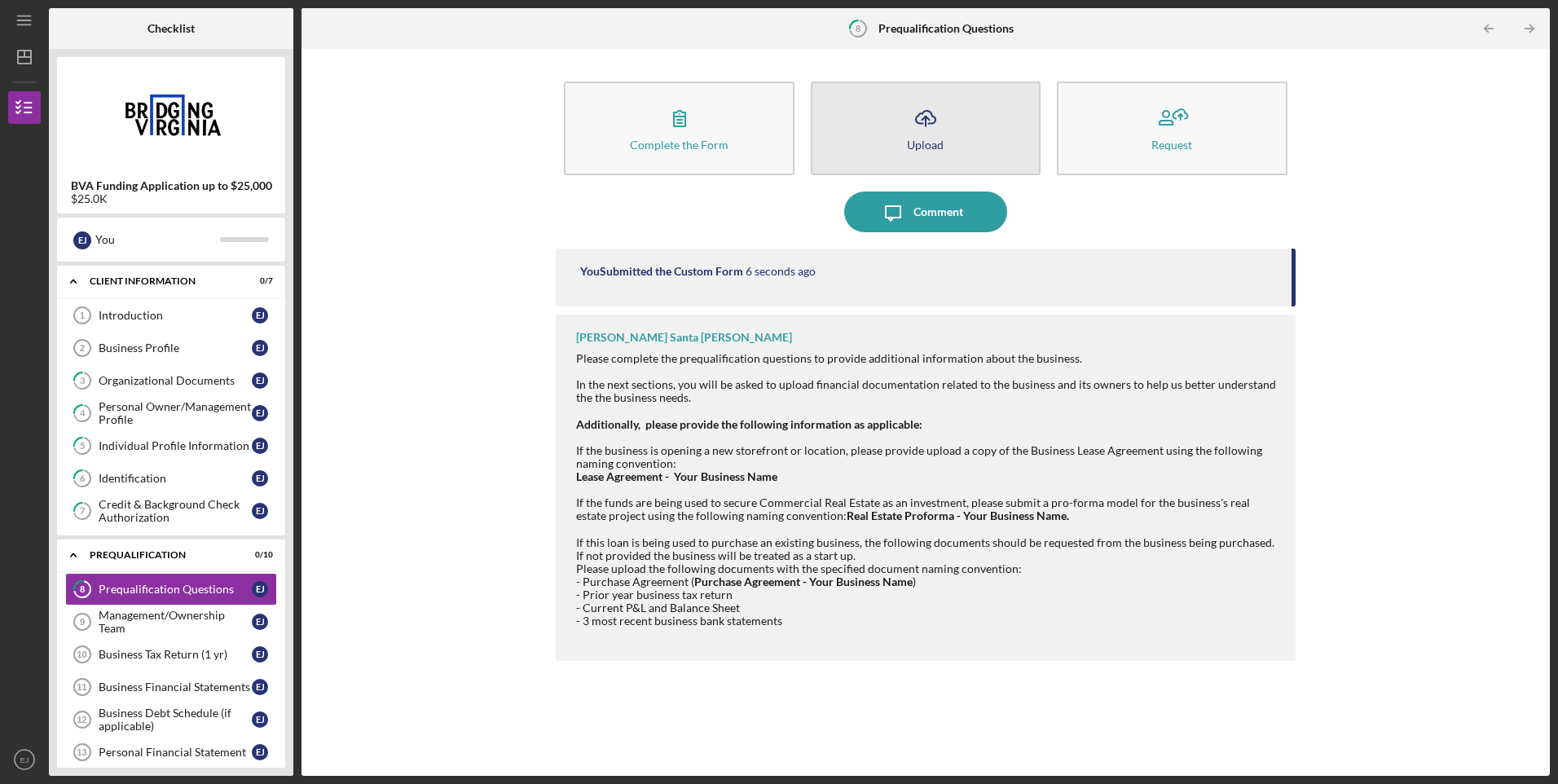
click at [934, 126] on icon "Icon/Upload" at bounding box center [925, 117] width 41 height 41
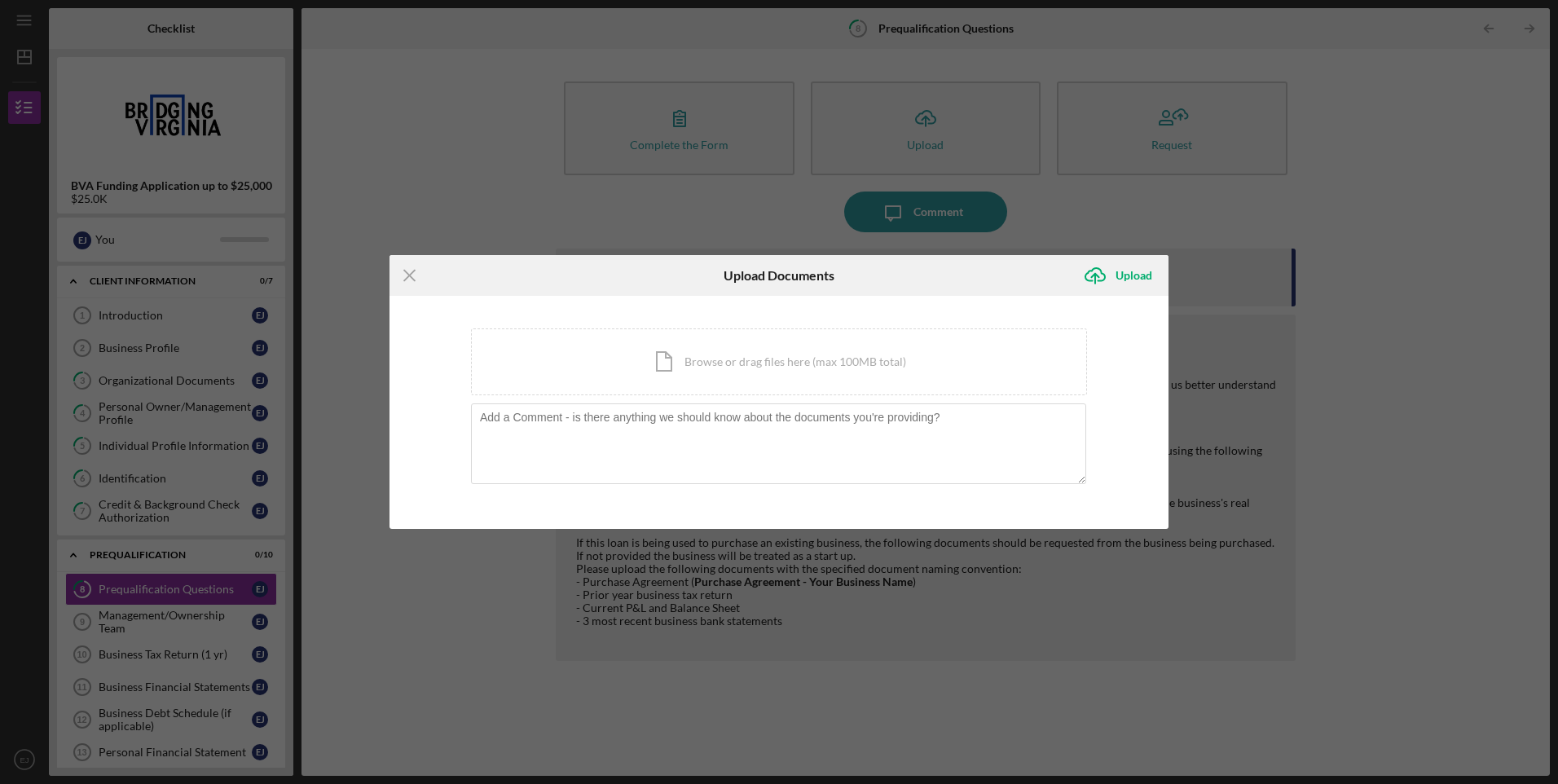
click at [1502, 329] on div "Icon/Menu Close Upload Documents Icon/Upload Upload You're uploading documents …" at bounding box center [779, 392] width 1558 height 784
click at [905, 208] on div "Icon/Menu Close Upload Documents Icon/Upload Upload You're uploading documents …" at bounding box center [779, 392] width 1558 height 784
click at [1190, 203] on div "Icon/Menu Close Upload Documents Icon/Upload Upload You're uploading documents …" at bounding box center [779, 392] width 1558 height 784
click at [1318, 411] on div "Icon/Menu Close Upload Documents Icon/Upload Upload You're uploading documents …" at bounding box center [779, 392] width 1558 height 784
click at [1000, 616] on div "Icon/Menu Close Upload Documents Icon/Upload Upload You're uploading documents …" at bounding box center [779, 392] width 1558 height 784
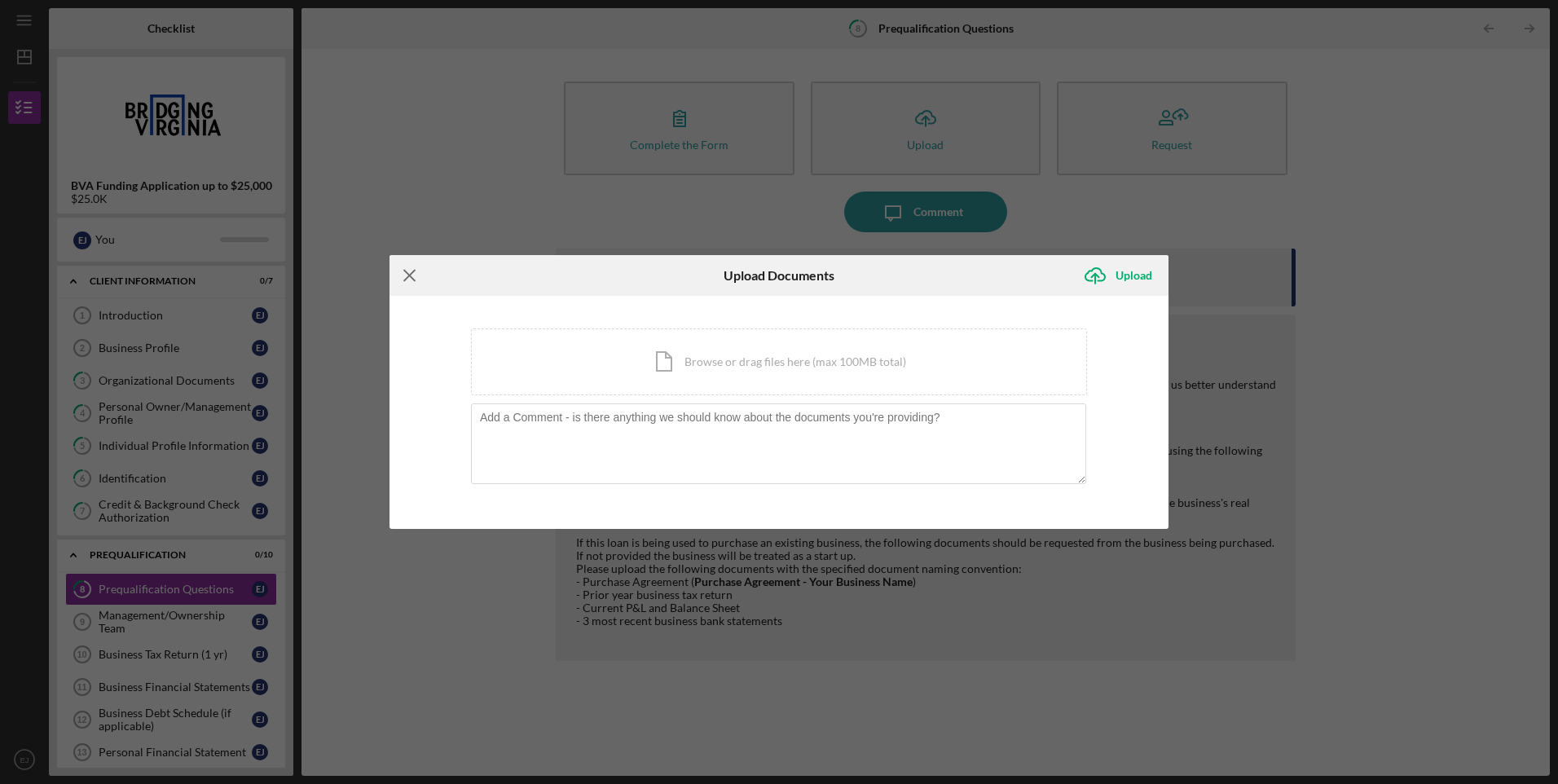
click at [411, 275] on line at bounding box center [409, 276] width 10 height 10
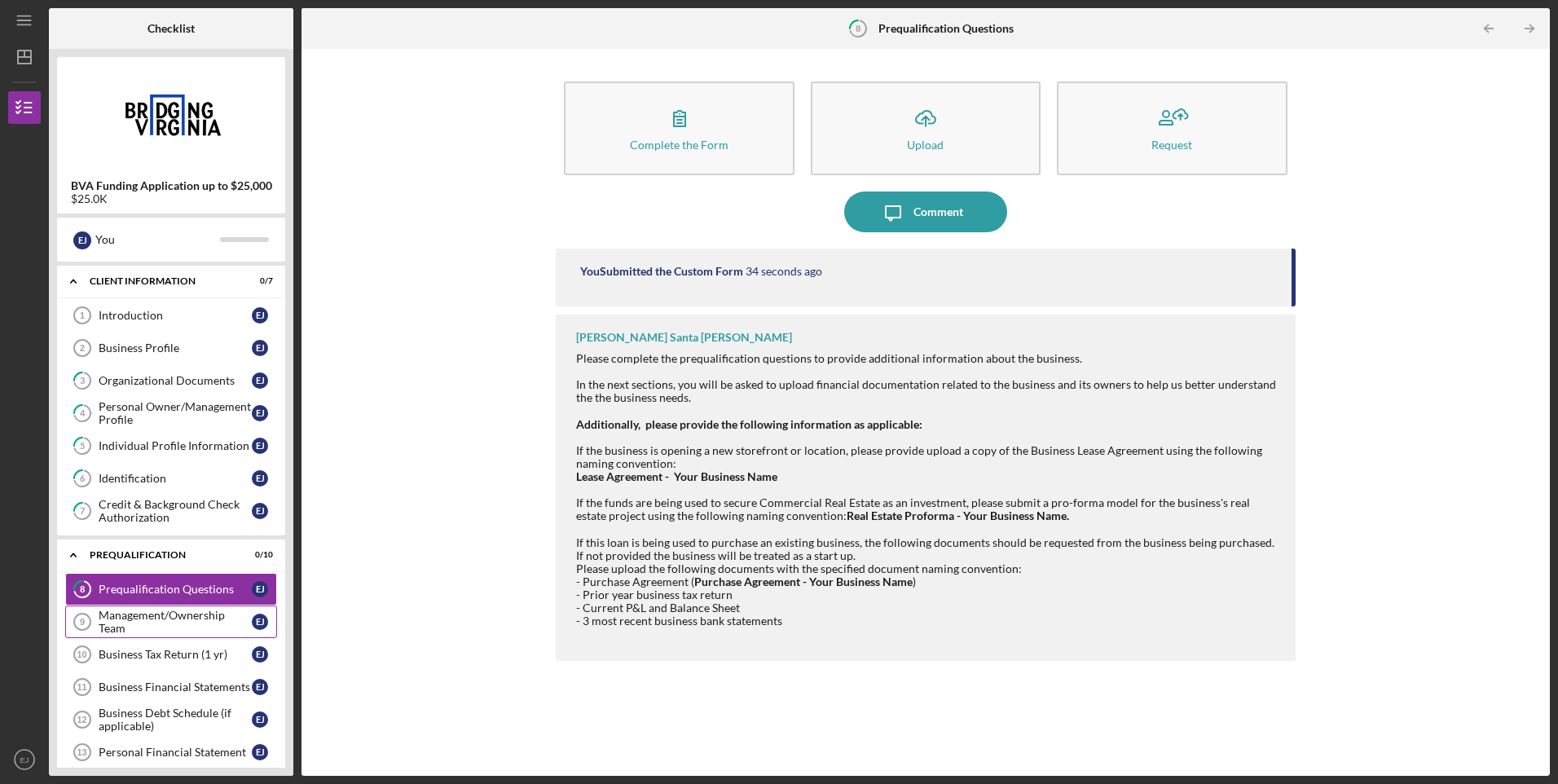
click at [185, 618] on div "Management/Ownership Team" at bounding box center [175, 622] width 153 height 27
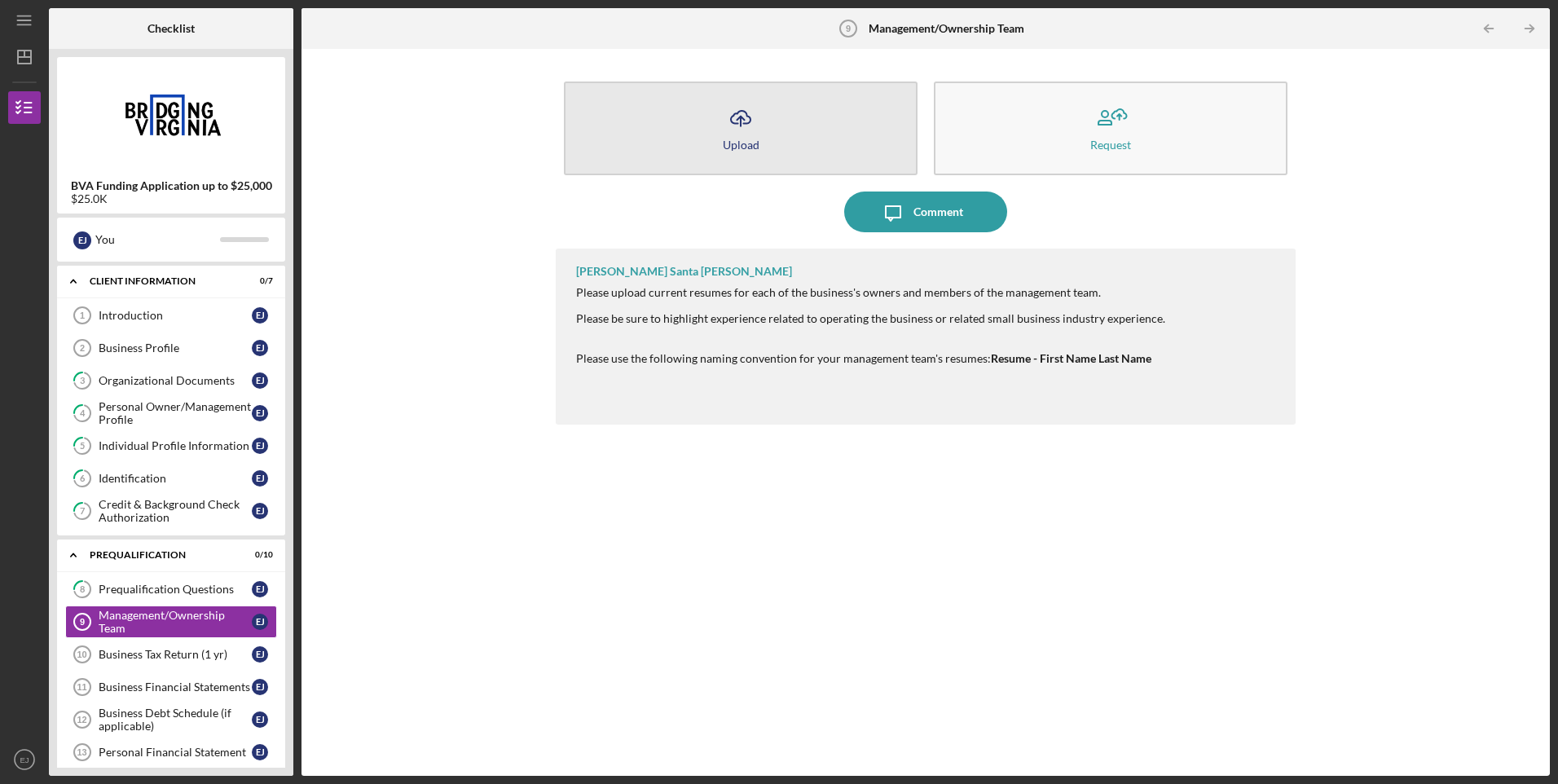
click at [744, 126] on icon "Icon/Upload" at bounding box center [741, 117] width 41 height 41
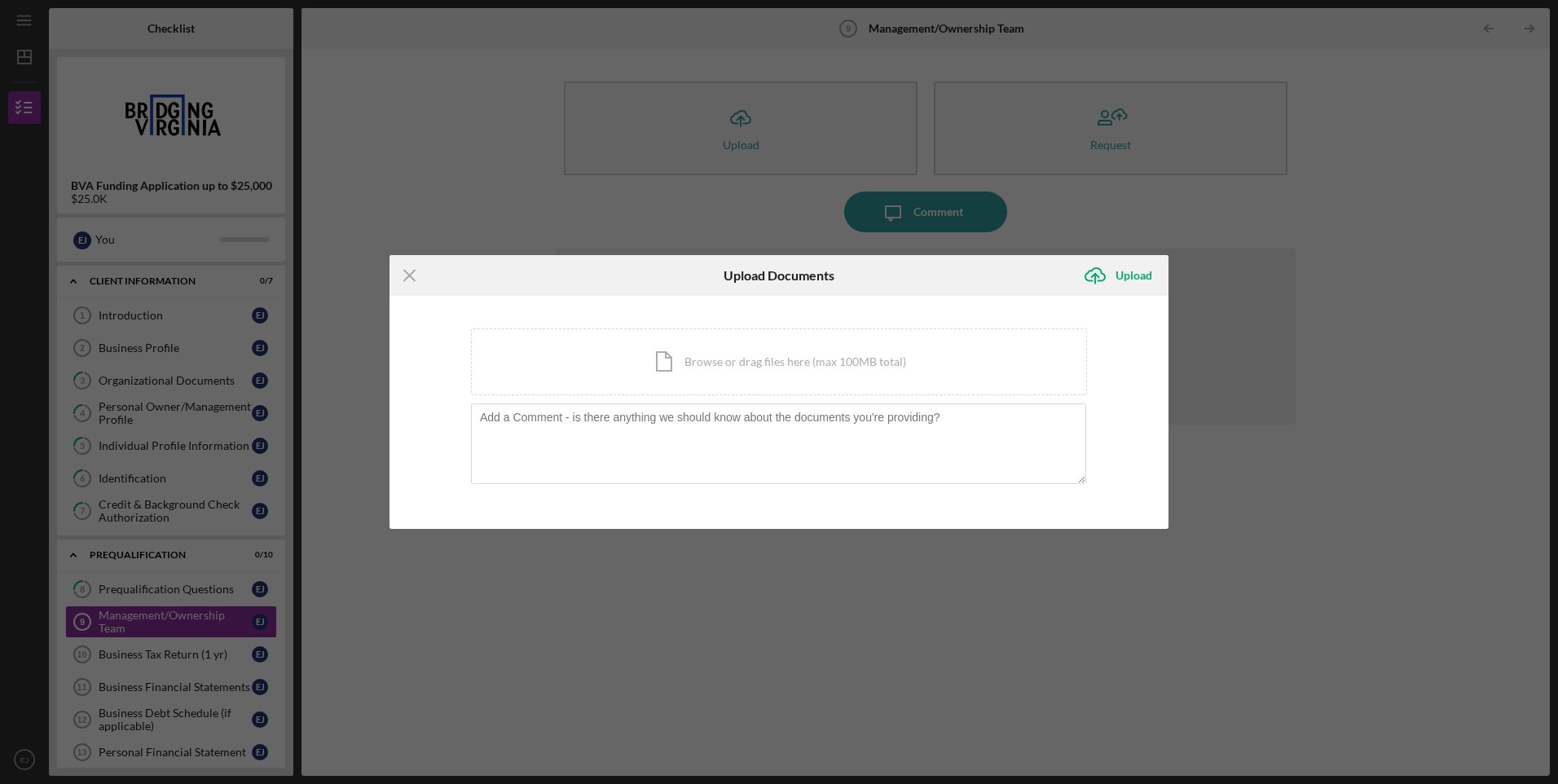
click at [899, 207] on div "Icon/Menu Close Upload Documents Icon/Upload Upload You're uploading documents …" at bounding box center [779, 392] width 1558 height 784
click at [1362, 276] on div "Icon/Menu Close Upload Documents Icon/Upload Upload You're uploading documents …" at bounding box center [779, 392] width 1558 height 784
click at [1254, 570] on div "Icon/Menu Close Upload Documents Icon/Upload Upload You're uploading documents …" at bounding box center [779, 392] width 1558 height 784
click at [667, 572] on div "Icon/Menu Close Upload Documents Icon/Upload Upload You're uploading documents …" at bounding box center [779, 392] width 1558 height 784
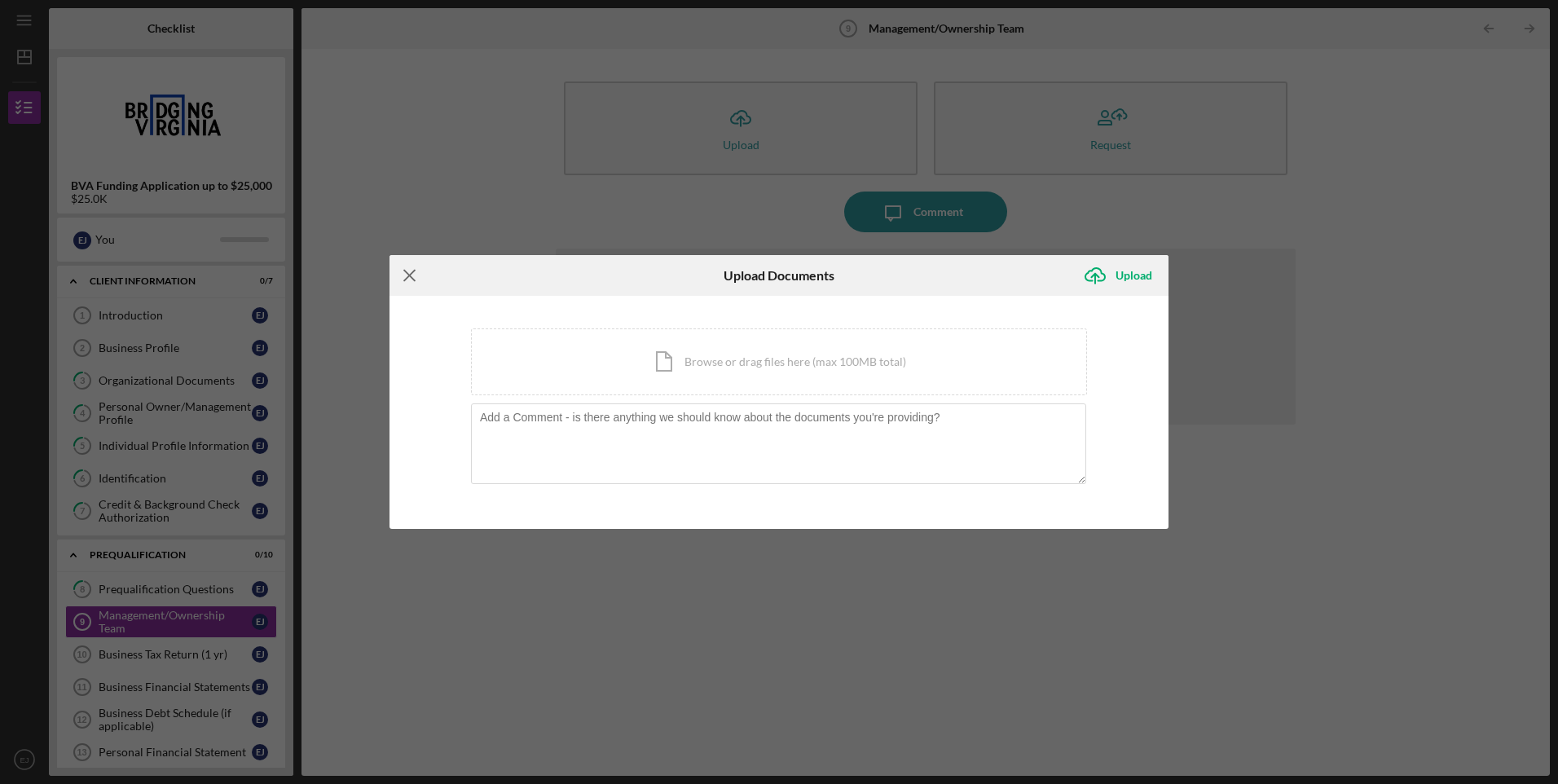
click at [413, 277] on icon "Icon/Menu Close" at bounding box center [409, 275] width 41 height 41
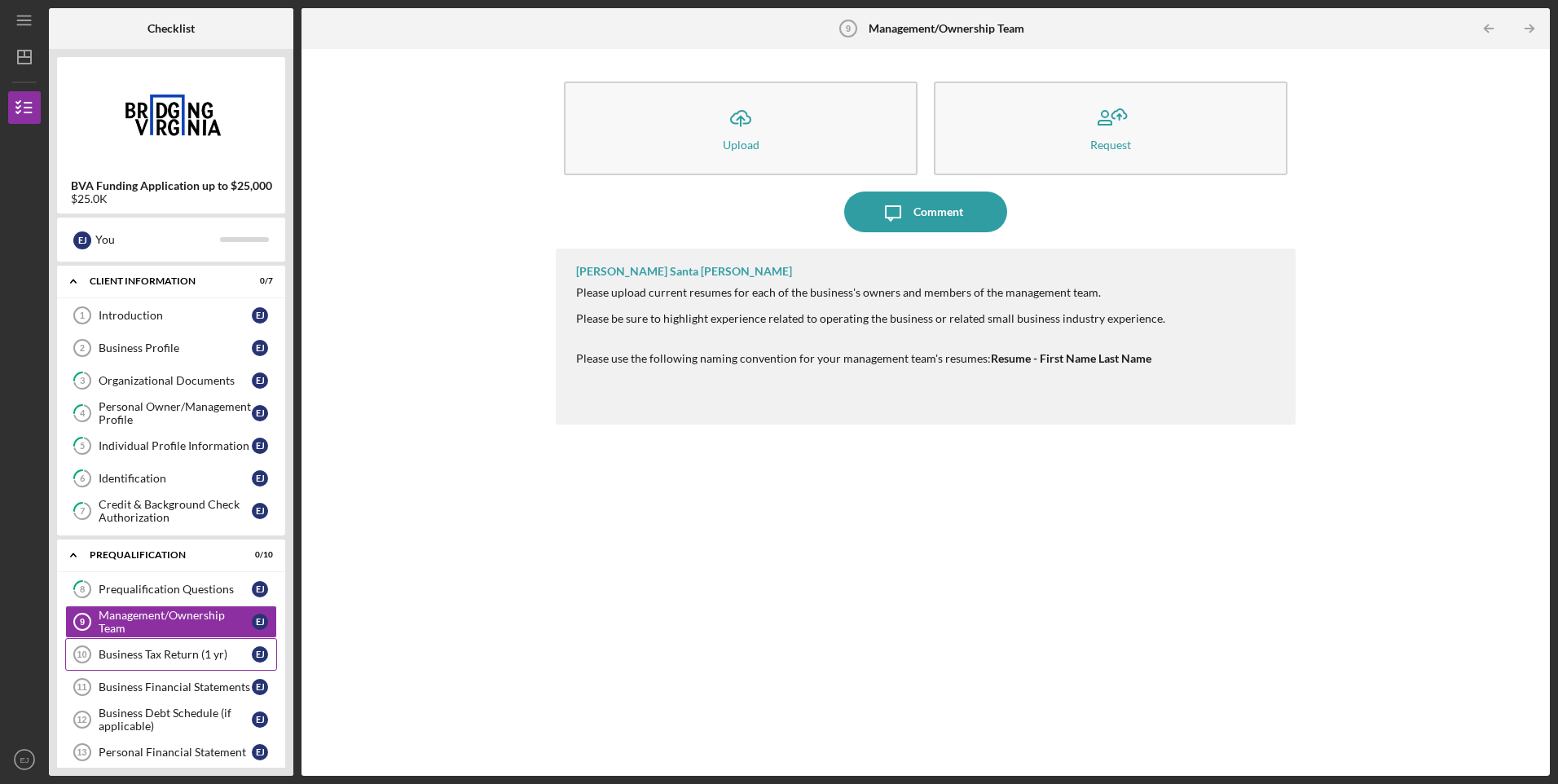
click at [200, 652] on div "Business Tax Return (1 yr)" at bounding box center [175, 654] width 153 height 13
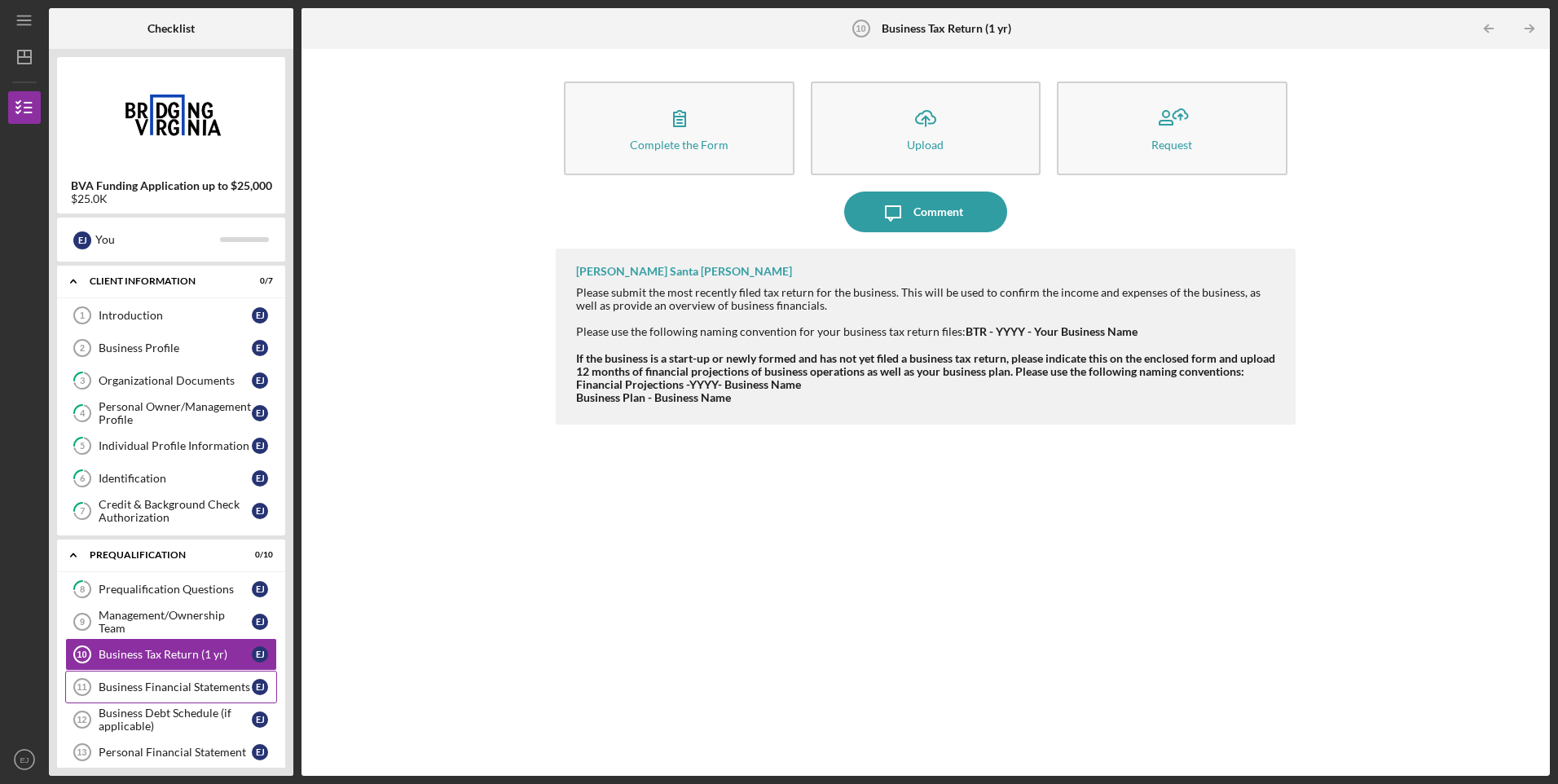
click at [199, 683] on div "Business Financial Statements" at bounding box center [175, 687] width 153 height 13
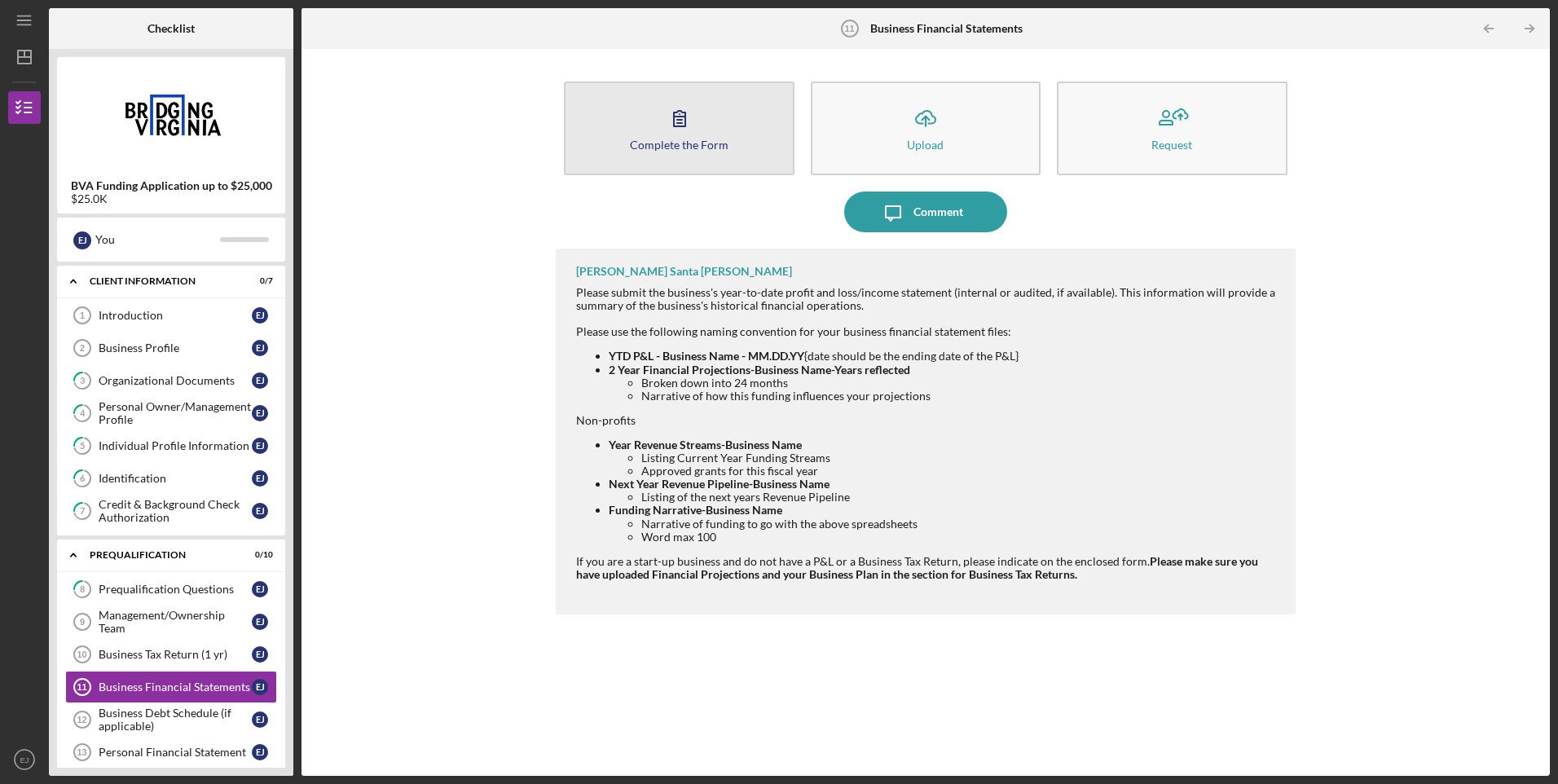
click at [713, 147] on div "Complete the Form" at bounding box center [679, 144] width 98 height 12
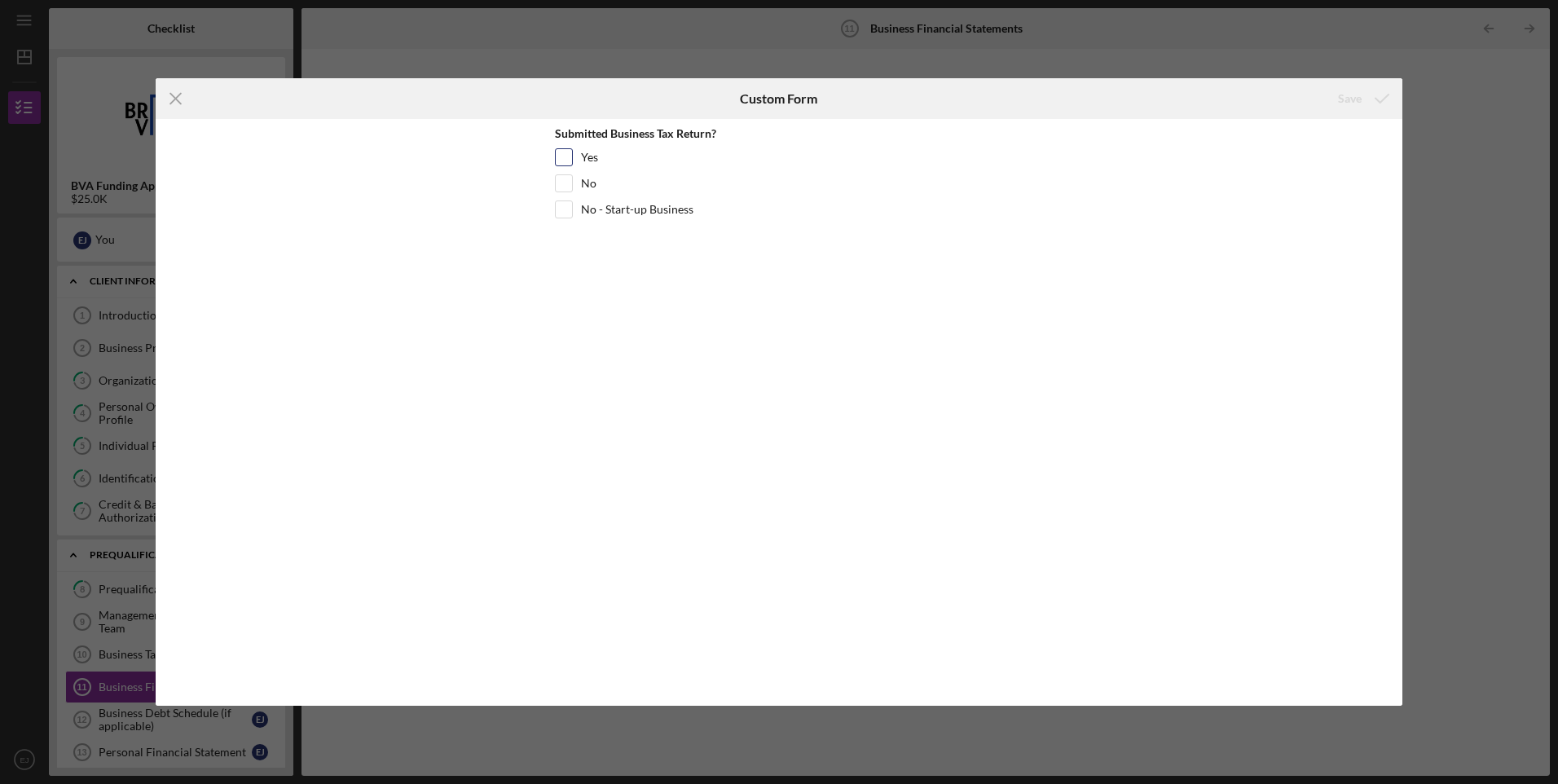
click at [564, 155] on input "Yes" at bounding box center [564, 156] width 16 height 16
checkbox input "true"
drag, startPoint x: 1357, startPoint y: 97, endPoint x: 1342, endPoint y: 98, distance: 15.0
click at [1354, 97] on div "Save" at bounding box center [1350, 98] width 24 height 32
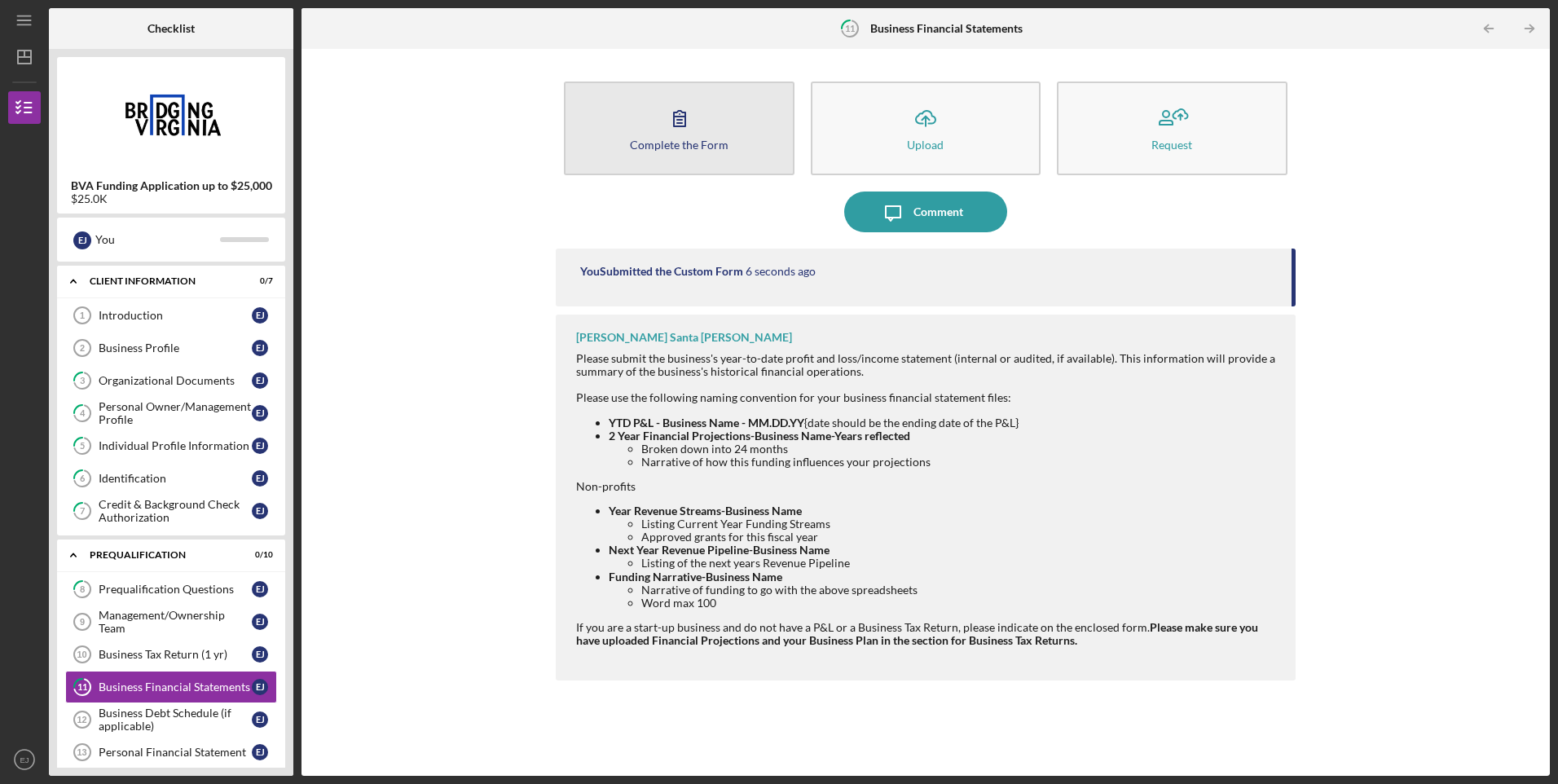
click at [727, 139] on button "Complete the Form Form" at bounding box center [679, 128] width 230 height 94
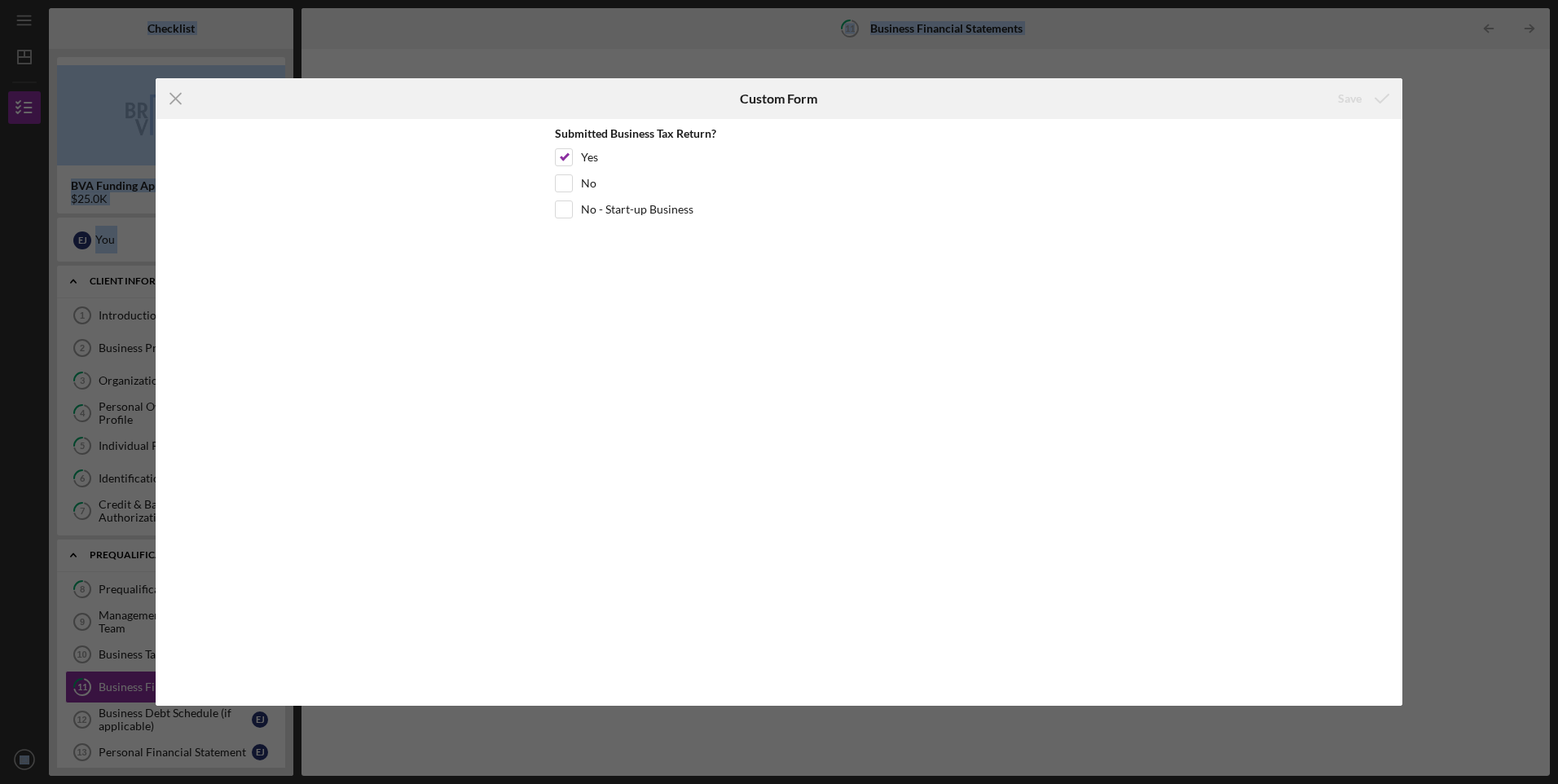
click at [727, 139] on div "Submitted Business Tax Return?" at bounding box center [779, 134] width 448 height 13
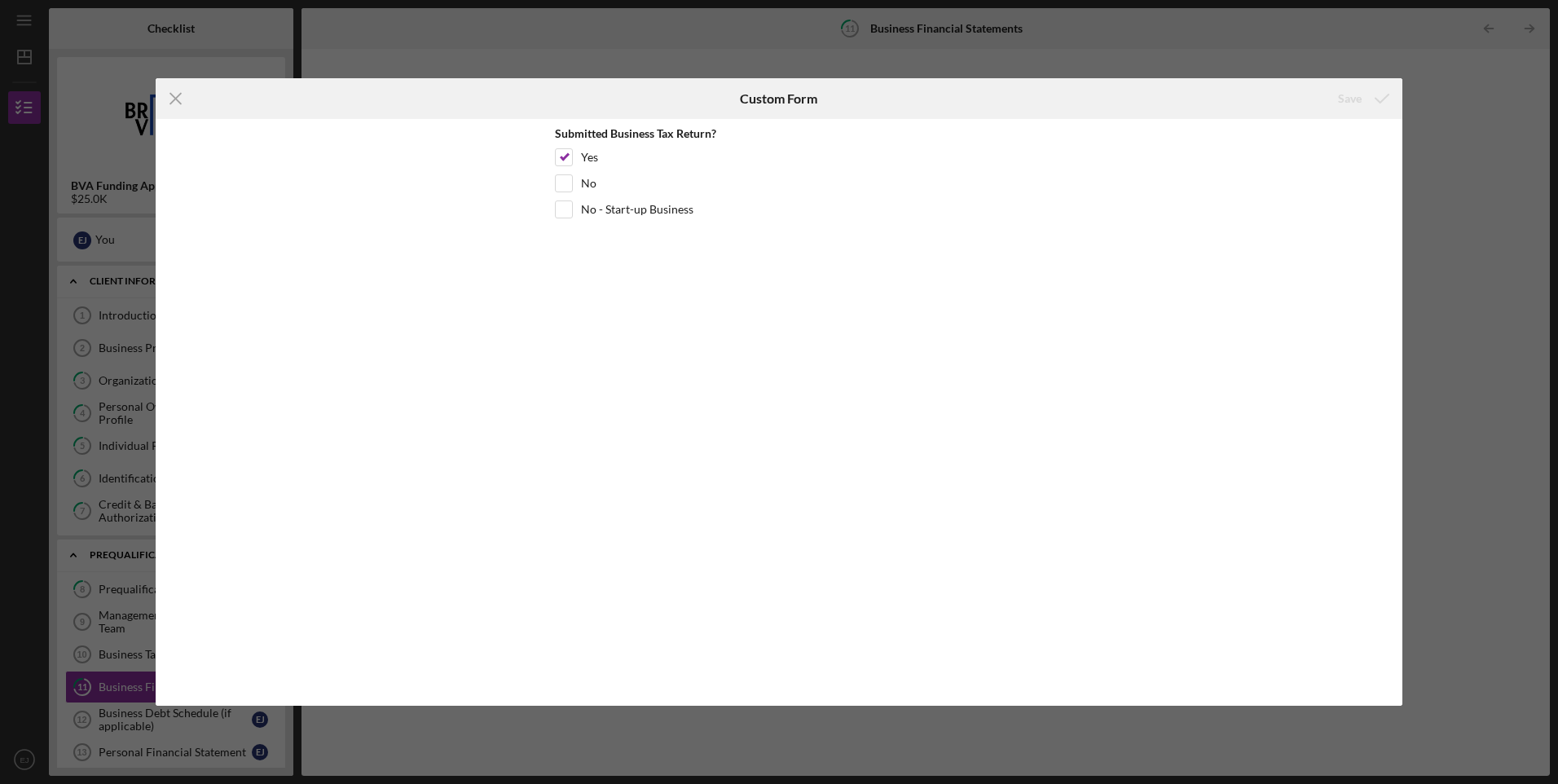
click at [1520, 281] on div "Icon/Menu Close Custom Form Save Submitted Business Tax Return? Yes No No - Sta…" at bounding box center [779, 392] width 1558 height 784
click at [855, 734] on div "Icon/Menu Close Custom Form Save Submitted Business Tax Return? Yes No No - Sta…" at bounding box center [779, 392] width 1558 height 784
click at [193, 730] on div "Icon/Menu Close Custom Form Save Submitted Business Tax Return? Yes No No - Sta…" at bounding box center [779, 392] width 1558 height 784
click at [361, 750] on div "Icon/Menu Close Custom Form Save Submitted Business Tax Return? Yes No No - Sta…" at bounding box center [779, 392] width 1558 height 784
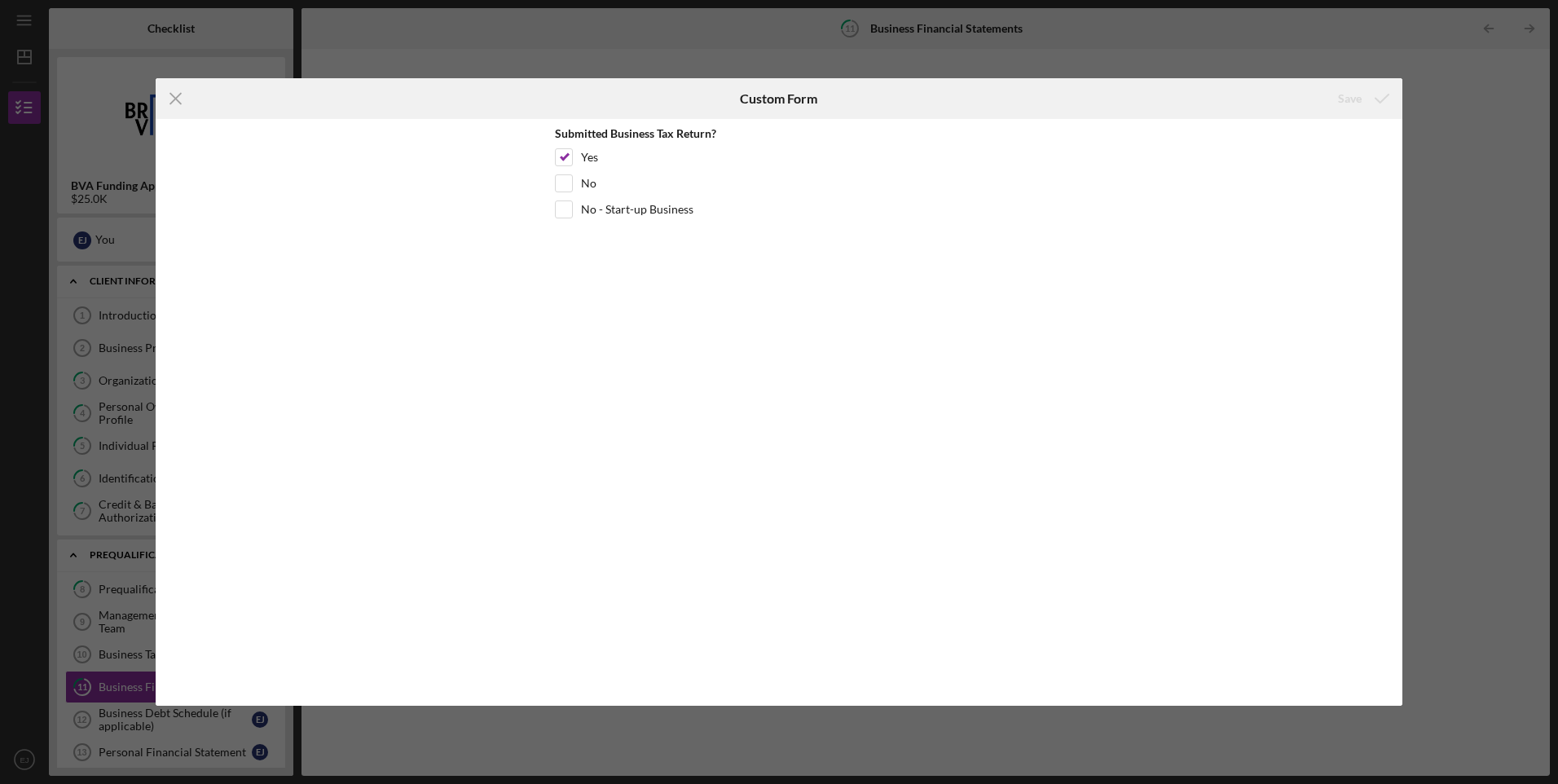
click at [419, 740] on div "Icon/Menu Close Custom Form Save Submitted Business Tax Return? Yes No No - Sta…" at bounding box center [779, 392] width 1558 height 784
click at [156, 721] on div "Icon/Menu Close Custom Form Save Submitted Business Tax Return? Yes No No - Sta…" at bounding box center [779, 392] width 1558 height 784
click at [155, 719] on div "Icon/Menu Close Custom Form Save Submitted Business Tax Return? Yes No No - Sta…" at bounding box center [779, 392] width 1558 height 784
click at [1510, 189] on div "Icon/Menu Close Custom Form Save Submitted Business Tax Return? Yes No No - Sta…" at bounding box center [779, 392] width 1558 height 784
click at [1079, 117] on div "Save" at bounding box center [1194, 98] width 416 height 41
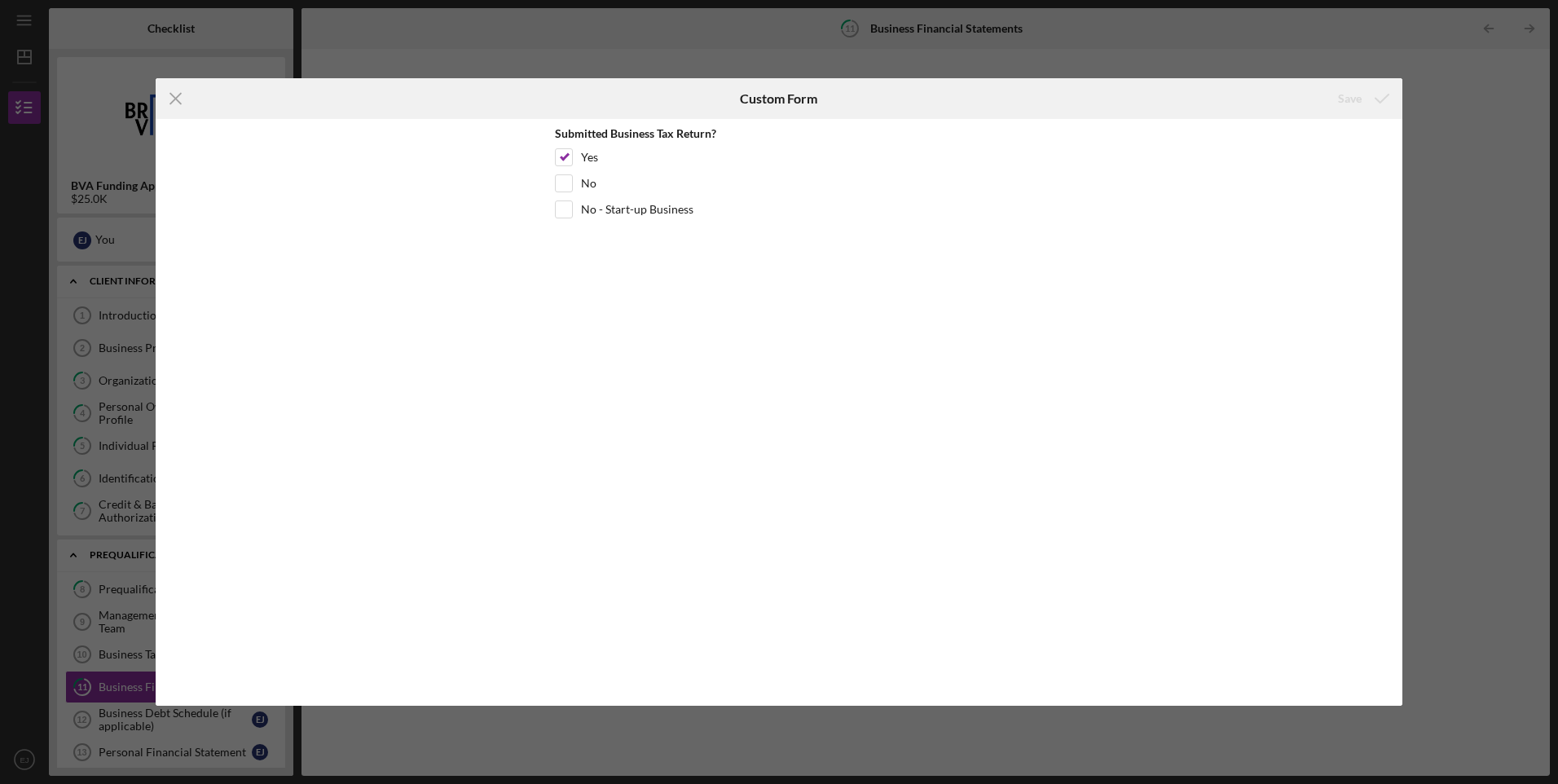
click at [119, 444] on div "Icon/Menu Close Custom Form Save Submitted Business Tax Return? Yes No No - Sta…" at bounding box center [779, 392] width 1558 height 784
click at [220, 723] on div "Icon/Menu Close Custom Form Save Submitted Business Tax Return? Yes No No - Sta…" at bounding box center [779, 392] width 1558 height 784
click at [564, 156] on input "Yes" at bounding box center [564, 156] width 16 height 16
click at [569, 154] on input "Yes" at bounding box center [564, 156] width 16 height 16
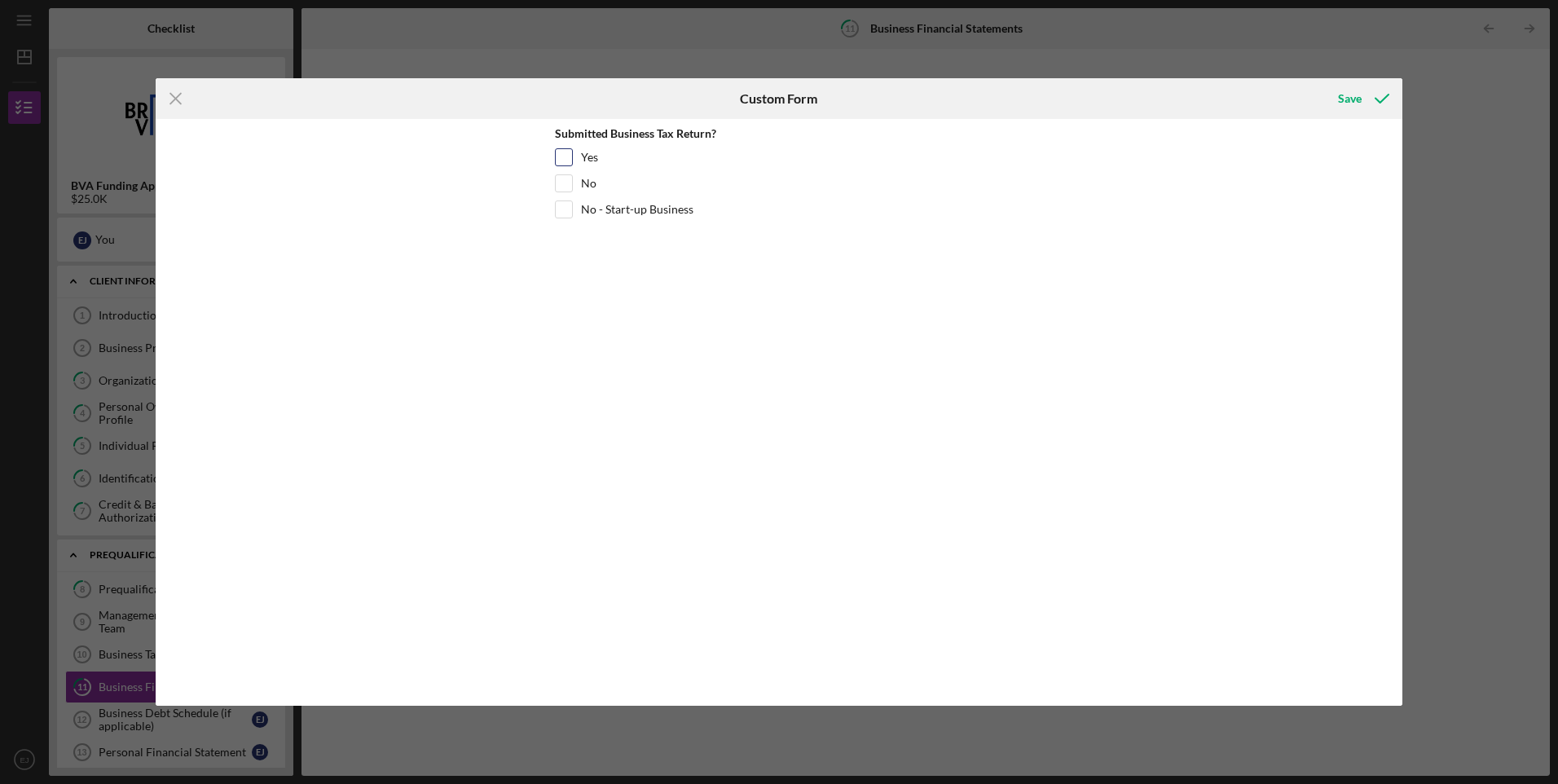
click at [572, 157] on div at bounding box center [564, 157] width 18 height 18
click at [574, 155] on div "Yes" at bounding box center [779, 162] width 448 height 27
click at [568, 157] on input "Yes" at bounding box center [564, 156] width 16 height 16
checkbox input "true"
click at [1317, 101] on div "Save" at bounding box center [1194, 98] width 416 height 41
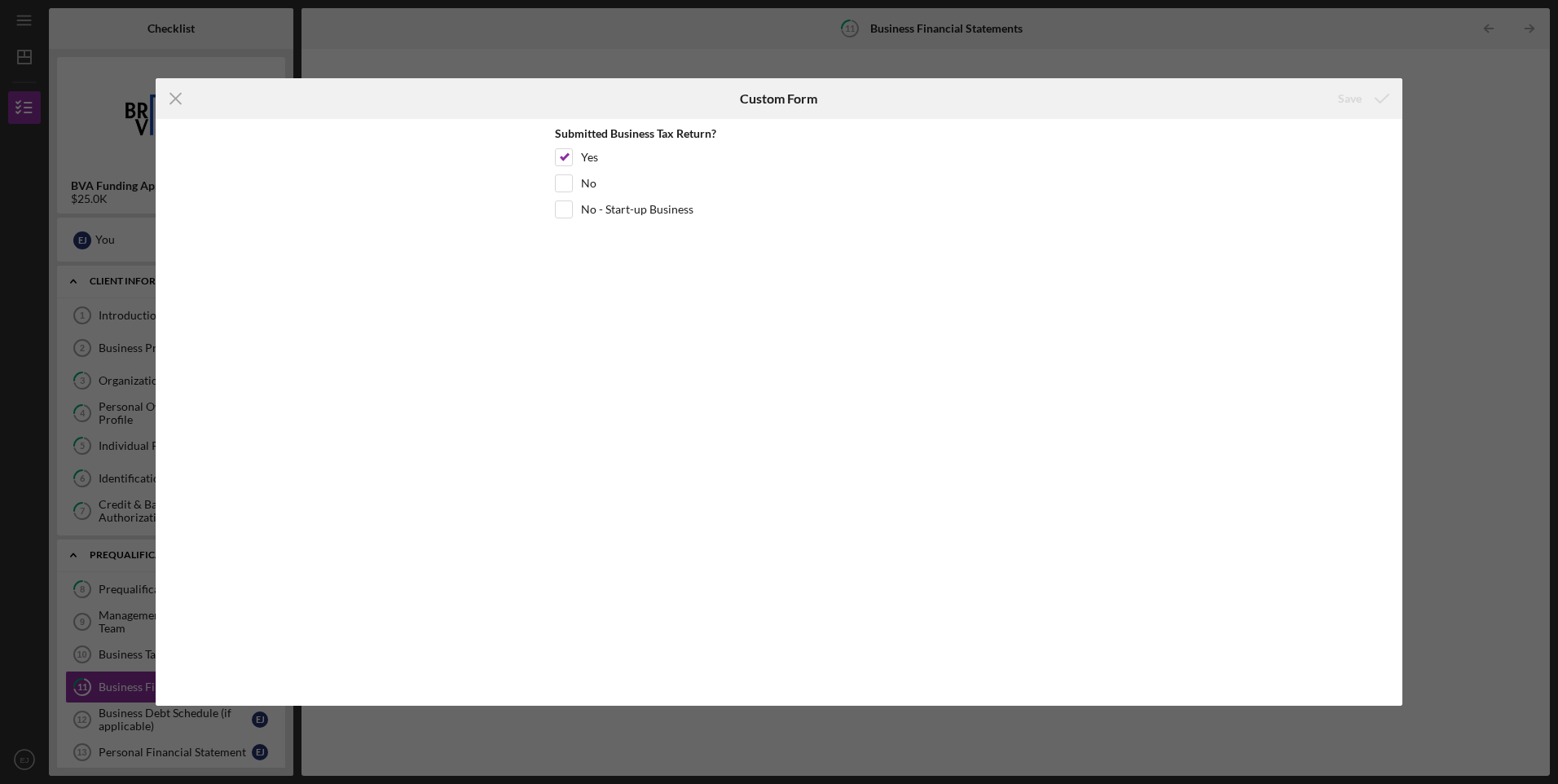
click at [1321, 102] on div "Save" at bounding box center [1194, 98] width 416 height 41
click at [1525, 342] on div "Icon/Menu Close Custom Form Save Submitted Business Tax Return? Yes No No - Sta…" at bounding box center [779, 392] width 1558 height 784
drag, startPoint x: 1525, startPoint y: 342, endPoint x: 1464, endPoint y: 426, distance: 103.8
click at [1466, 428] on div "Icon/Menu Close Custom Form Save Submitted Business Tax Return? Yes No No - Sta…" at bounding box center [779, 392] width 1558 height 784
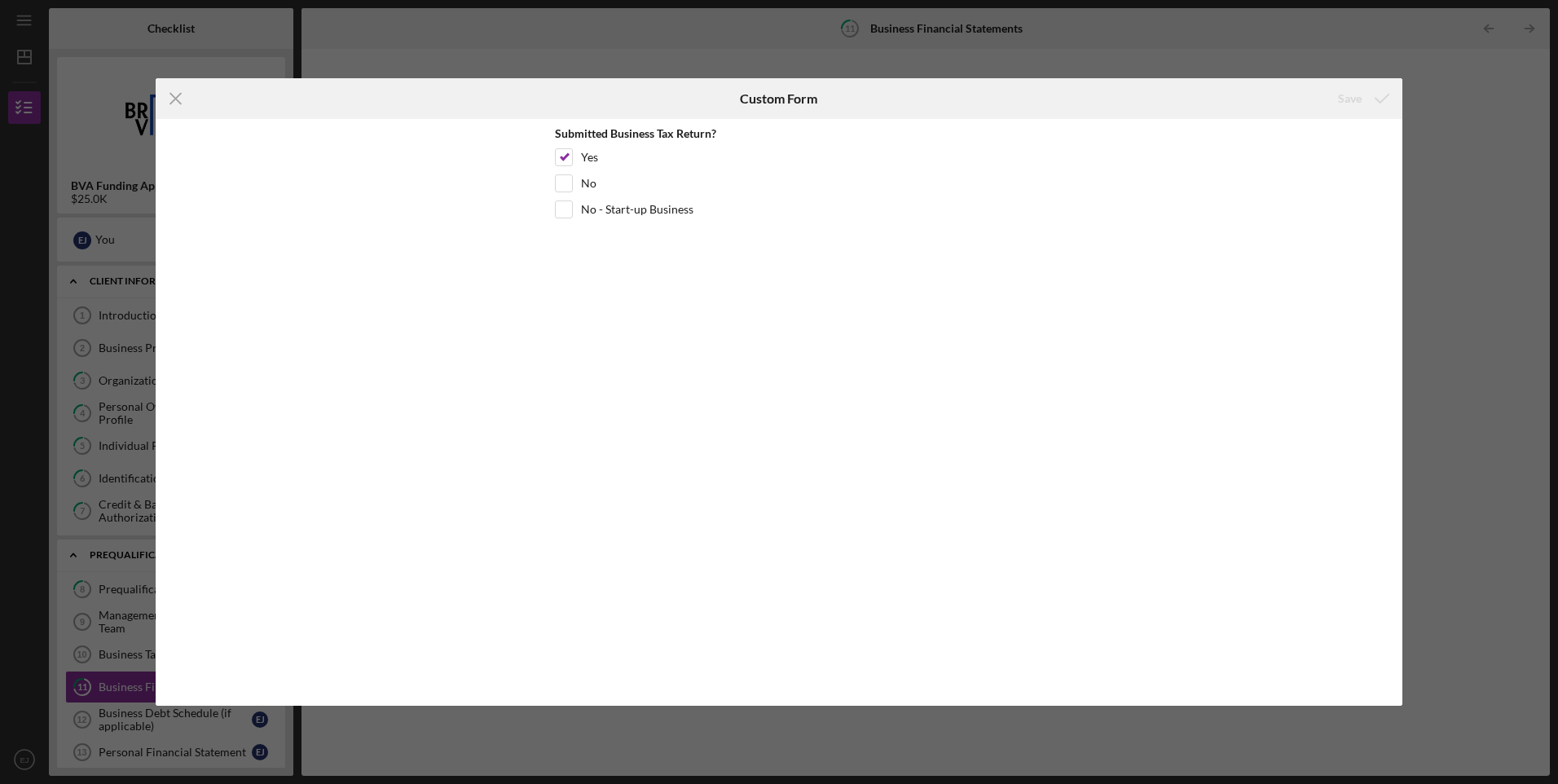
click at [114, 719] on div "Icon/Menu Close Custom Form Save Submitted Business Tax Return? Yes No No - Sta…" at bounding box center [779, 392] width 1558 height 784
click at [114, 718] on div "Icon/Menu Close Custom Form Save Submitted Business Tax Return? Yes No No - Sta…" at bounding box center [779, 392] width 1558 height 784
click at [170, 101] on icon "Icon/Menu Close" at bounding box center [175, 98] width 41 height 41
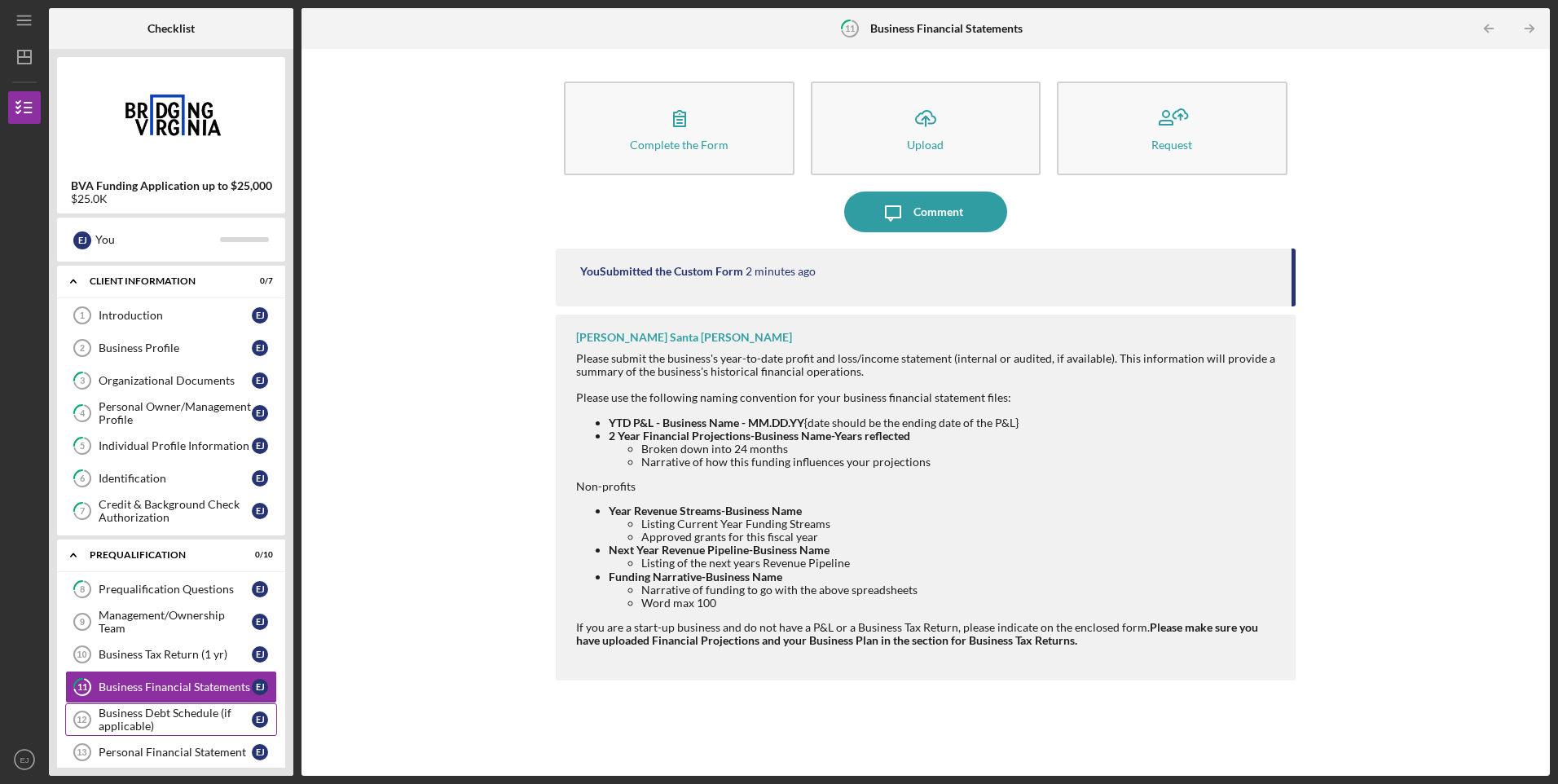
click at [206, 712] on div "Business Debt Schedule (if applicable)" at bounding box center [175, 720] width 153 height 27
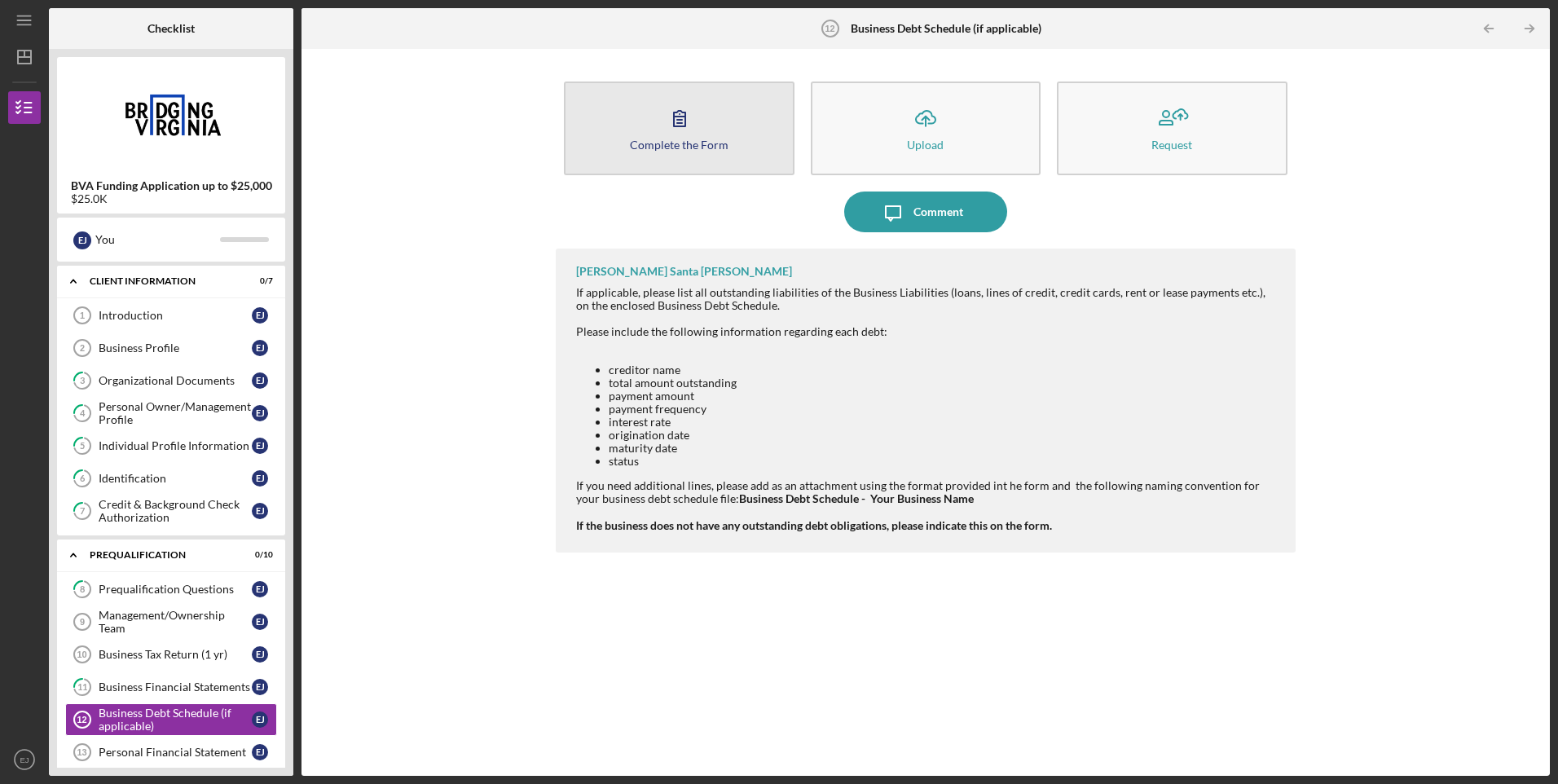
click at [699, 110] on icon "button" at bounding box center [679, 117] width 41 height 41
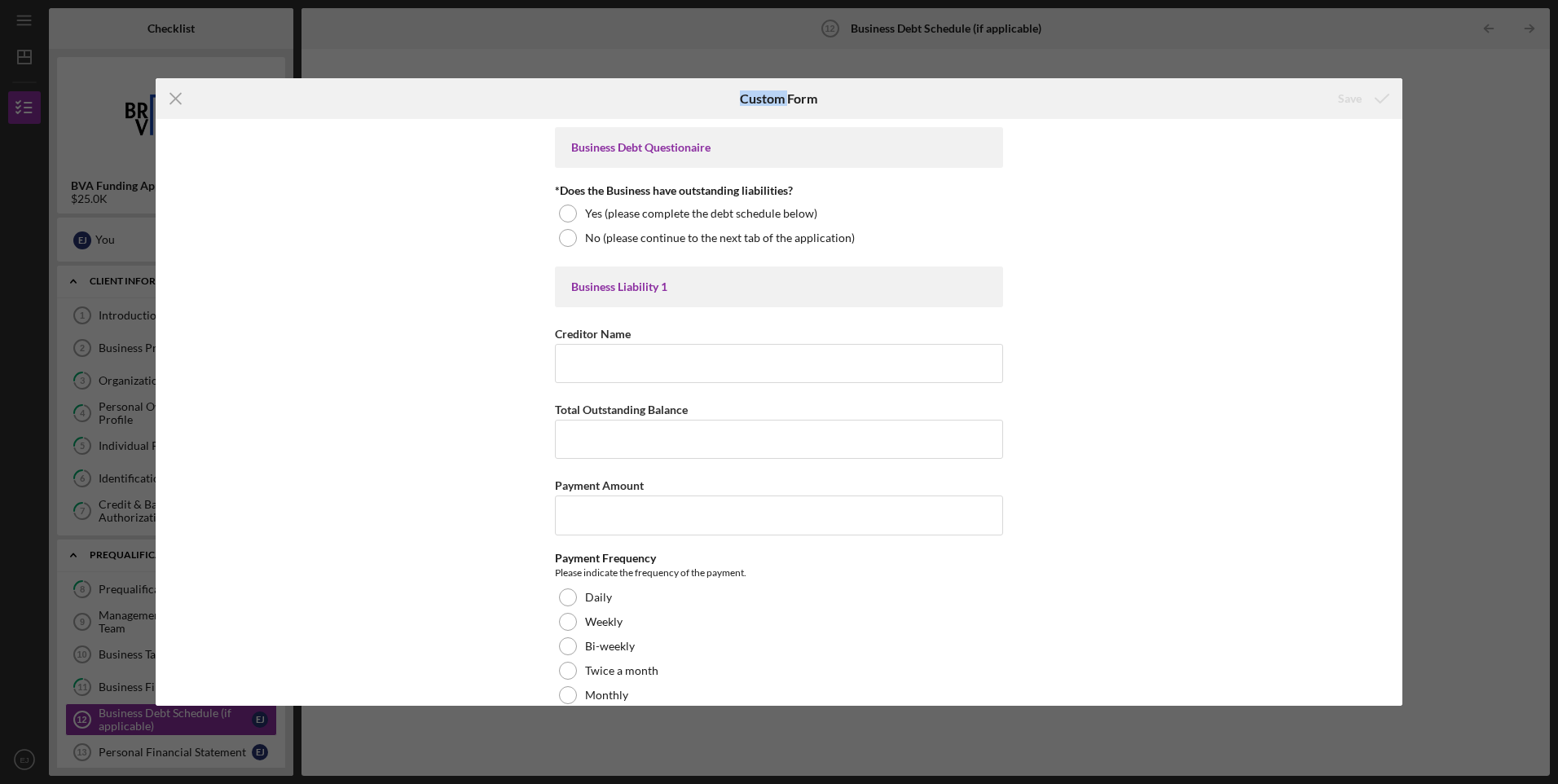
click at [699, 110] on div "Custom Form" at bounding box center [779, 98] width 416 height 41
click at [582, 371] on input "Creditor Name" at bounding box center [779, 363] width 448 height 39
type input "KIVA"
click at [620, 437] on input "Total Outstanding Balance" at bounding box center [779, 438] width 448 height 39
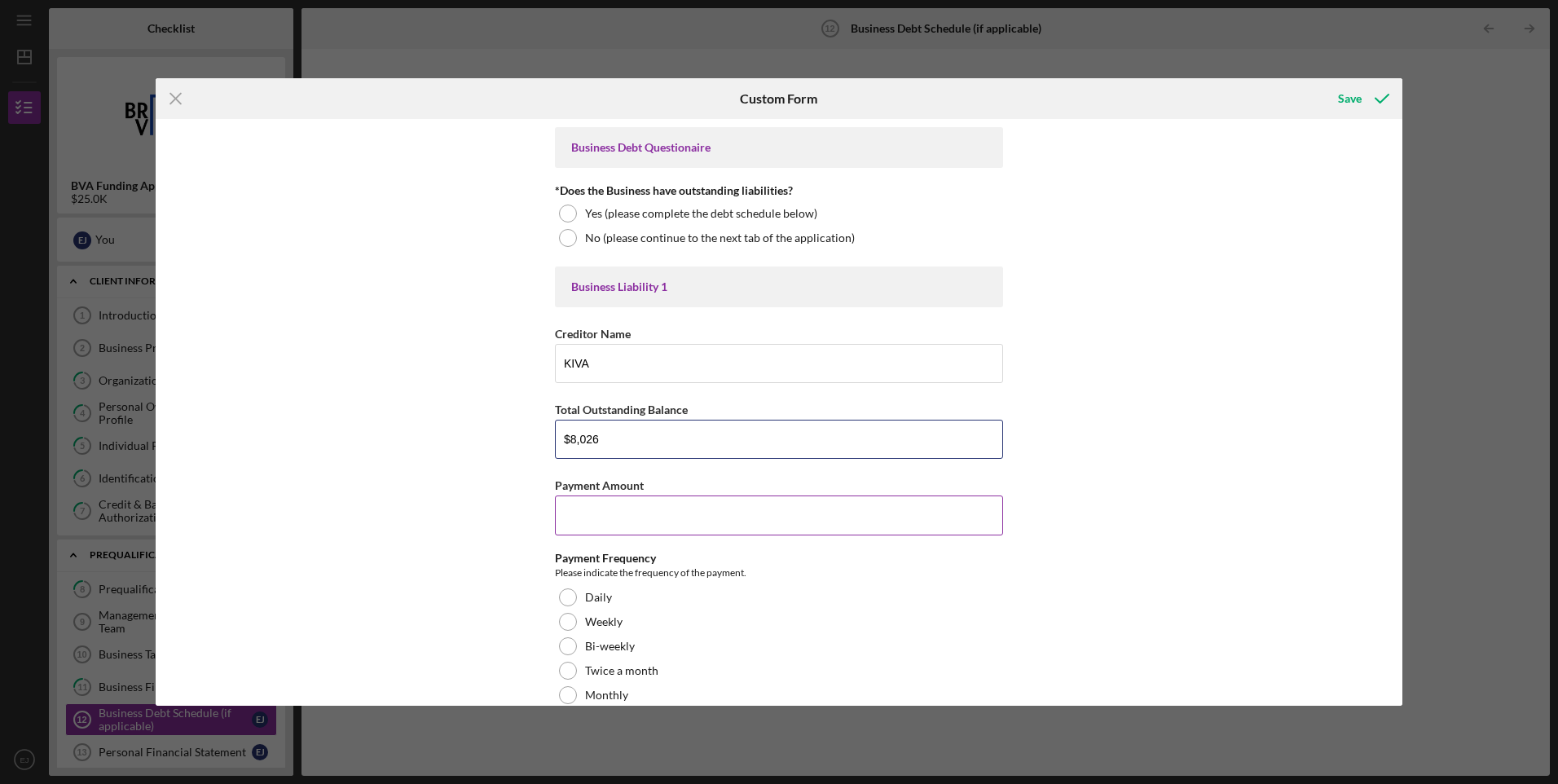
type input "$8,026"
click at [664, 509] on input "Payment Amount" at bounding box center [779, 514] width 448 height 39
type input "$237"
click at [569, 692] on div at bounding box center [567, 695] width 18 height 18
click at [568, 695] on div at bounding box center [568, 695] width 0 height 0
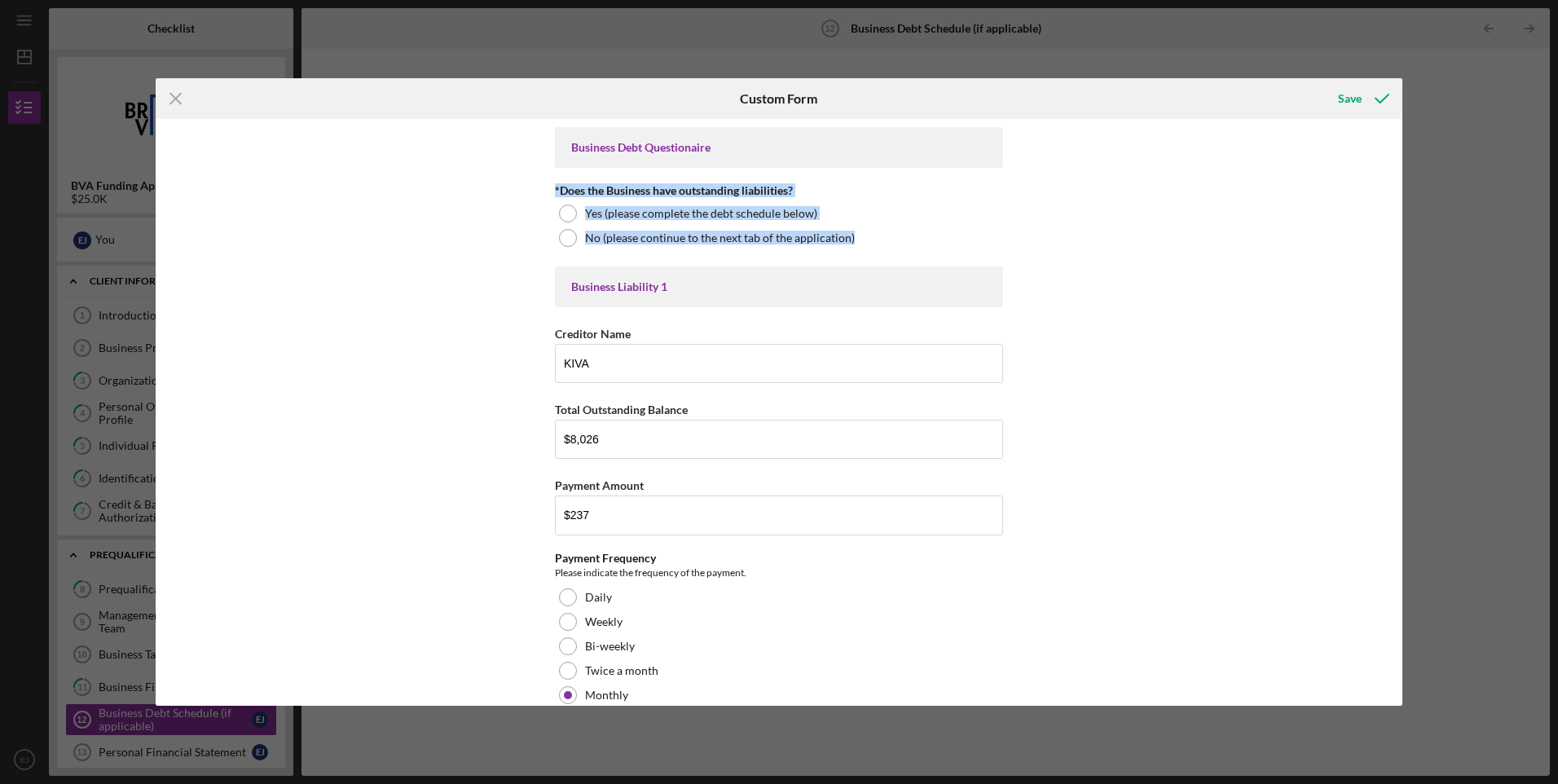
drag, startPoint x: 1403, startPoint y: 159, endPoint x: 1401, endPoint y: 242, distance: 83.0
click at [1401, 242] on div "Icon/Menu Close Custom Form Save Business Debt Questionaire *Does the Business …" at bounding box center [779, 392] width 1558 height 784
drag, startPoint x: 1401, startPoint y: 242, endPoint x: 1328, endPoint y: 253, distance: 73.8
click at [1328, 253] on div "Business Debt Questionaire *Does the Business have outstanding liabilities? Yes…" at bounding box center [779, 413] width 1247 height 587
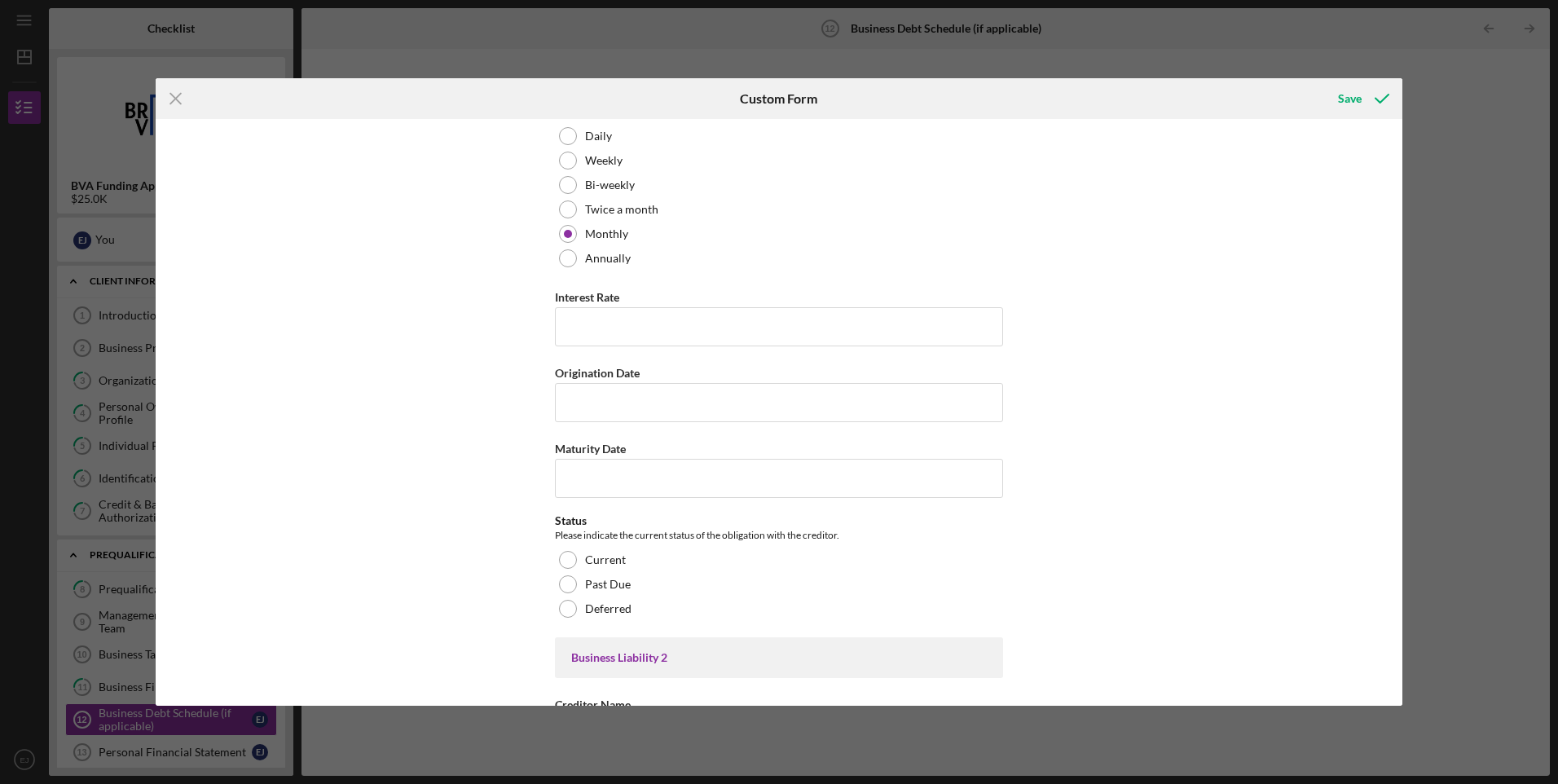
scroll to position [527, 0]
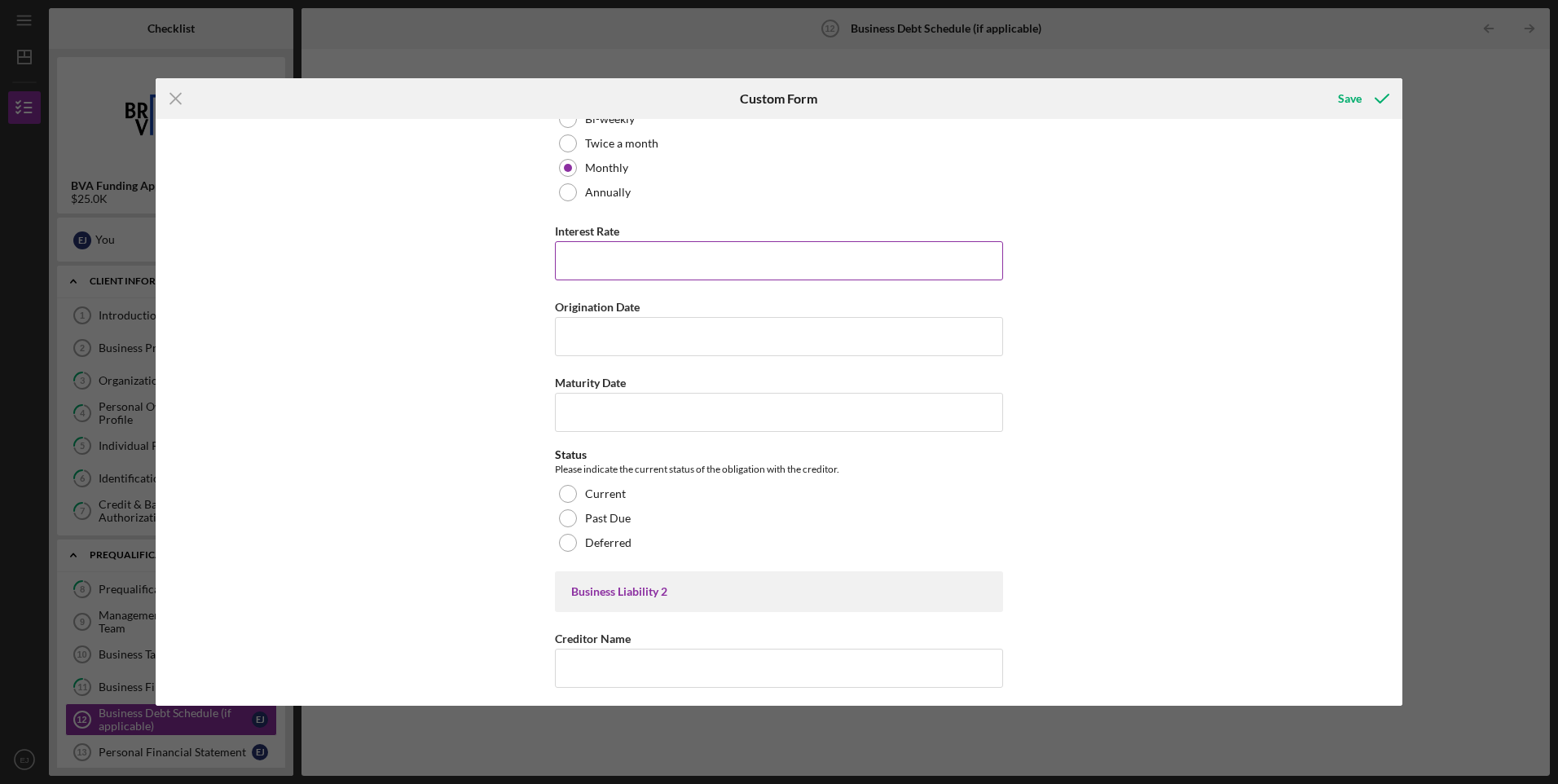
click at [802, 255] on input "Interest Rate" at bounding box center [779, 260] width 448 height 39
type input "0.00000%"
click at [757, 335] on input "Origination Date" at bounding box center [779, 336] width 448 height 39
type input "07/07/2025"
click at [721, 406] on input "Maturity Date" at bounding box center [779, 412] width 448 height 39
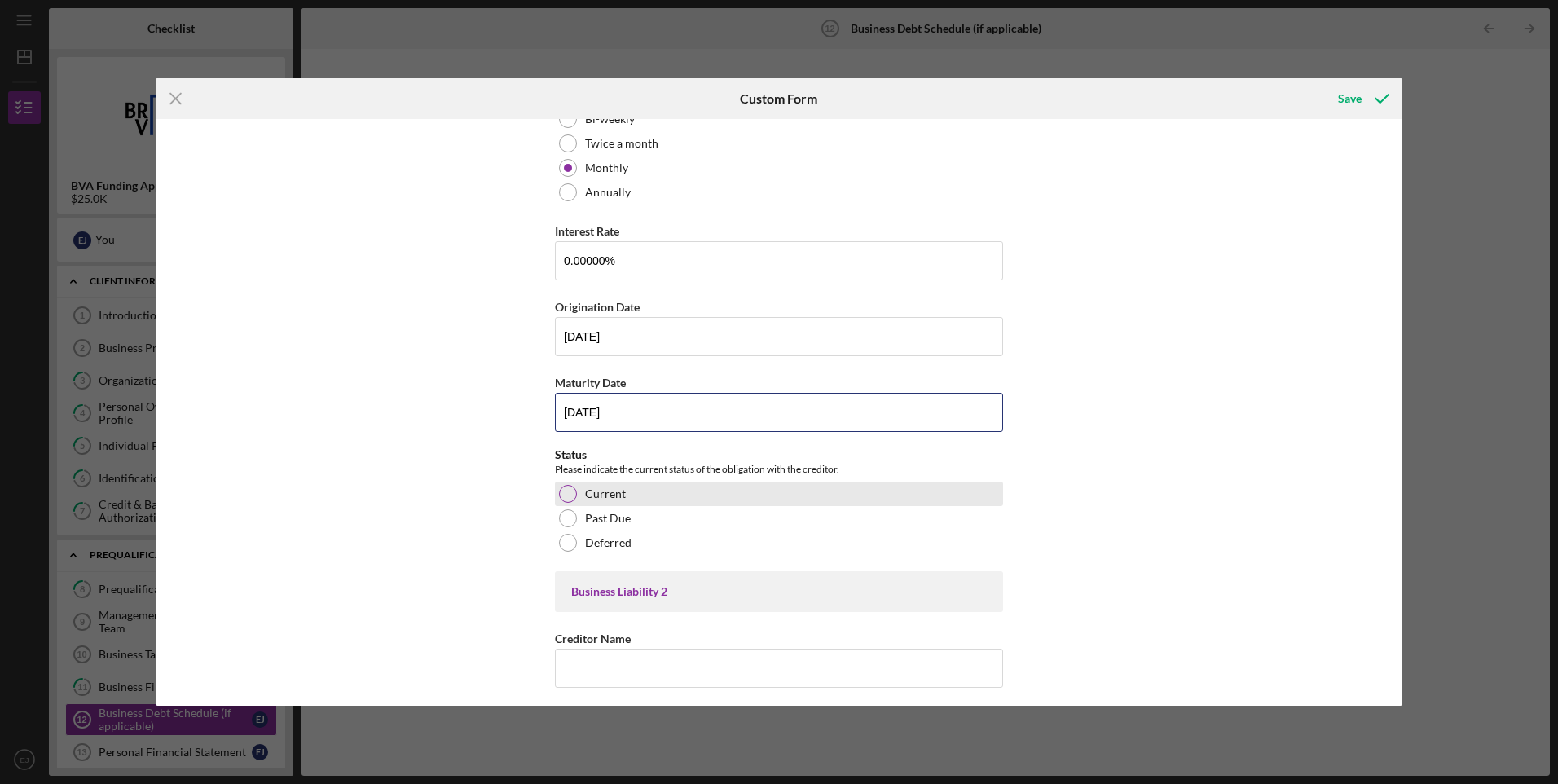
type input "07/07/2027"
click at [564, 488] on div at bounding box center [567, 493] width 18 height 18
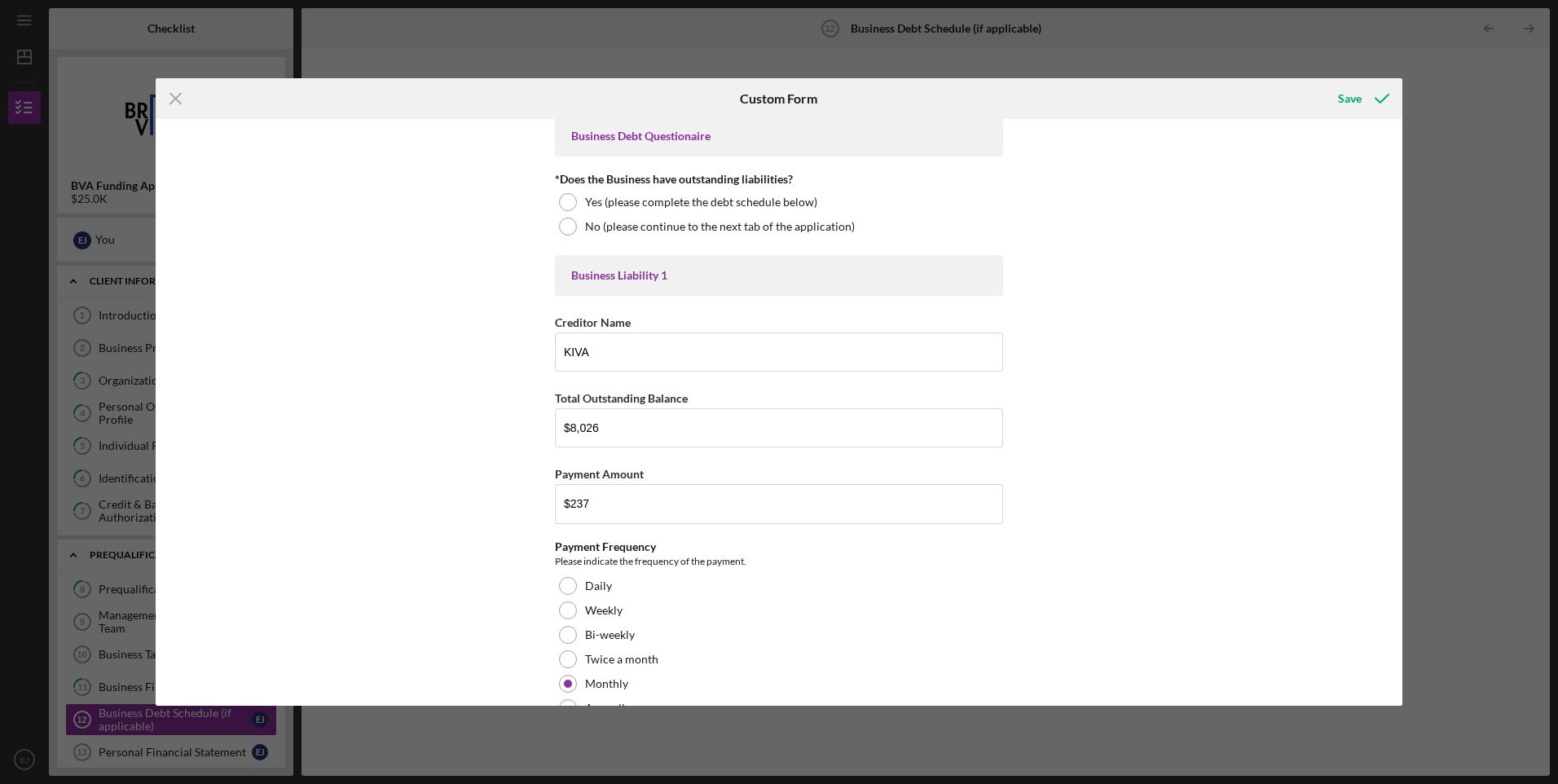
scroll to position [0, 0]
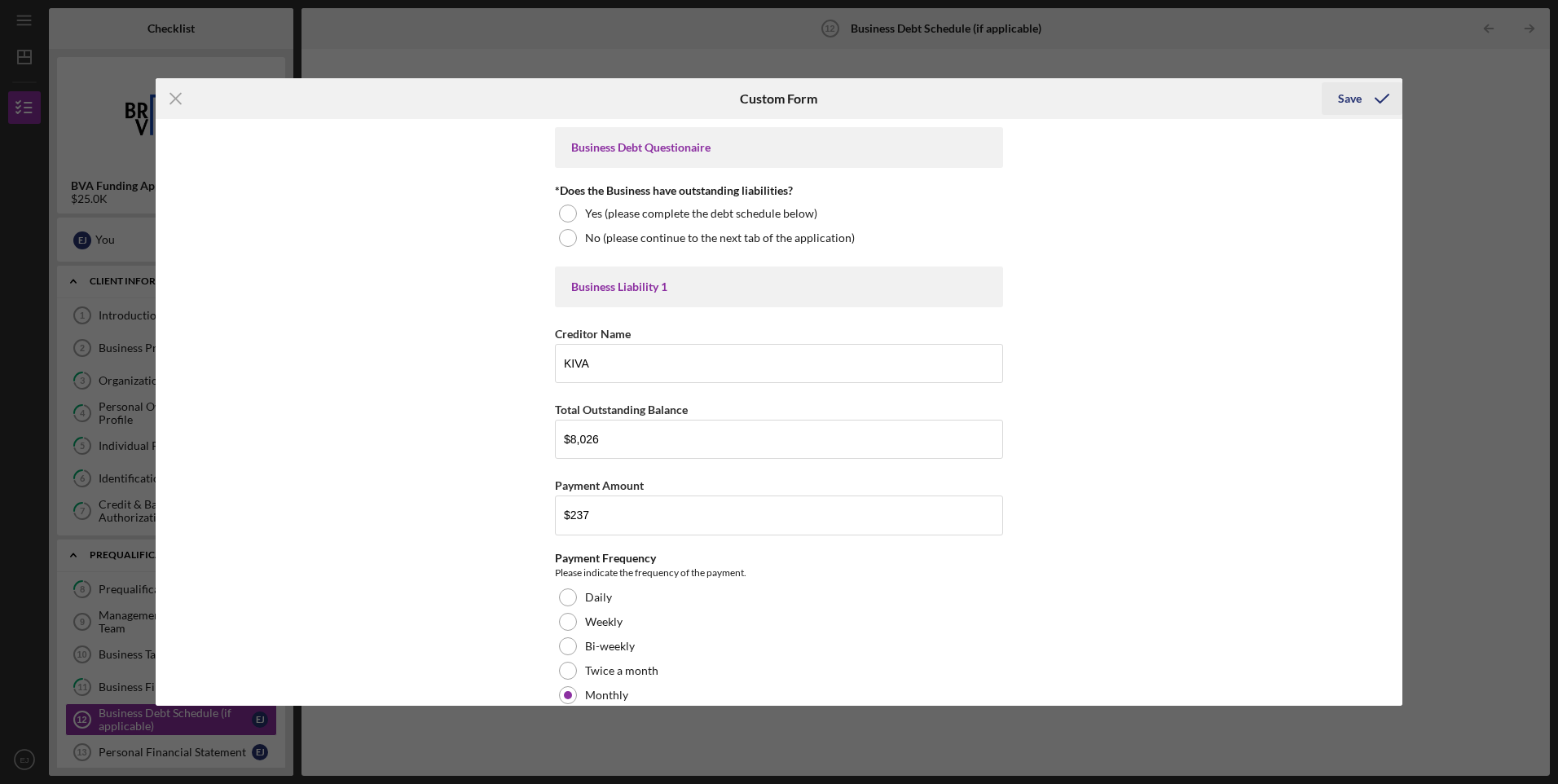
click at [1353, 98] on div "Save" at bounding box center [1350, 98] width 24 height 32
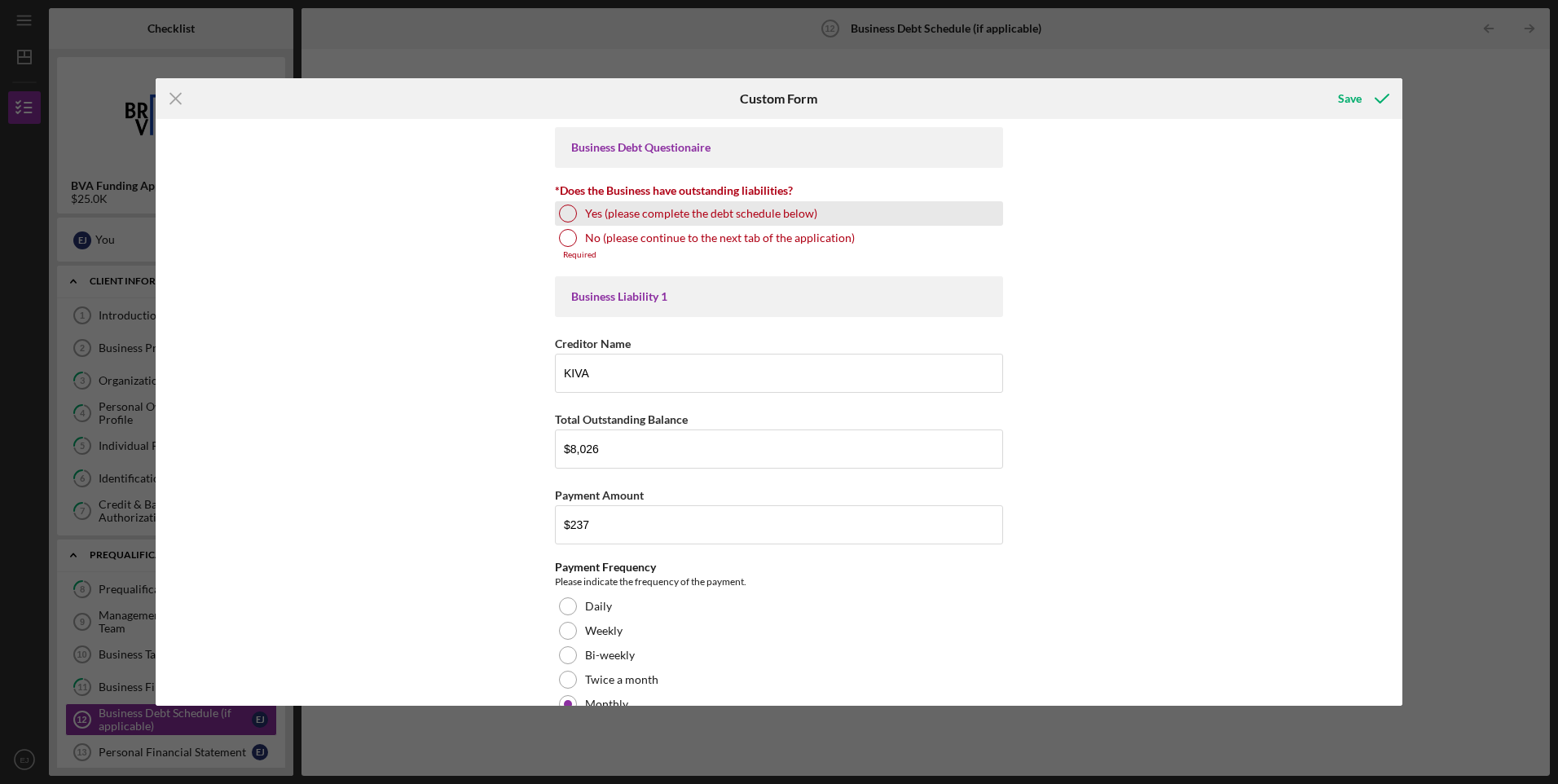
click at [563, 209] on div at bounding box center [567, 213] width 18 height 18
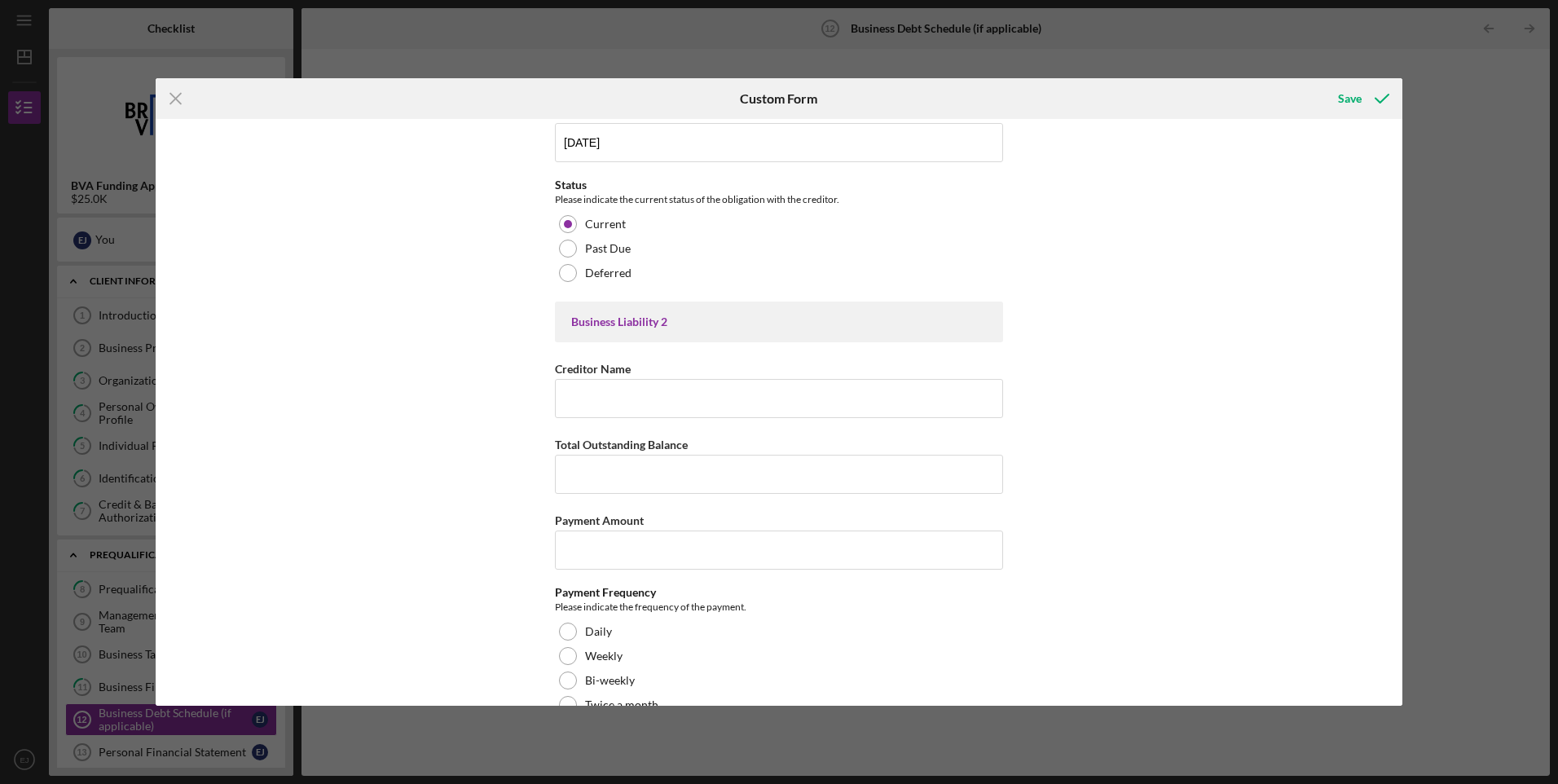
scroll to position [850, 0]
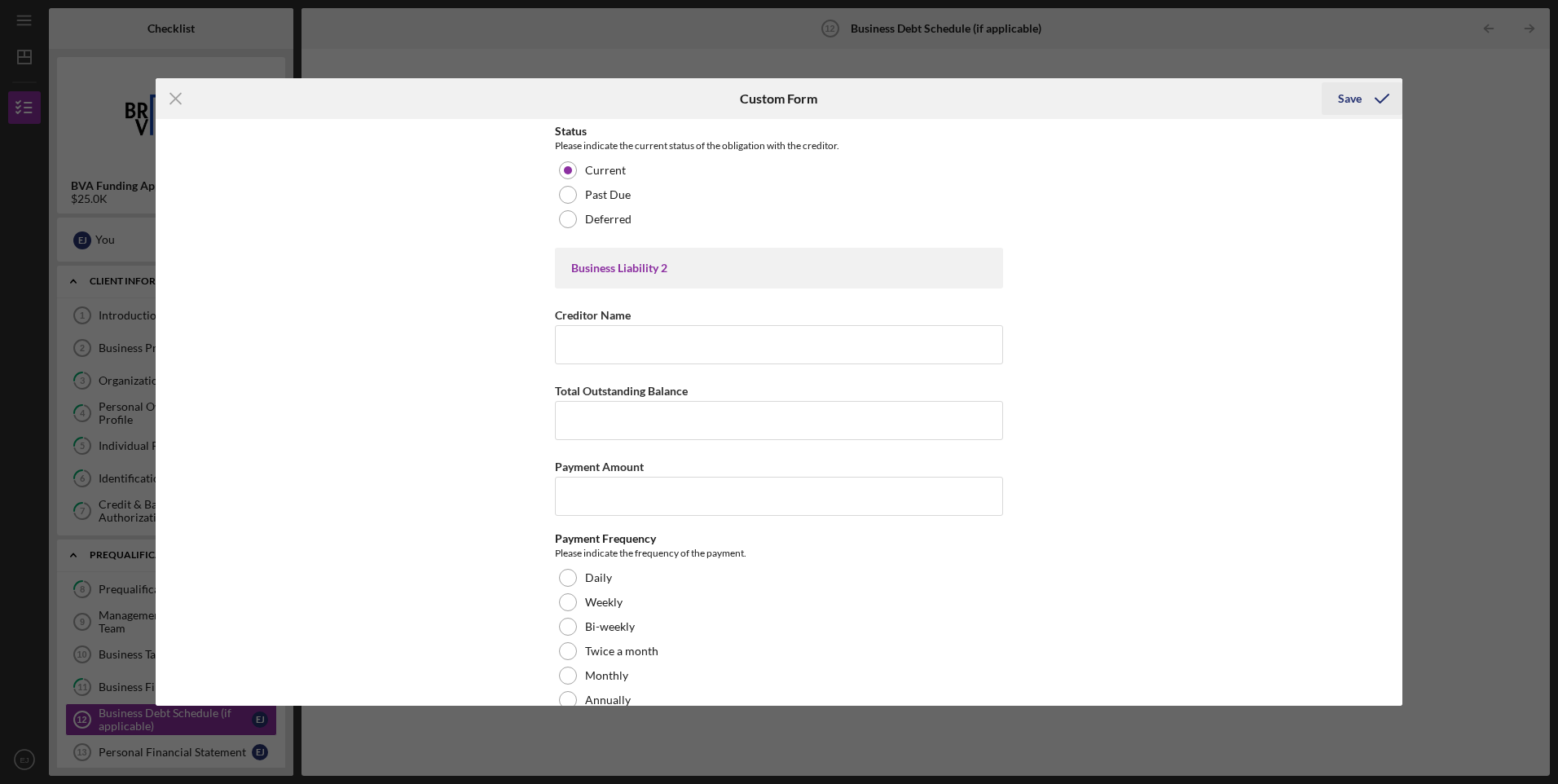
click at [1355, 96] on div "Save" at bounding box center [1350, 98] width 24 height 32
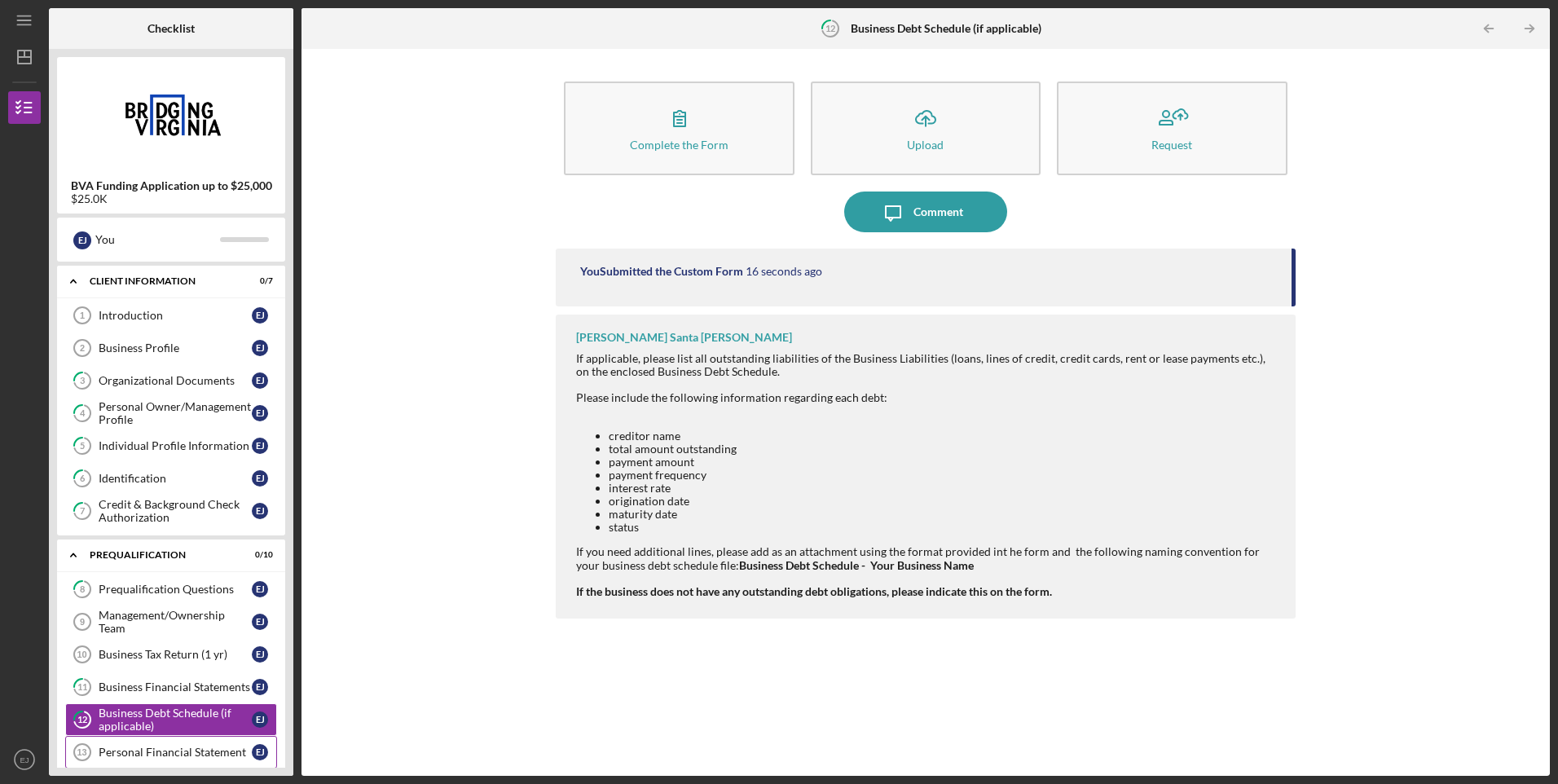
click at [227, 751] on div "Personal Financial Statement" at bounding box center [175, 752] width 153 height 13
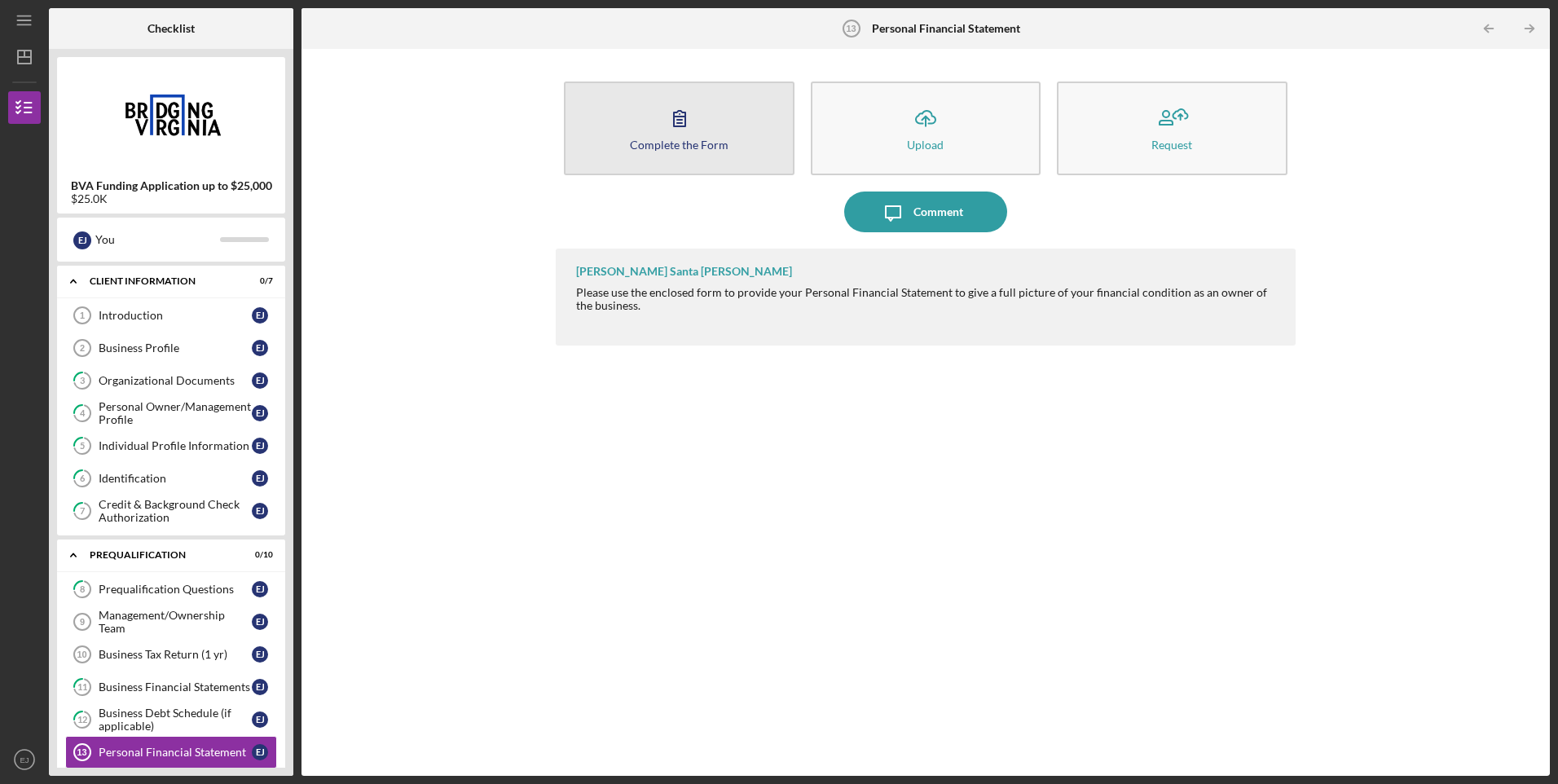
click at [676, 150] on div "Complete the Form" at bounding box center [679, 144] width 98 height 12
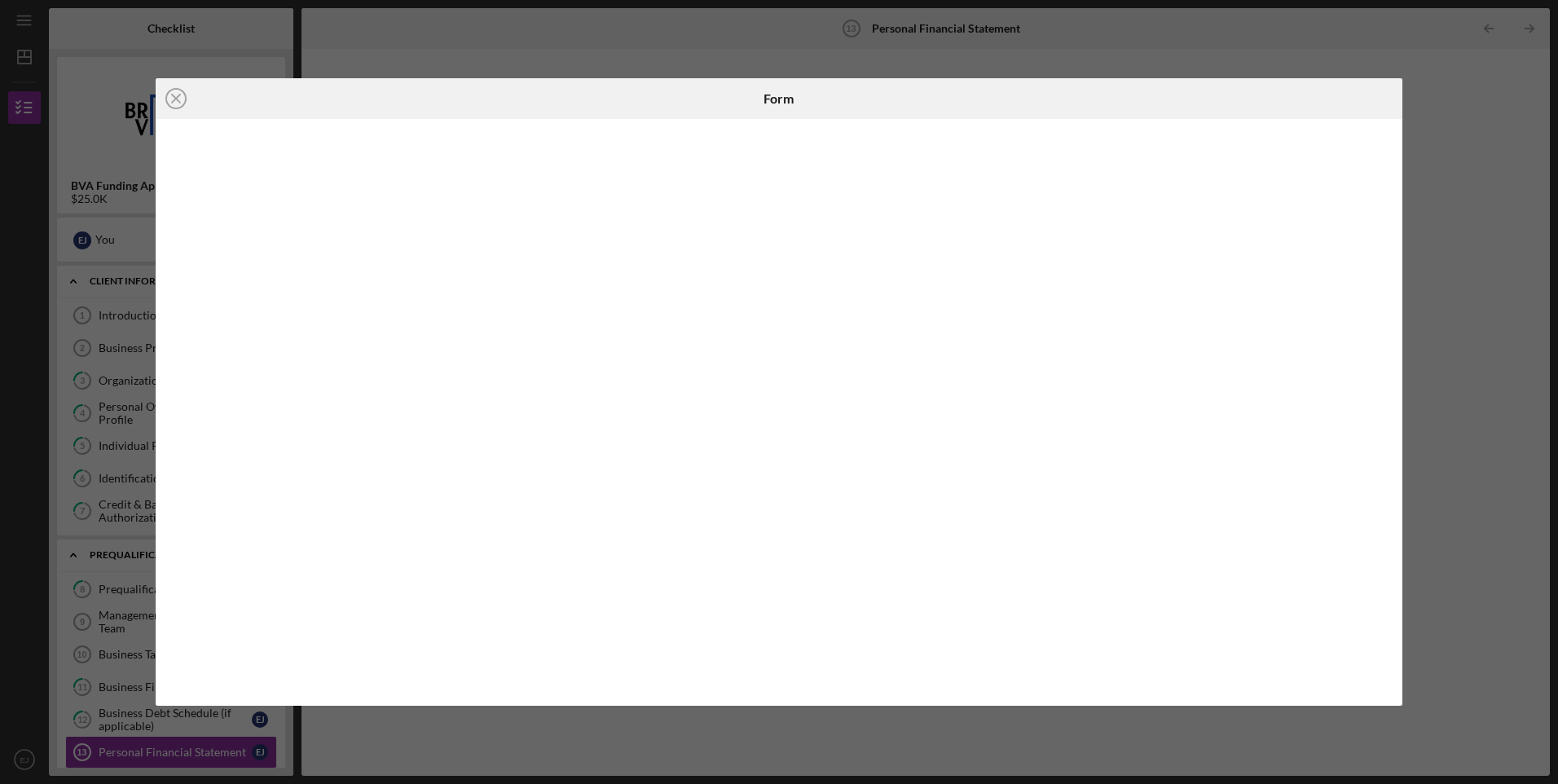
click at [1463, 17] on div "Icon/Close Form" at bounding box center [779, 392] width 1558 height 784
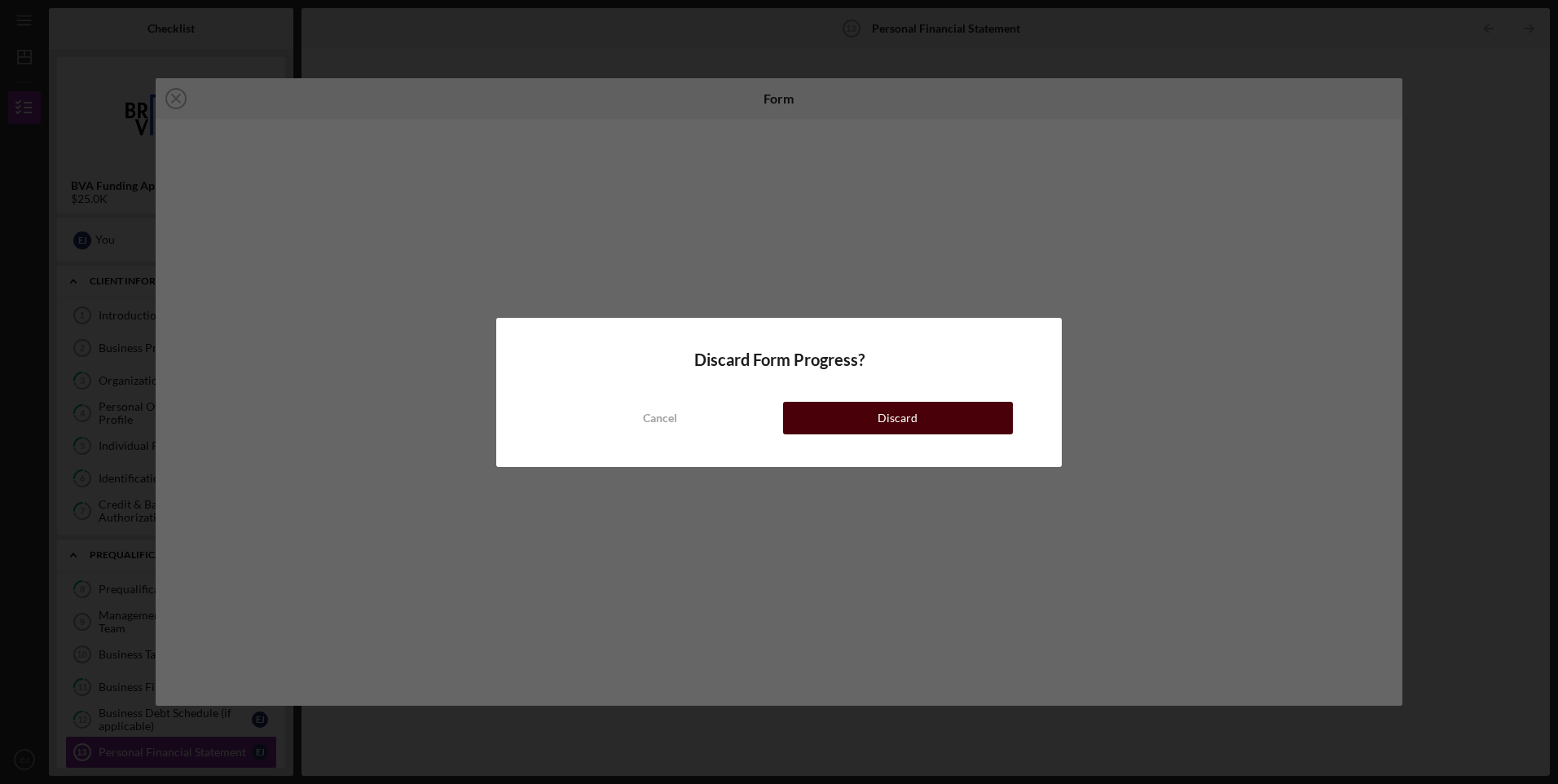
click at [901, 429] on div "Discard" at bounding box center [898, 418] width 40 height 32
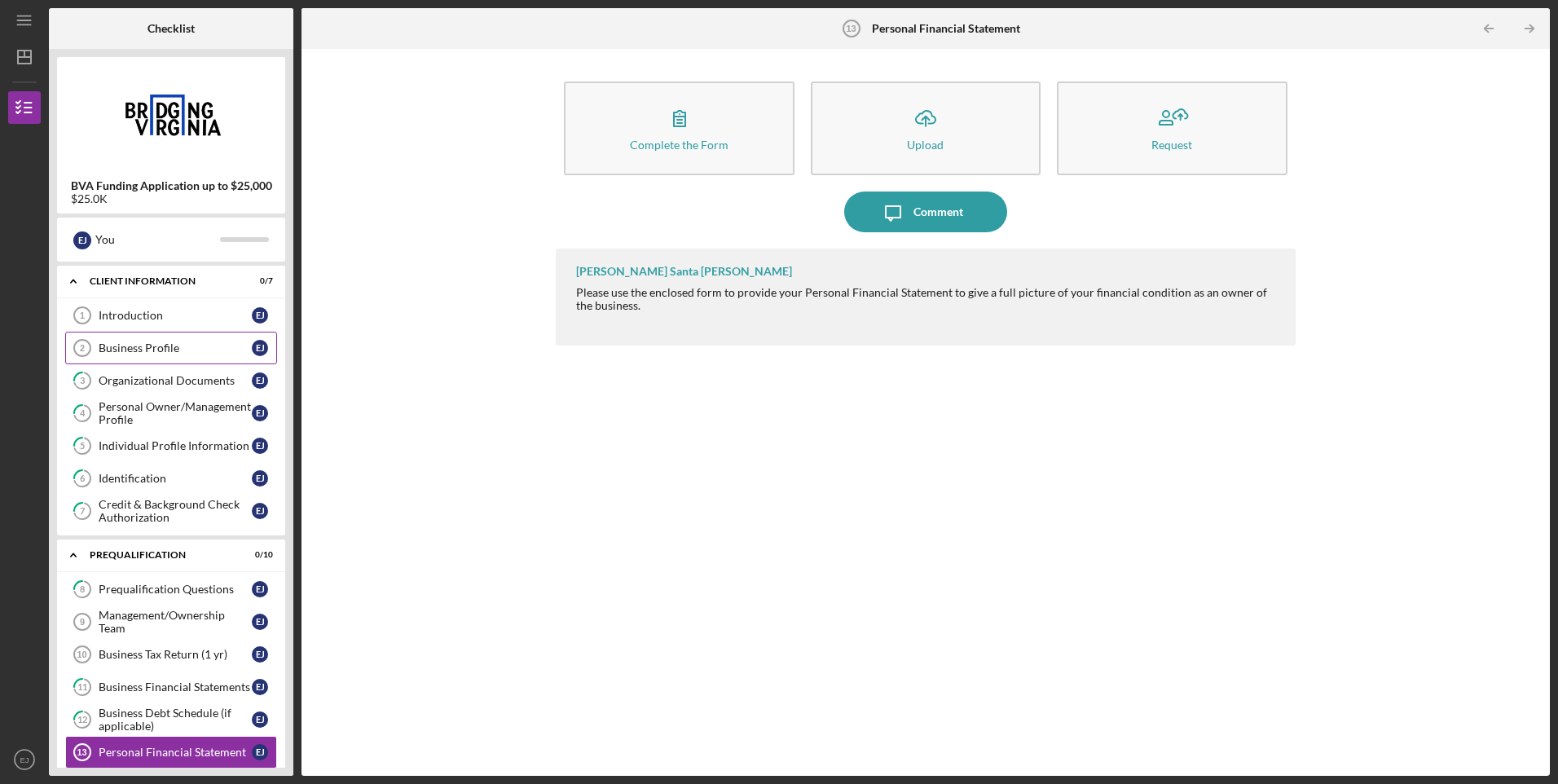
click at [131, 348] on div "Business Profile" at bounding box center [175, 348] width 153 height 13
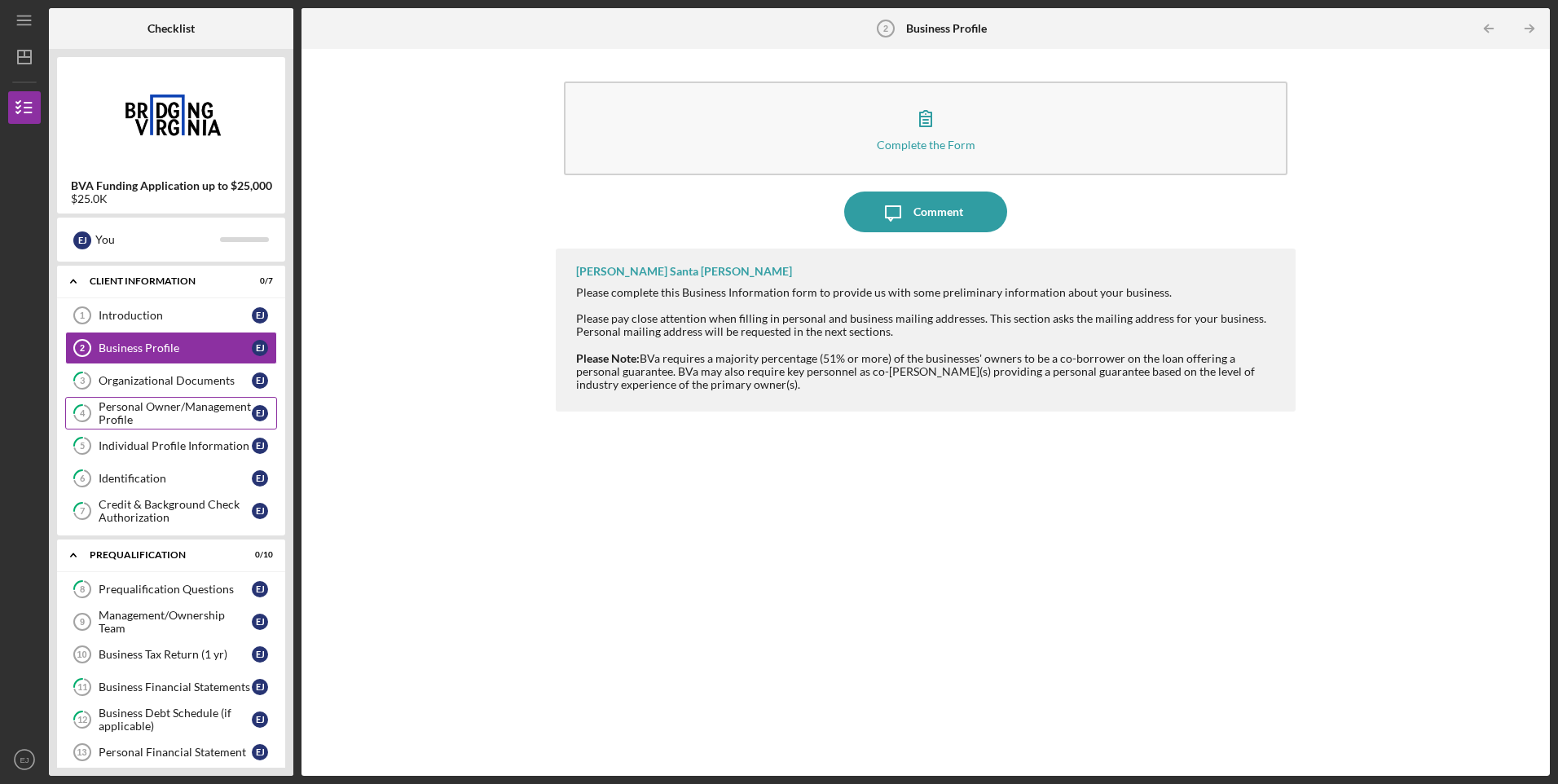
click at [131, 405] on div "Personal Owner/Management Profile" at bounding box center [175, 414] width 153 height 27
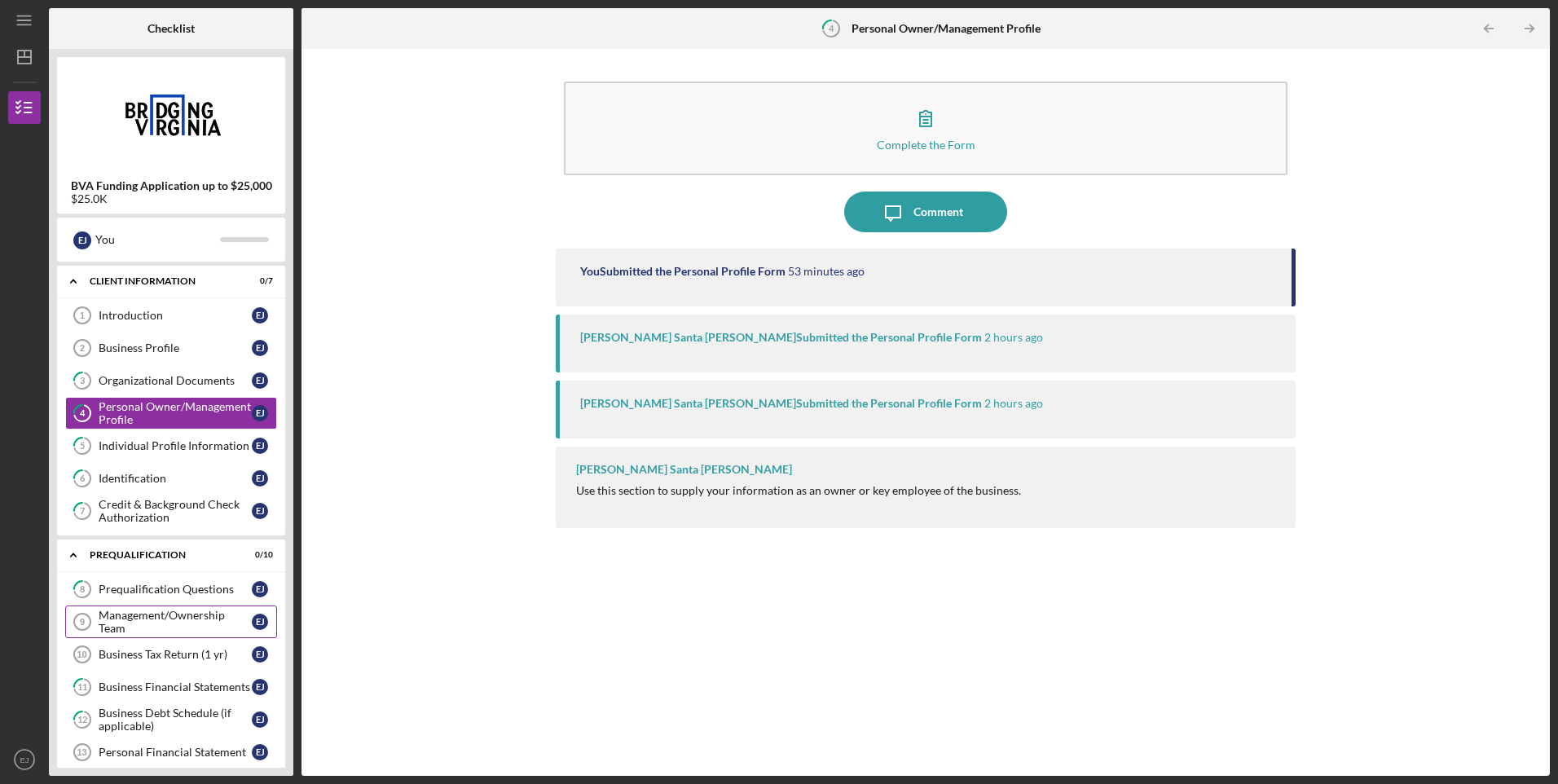
click at [167, 618] on div "Management/Ownership Team" at bounding box center [175, 622] width 153 height 27
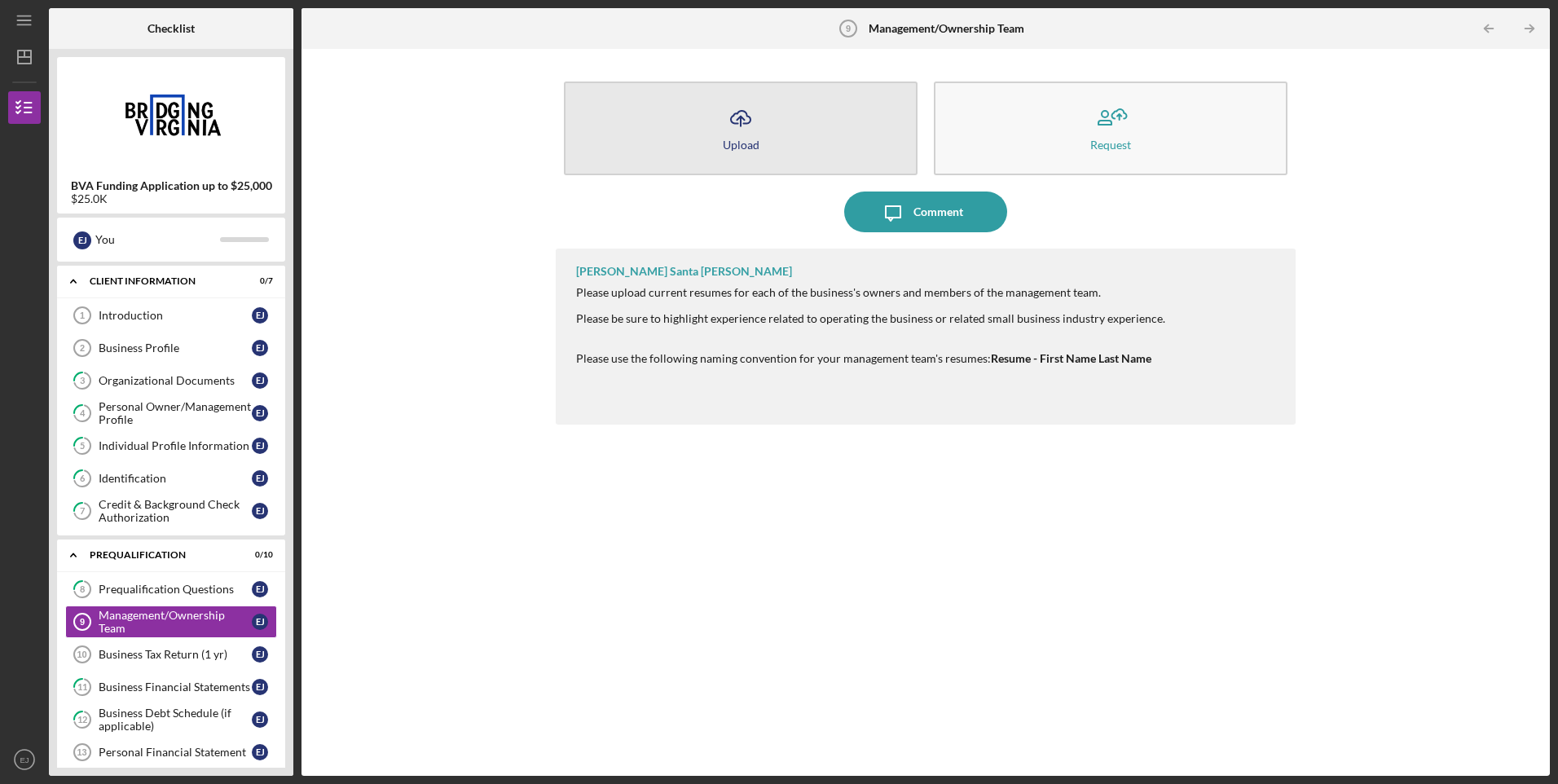
click at [745, 127] on icon "Icon/Upload" at bounding box center [741, 117] width 41 height 41
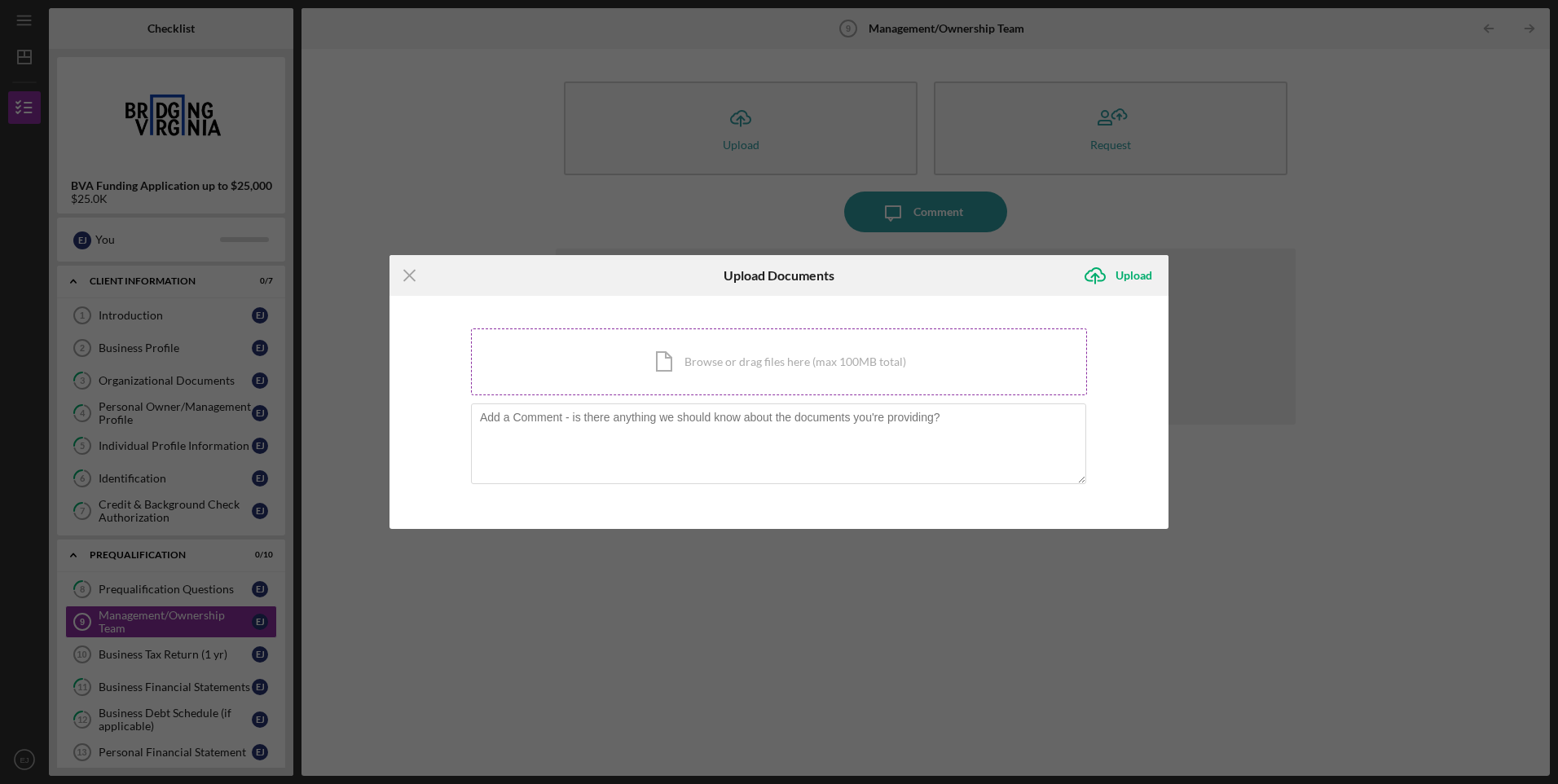
click at [661, 369] on div "Icon/Document Browse or drag files here (max 100MB total) Tap to choose files o…" at bounding box center [779, 362] width 617 height 67
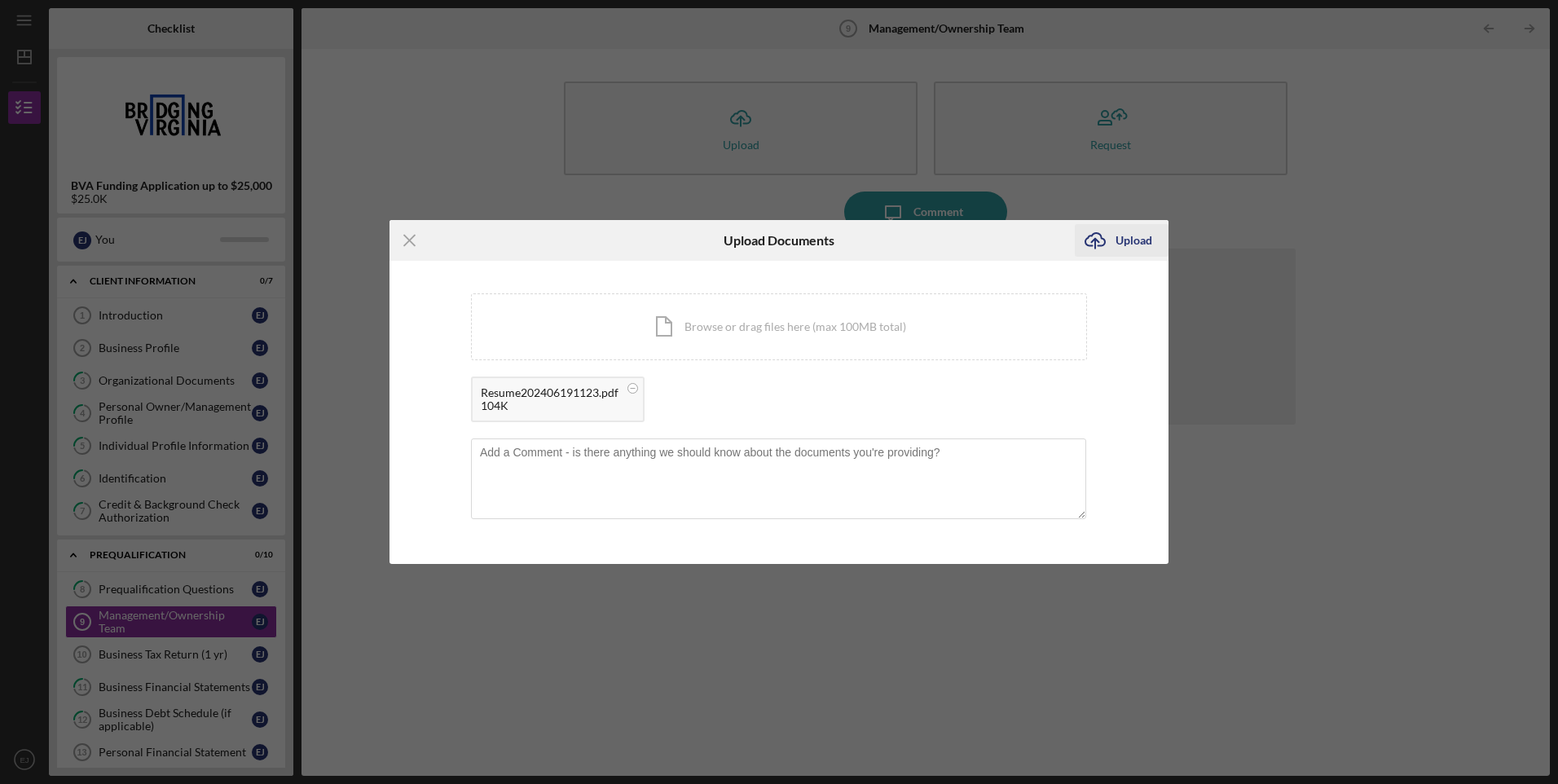
click at [1133, 246] on div "Upload" at bounding box center [1134, 241] width 37 height 32
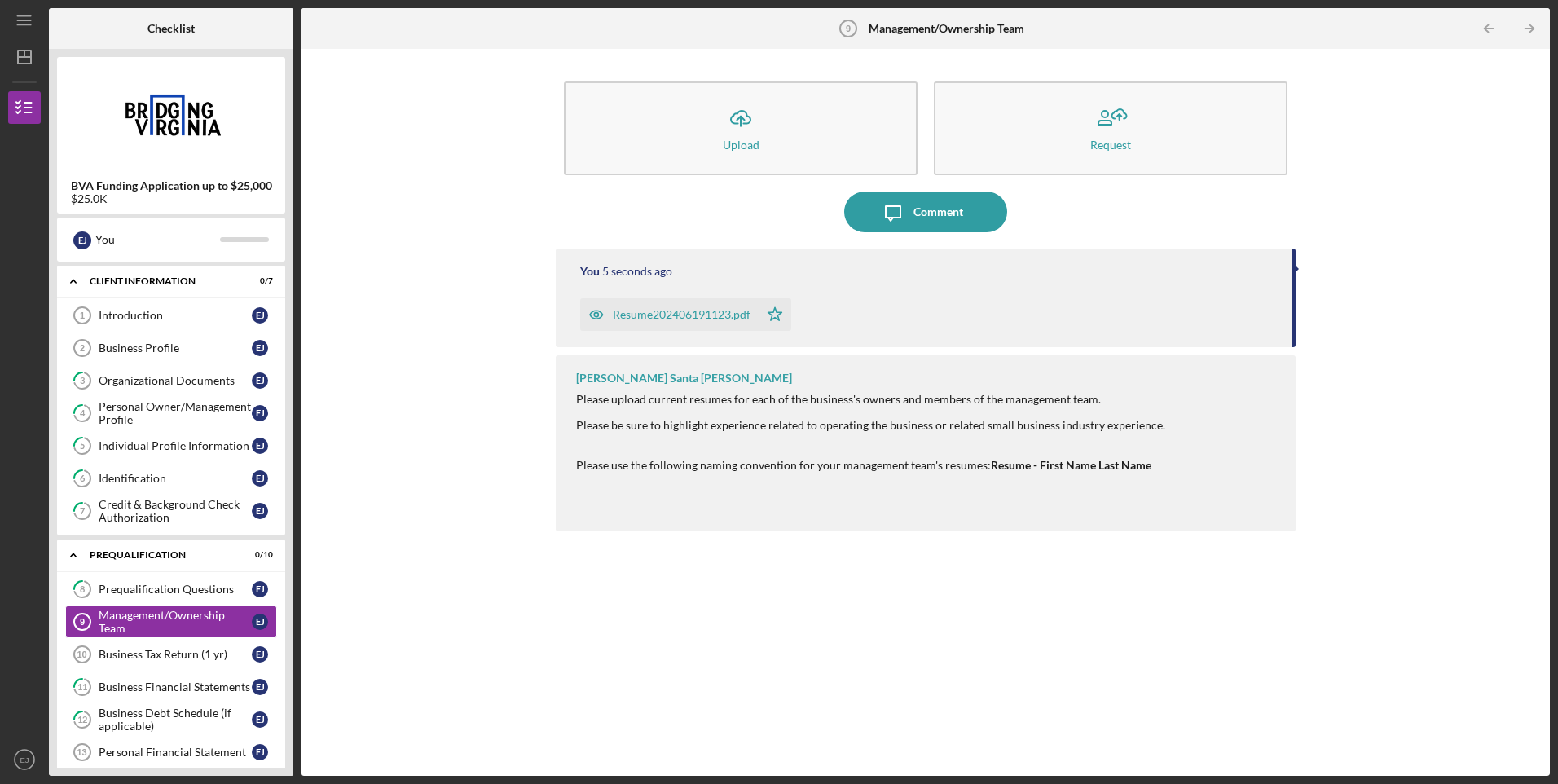
click at [697, 313] on div "Resume202406191123.pdf" at bounding box center [681, 314] width 137 height 13
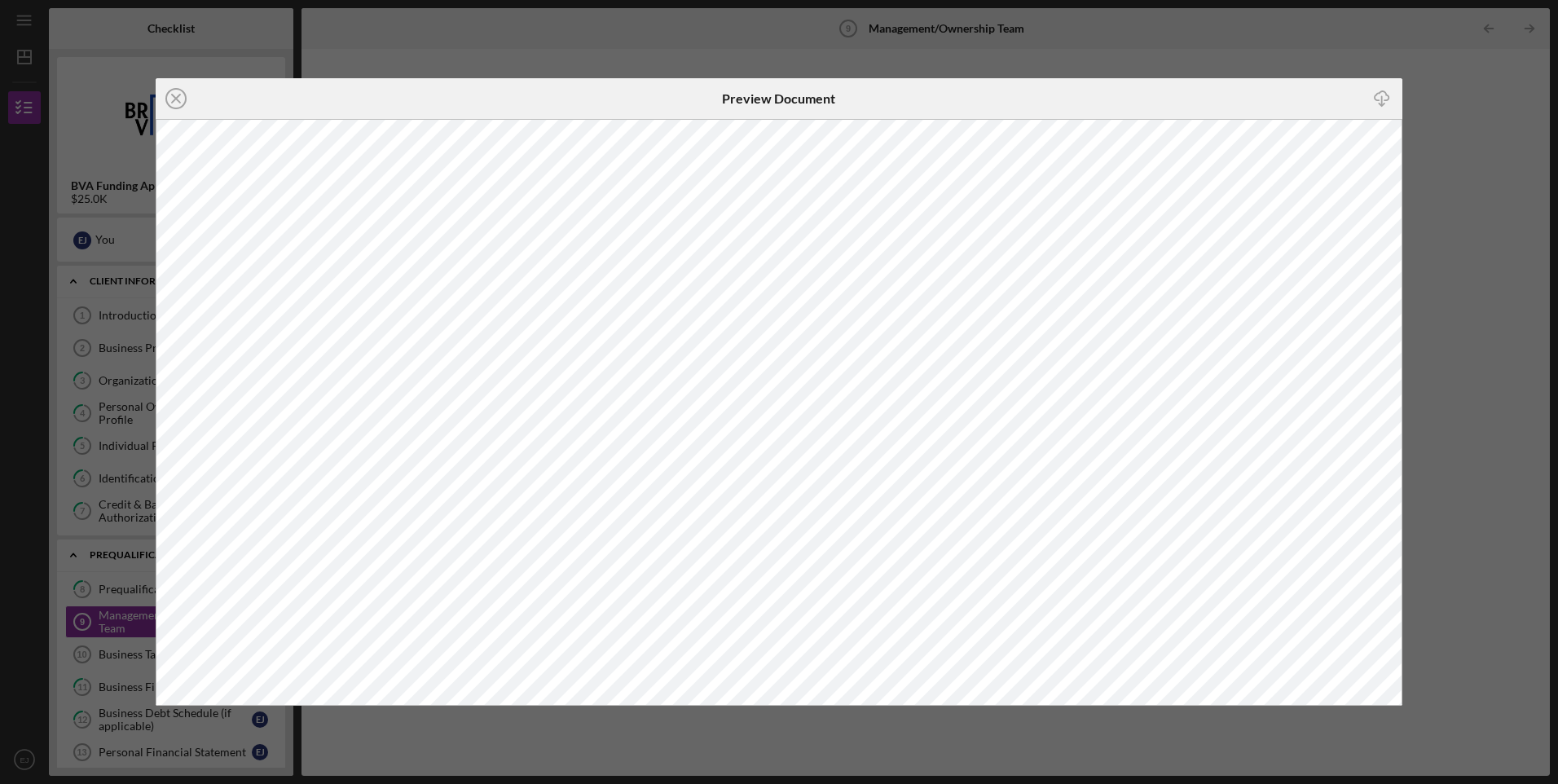
click at [1505, 196] on div "Icon/Close Preview Document Icon/Download" at bounding box center [779, 392] width 1558 height 784
click at [178, 100] on line at bounding box center [176, 98] width 9 height 9
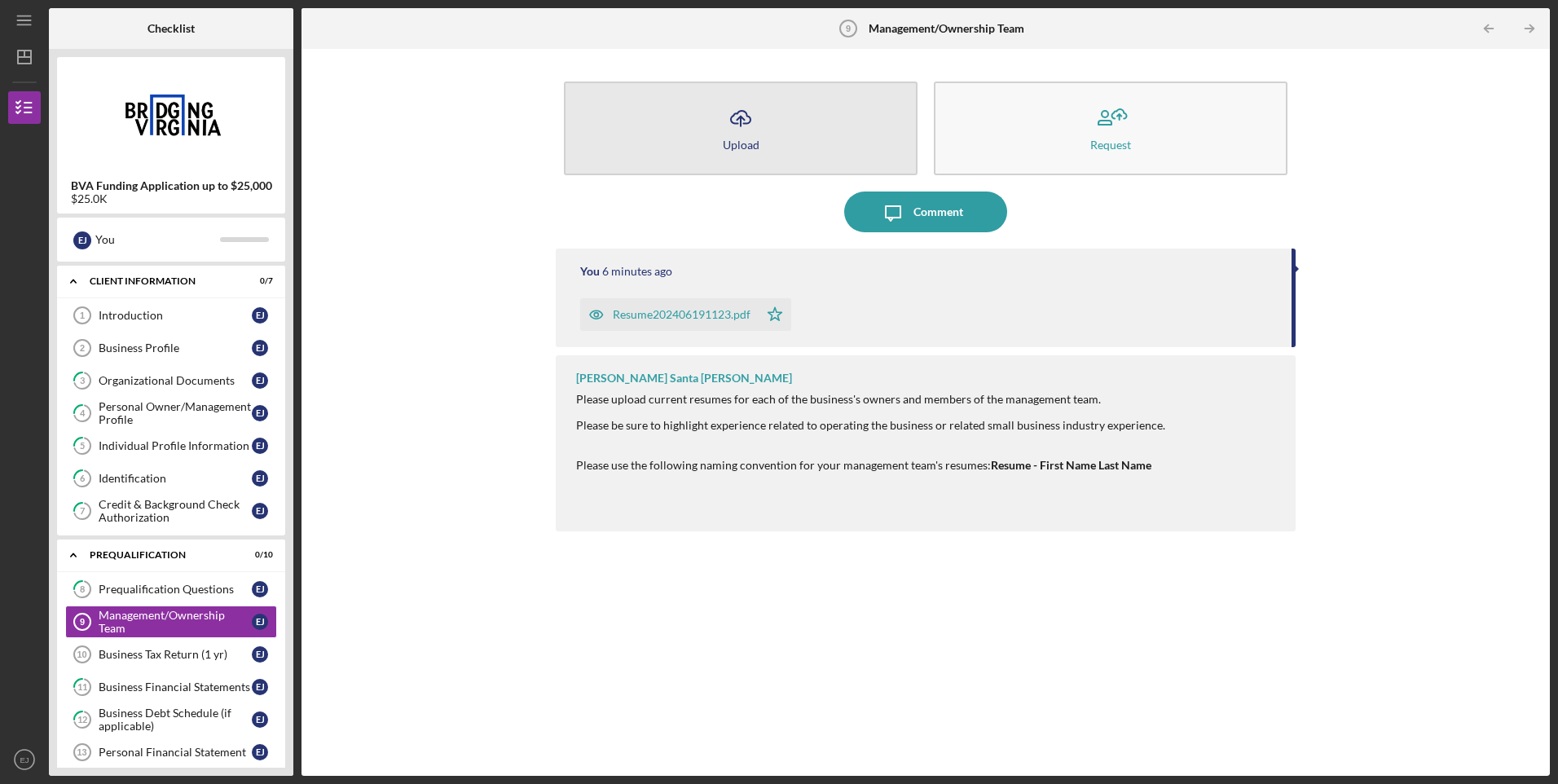
click at [756, 138] on div "Upload" at bounding box center [741, 144] width 37 height 12
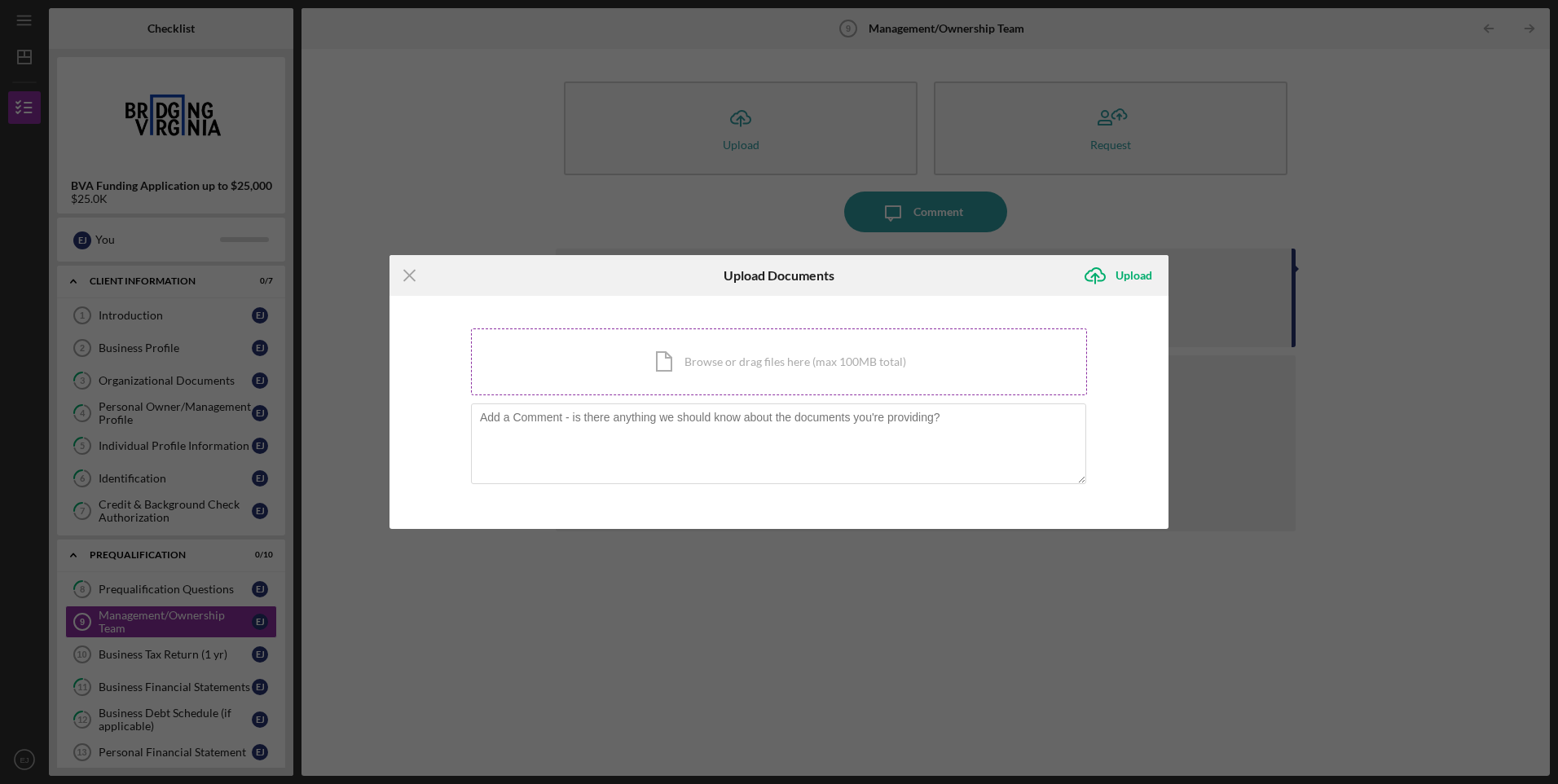
click at [671, 360] on div "Icon/Document Browse or drag files here (max 100MB total) Tap to choose files o…" at bounding box center [779, 362] width 617 height 67
click at [409, 282] on icon "Icon/Menu Close" at bounding box center [409, 275] width 41 height 41
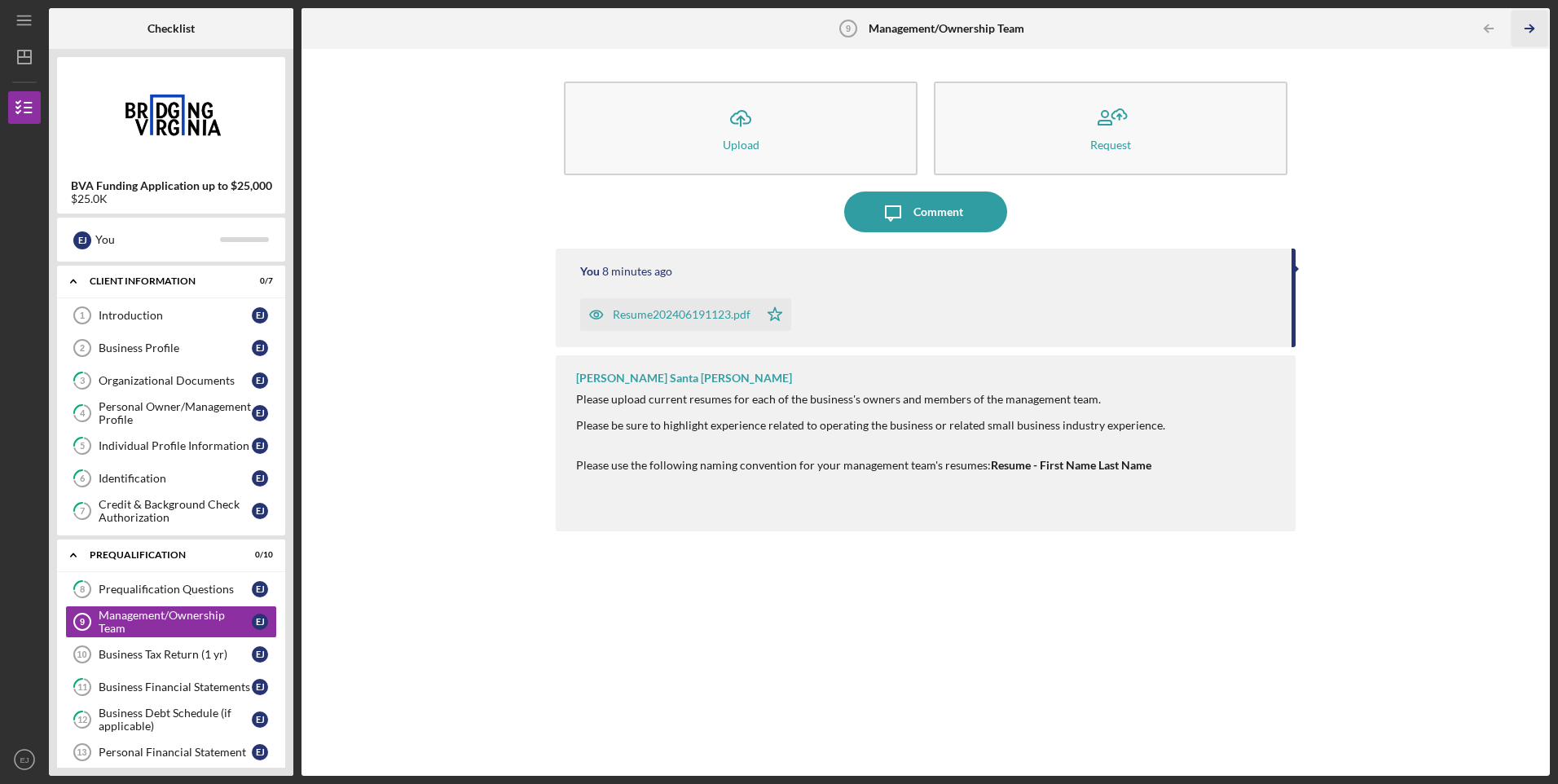
click at [1530, 24] on icon "Icon/Table Pagination Arrow" at bounding box center [1530, 28] width 37 height 37
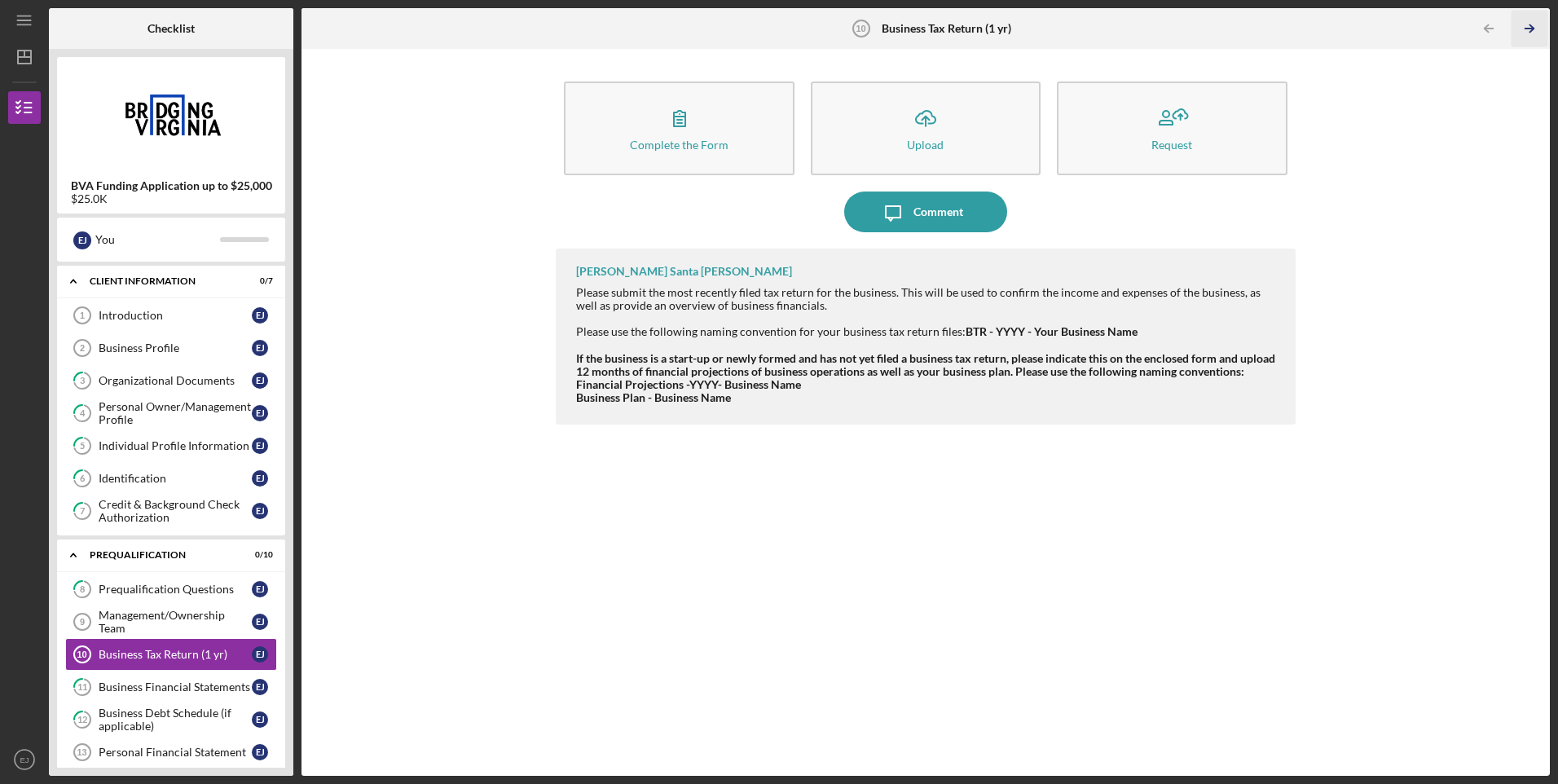
click at [1529, 24] on icon "Icon/Table Pagination Arrow" at bounding box center [1530, 28] width 37 height 37
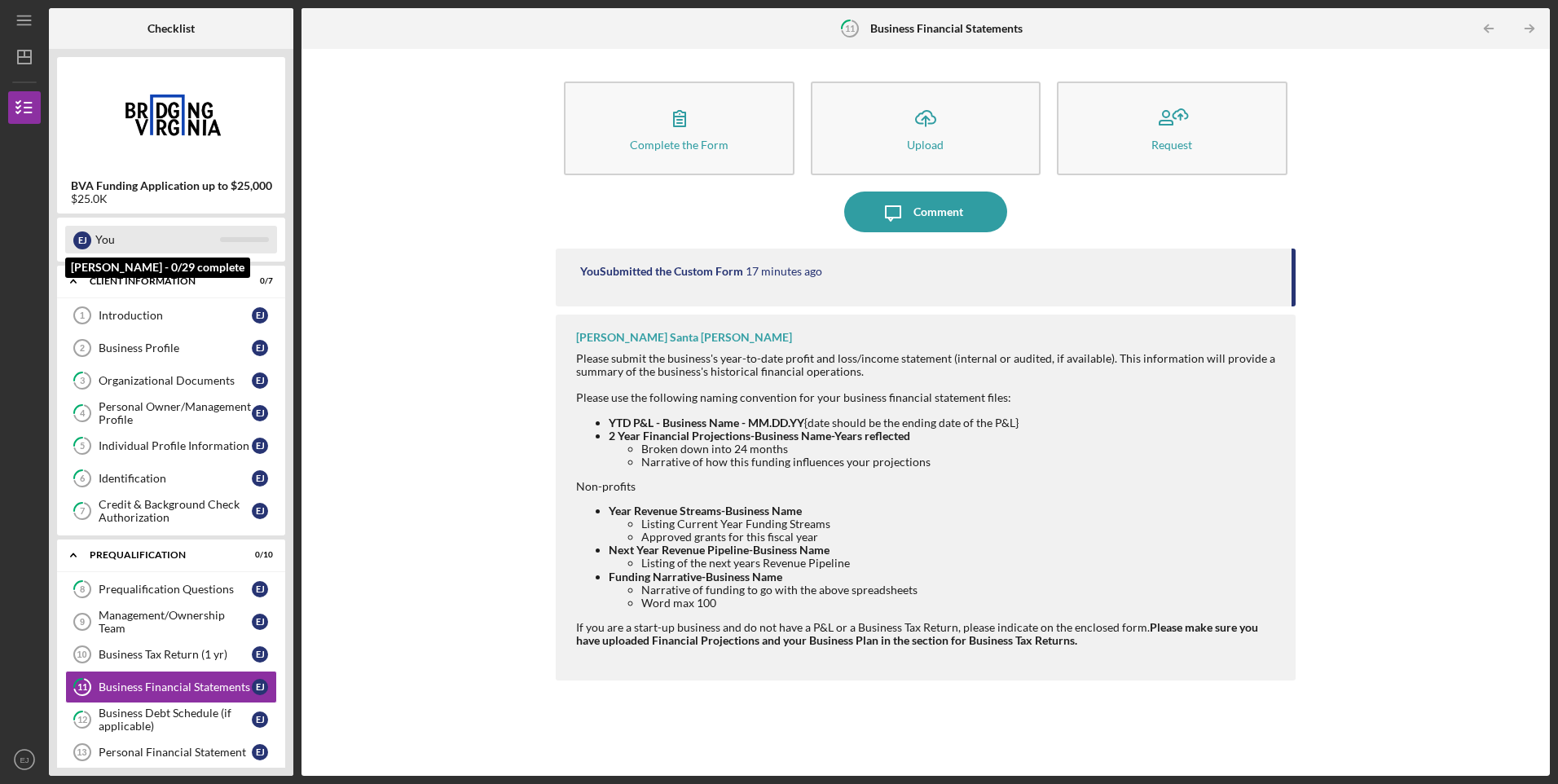
click at [87, 239] on div "E J" at bounding box center [81, 240] width 18 height 18
click at [21, 19] on icon "Icon/Menu" at bounding box center [25, 21] width 37 height 37
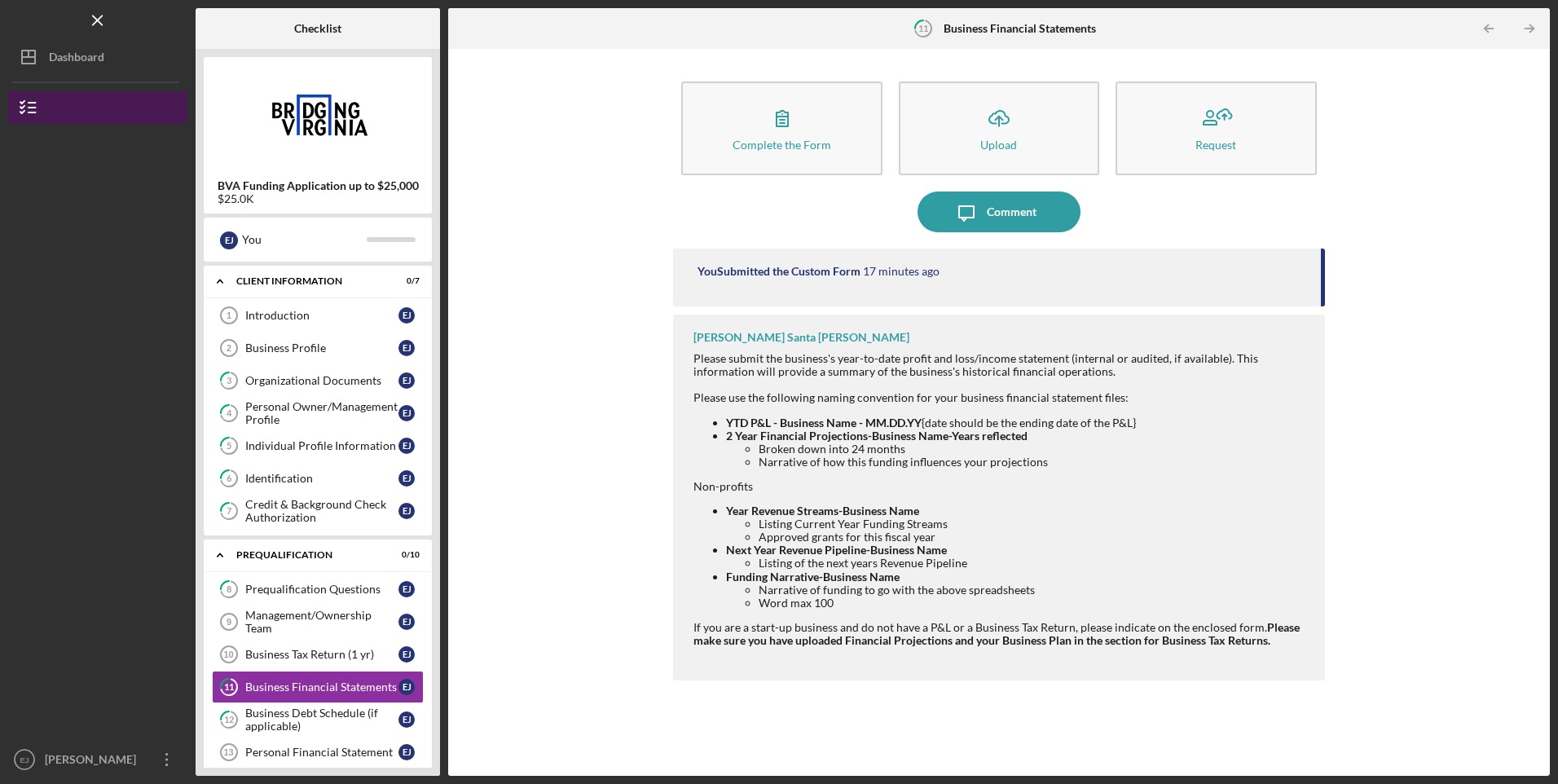
click at [59, 105] on button "BVA Funding Application up to $25,000" at bounding box center [98, 107] width 179 height 32
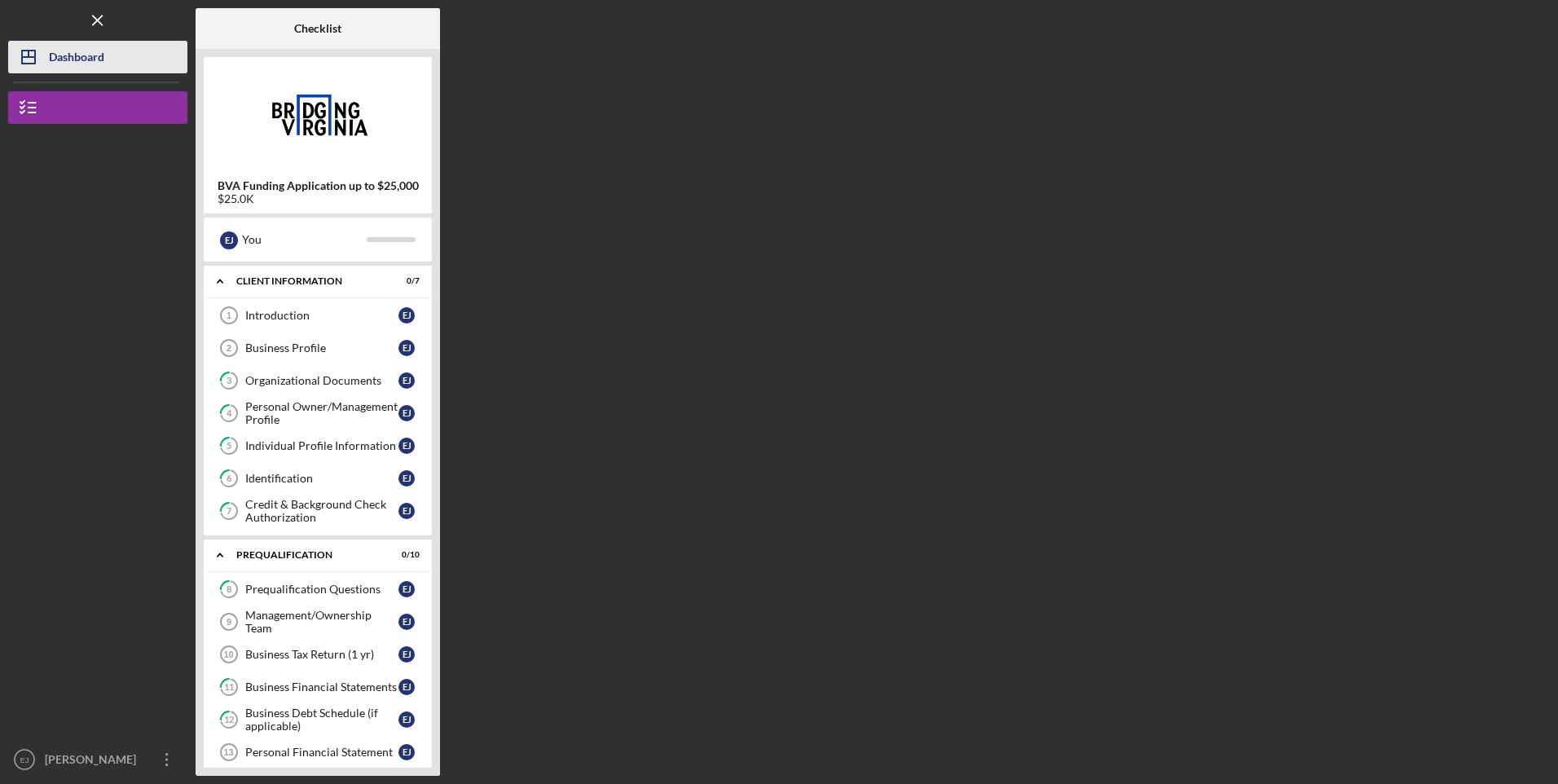
click at [63, 59] on div "Dashboard" at bounding box center [77, 59] width 56 height 37
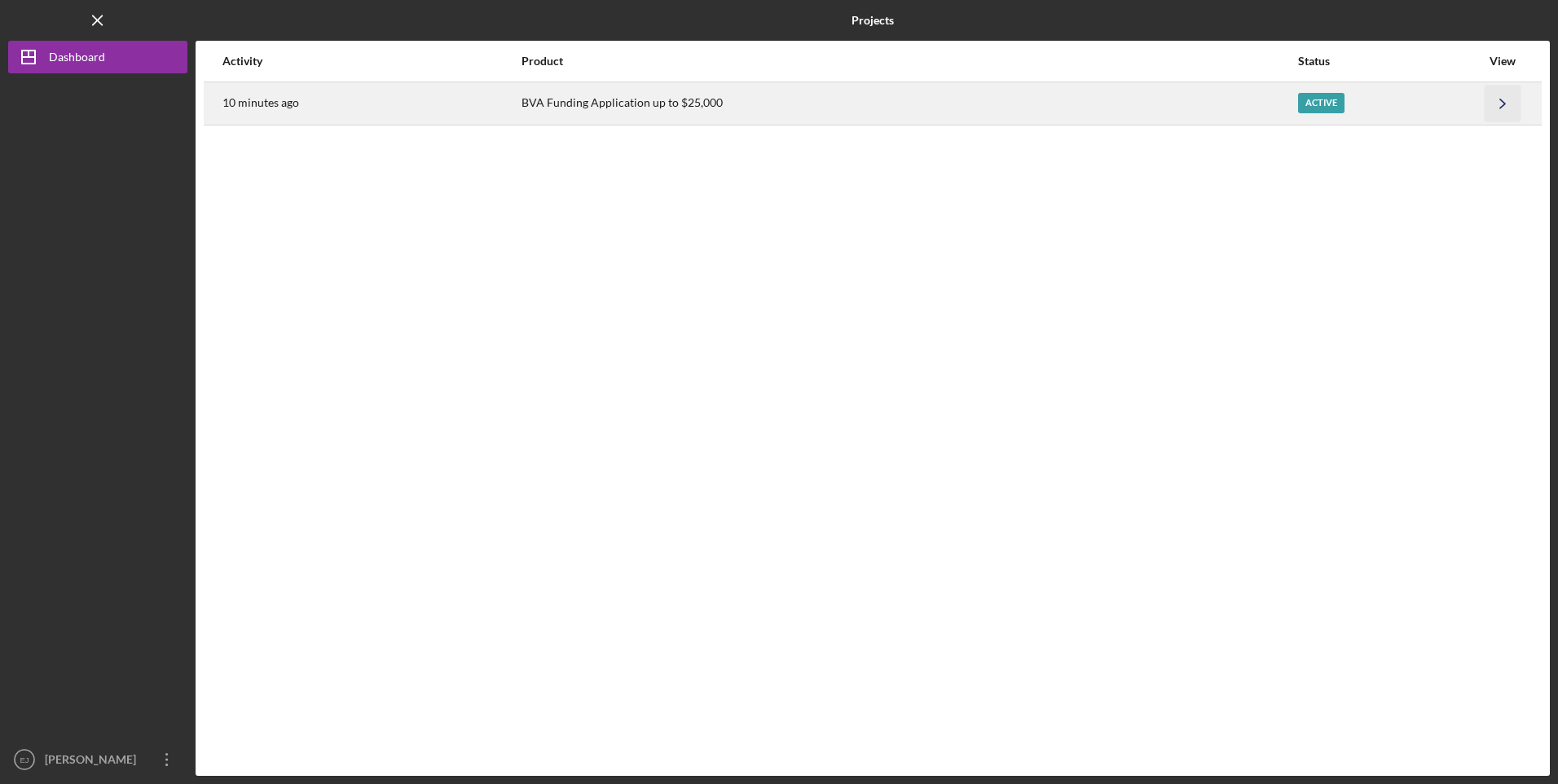
click at [1496, 98] on icon "Icon/Navigate" at bounding box center [1503, 103] width 37 height 37
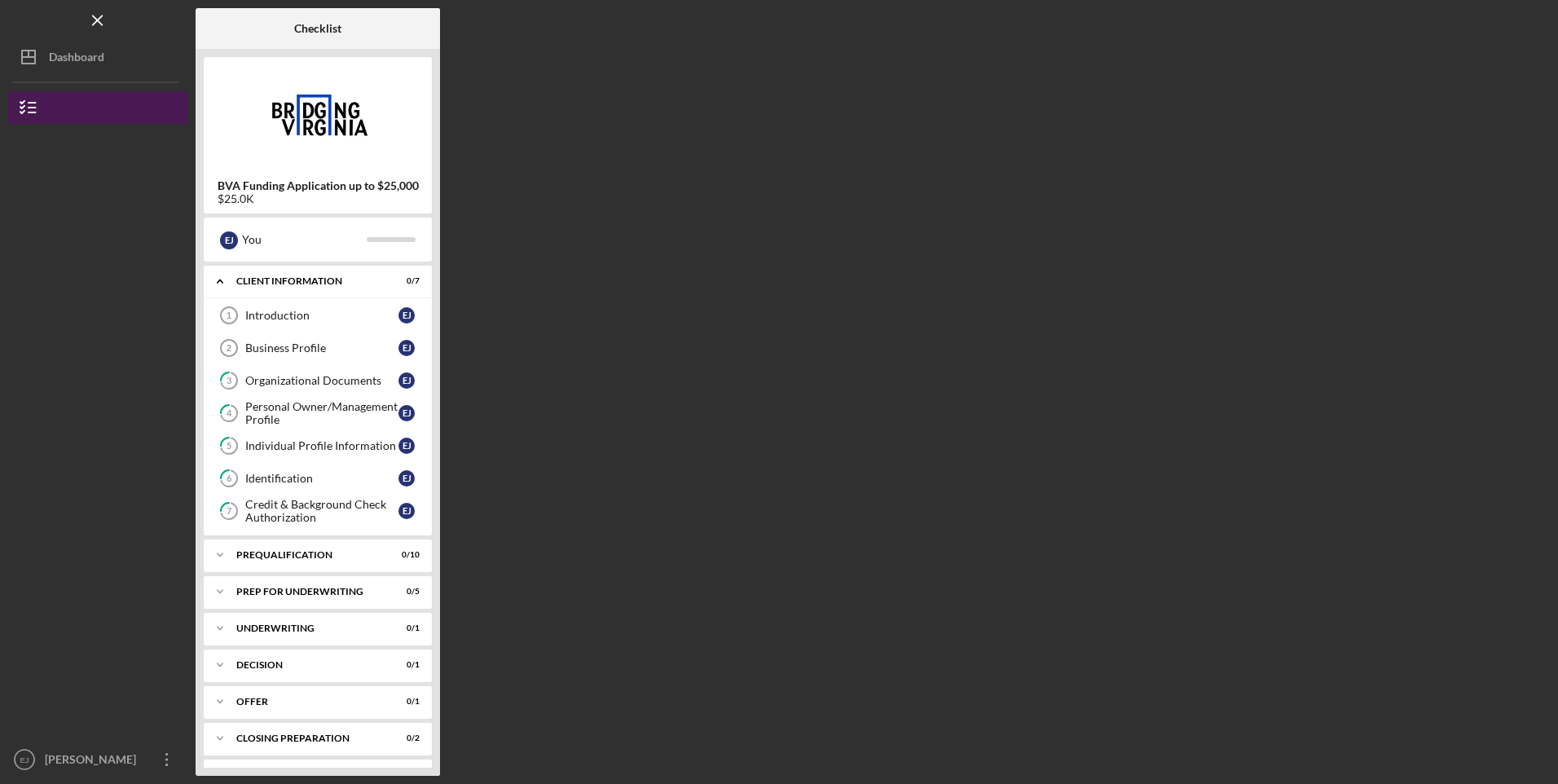
click at [26, 98] on icon "button" at bounding box center [28, 107] width 41 height 41
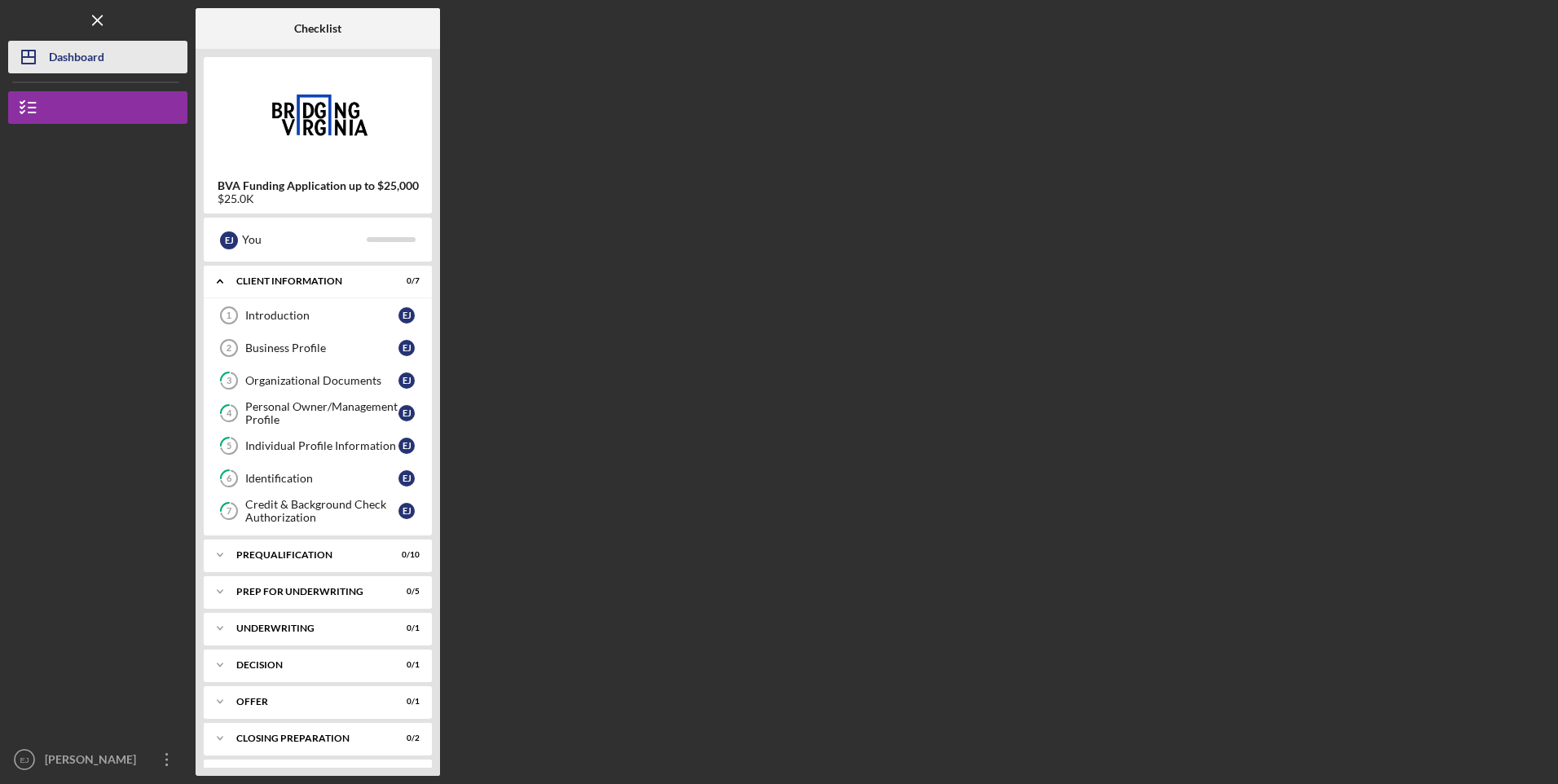
click at [40, 56] on icon "Icon/Dashboard" at bounding box center [28, 57] width 41 height 41
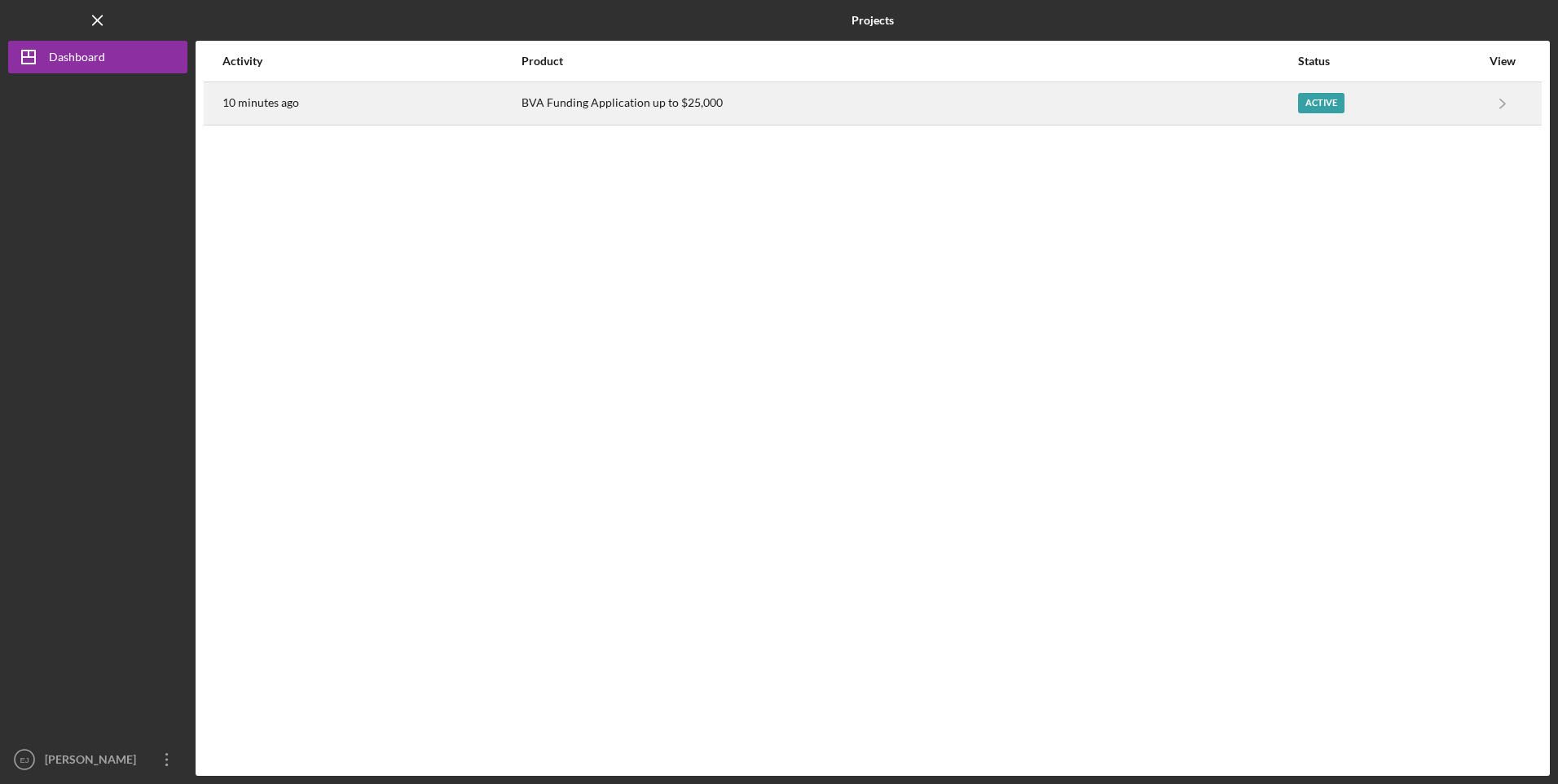
click at [643, 105] on div "BVA Funding Application up to $25,000" at bounding box center [909, 103] width 775 height 41
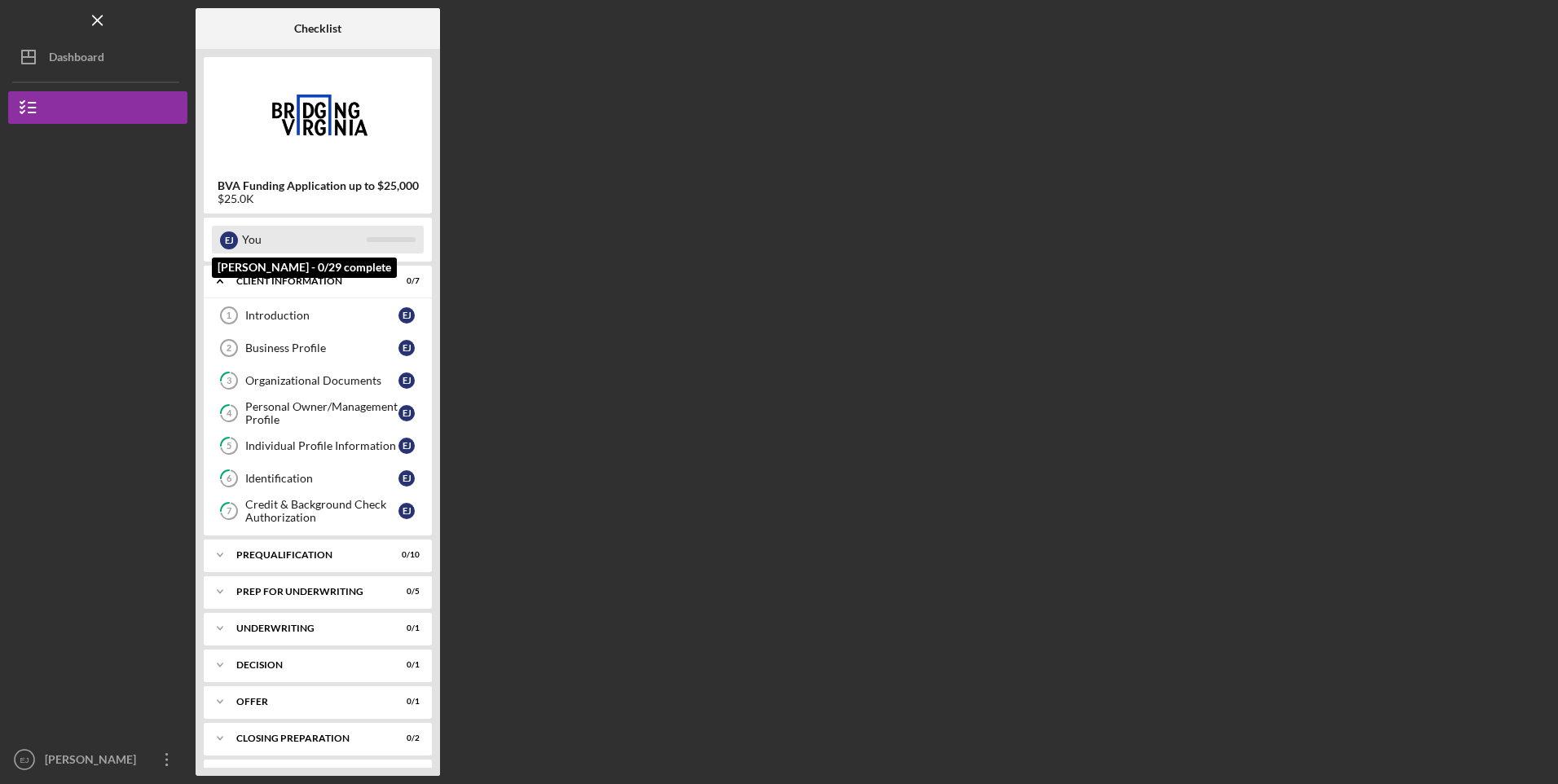
click at [392, 242] on div "E J You" at bounding box center [318, 239] width 212 height 27
click at [418, 221] on div "BVA Funding Application up to $25,000 $25.0K E J You Icon/Expander Client Infor…" at bounding box center [318, 413] width 244 height 727
click at [849, 204] on div "Checklist BVA Funding Application up to $25,000 $25.0K E J You Icon/Expander Cl…" at bounding box center [873, 392] width 1354 height 768
click at [94, 15] on icon "Icon/Menu Close" at bounding box center [98, 21] width 37 height 37
